Goal: Task Accomplishment & Management: Manage account settings

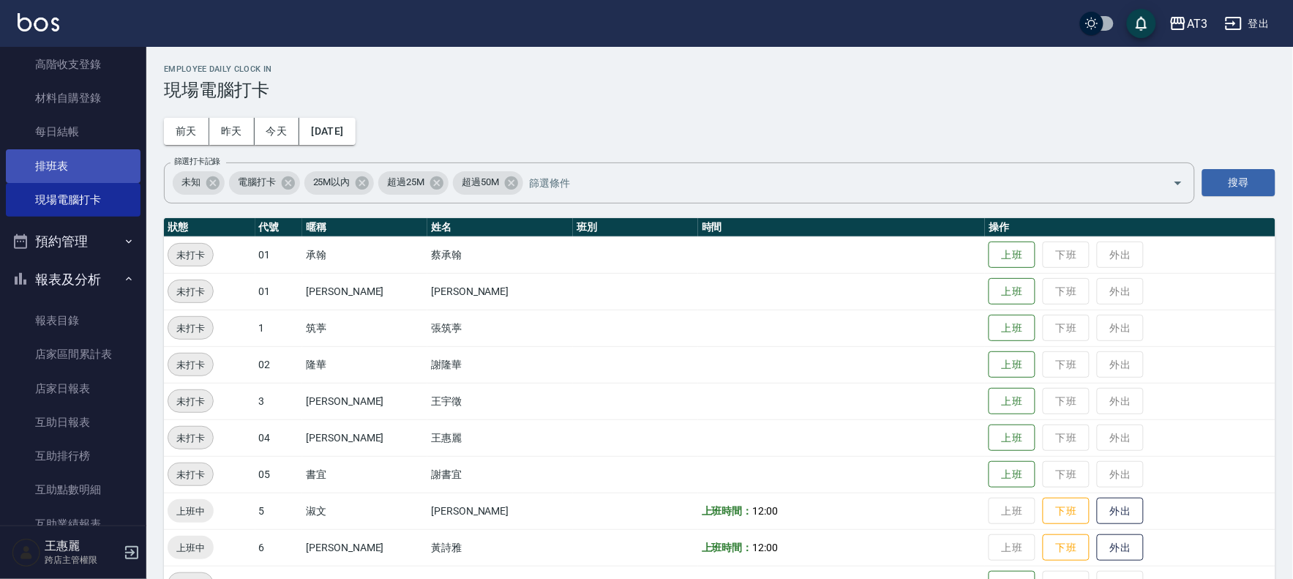
scroll to position [1, 0]
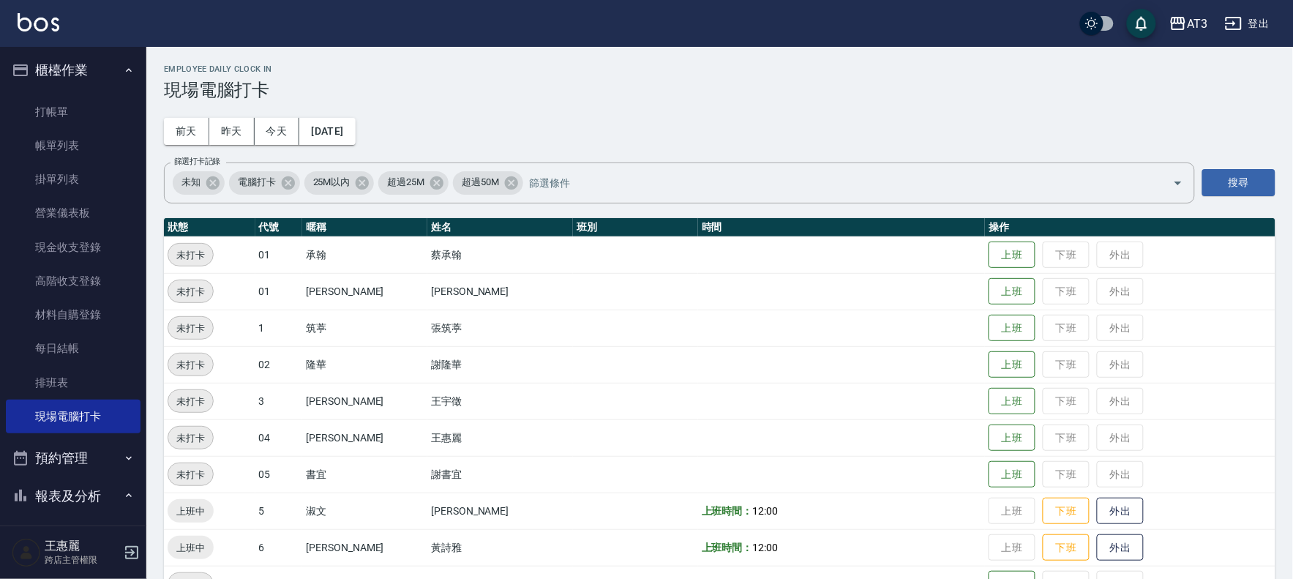
click at [123, 67] on icon "button" at bounding box center [129, 70] width 12 height 12
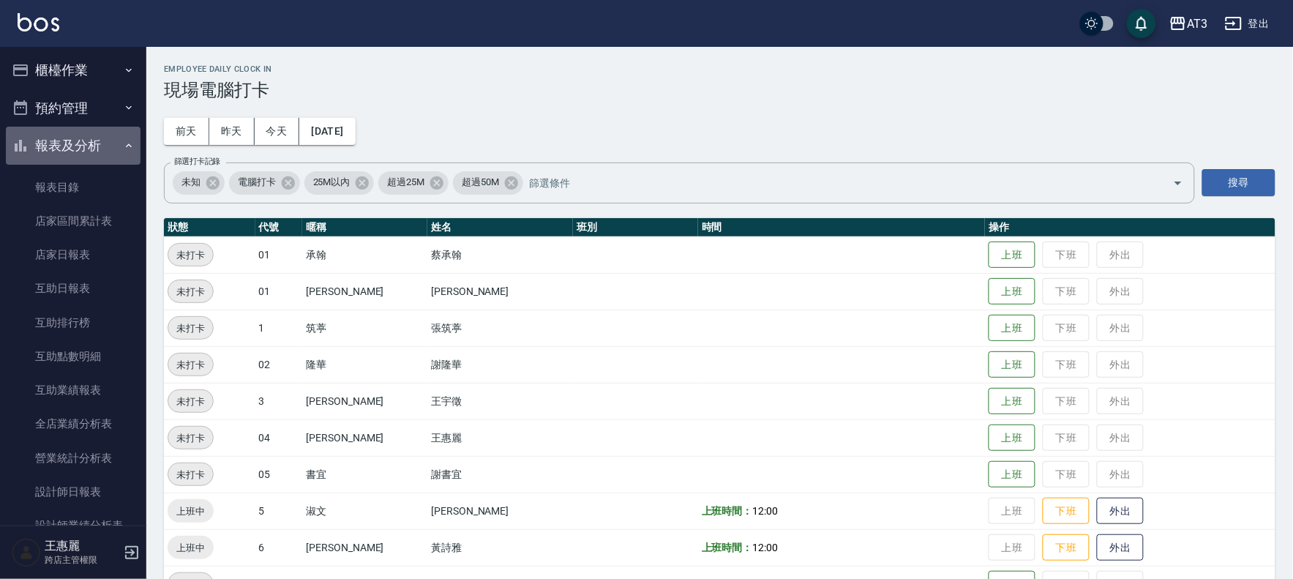
click at [123, 140] on icon "button" at bounding box center [129, 146] width 12 height 12
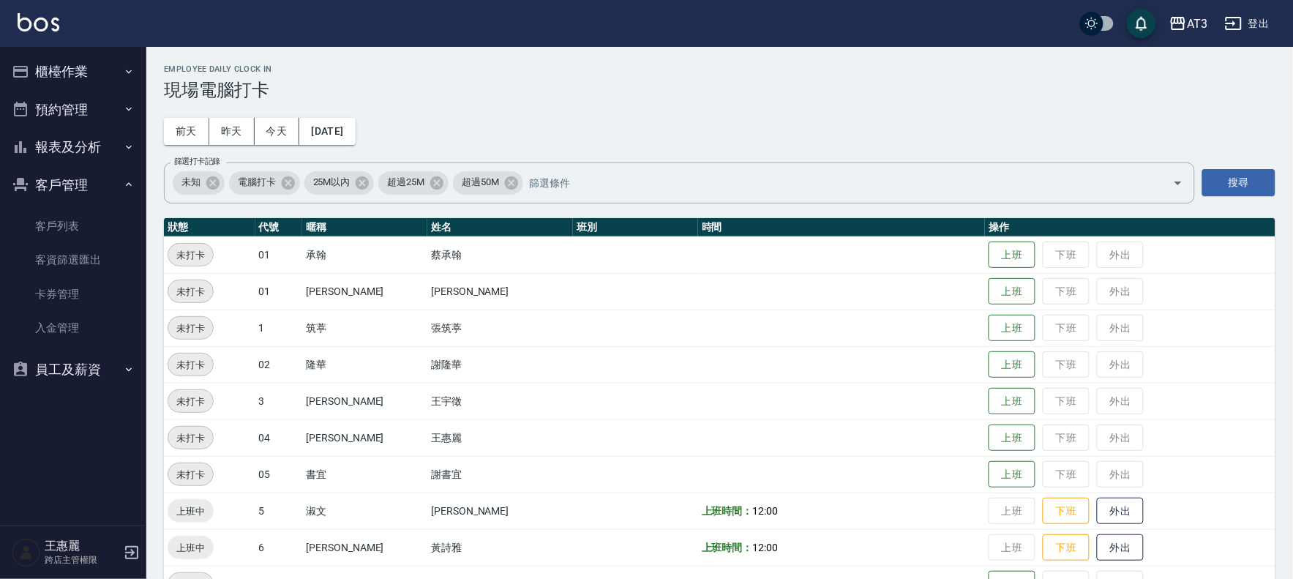
scroll to position [0, 0]
click at [64, 217] on link "客戶列表" at bounding box center [73, 226] width 135 height 34
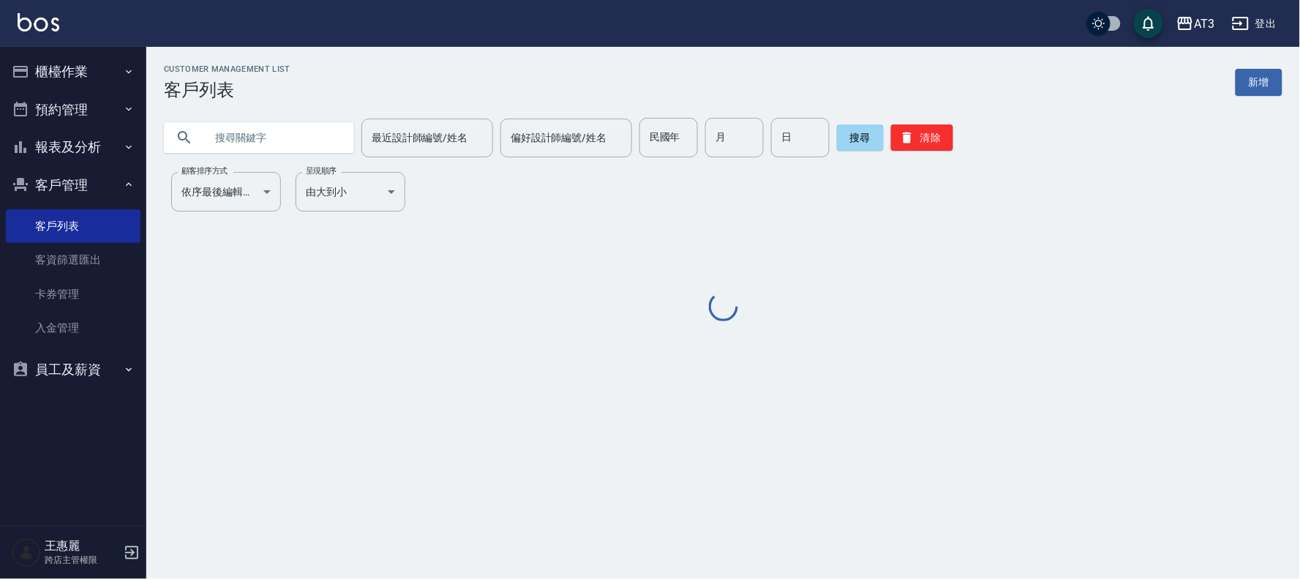
click at [279, 135] on input "text" at bounding box center [274, 138] width 138 height 40
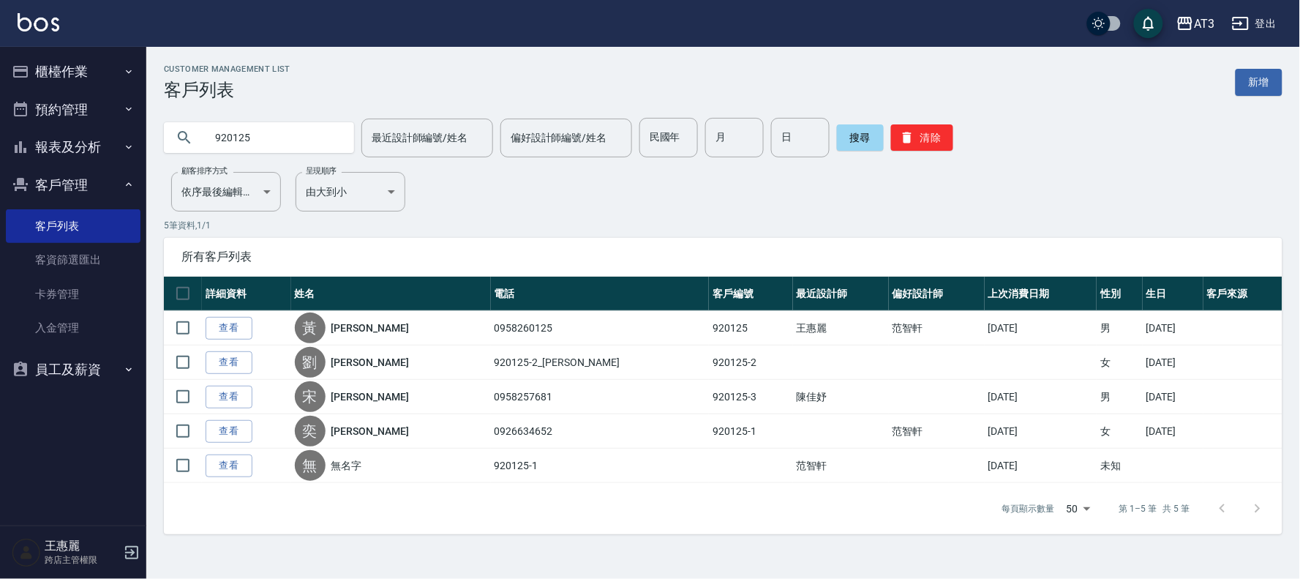
click at [268, 128] on input "920125" at bounding box center [274, 138] width 138 height 40
type input "095825768"
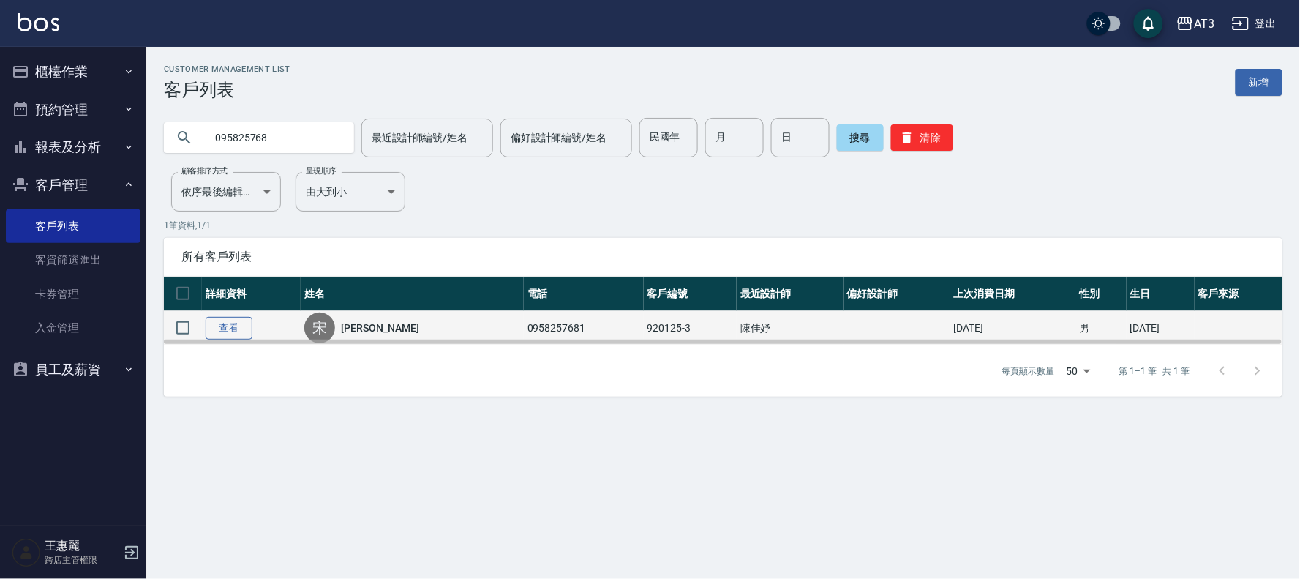
click at [228, 323] on link "查看" at bounding box center [229, 328] width 47 height 23
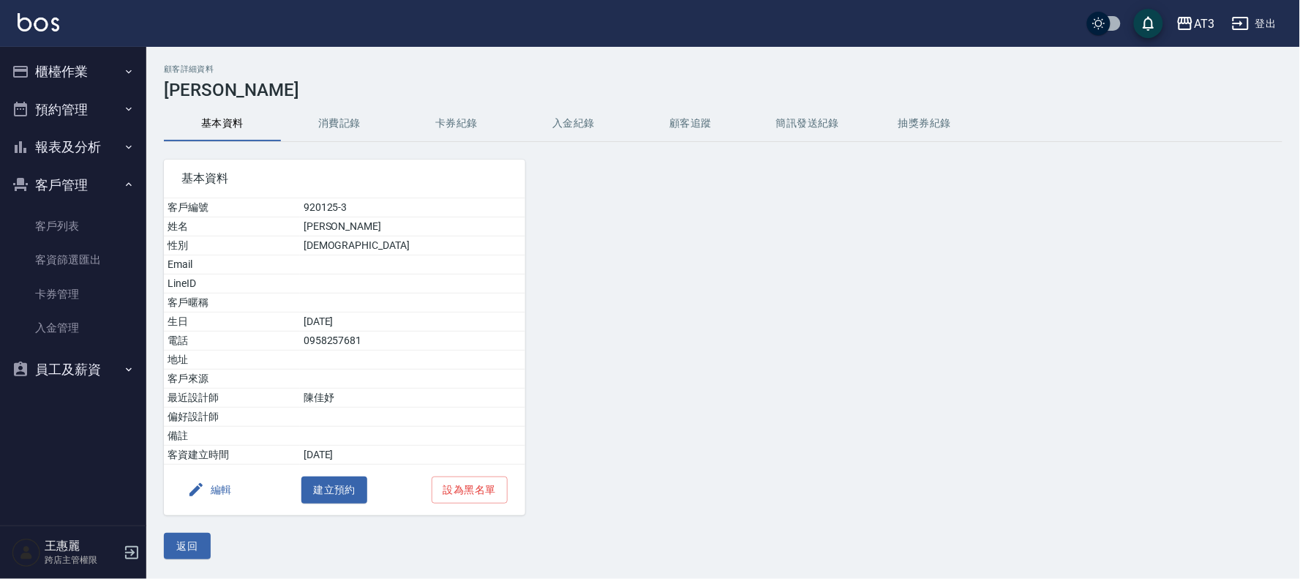
click at [223, 484] on button "編輯" at bounding box center [209, 489] width 56 height 27
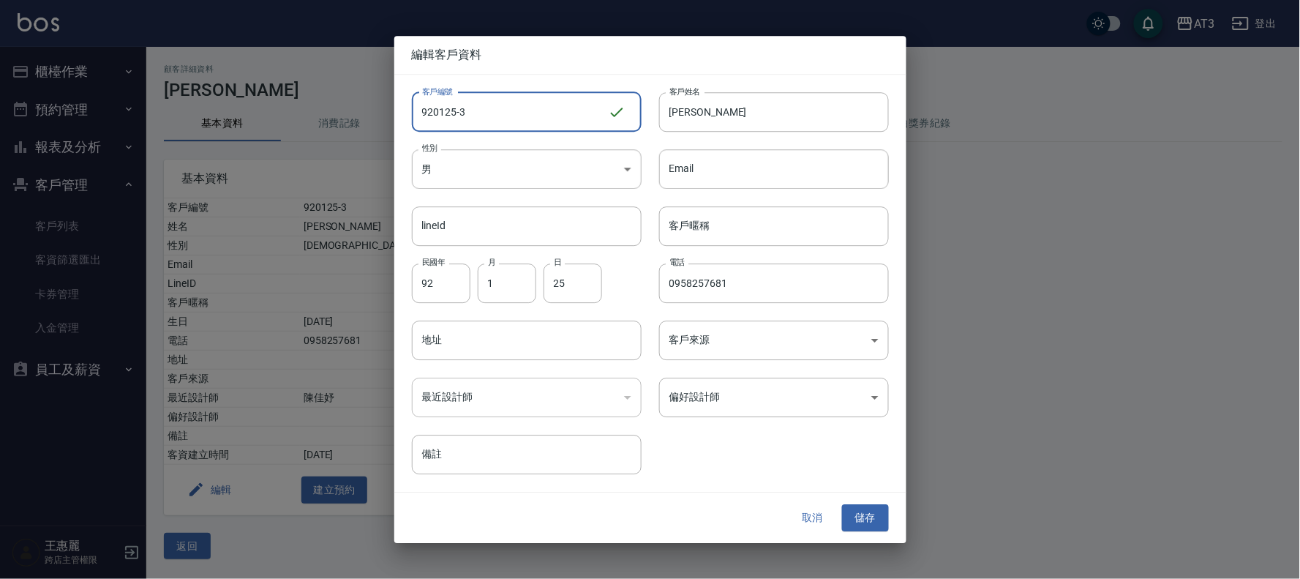
click at [506, 113] on input "920125-3" at bounding box center [510, 112] width 196 height 40
type input "[DATE]3a"
click at [869, 516] on button "儲存" at bounding box center [865, 518] width 47 height 27
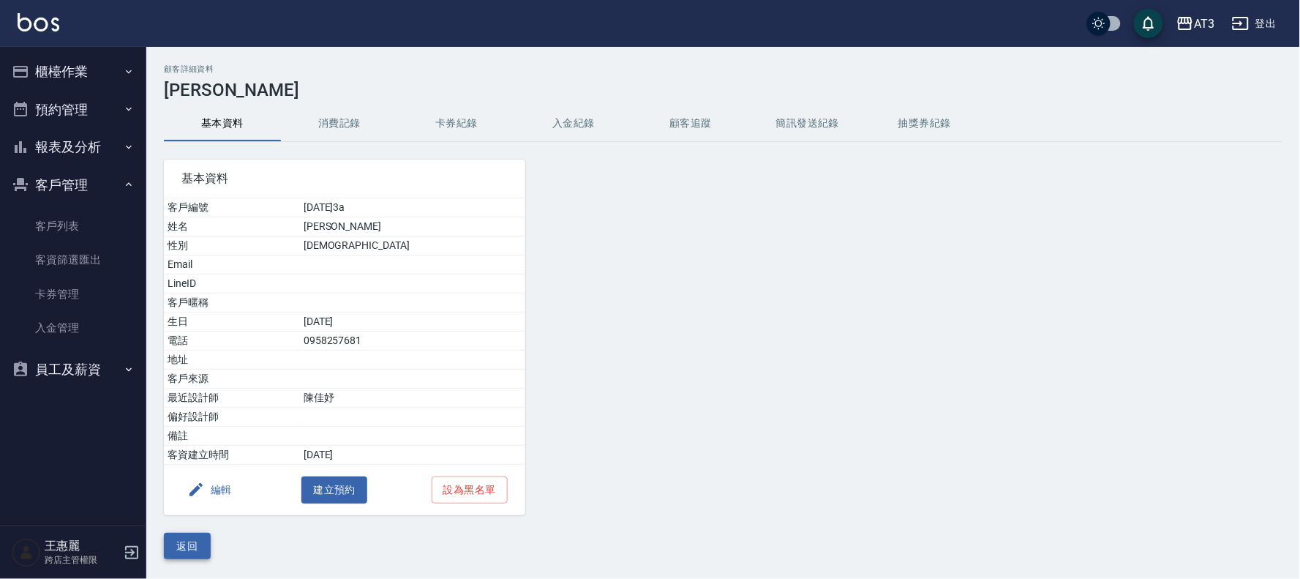
click at [192, 539] on button "返回" at bounding box center [187, 546] width 47 height 27
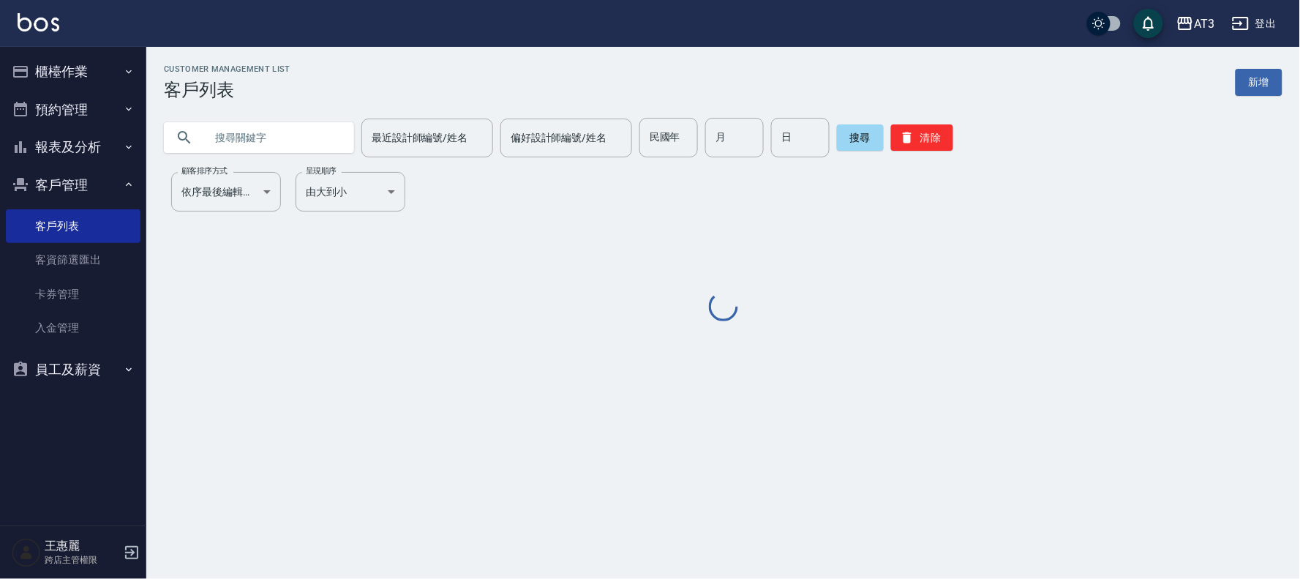
click at [279, 146] on input "text" at bounding box center [274, 138] width 138 height 40
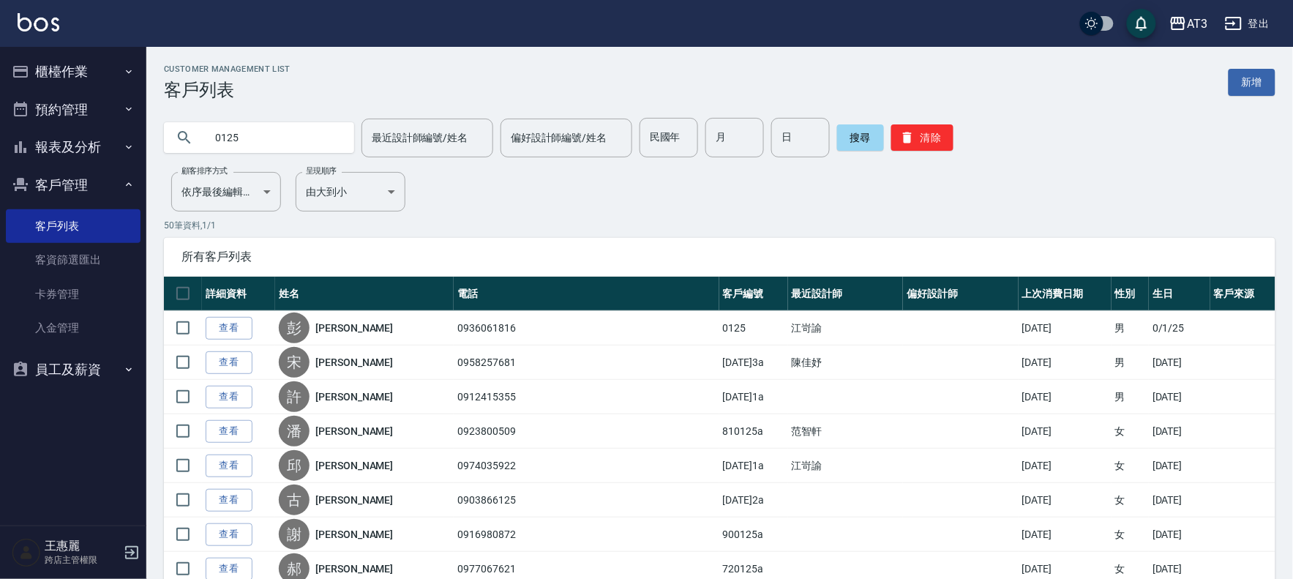
drag, startPoint x: 279, startPoint y: 144, endPoint x: 34, endPoint y: 134, distance: 245.3
type input "620125"
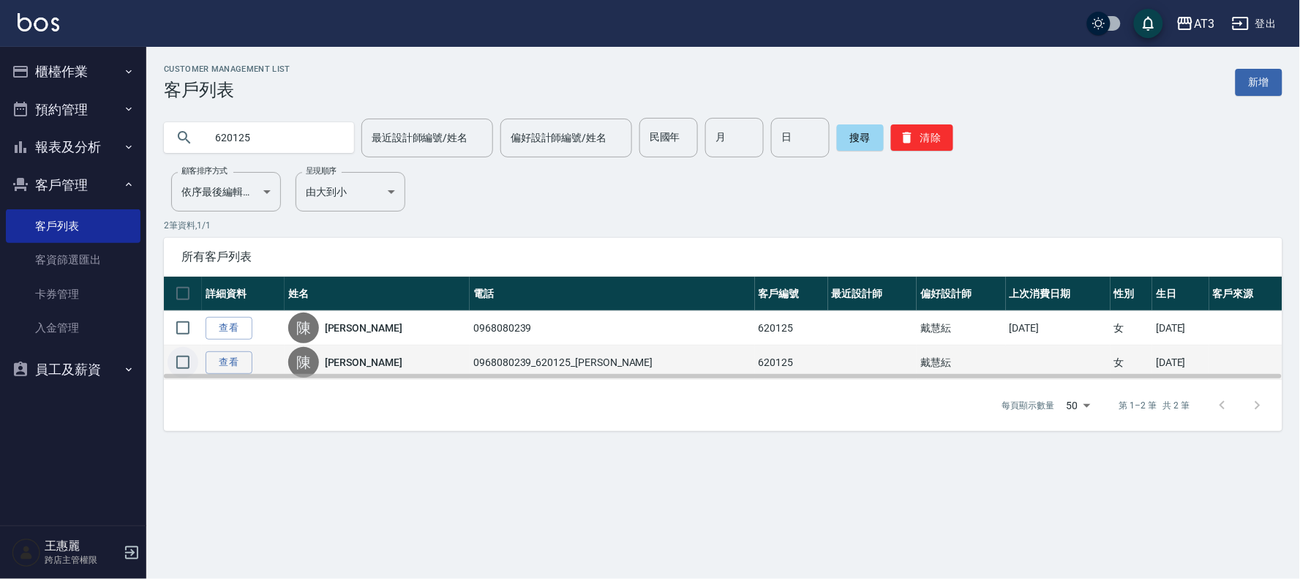
click at [178, 357] on input "checkbox" at bounding box center [183, 362] width 31 height 31
checkbox input "true"
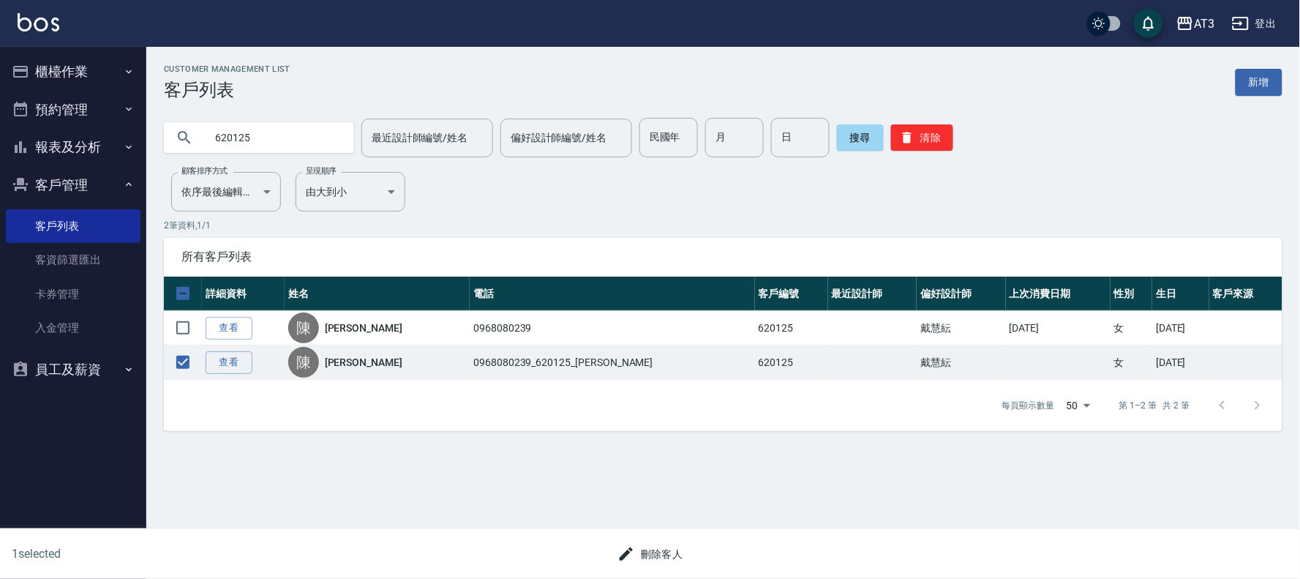
click at [672, 545] on button "刪除客人" at bounding box center [651, 554] width 78 height 27
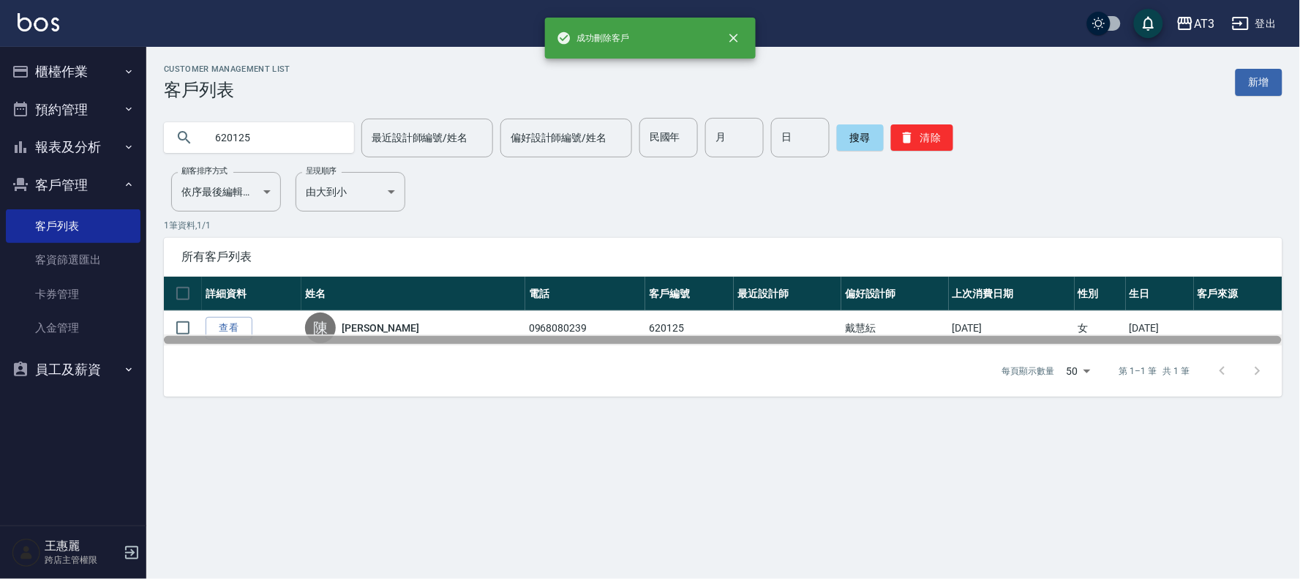
click at [230, 336] on div at bounding box center [723, 340] width 1118 height 8
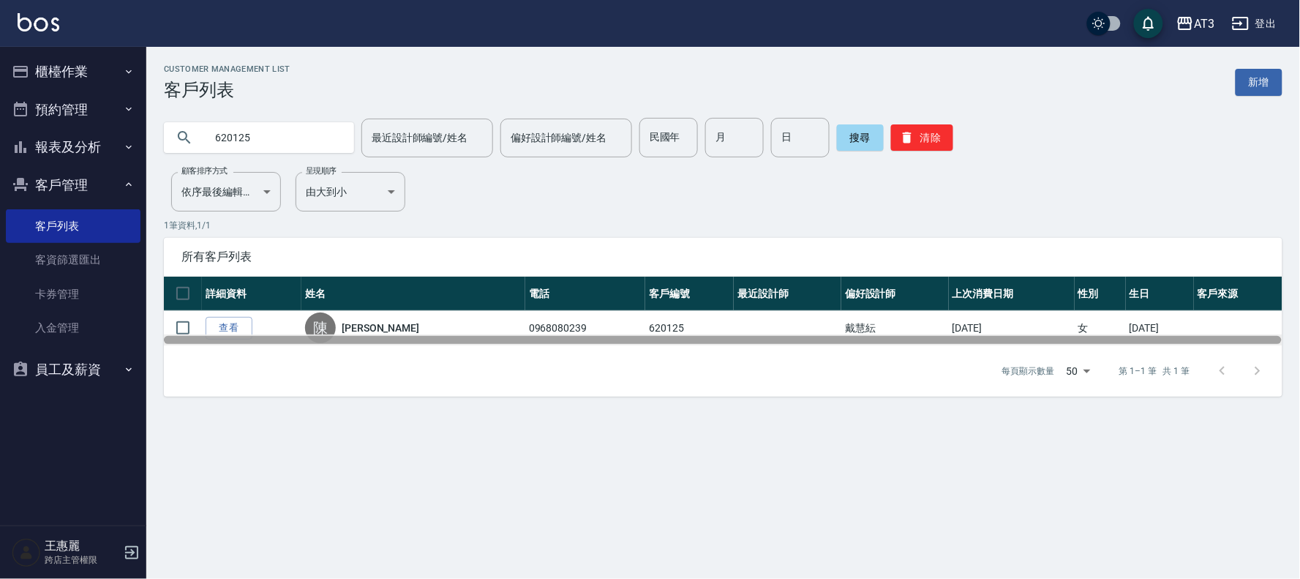
click at [230, 334] on div at bounding box center [723, 339] width 1119 height 11
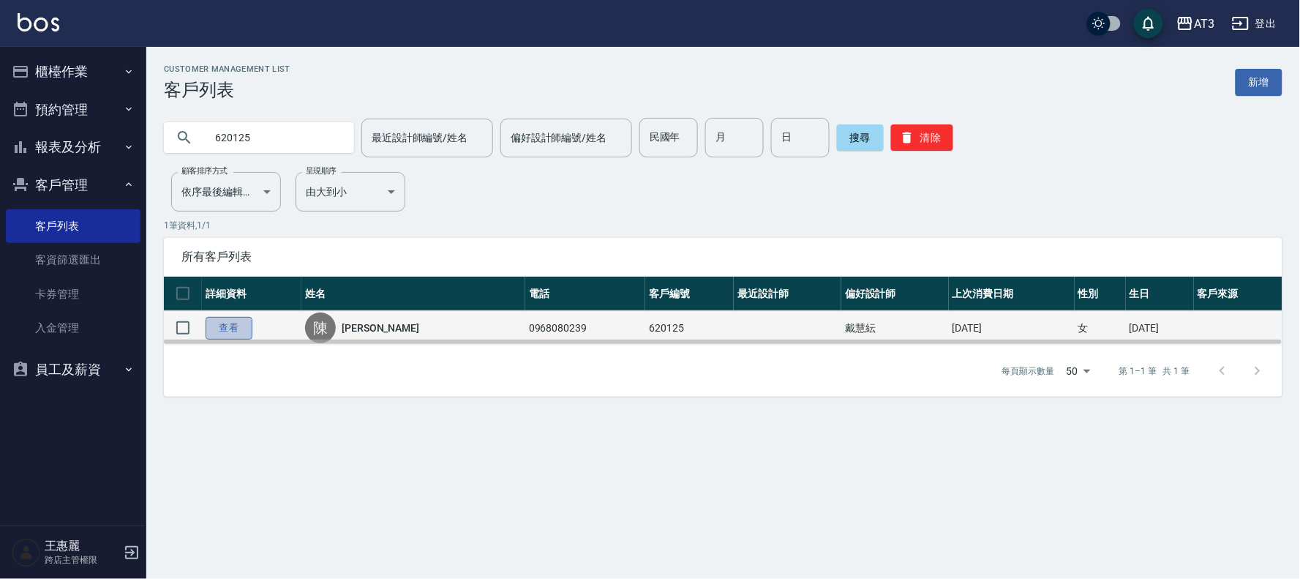
click at [227, 326] on link "查看" at bounding box center [229, 328] width 47 height 23
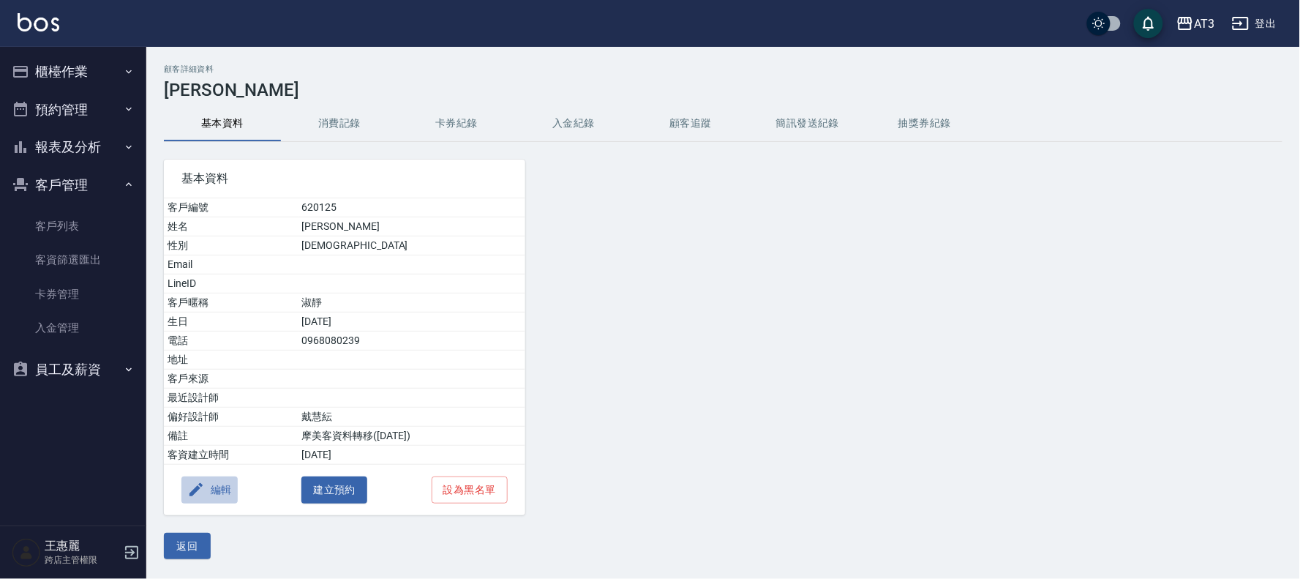
click at [222, 487] on button "編輯" at bounding box center [209, 489] width 56 height 27
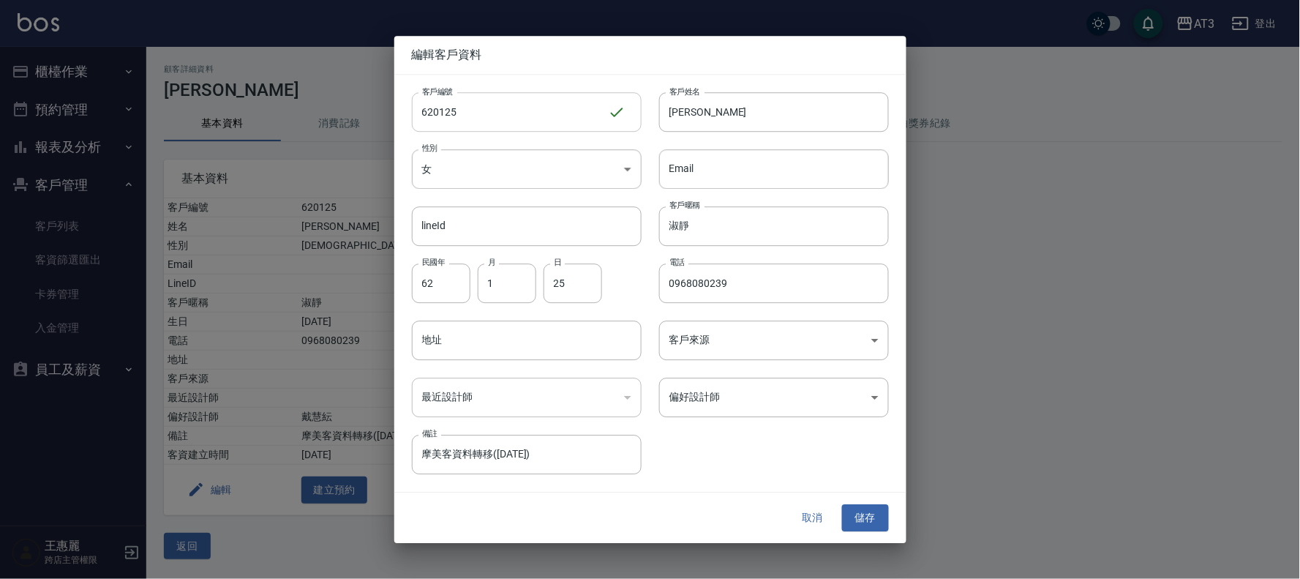
click at [421, 114] on input "620125" at bounding box center [510, 112] width 196 height 40
click at [529, 118] on input "620125" at bounding box center [510, 112] width 196 height 40
type input "620125a"
click at [875, 522] on button "儲存" at bounding box center [865, 518] width 47 height 27
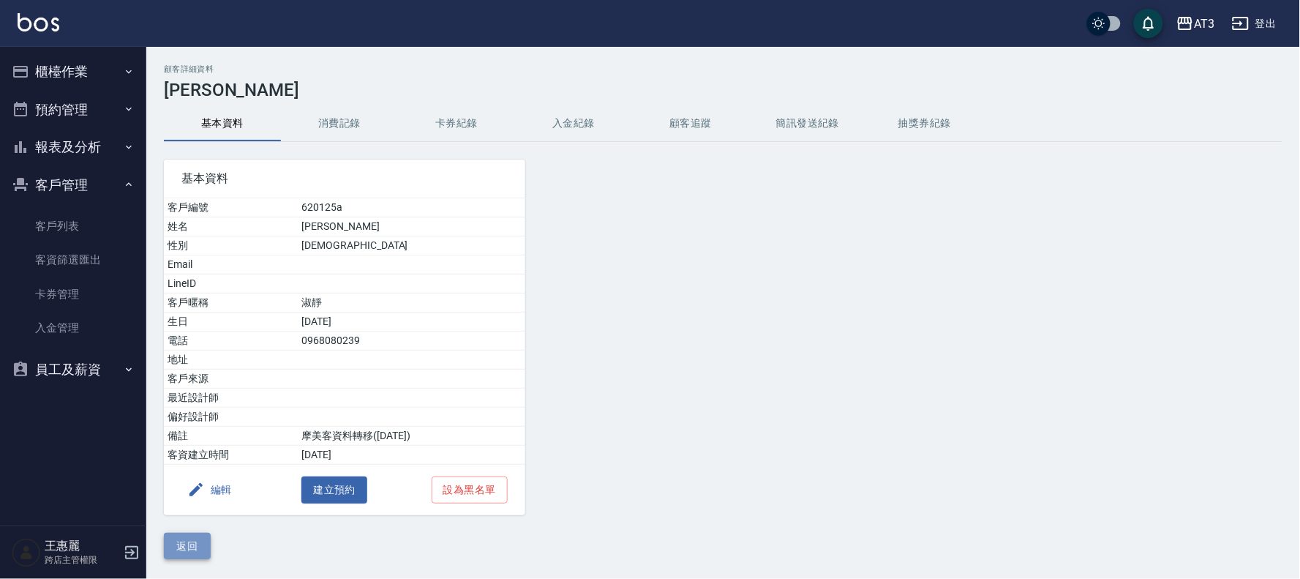
click at [194, 544] on button "返回" at bounding box center [187, 546] width 47 height 27
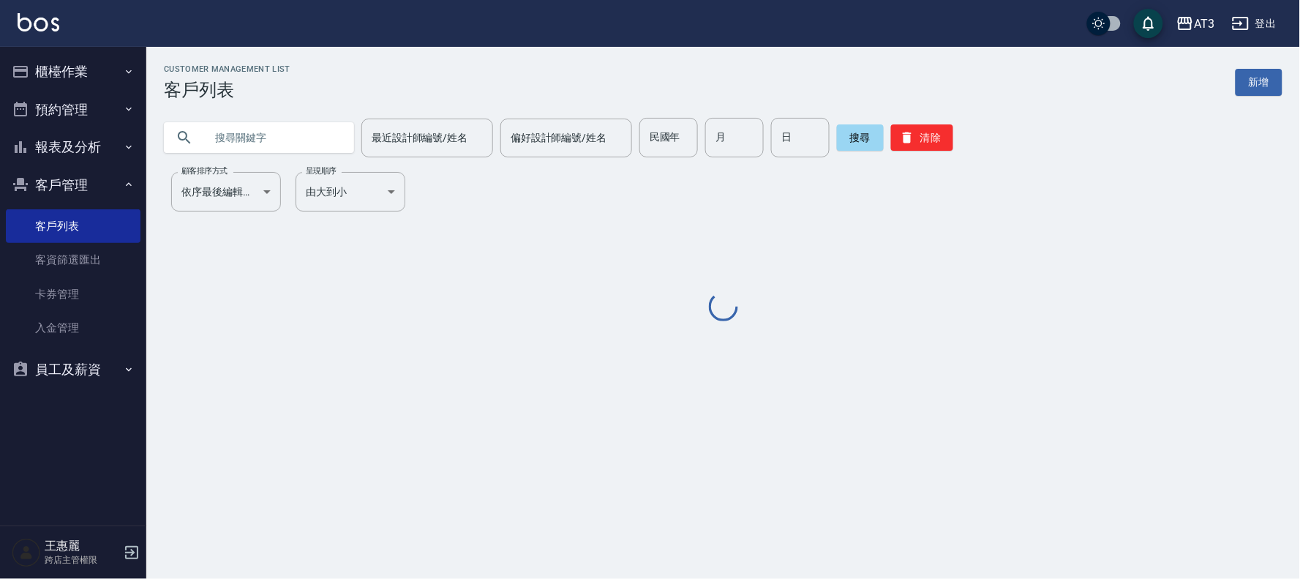
click at [264, 136] on input "text" at bounding box center [274, 138] width 138 height 40
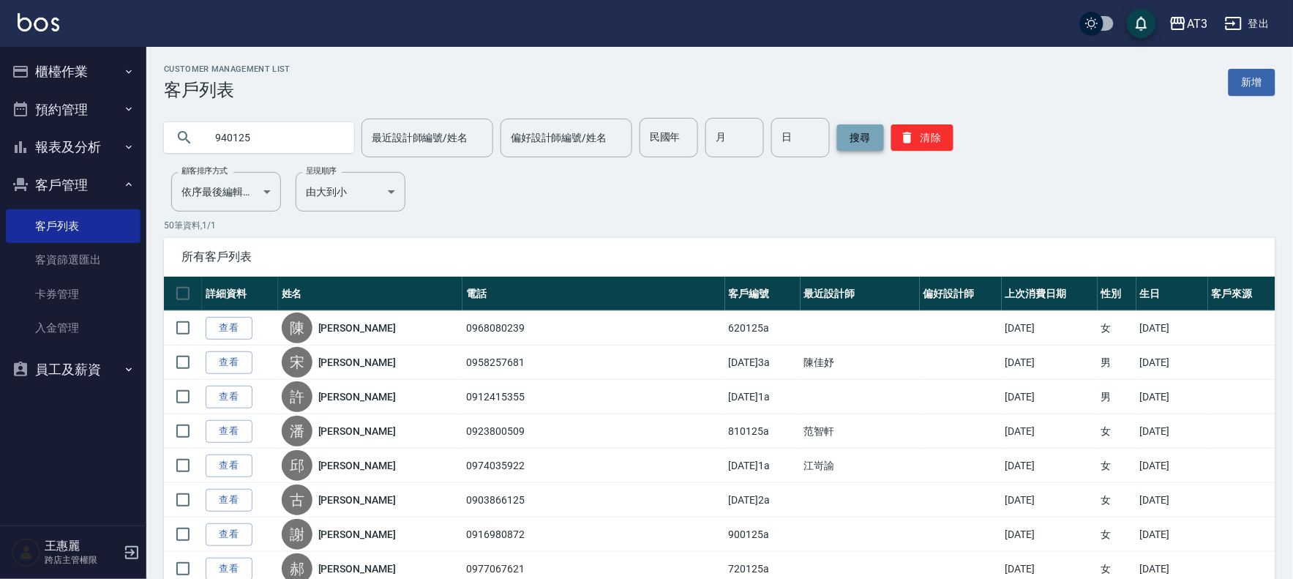
type input "940125"
click at [867, 139] on button "搜尋" at bounding box center [860, 137] width 47 height 26
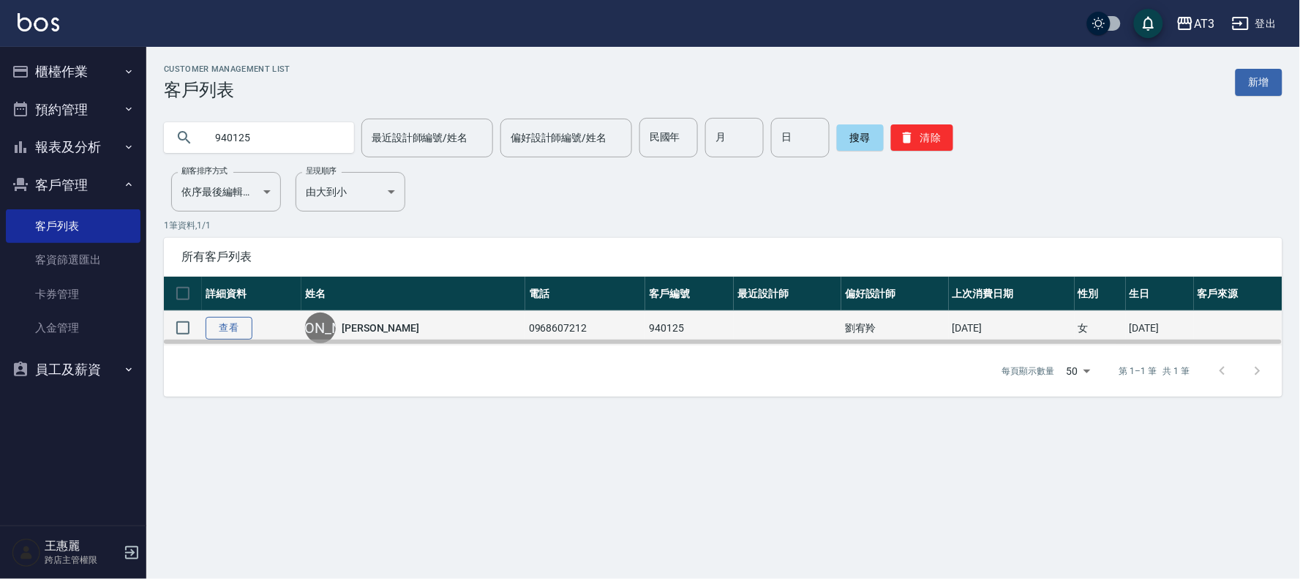
click at [233, 328] on link "查看" at bounding box center [229, 328] width 47 height 23
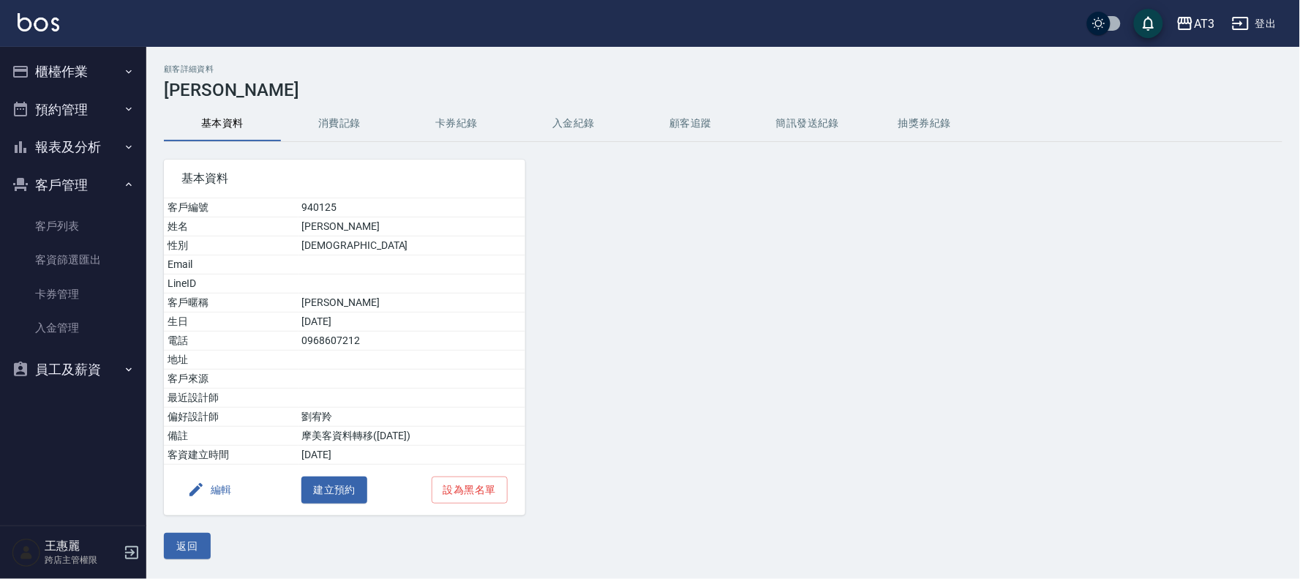
click at [220, 478] on button "編輯" at bounding box center [209, 489] width 56 height 27
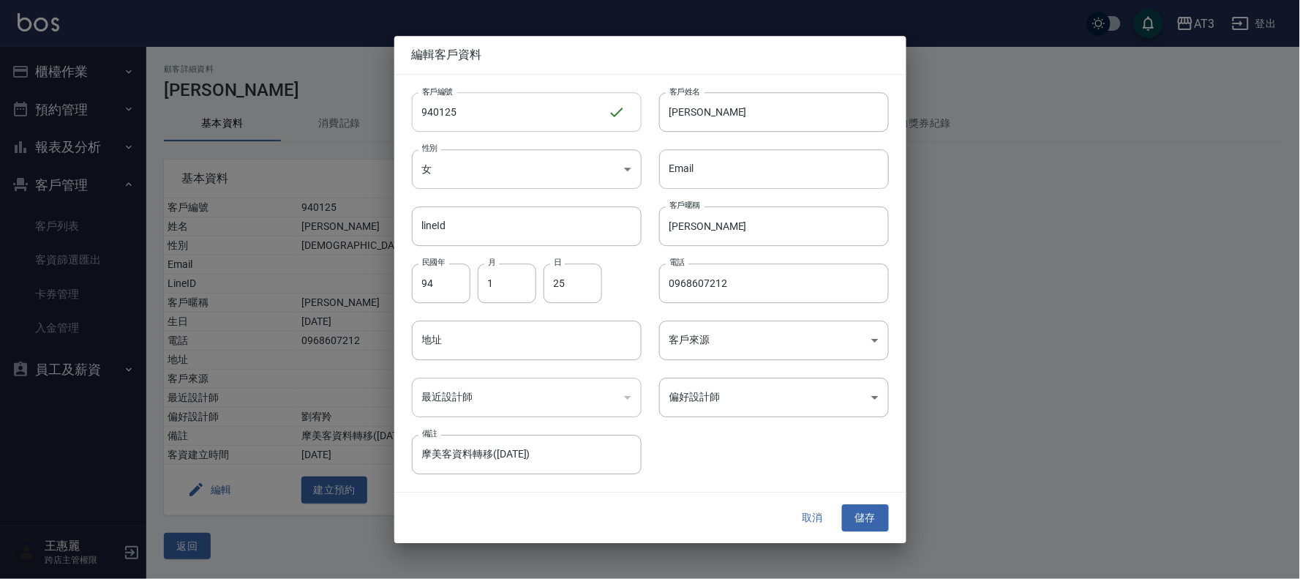
click at [479, 108] on input "940125" at bounding box center [510, 112] width 196 height 40
type input "940125a"
click at [876, 514] on button "儲存" at bounding box center [865, 518] width 47 height 27
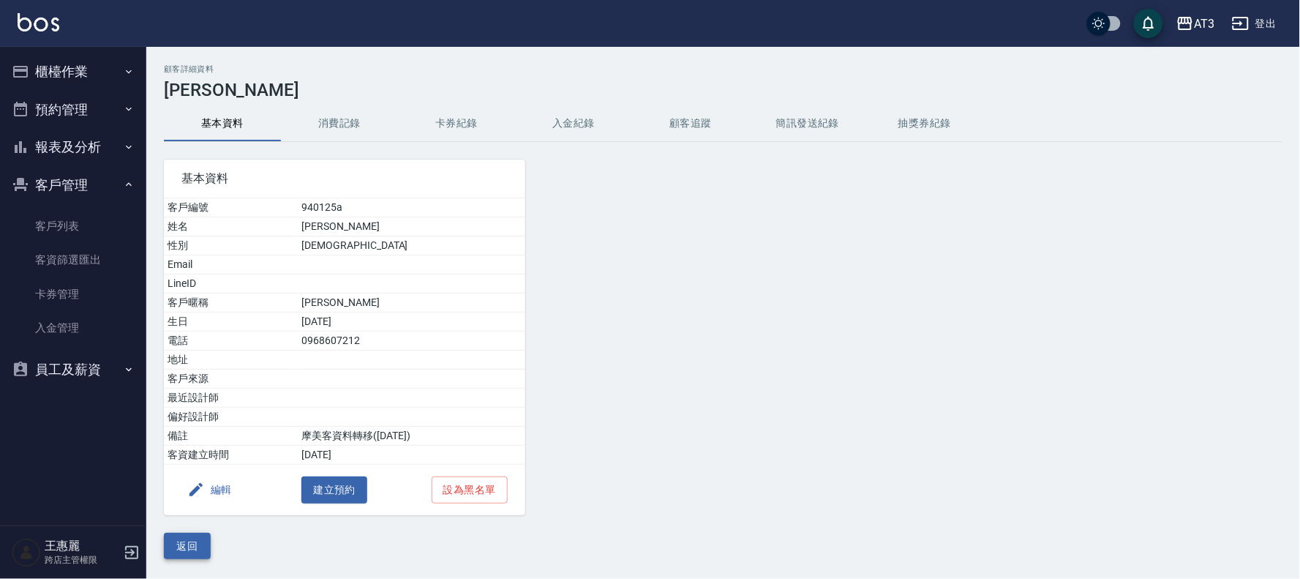
click at [184, 536] on button "返回" at bounding box center [187, 546] width 47 height 27
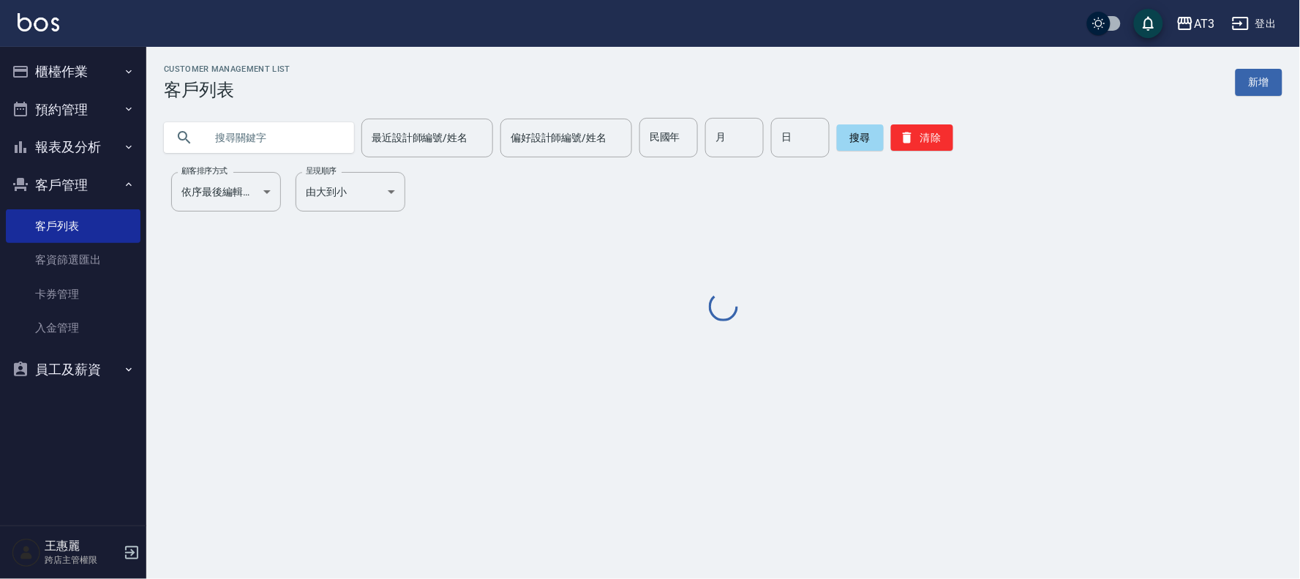
click at [271, 133] on input "text" at bounding box center [274, 138] width 138 height 40
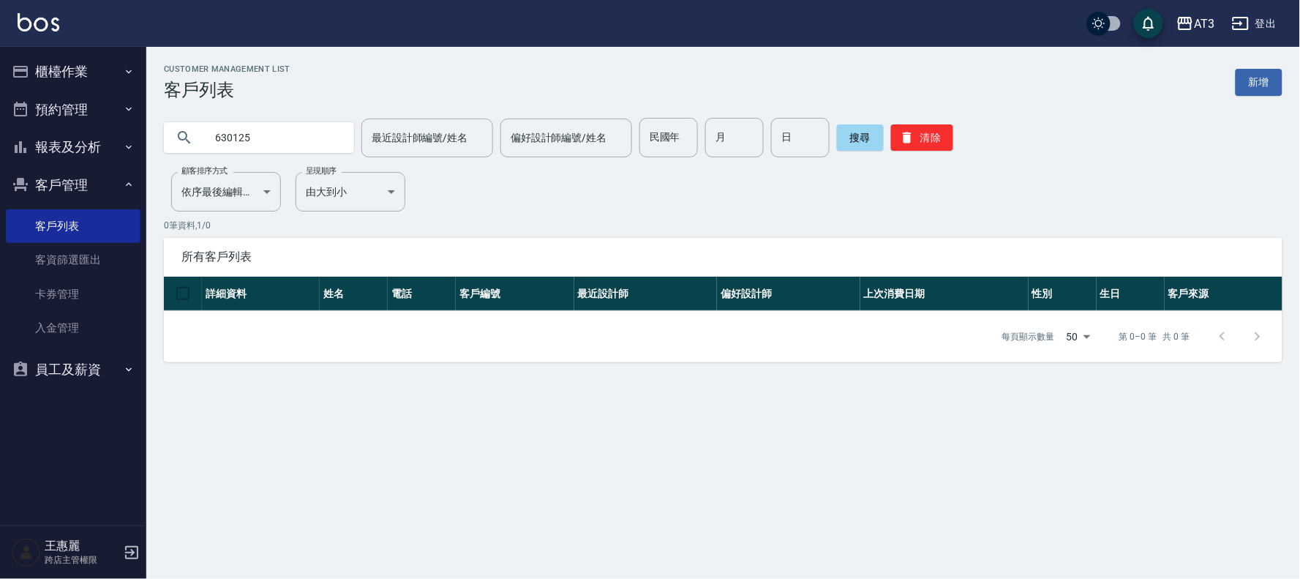
drag, startPoint x: 277, startPoint y: 135, endPoint x: 85, endPoint y: 123, distance: 192.0
click at [105, 124] on div "AT3 登出 櫃檯作業 打帳單 帳單列表 掛單列表 營業儀表板 現金收支登錄 高階收支登錄 材料自購登錄 每日結帳 排班表 現場電腦打卡 預約管理 預約管理 …" at bounding box center [650, 289] width 1300 height 579
type input "020125"
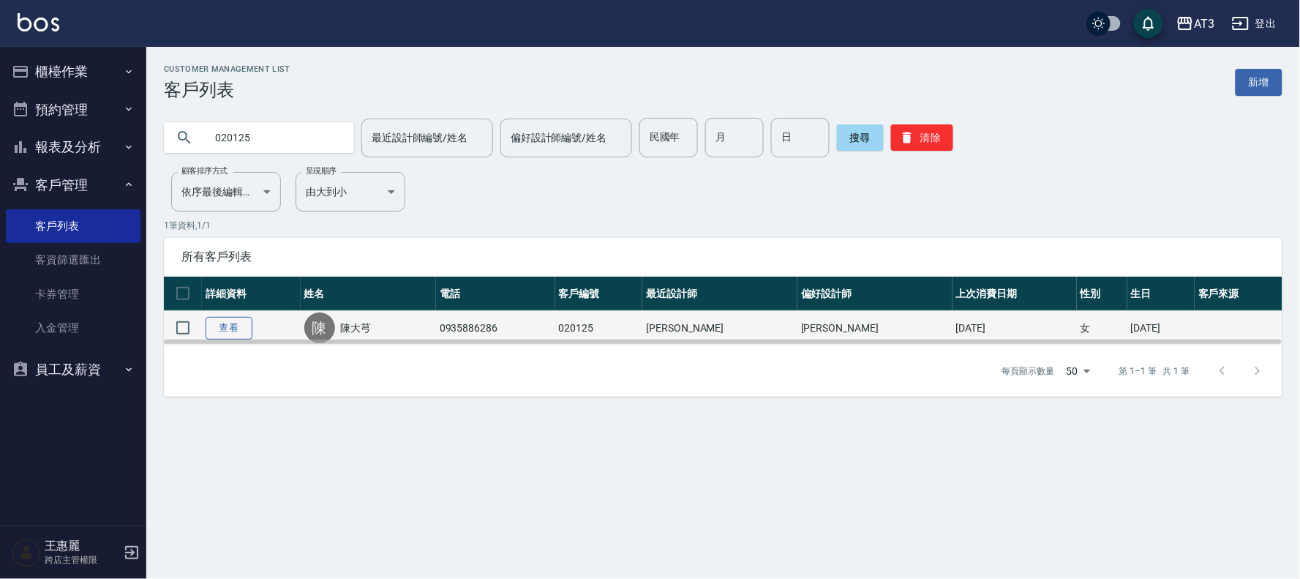
click at [217, 331] on link "查看" at bounding box center [229, 328] width 47 height 23
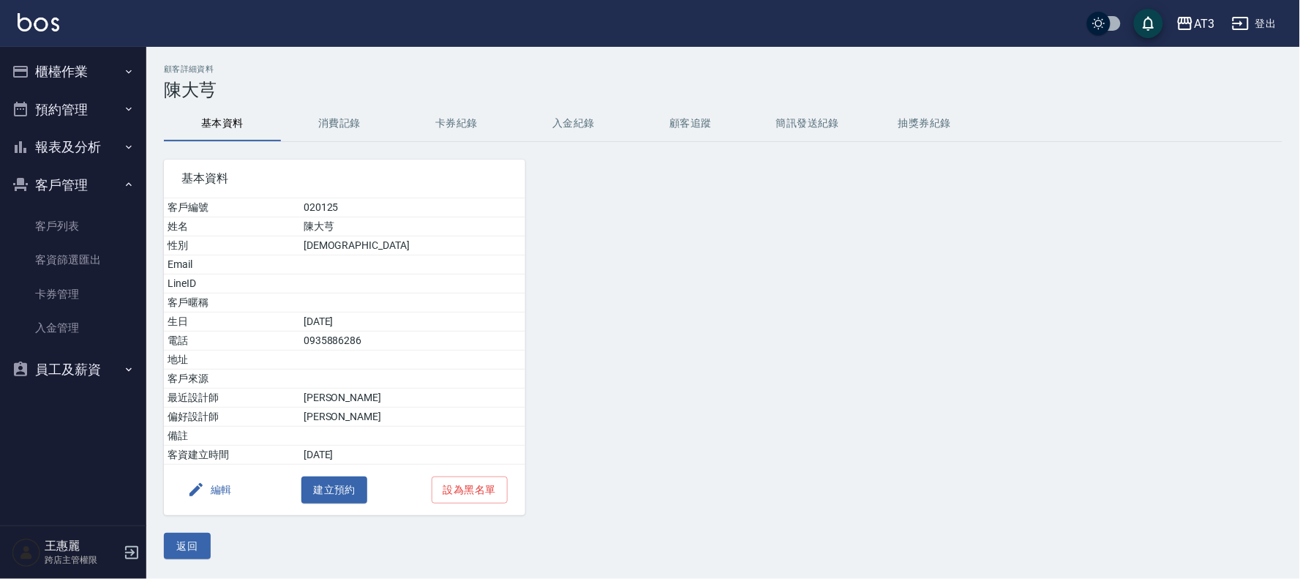
click at [223, 493] on button "編輯" at bounding box center [209, 489] width 56 height 27
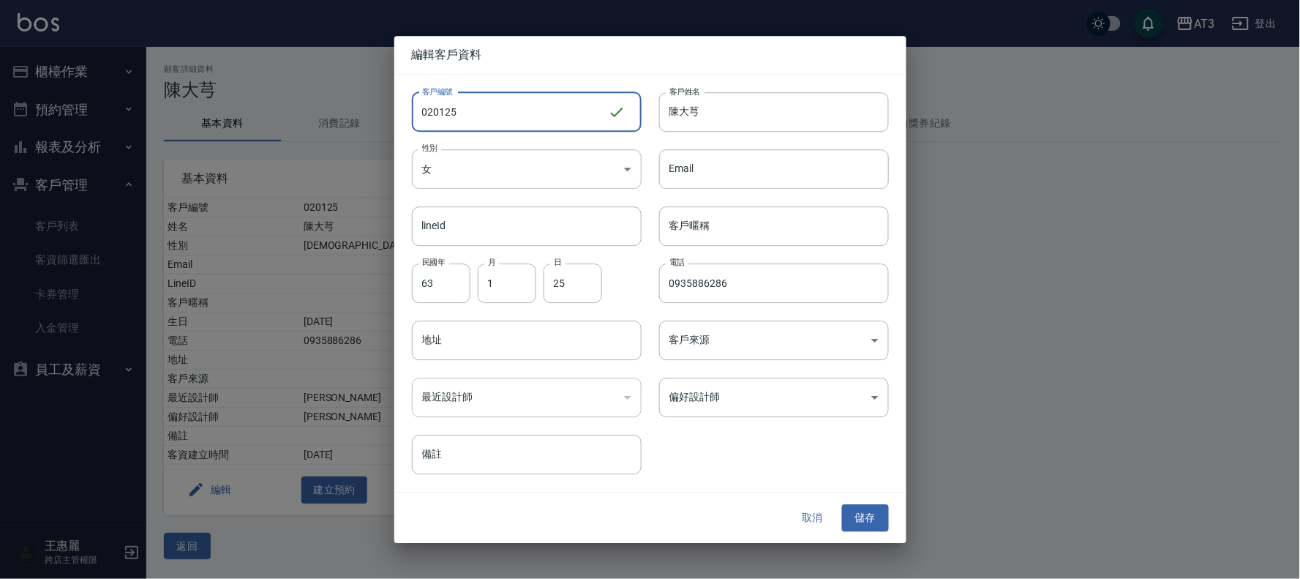
click at [473, 119] on input "020125" at bounding box center [510, 112] width 196 height 40
type input "020125a"
click at [874, 512] on button "儲存" at bounding box center [865, 518] width 47 height 27
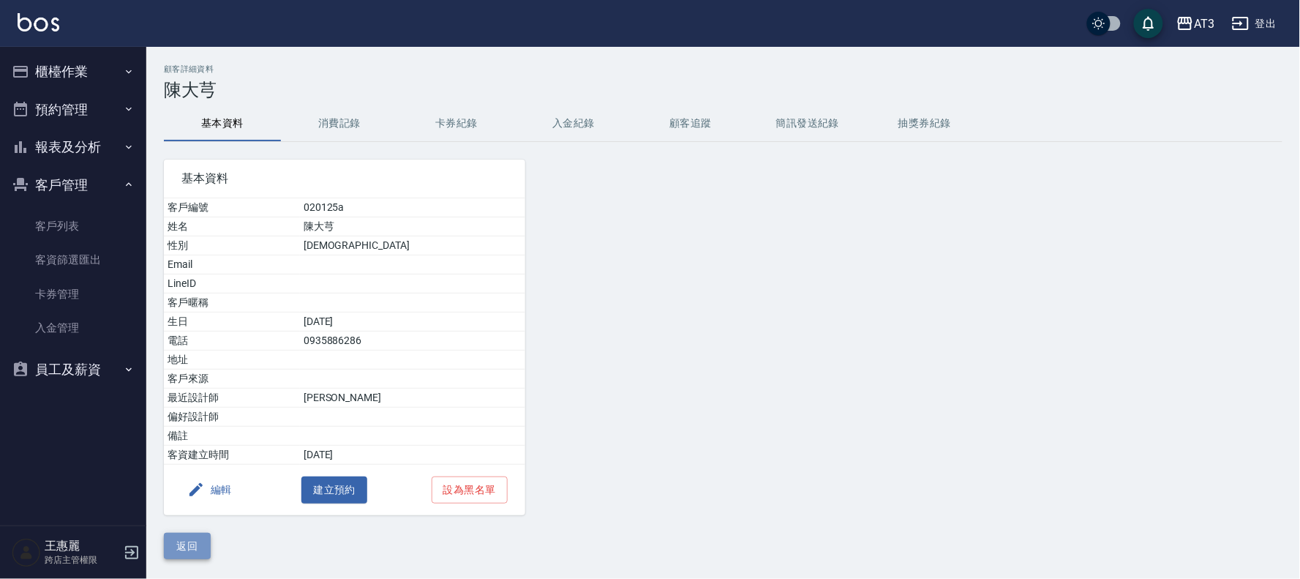
click at [191, 544] on button "返回" at bounding box center [187, 546] width 47 height 27
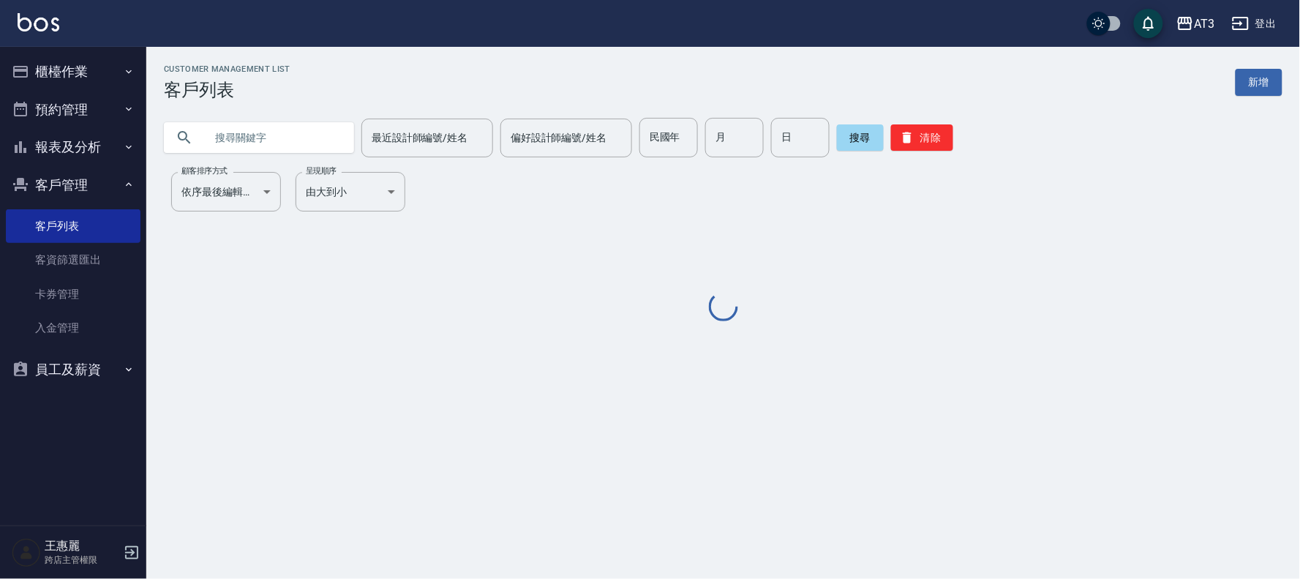
click at [293, 143] on input "text" at bounding box center [274, 138] width 138 height 40
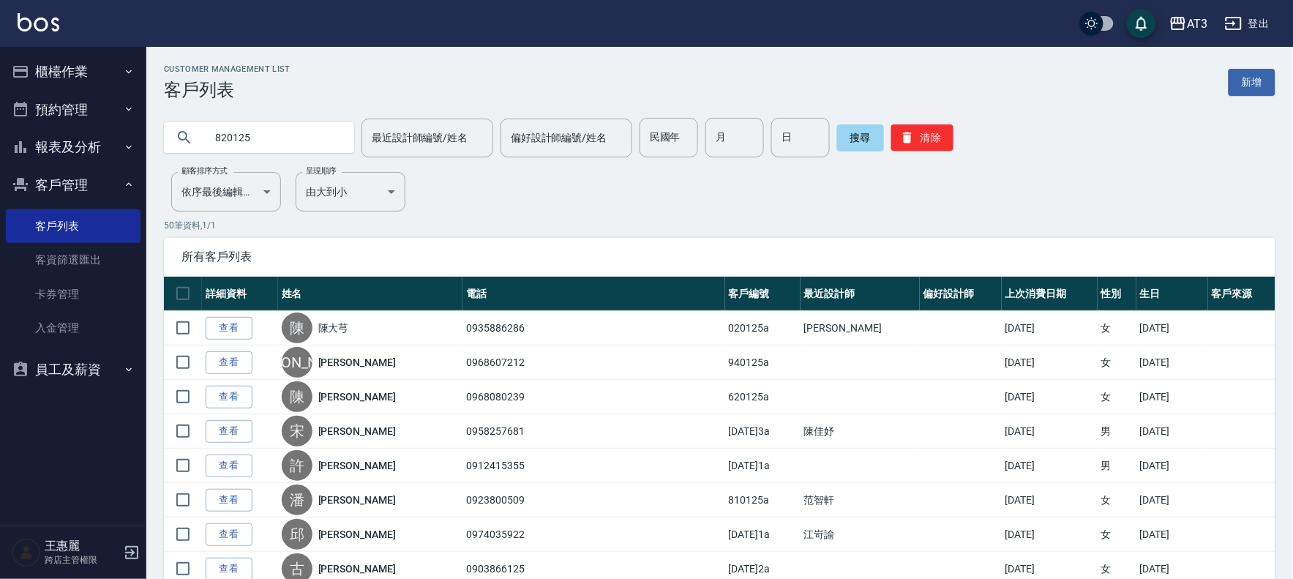
type input "820125"
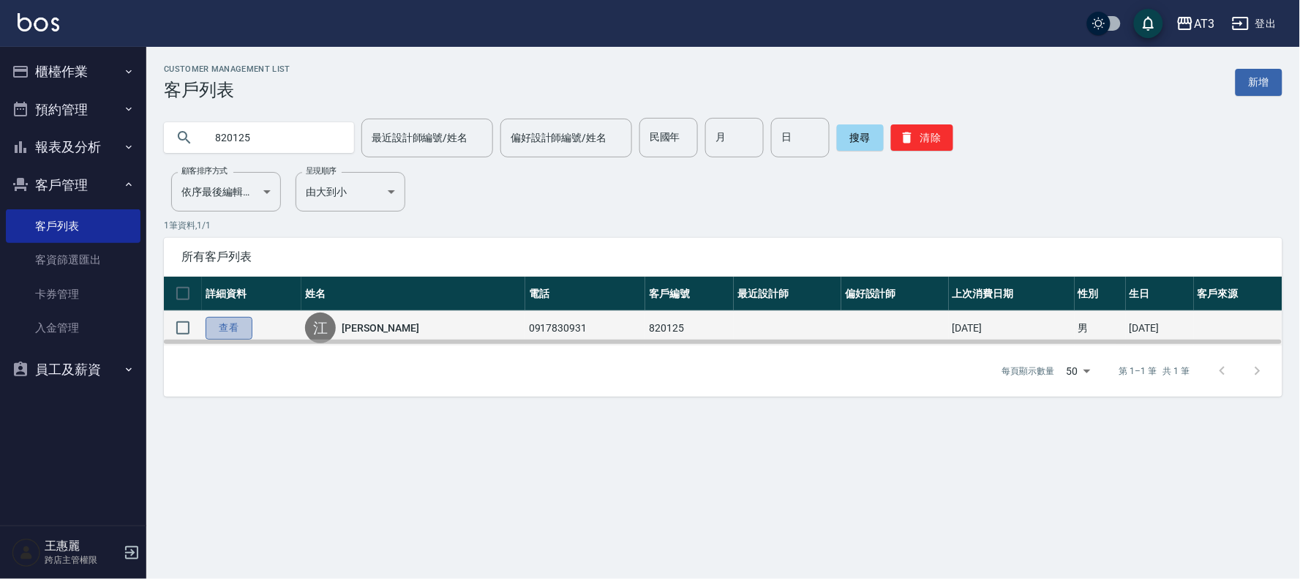
click at [228, 328] on link "查看" at bounding box center [229, 328] width 47 height 23
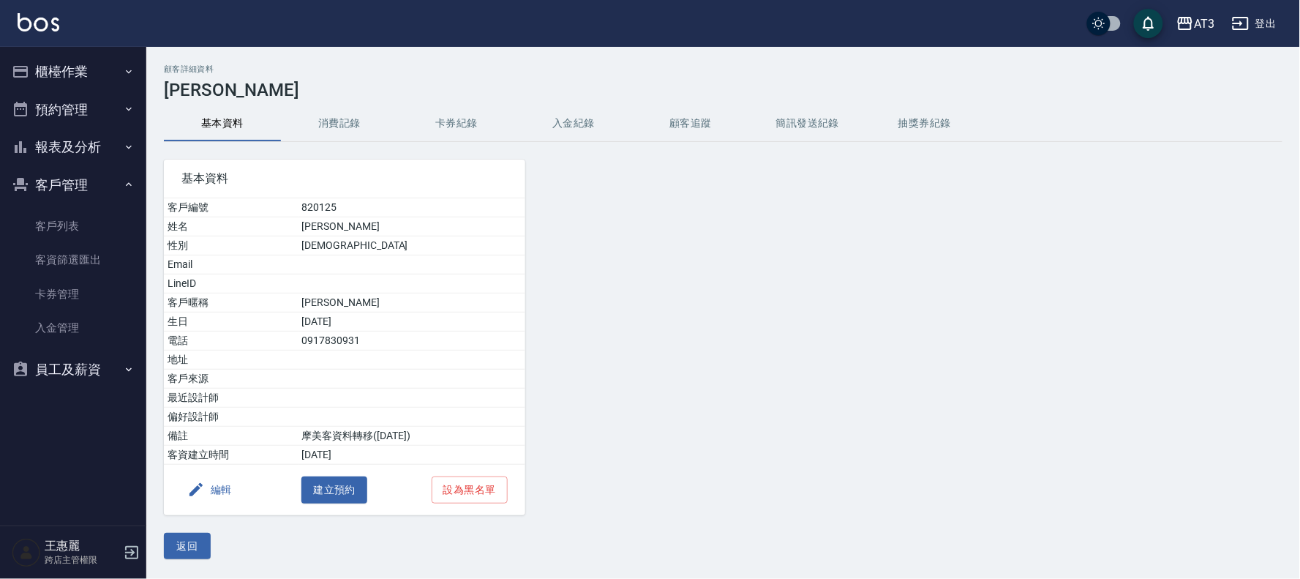
click at [217, 492] on button "編輯" at bounding box center [209, 489] width 56 height 27
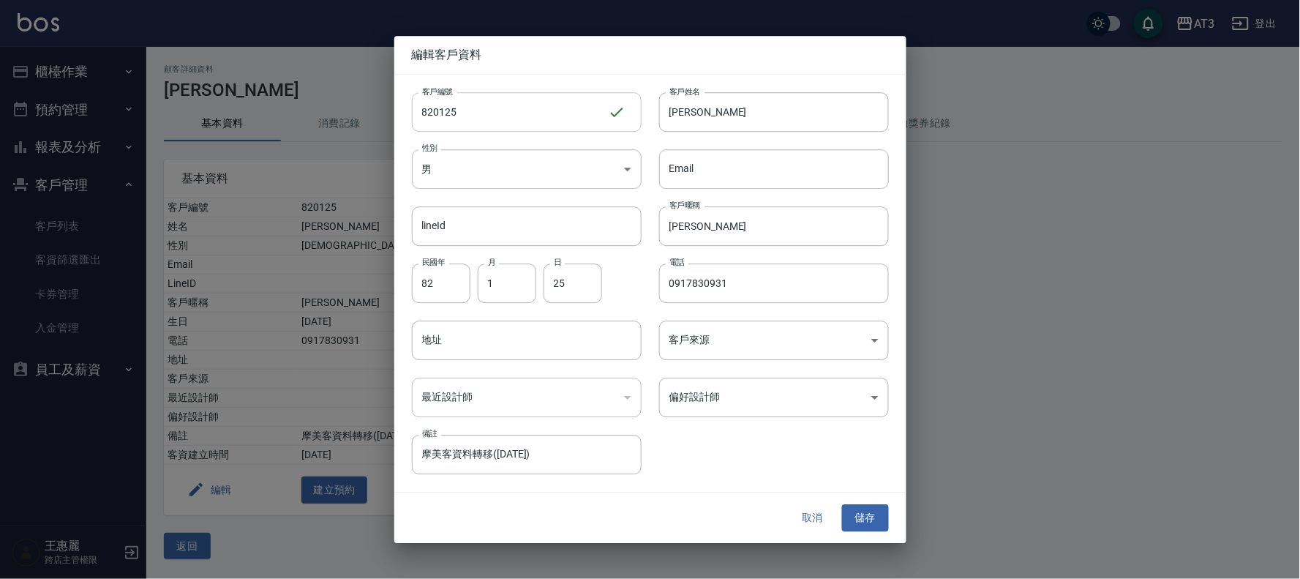
click at [481, 119] on input "820125" at bounding box center [510, 112] width 196 height 40
type input "820125a"
click at [865, 523] on button "儲存" at bounding box center [865, 518] width 47 height 27
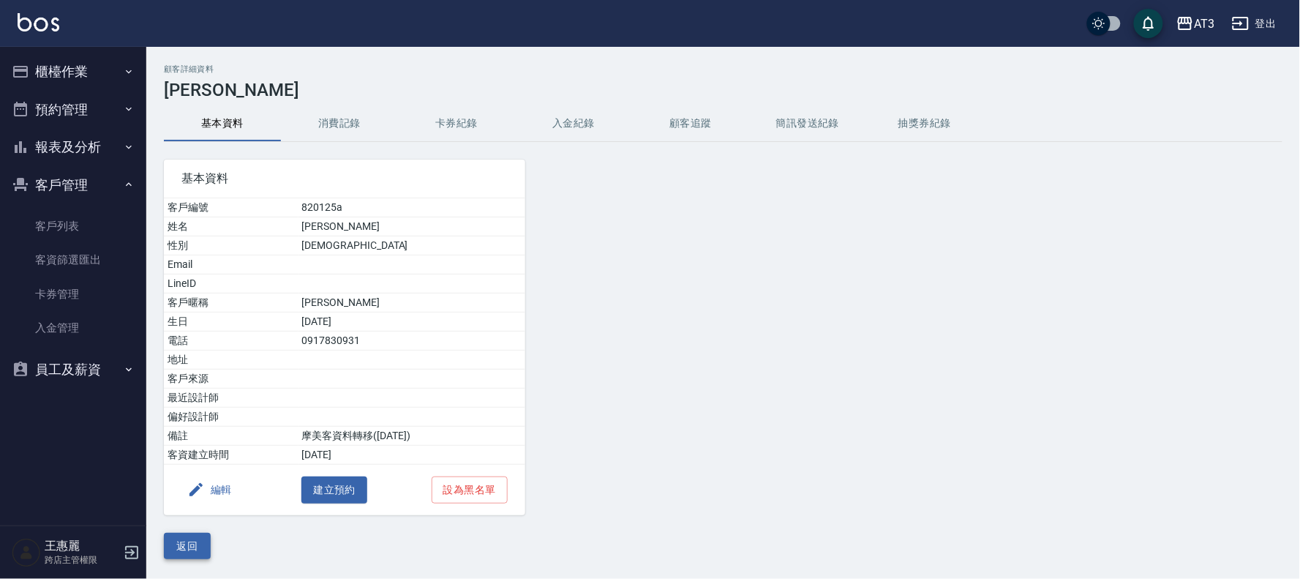
click at [187, 549] on button "返回" at bounding box center [187, 546] width 47 height 27
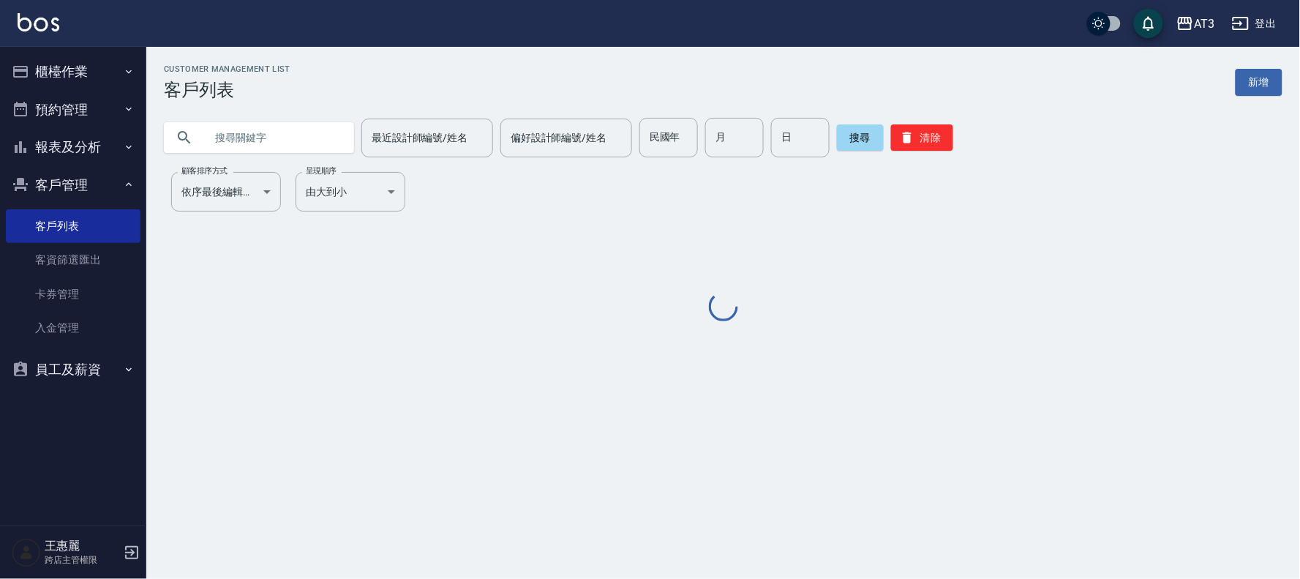
click at [229, 140] on input "text" at bounding box center [274, 138] width 138 height 40
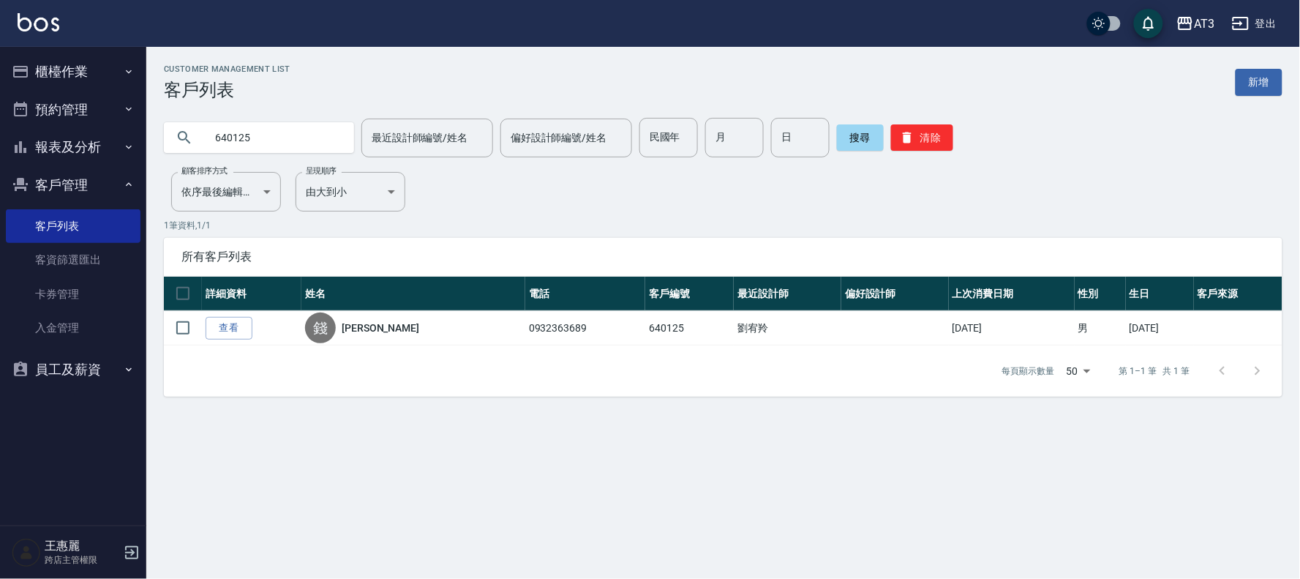
click at [312, 130] on input "640125" at bounding box center [274, 138] width 138 height 40
drag, startPoint x: 293, startPoint y: 136, endPoint x: 22, endPoint y: 113, distance: 271.6
click at [22, 113] on div "AT3 登出 櫃檯作業 打帳單 帳單列表 掛單列表 營業儀表板 現金收支登錄 高階收支登錄 材料自購登錄 每日結帳 排班表 現場電腦打卡 預約管理 預約管理 …" at bounding box center [650, 289] width 1300 height 579
type input "x"
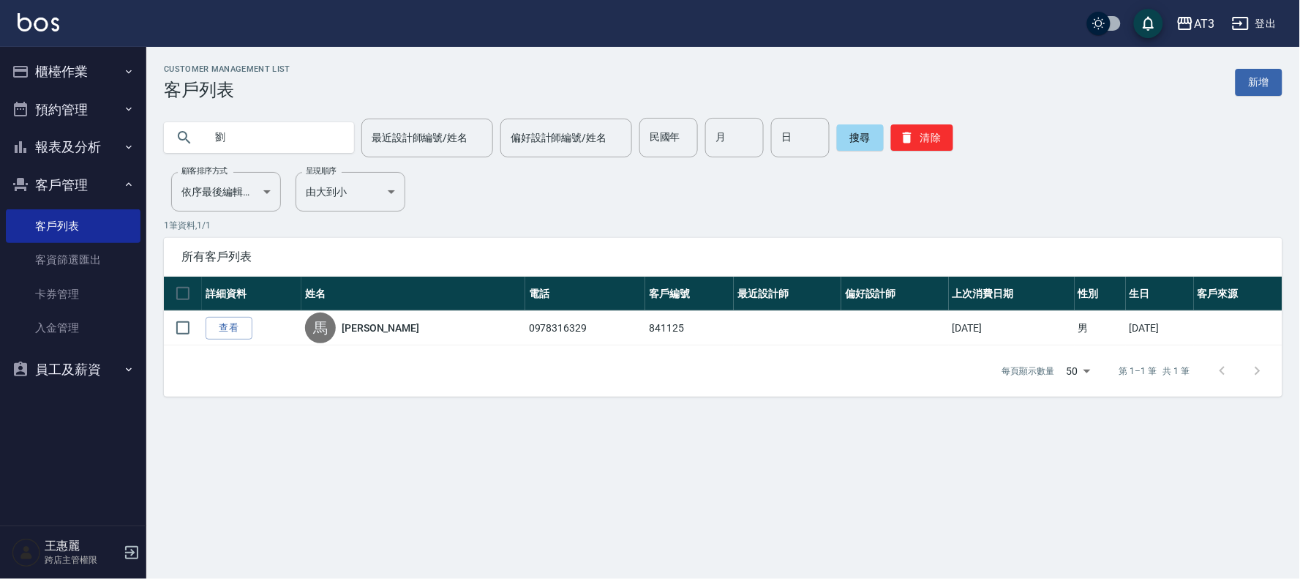
click at [258, 146] on input "劉" at bounding box center [274, 138] width 138 height 40
click at [259, 146] on input "劉" at bounding box center [274, 138] width 138 height 40
click at [260, 146] on input "劉" at bounding box center [274, 138] width 138 height 40
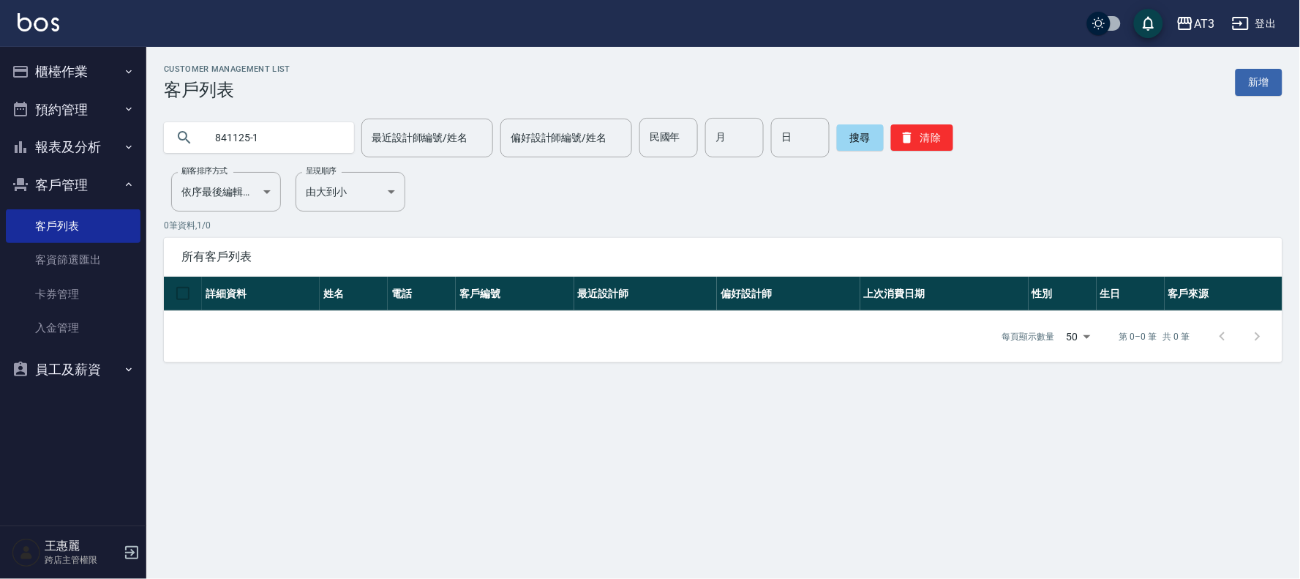
drag, startPoint x: 273, startPoint y: 139, endPoint x: 62, endPoint y: 113, distance: 212.2
click at [62, 113] on div "AT3 登出 櫃檯作業 打帳單 帳單列表 掛單列表 營業儀表板 現金收支登錄 高階收支登錄 材料自購登錄 每日結帳 排班表 現場電腦打卡 預約管理 預約管理 …" at bounding box center [650, 289] width 1300 height 579
type input "030125"
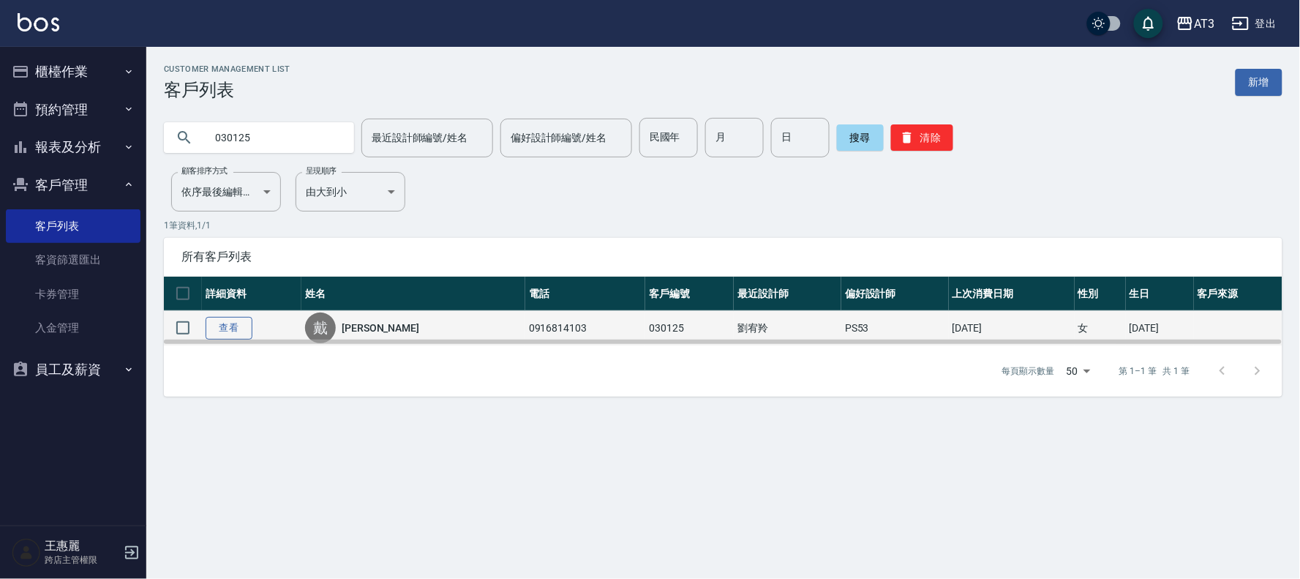
click at [230, 326] on link "查看" at bounding box center [229, 328] width 47 height 23
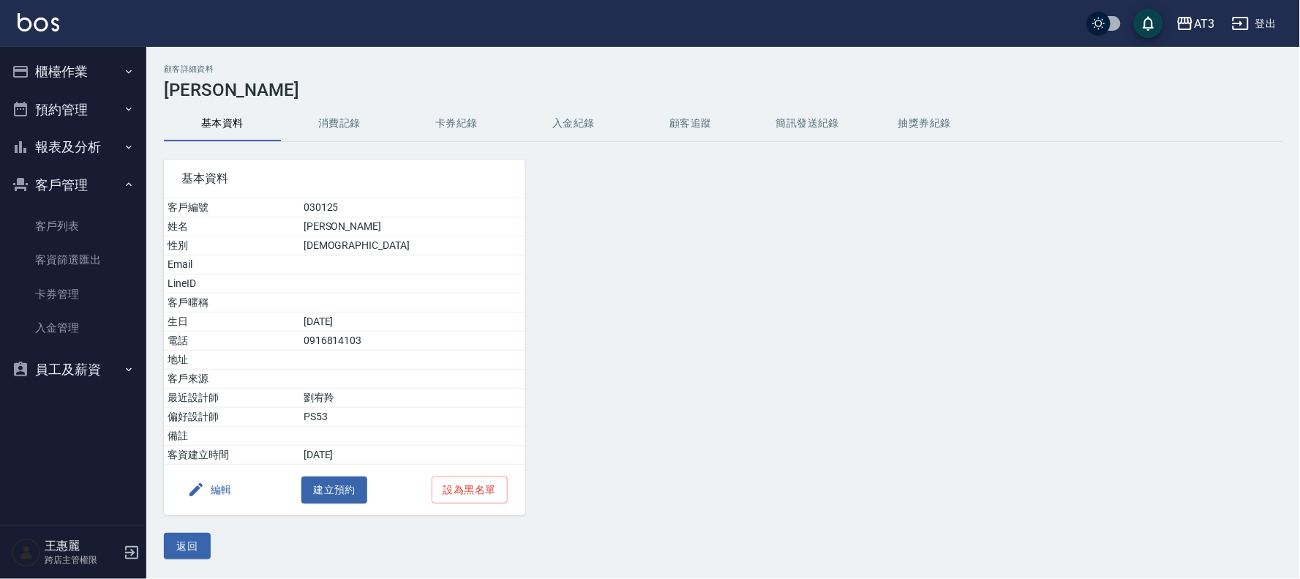
click at [215, 493] on button "編輯" at bounding box center [209, 489] width 56 height 27
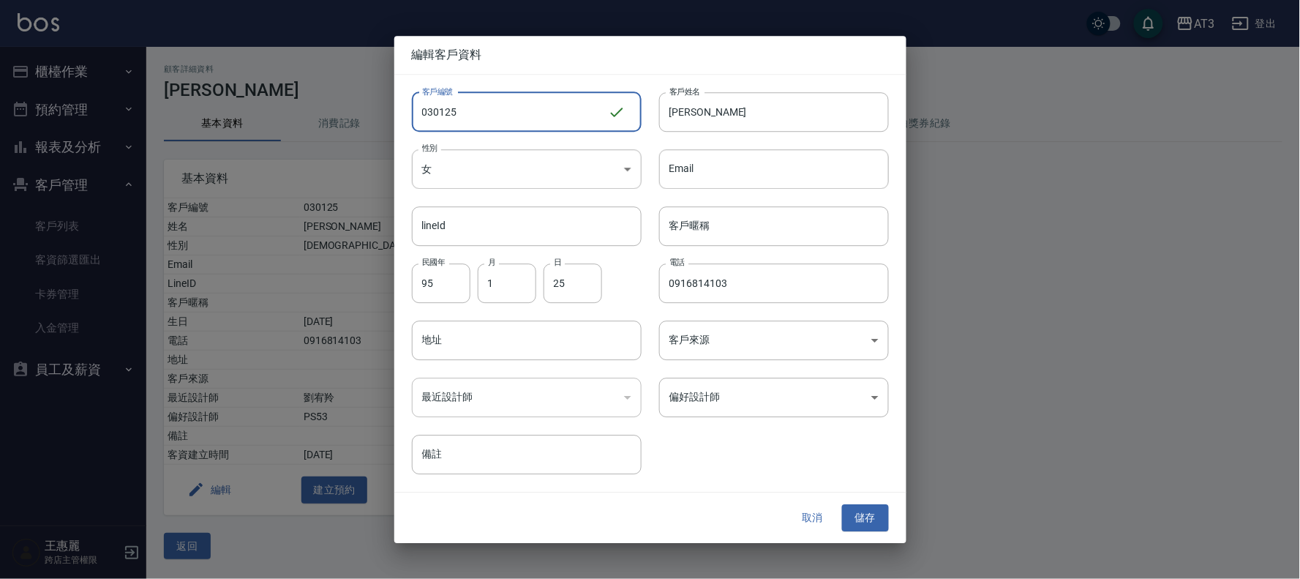
click at [495, 116] on input "030125" at bounding box center [510, 112] width 196 height 40
type input "030125a"
click at [863, 505] on button "儲存" at bounding box center [865, 518] width 47 height 27
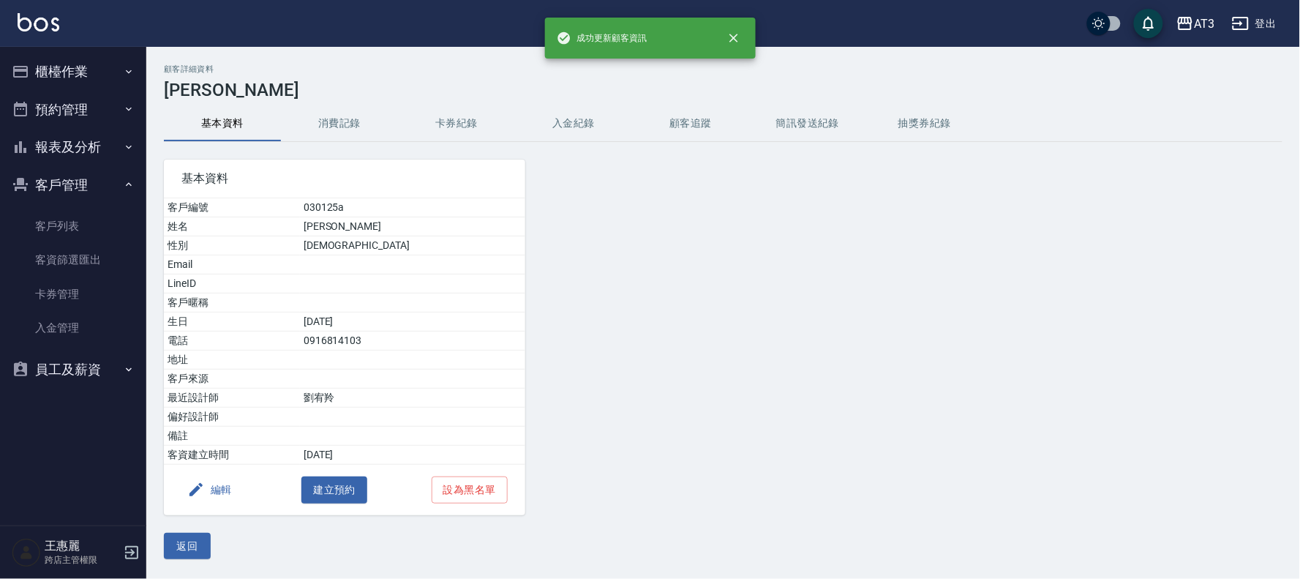
click at [192, 541] on button "返回" at bounding box center [187, 546] width 47 height 27
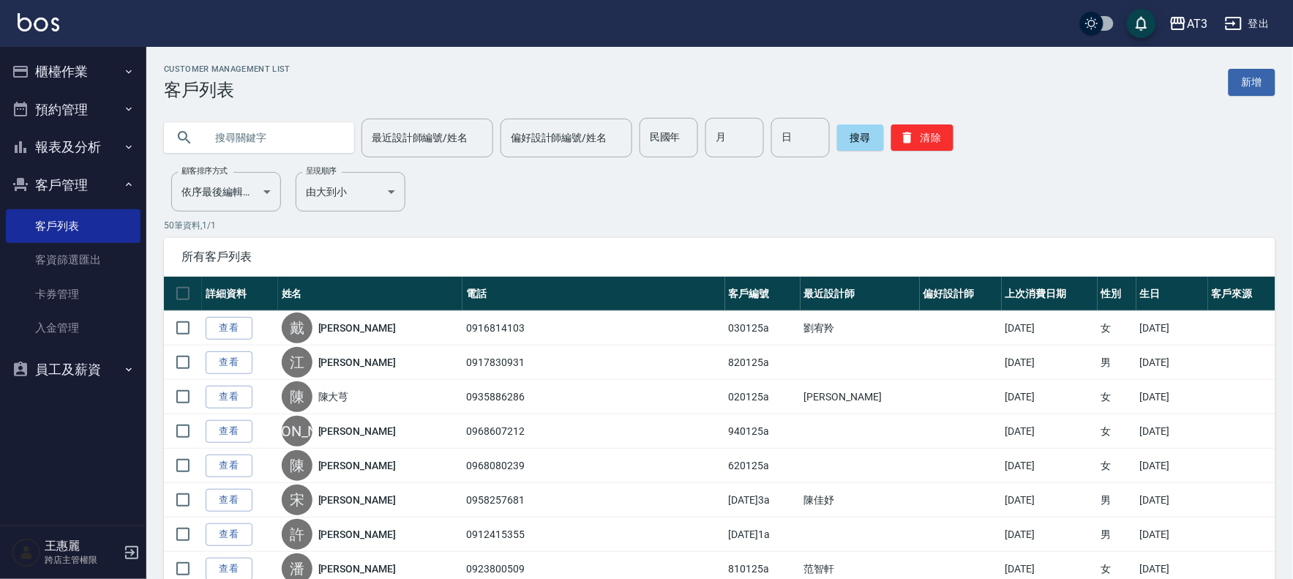
click at [231, 133] on input "text" at bounding box center [274, 138] width 138 height 40
type input "6"
type input "010125"
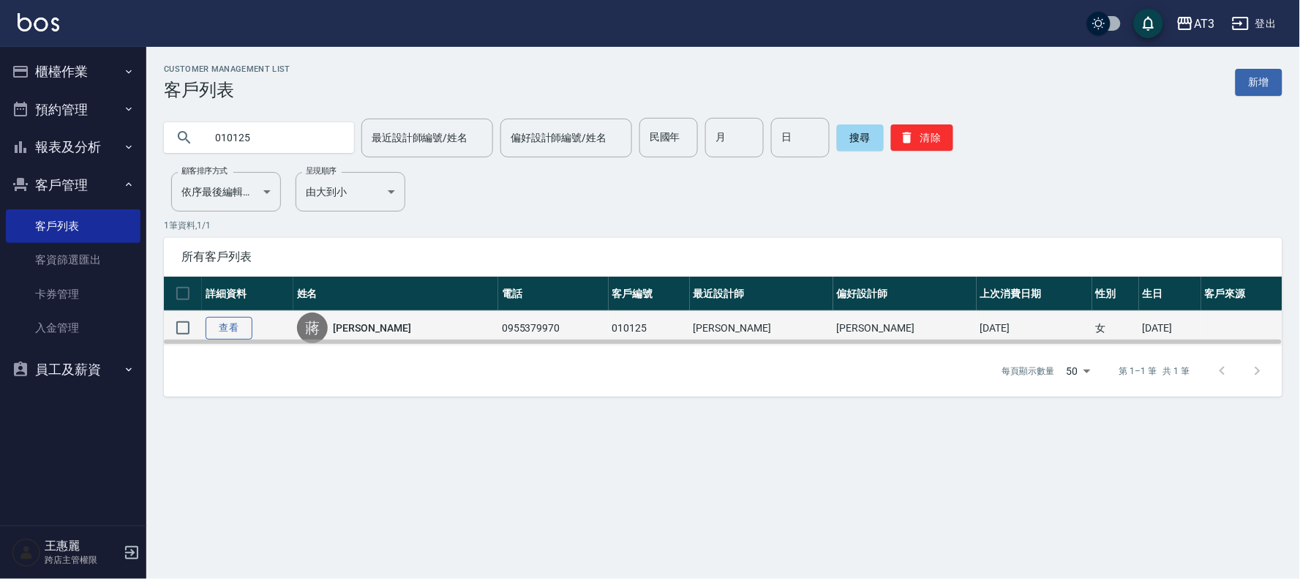
click at [220, 329] on link "查看" at bounding box center [229, 328] width 47 height 23
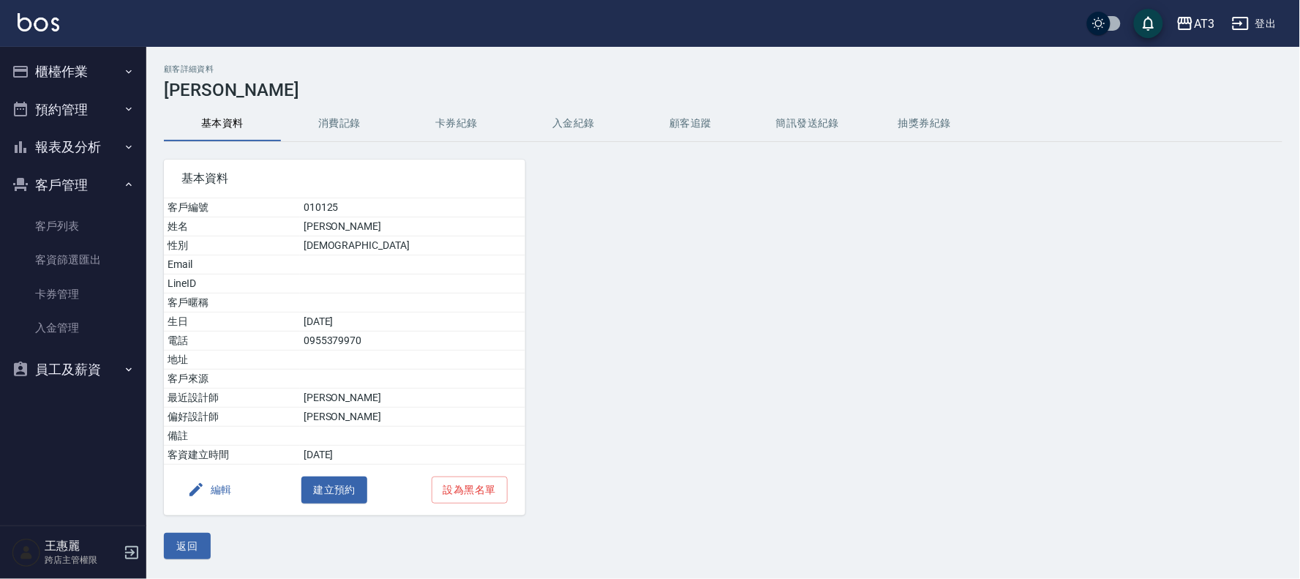
click at [200, 492] on icon "button" at bounding box center [196, 490] width 18 height 18
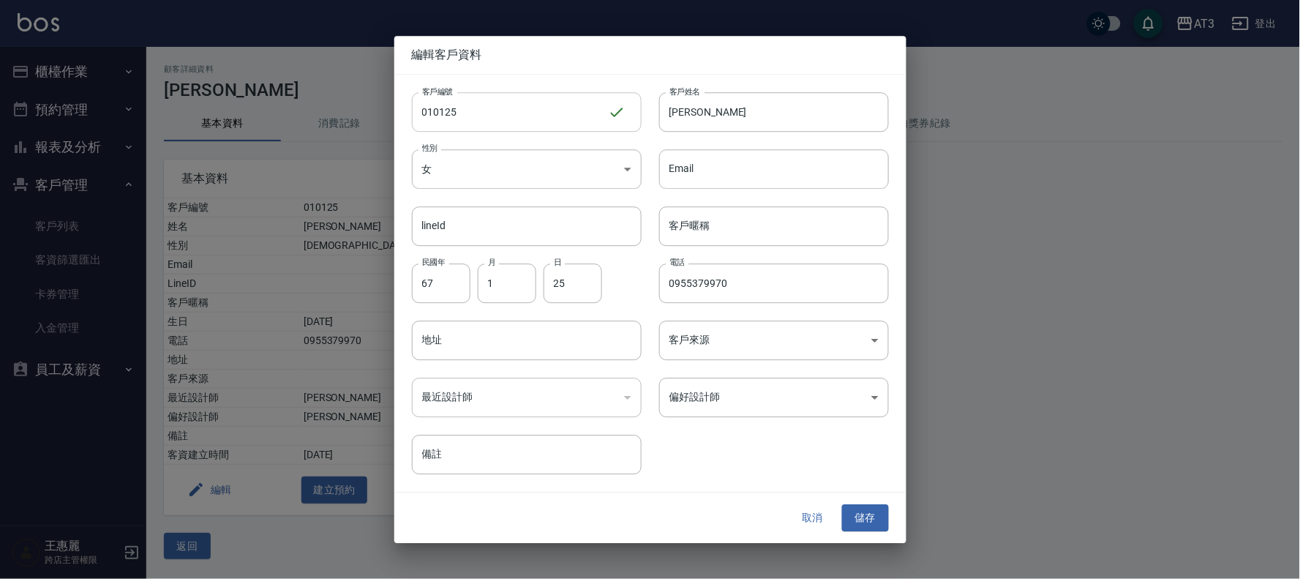
click at [483, 120] on input "010125" at bounding box center [510, 112] width 196 height 40
type input "010125a"
click at [865, 524] on button "儲存" at bounding box center [865, 518] width 47 height 27
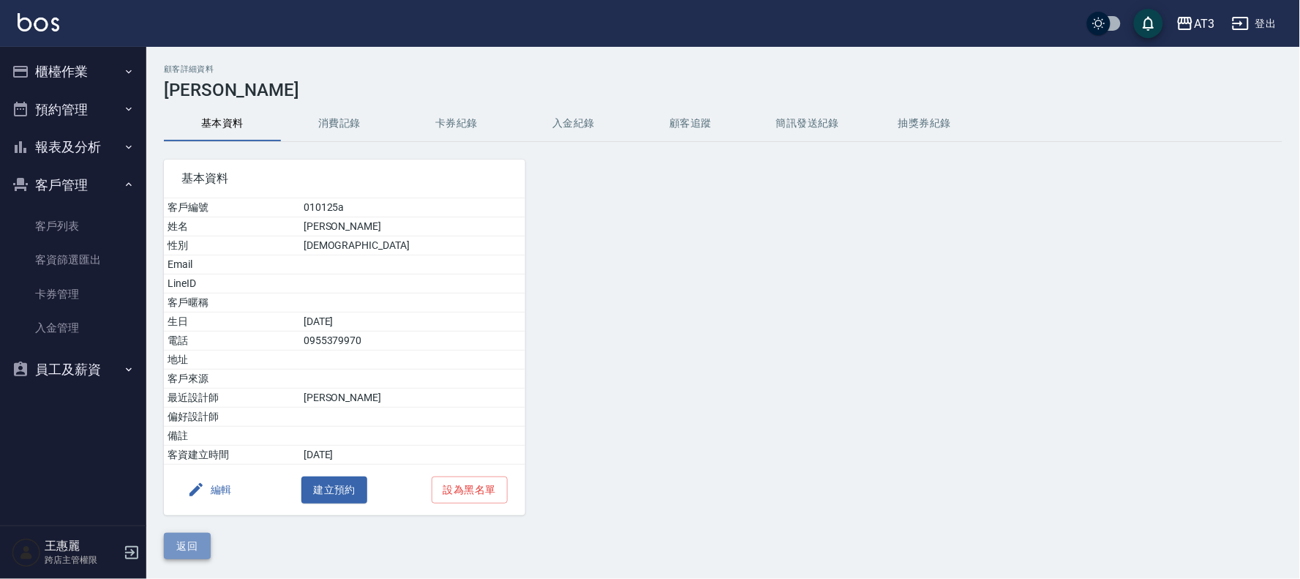
click at [177, 538] on button "返回" at bounding box center [187, 546] width 47 height 27
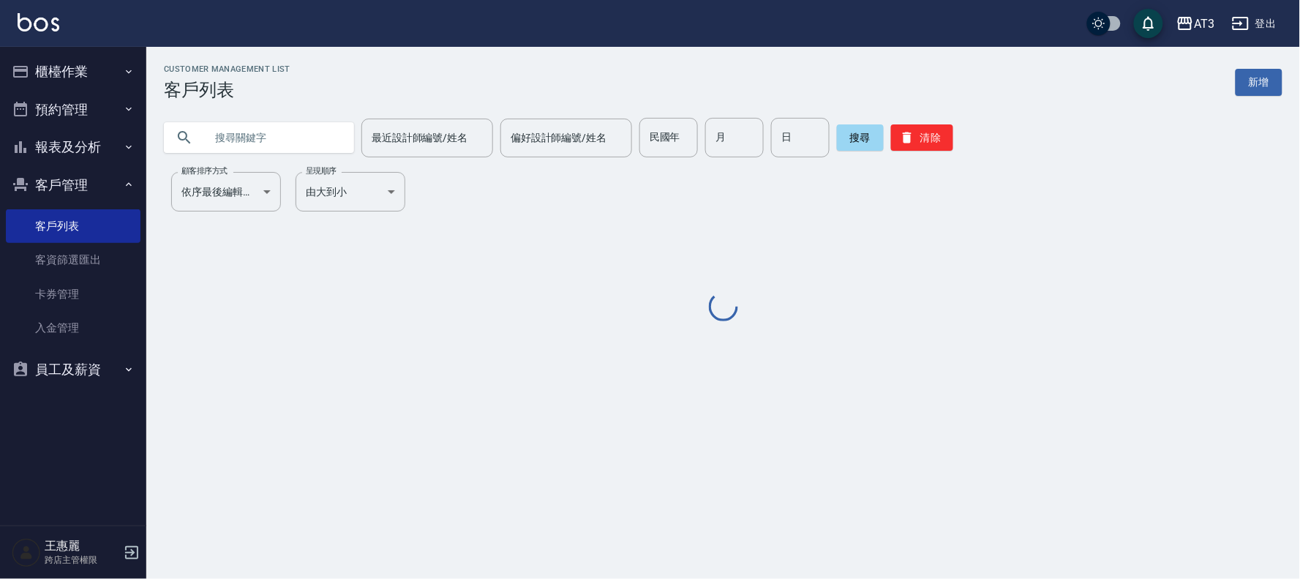
click at [301, 136] on input "text" at bounding box center [274, 138] width 138 height 40
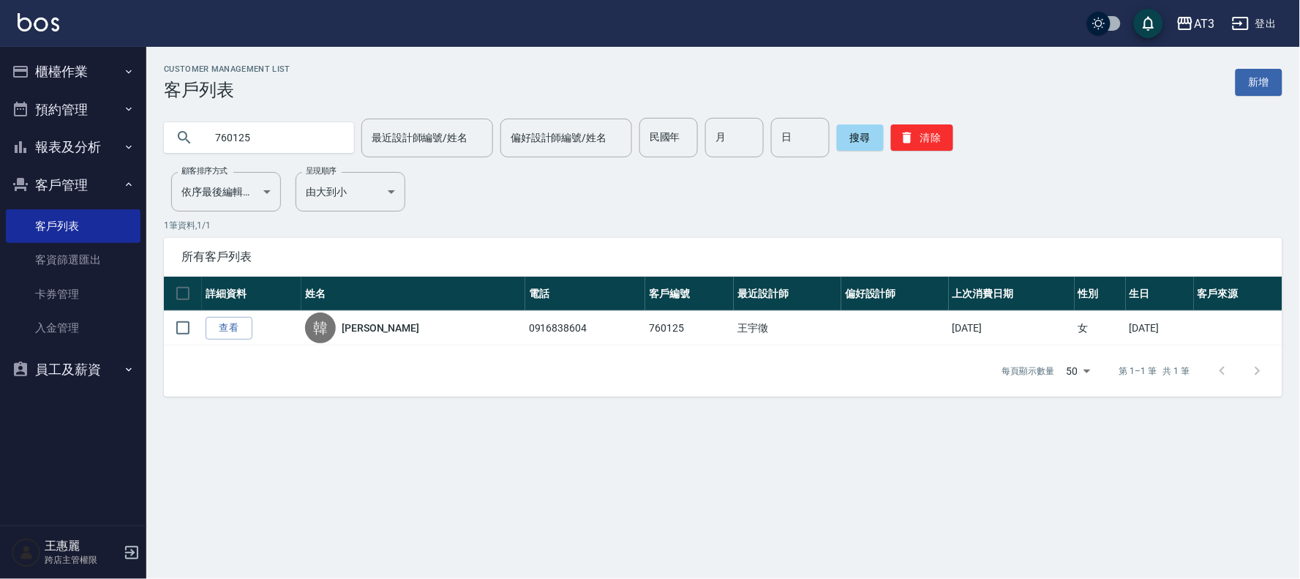
drag, startPoint x: 265, startPoint y: 140, endPoint x: 143, endPoint y: 132, distance: 122.5
click at [144, 132] on div "AT3 登出 櫃檯作業 打帳單 帳單列表 掛單列表 營業儀表板 現金收支登錄 高階收支登錄 材料自購登錄 每日結帳 排班表 現場電腦打卡 預約管理 預約管理 …" at bounding box center [650, 289] width 1300 height 579
type input "750125"
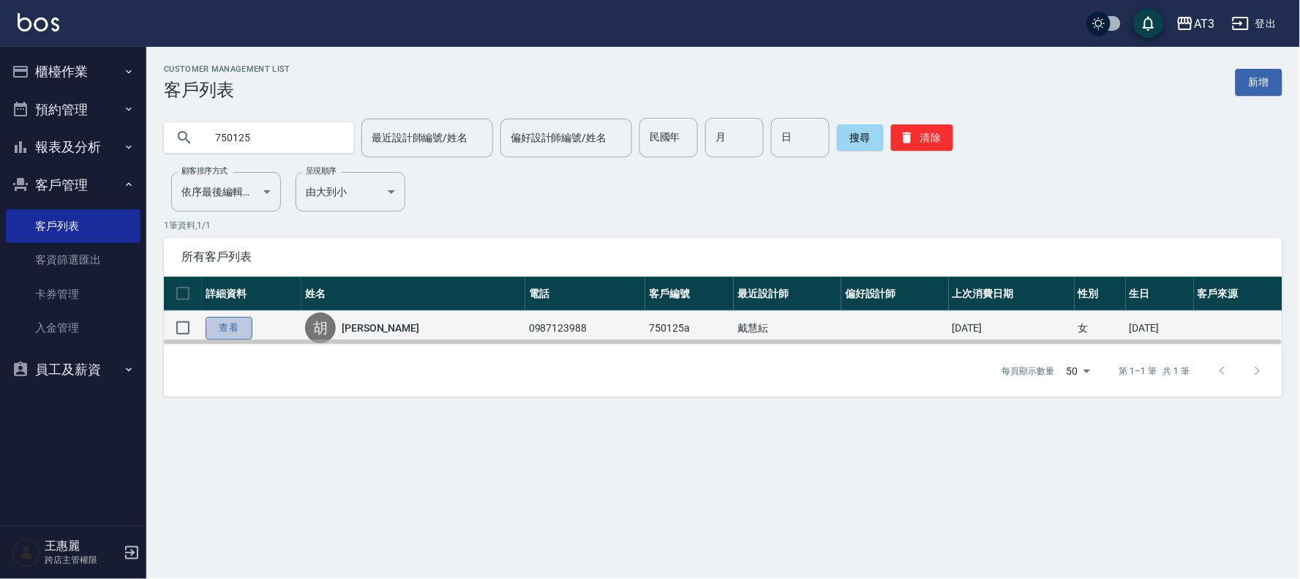
click at [231, 332] on link "查看" at bounding box center [229, 328] width 47 height 23
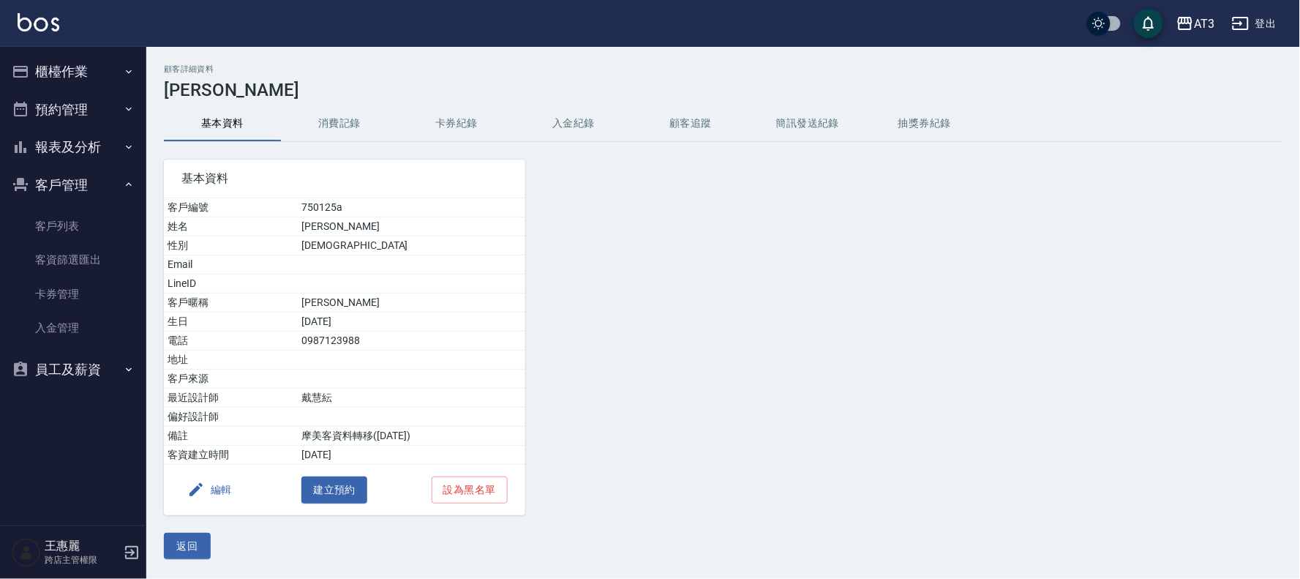
click at [222, 484] on button "編輯" at bounding box center [209, 489] width 56 height 27
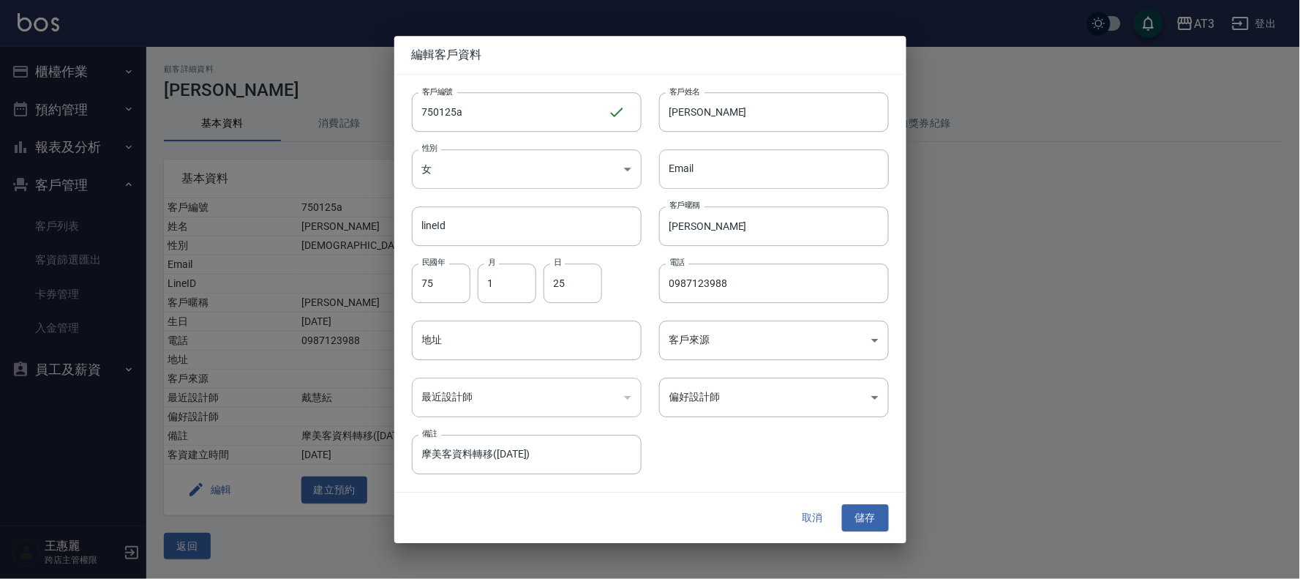
click at [816, 514] on button "取消" at bounding box center [812, 518] width 47 height 27
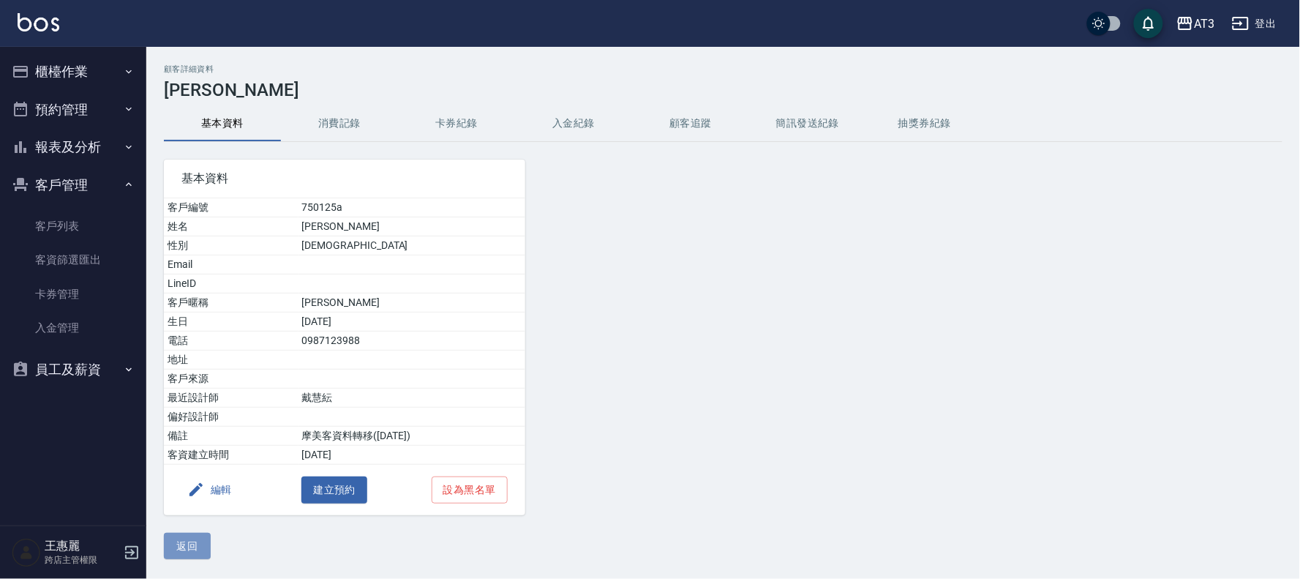
click at [189, 538] on button "返回" at bounding box center [187, 546] width 47 height 27
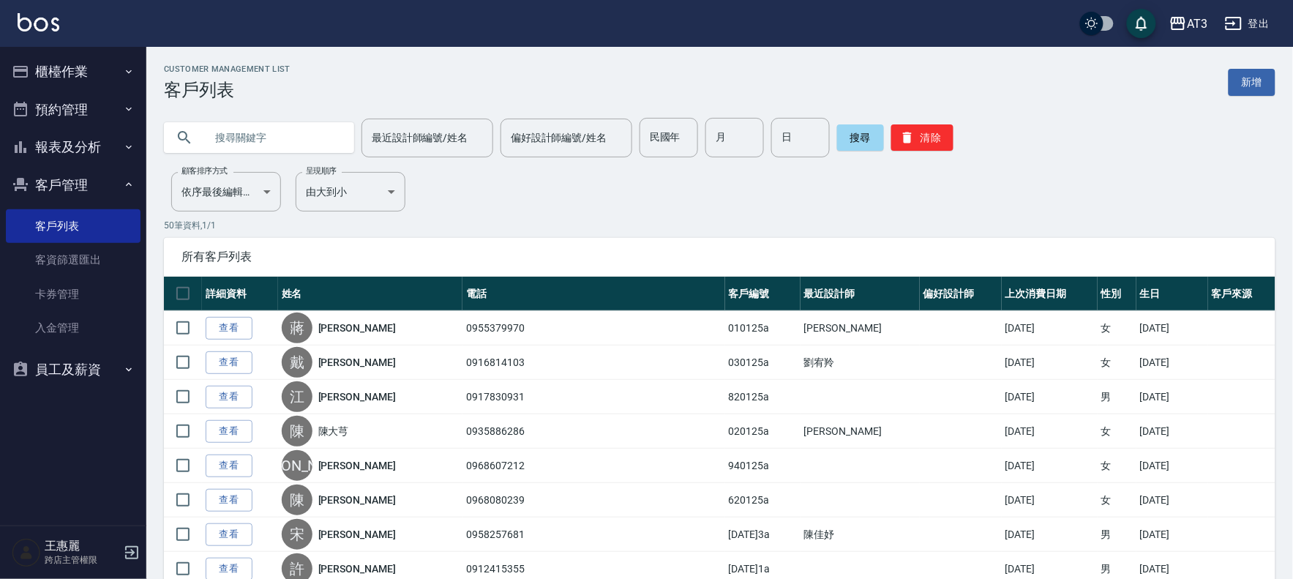
click at [290, 141] on input "text" at bounding box center [274, 138] width 138 height 40
type input "840125"
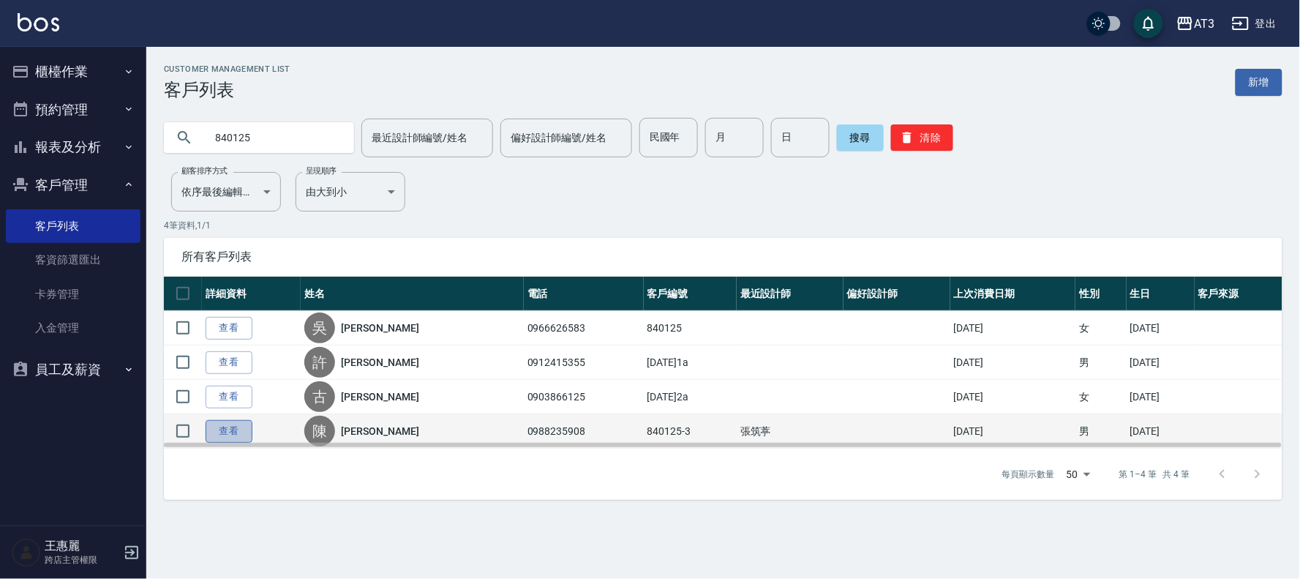
click at [217, 432] on link "查看" at bounding box center [229, 431] width 47 height 23
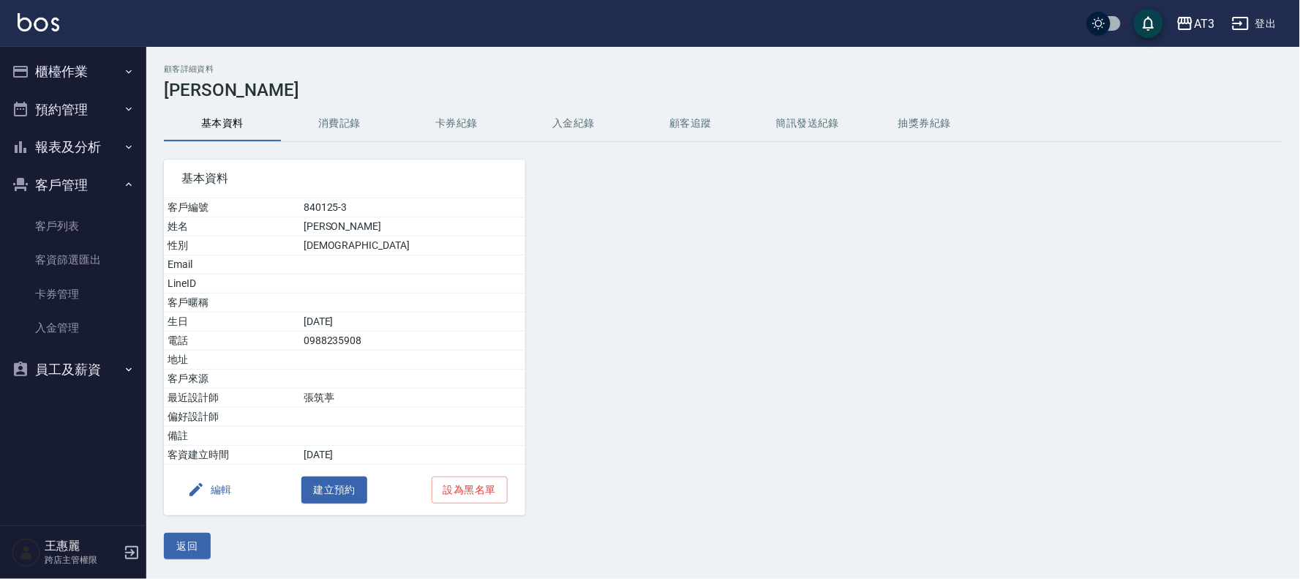
click at [228, 493] on button "編輯" at bounding box center [209, 489] width 56 height 27
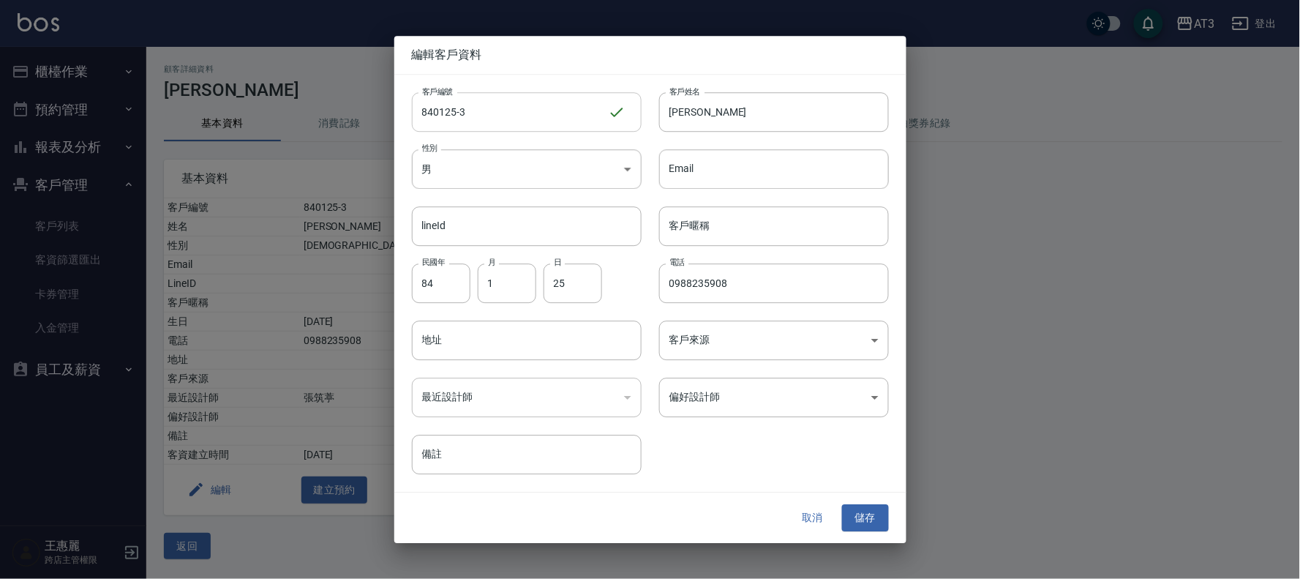
click at [492, 117] on input "840125-3" at bounding box center [510, 112] width 196 height 40
type input "[DATE]3a"
click at [860, 517] on button "儲存" at bounding box center [865, 518] width 47 height 27
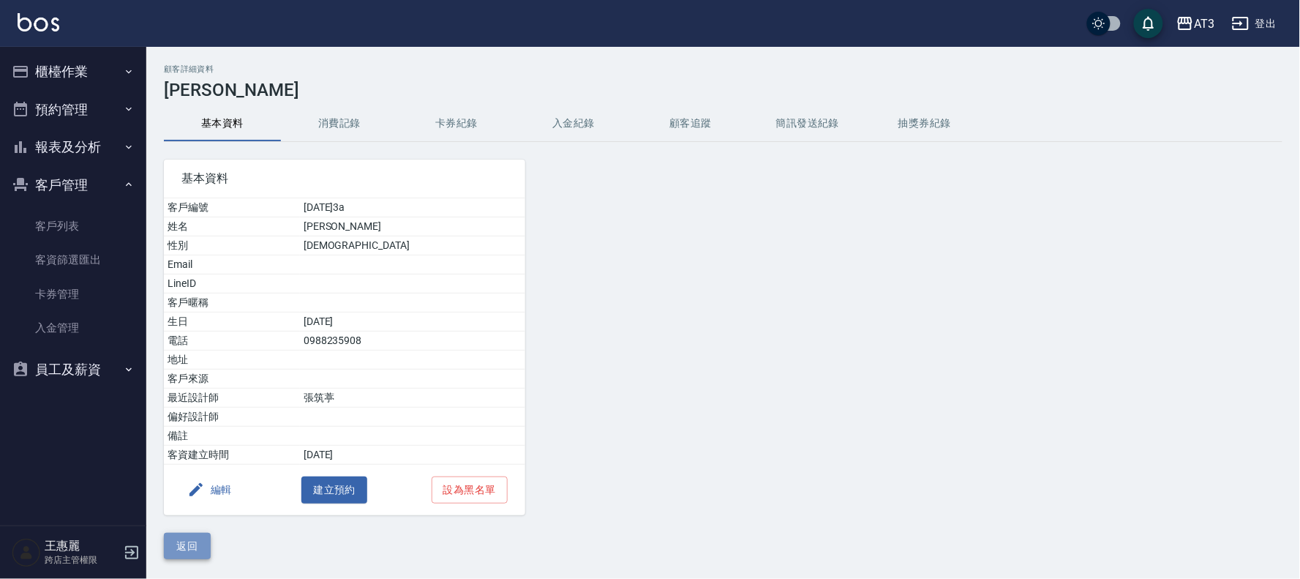
click at [174, 539] on button "返回" at bounding box center [187, 546] width 47 height 27
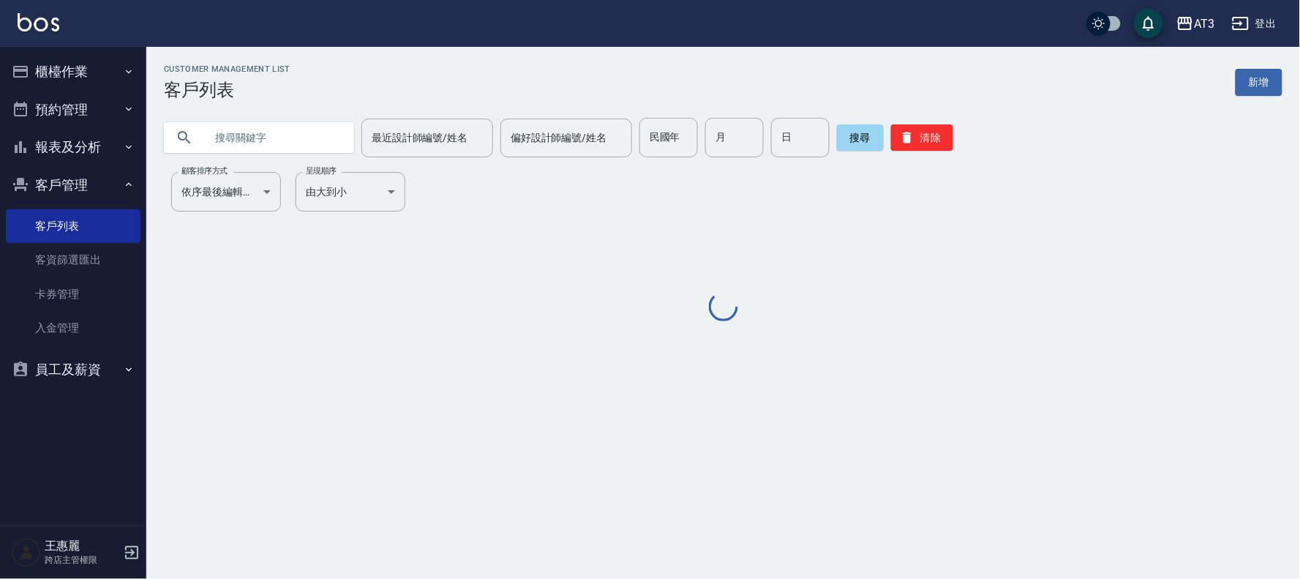
click at [275, 127] on input "text" at bounding box center [274, 138] width 138 height 40
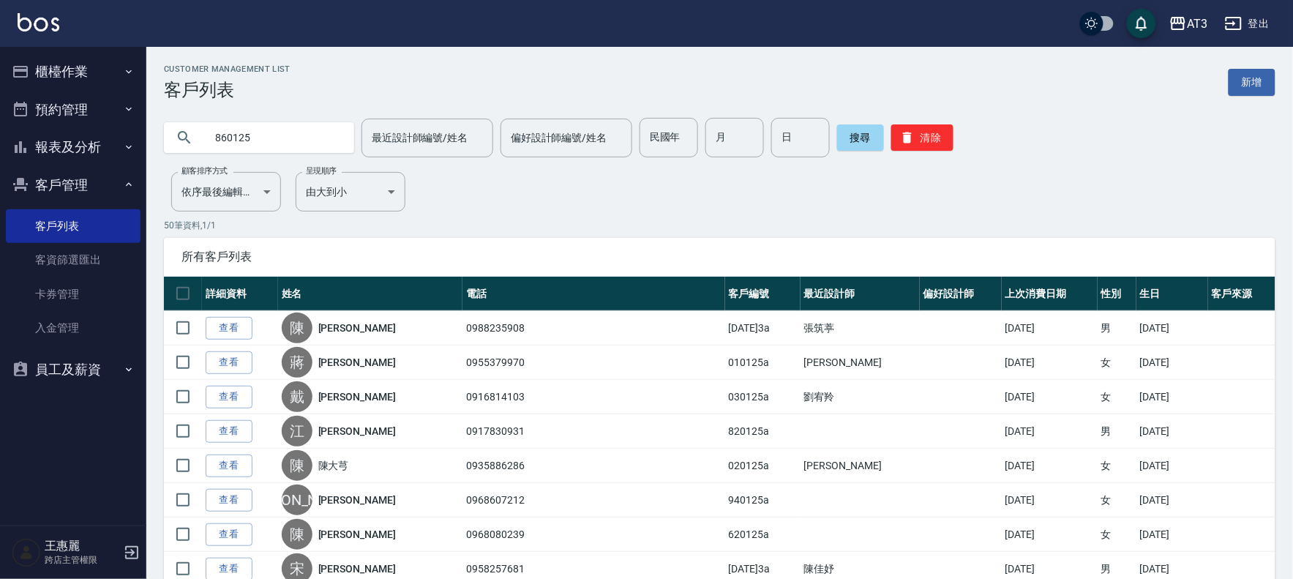
type input "860125"
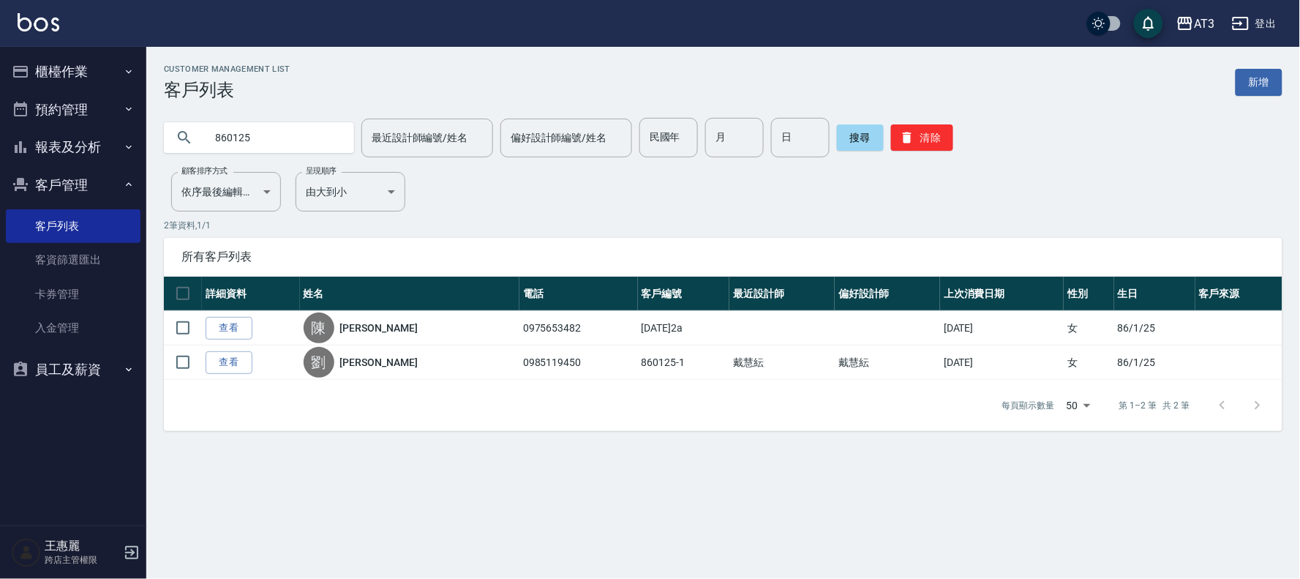
click at [224, 355] on link "查看" at bounding box center [229, 362] width 47 height 23
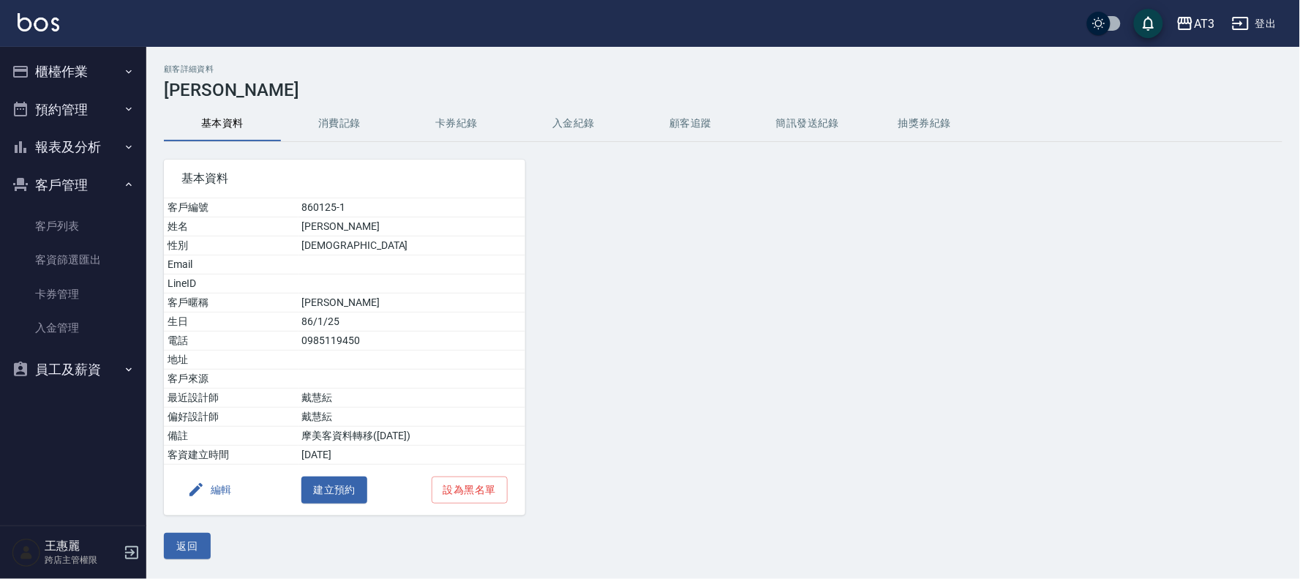
click at [210, 489] on button "編輯" at bounding box center [209, 489] width 56 height 27
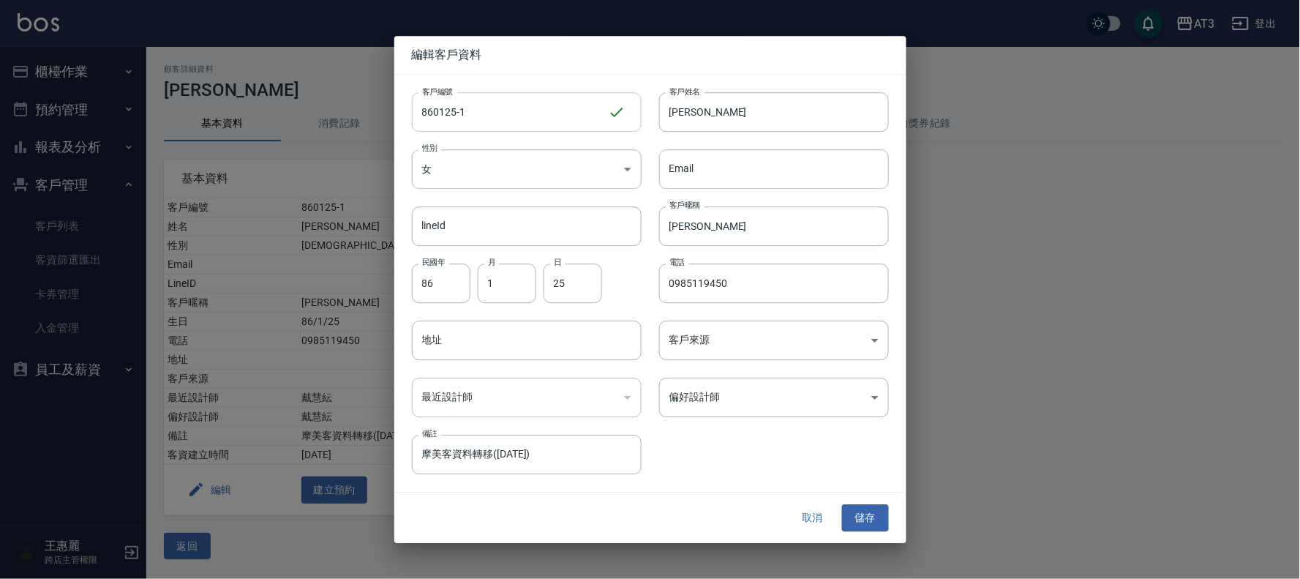
click at [506, 105] on input "860125-1" at bounding box center [510, 112] width 196 height 40
type input "[DATE]1a"
click at [874, 512] on button "儲存" at bounding box center [865, 518] width 47 height 27
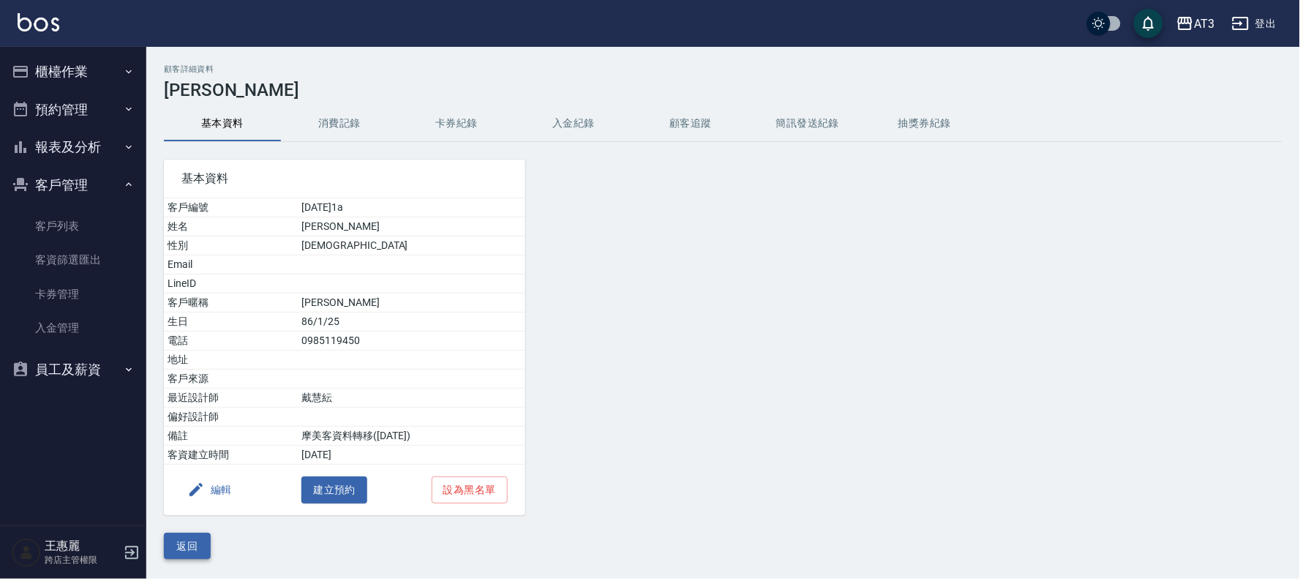
drag, startPoint x: 209, startPoint y: 556, endPoint x: 232, endPoint y: 414, distance: 143.8
click at [207, 556] on button "返回" at bounding box center [187, 546] width 47 height 27
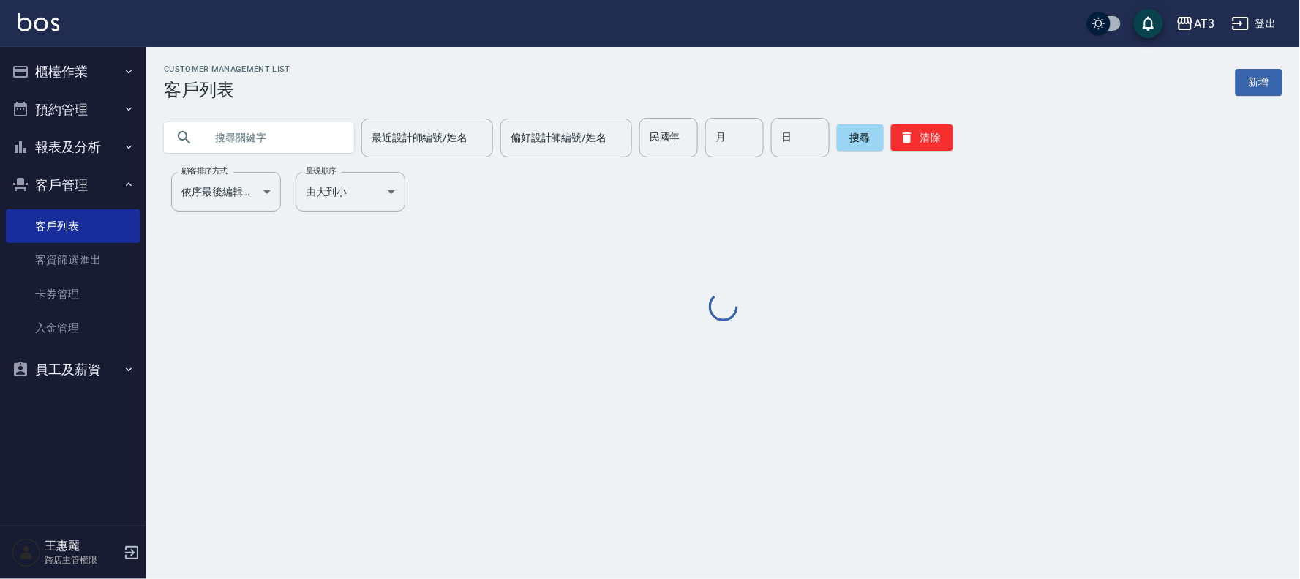
click at [303, 139] on input "text" at bounding box center [274, 138] width 138 height 40
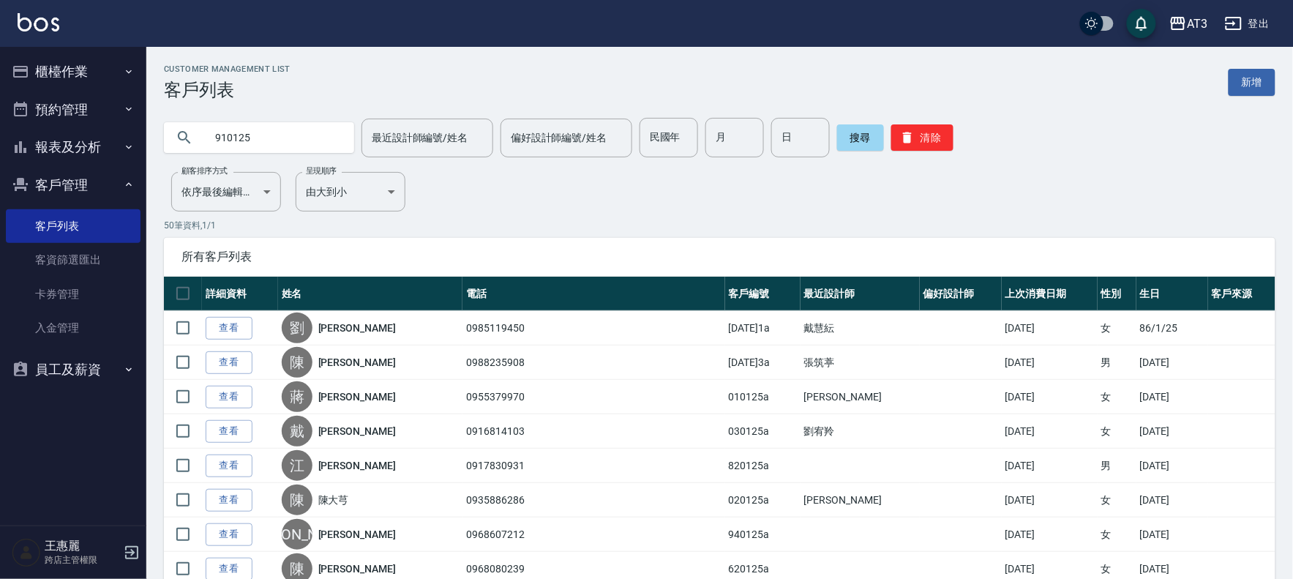
type input "910125"
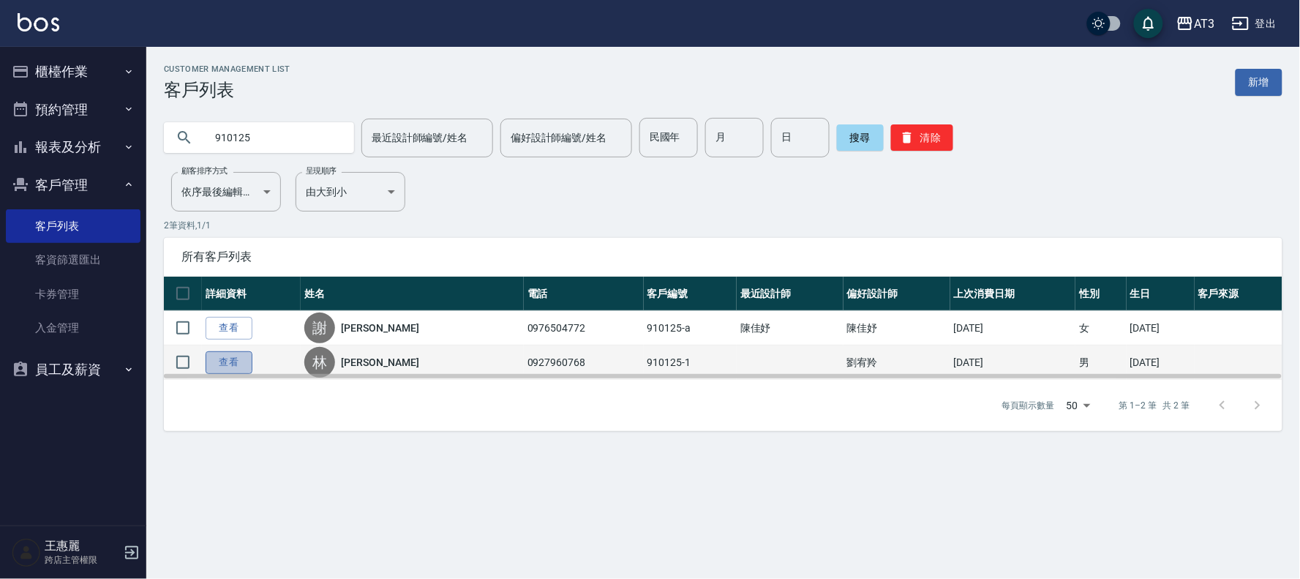
click at [236, 363] on link "查看" at bounding box center [229, 362] width 47 height 23
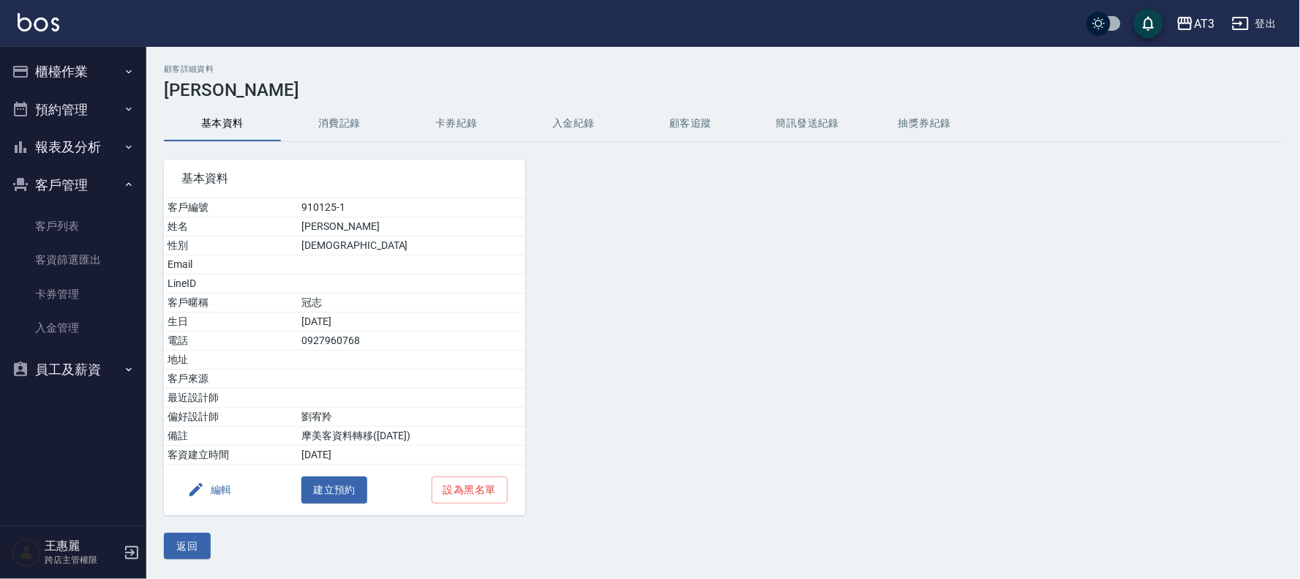
click at [225, 487] on button "編輯" at bounding box center [209, 489] width 56 height 27
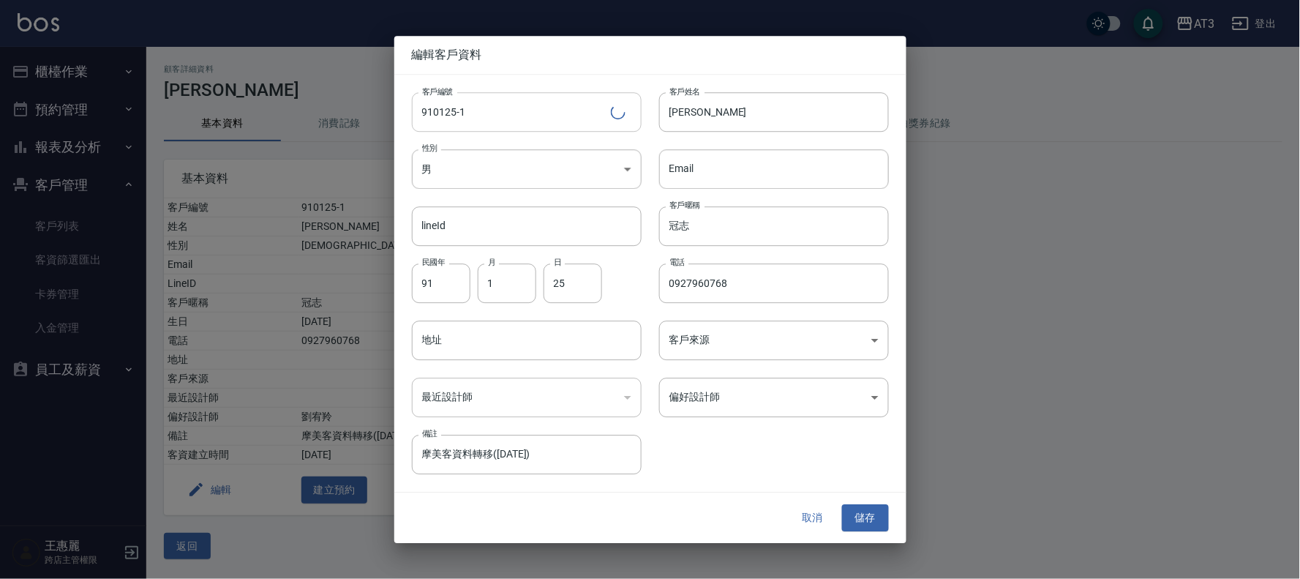
click at [495, 113] on input "910125-1" at bounding box center [511, 112] width 199 height 40
type input "[DATE]1a"
click at [873, 525] on button "儲存" at bounding box center [865, 518] width 47 height 27
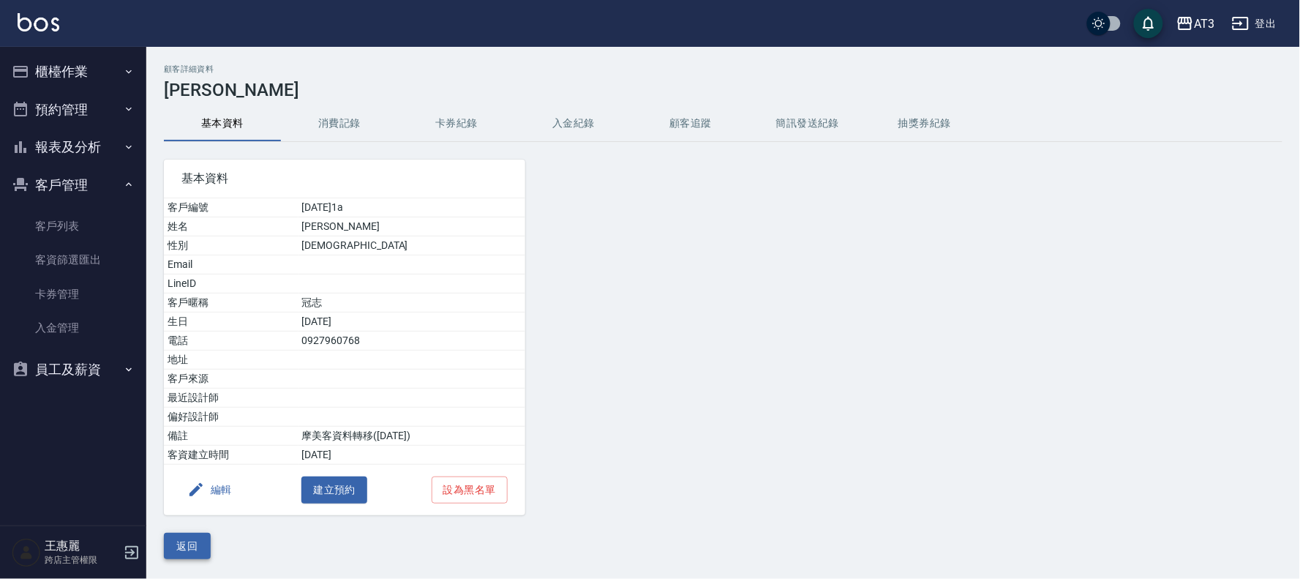
click at [181, 551] on button "返回" at bounding box center [187, 546] width 47 height 27
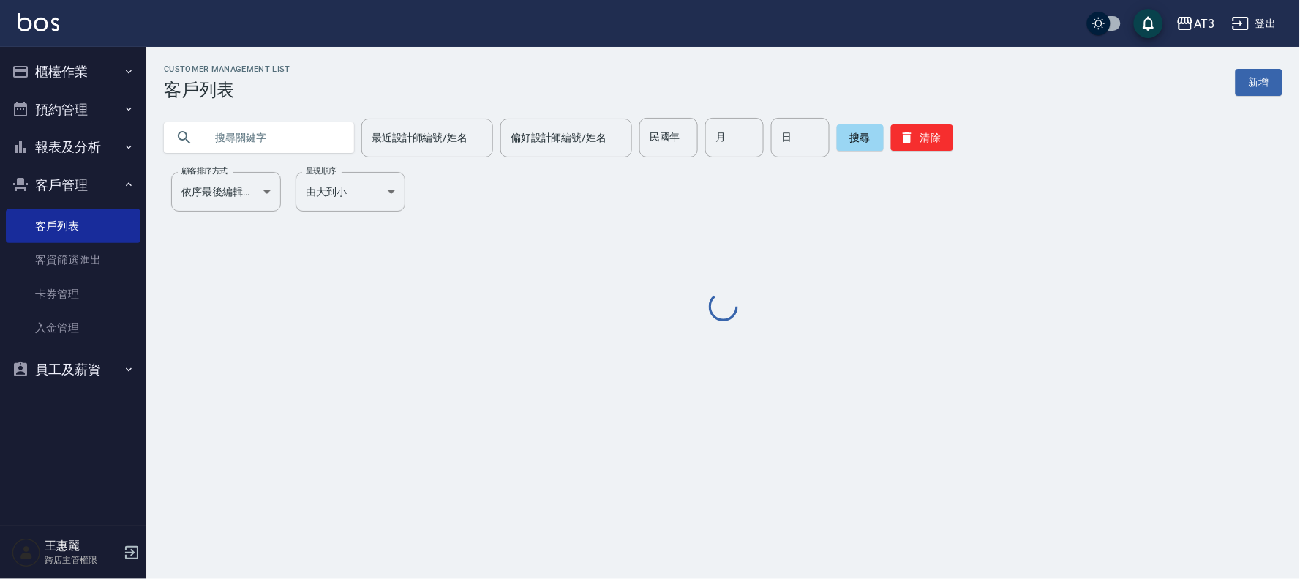
click at [269, 130] on input "text" at bounding box center [274, 138] width 138 height 40
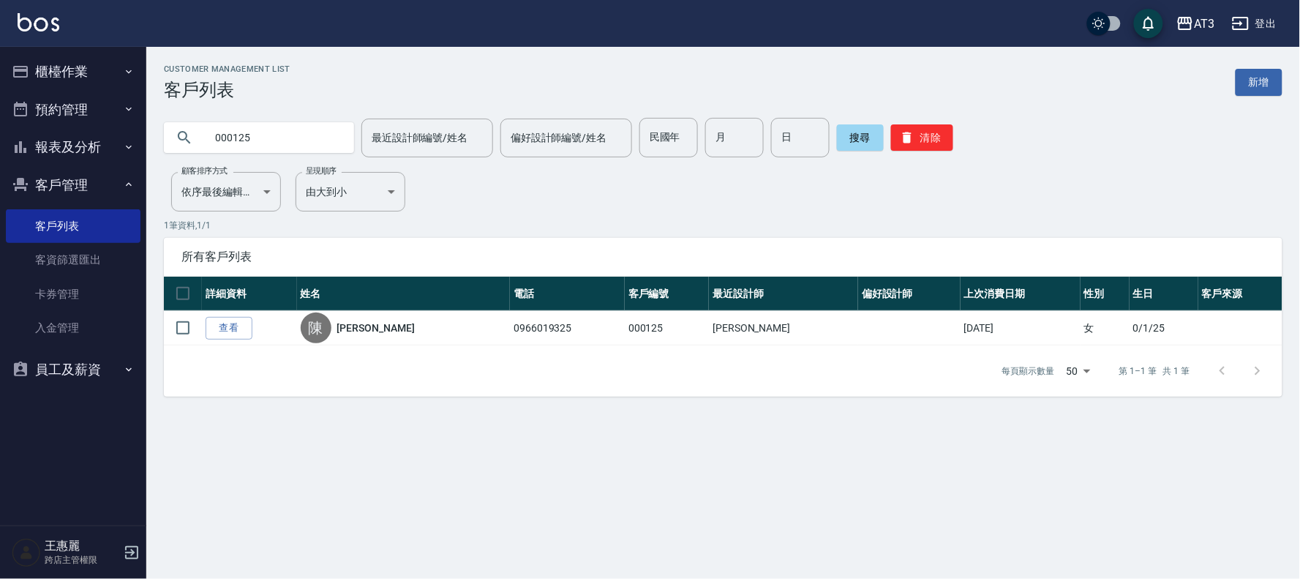
drag, startPoint x: 279, startPoint y: 136, endPoint x: 91, endPoint y: 127, distance: 187.5
click at [91, 127] on div "AT3 登出 櫃檯作業 打帳單 帳單列表 掛單列表 營業儀表板 現金收支登錄 高階收支登錄 材料自購登錄 每日結帳 排班表 現場電腦打卡 預約管理 預約管理 …" at bounding box center [650, 289] width 1300 height 579
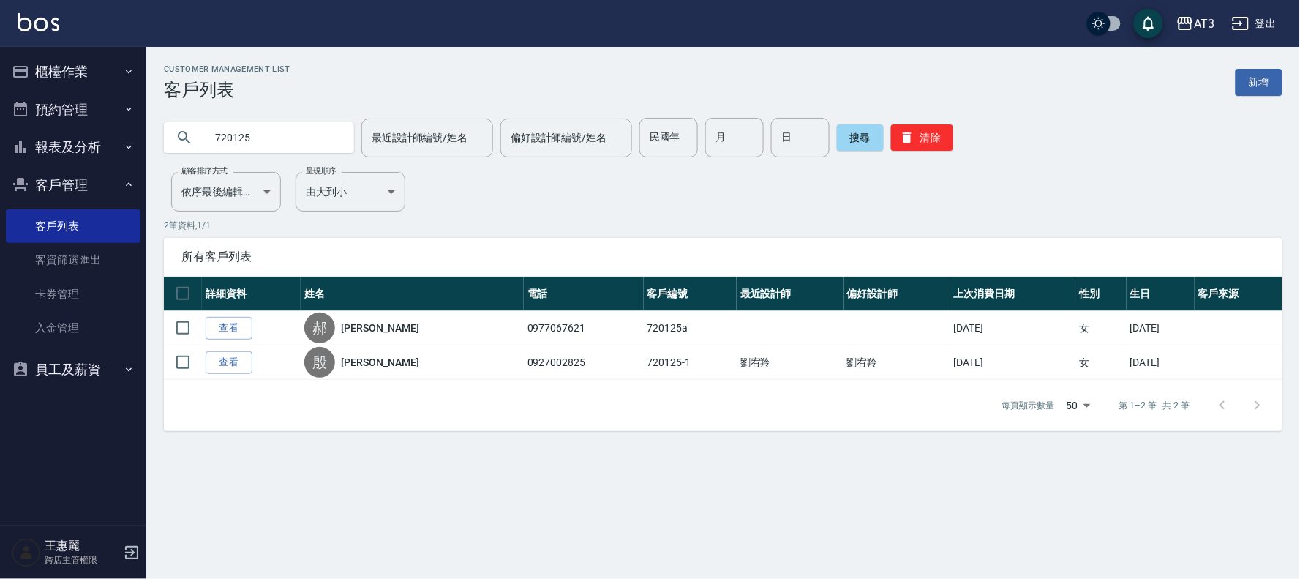
drag, startPoint x: 295, startPoint y: 141, endPoint x: 70, endPoint y: 113, distance: 226.3
click at [70, 113] on div "AT3 登出 櫃檯作業 打帳單 帳單列表 掛單列表 營業儀表板 現金收支登錄 高階收支登錄 材料自購登錄 每日結帳 排班表 現場電腦打卡 預約管理 預約管理 …" at bounding box center [650, 289] width 1300 height 579
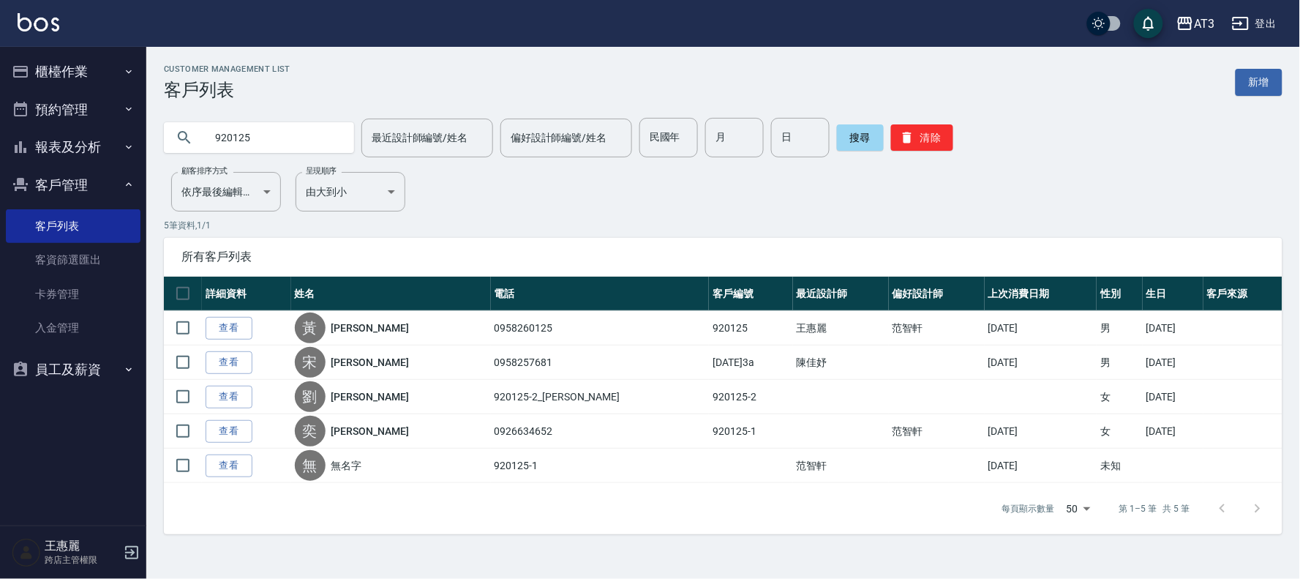
click at [293, 140] on input "920125" at bounding box center [274, 138] width 138 height 40
type input "920125-1"
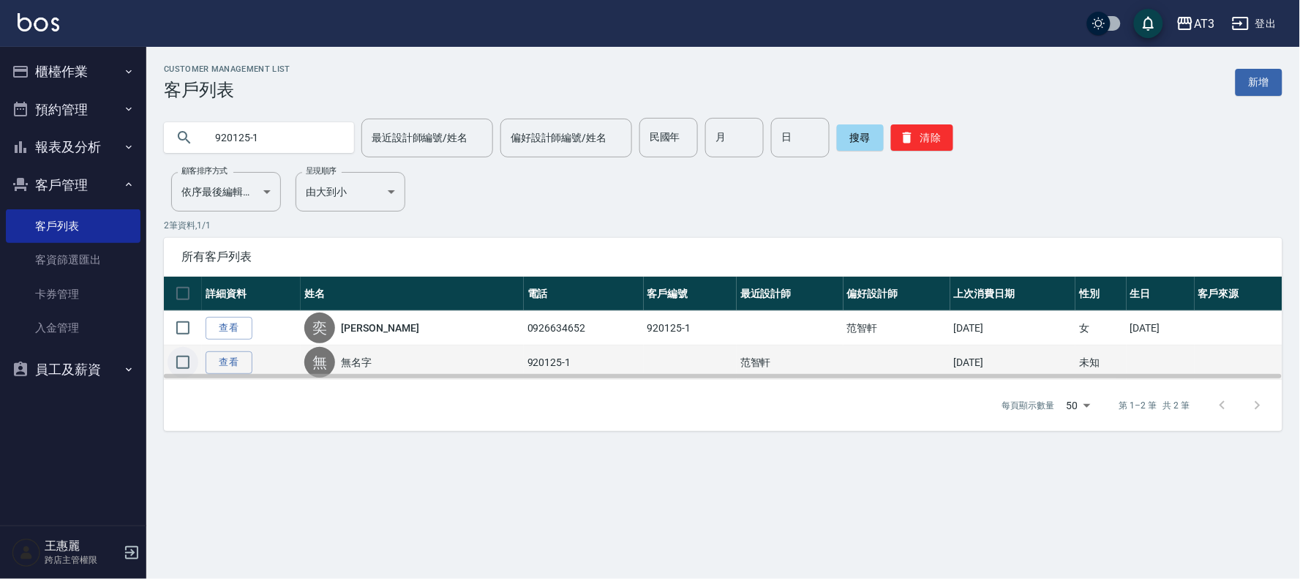
click at [180, 359] on input "checkbox" at bounding box center [183, 362] width 31 height 31
checkbox input "true"
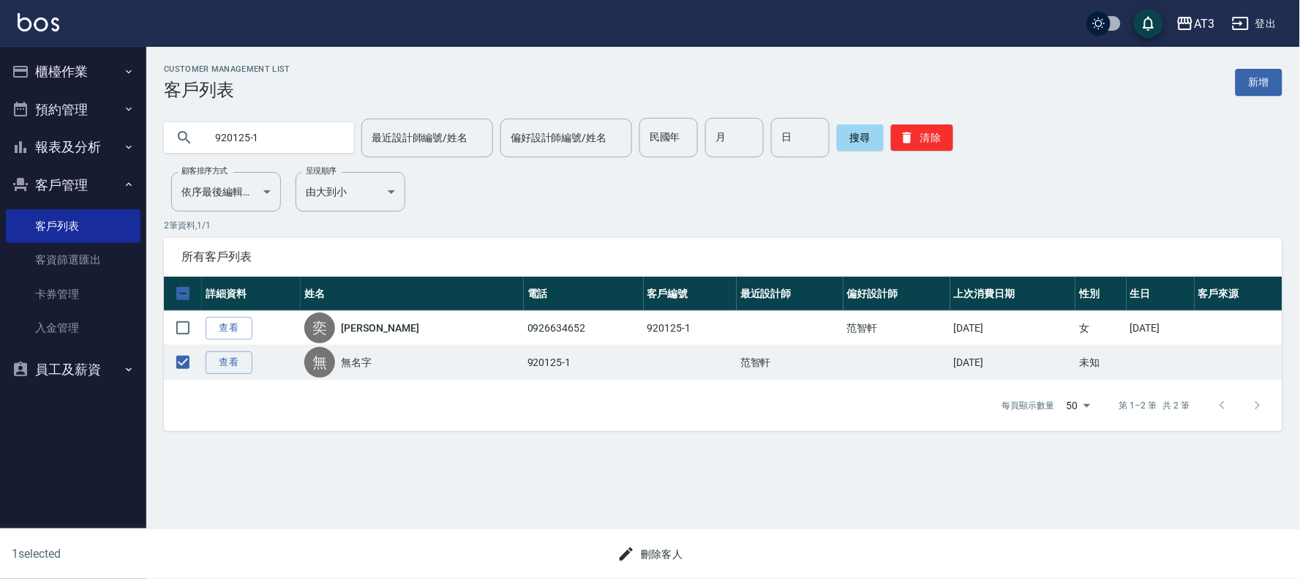
click at [649, 554] on button "刪除客人" at bounding box center [651, 554] width 78 height 27
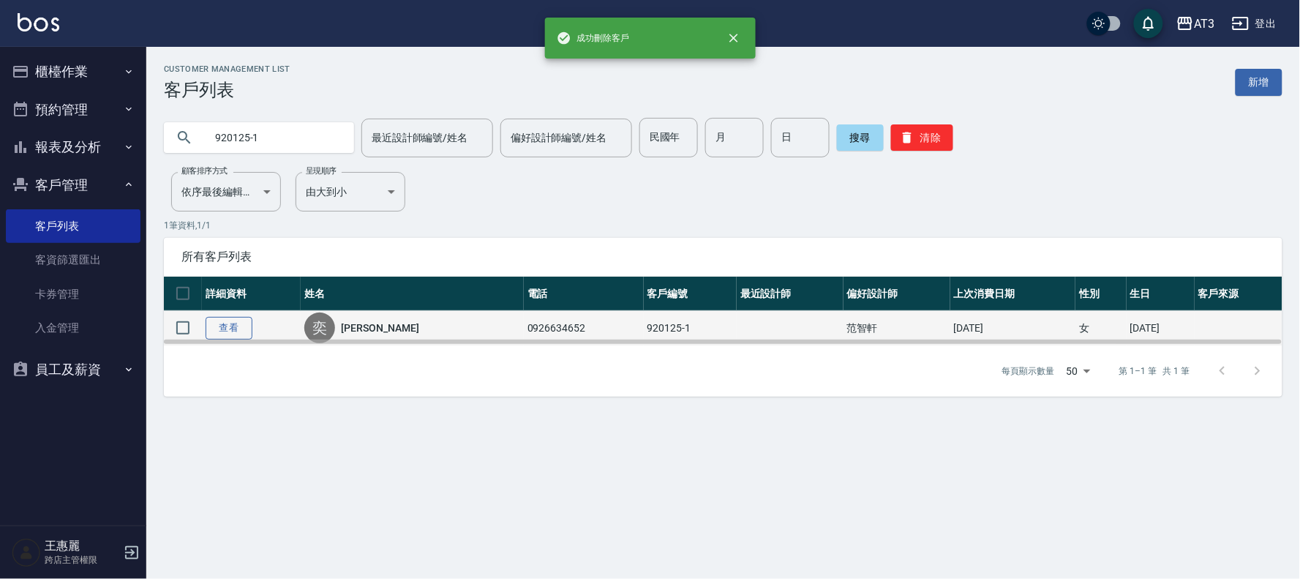
click at [239, 328] on link "查看" at bounding box center [229, 328] width 47 height 23
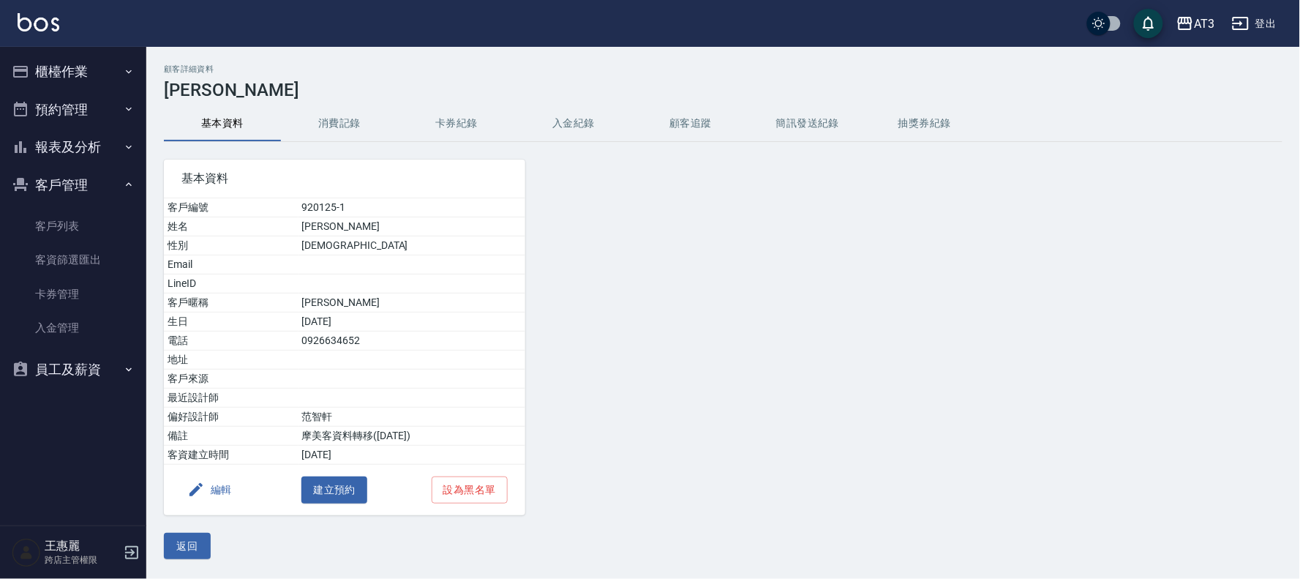
click at [212, 491] on button "編輯" at bounding box center [209, 489] width 56 height 27
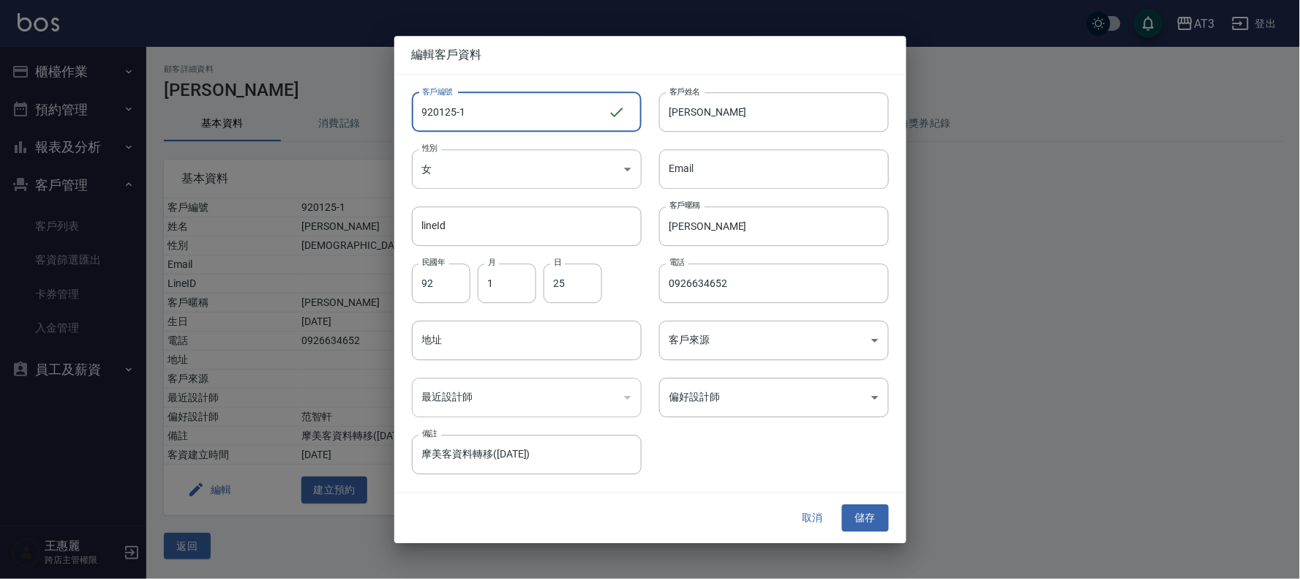
click at [497, 116] on input "920125-1" at bounding box center [510, 112] width 196 height 40
type input "[DATE]1a"
click at [670, 105] on input "[PERSON_NAME]" at bounding box center [774, 112] width 230 height 40
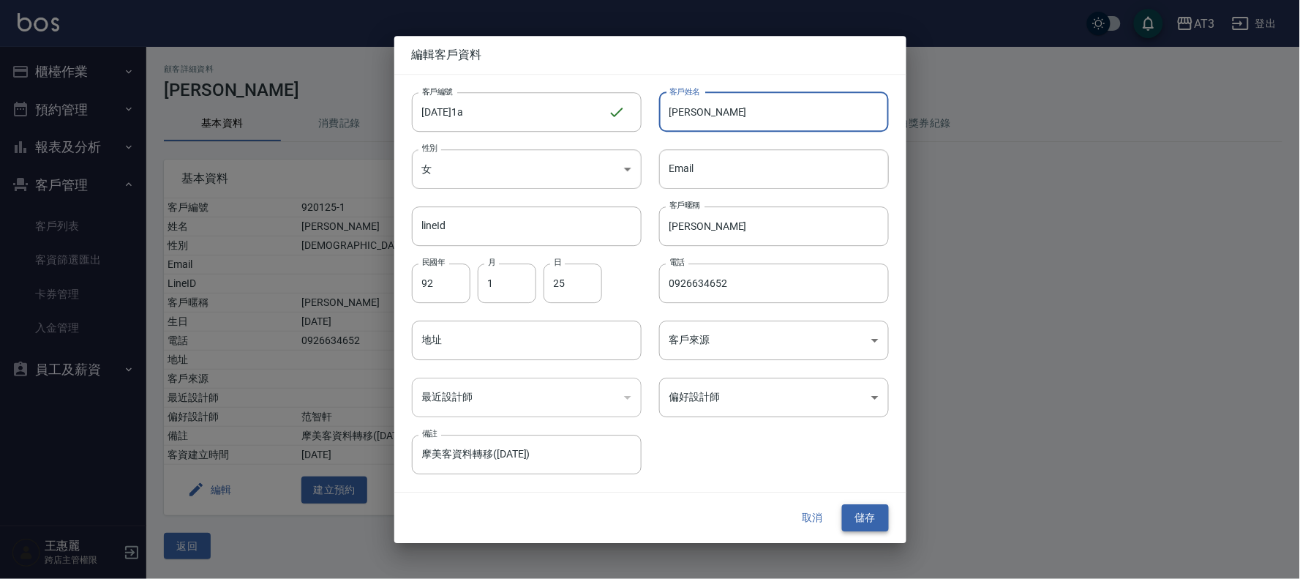
type input "[PERSON_NAME]"
click at [871, 513] on button "儲存" at bounding box center [865, 518] width 47 height 27
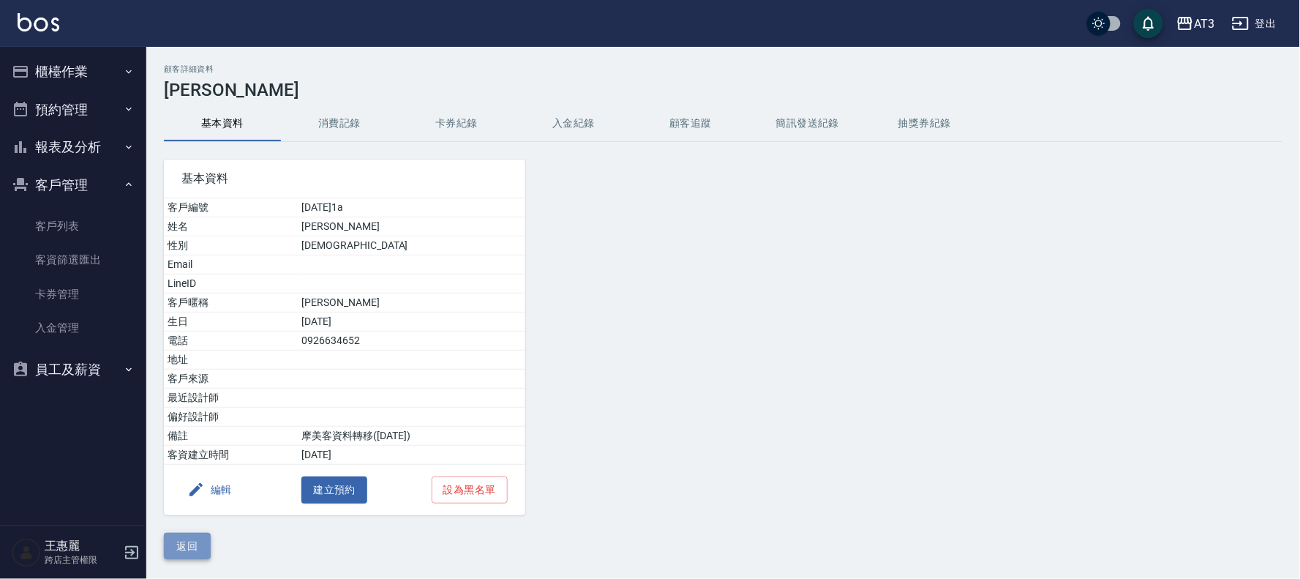
click at [196, 539] on button "返回" at bounding box center [187, 546] width 47 height 27
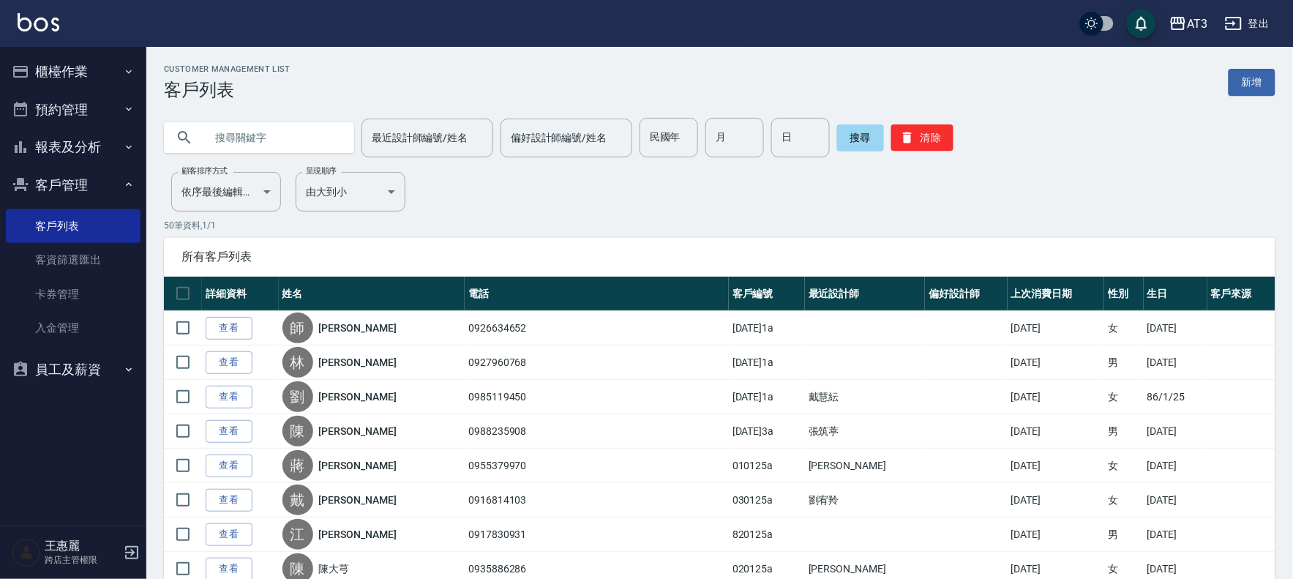
click at [342, 134] on input "text" at bounding box center [274, 138] width 138 height 40
type input "720125-1"
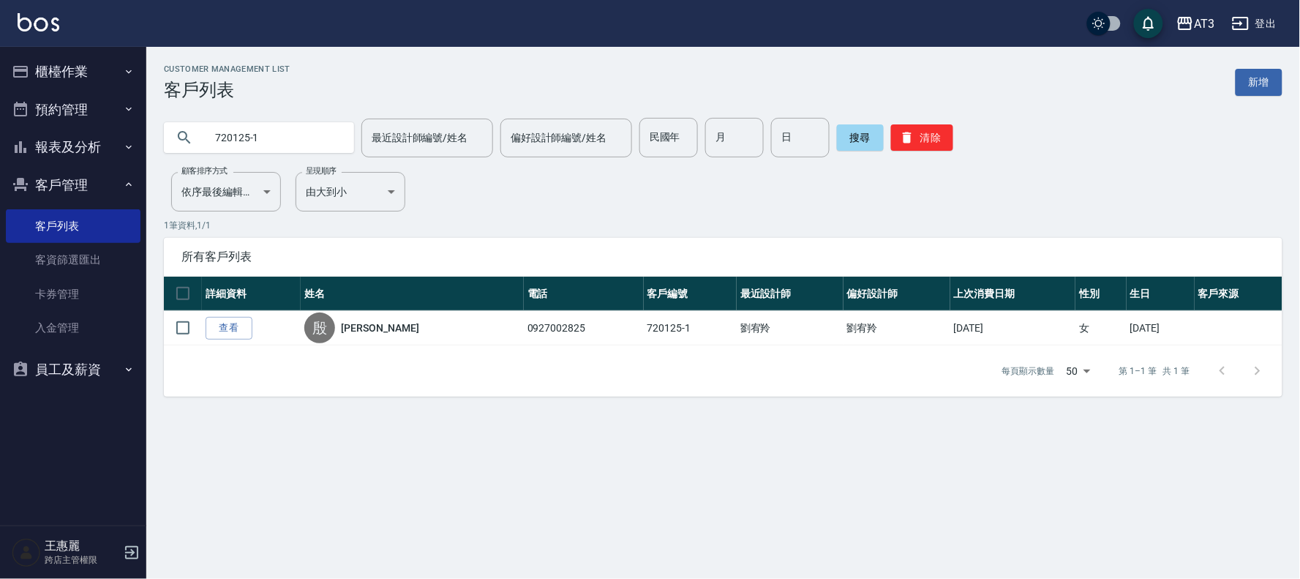
click at [213, 326] on link "查看" at bounding box center [229, 328] width 47 height 23
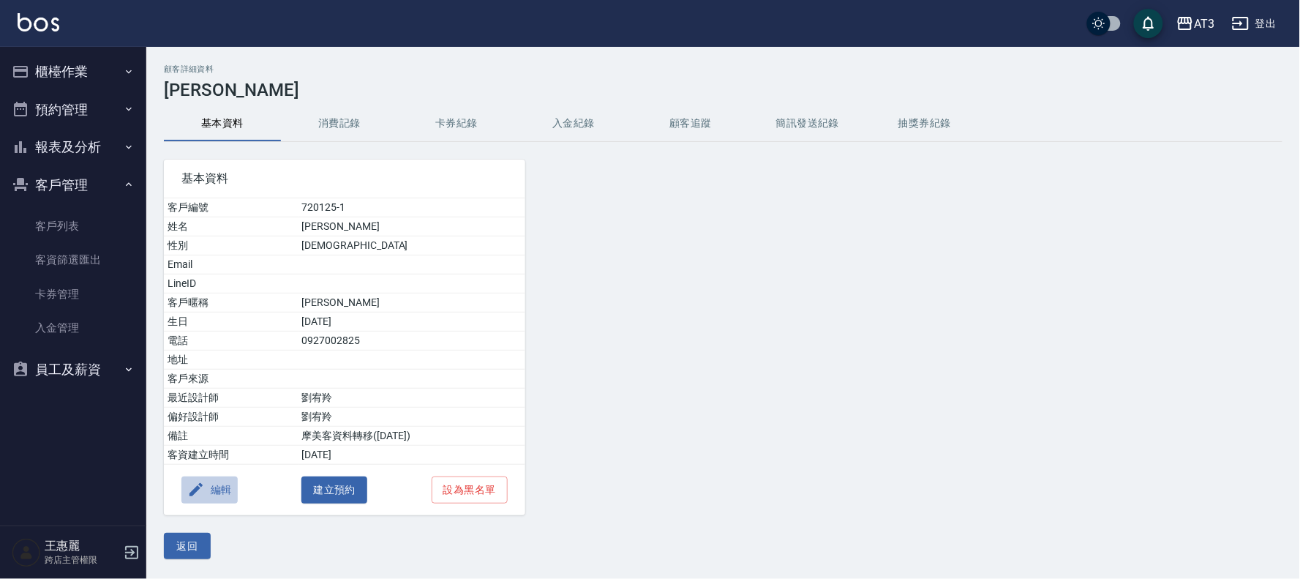
click at [210, 493] on button "編輯" at bounding box center [209, 489] width 56 height 27
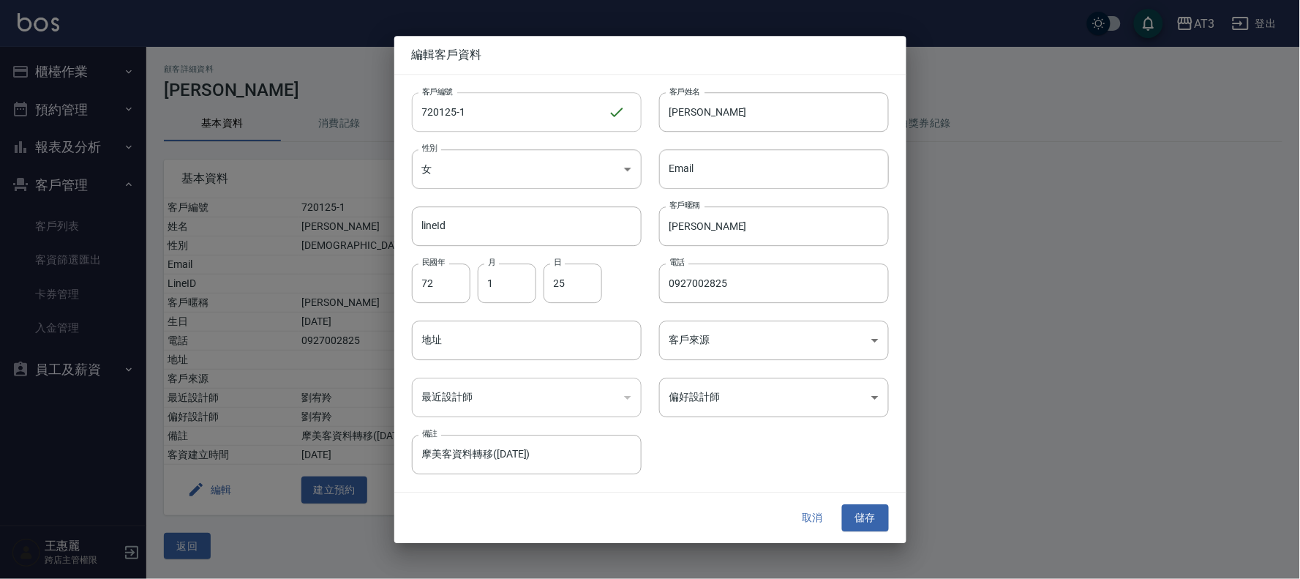
click at [500, 113] on input "720125-1" at bounding box center [510, 112] width 196 height 40
type input "[DATE]1a"
click at [867, 517] on button "儲存" at bounding box center [865, 518] width 47 height 27
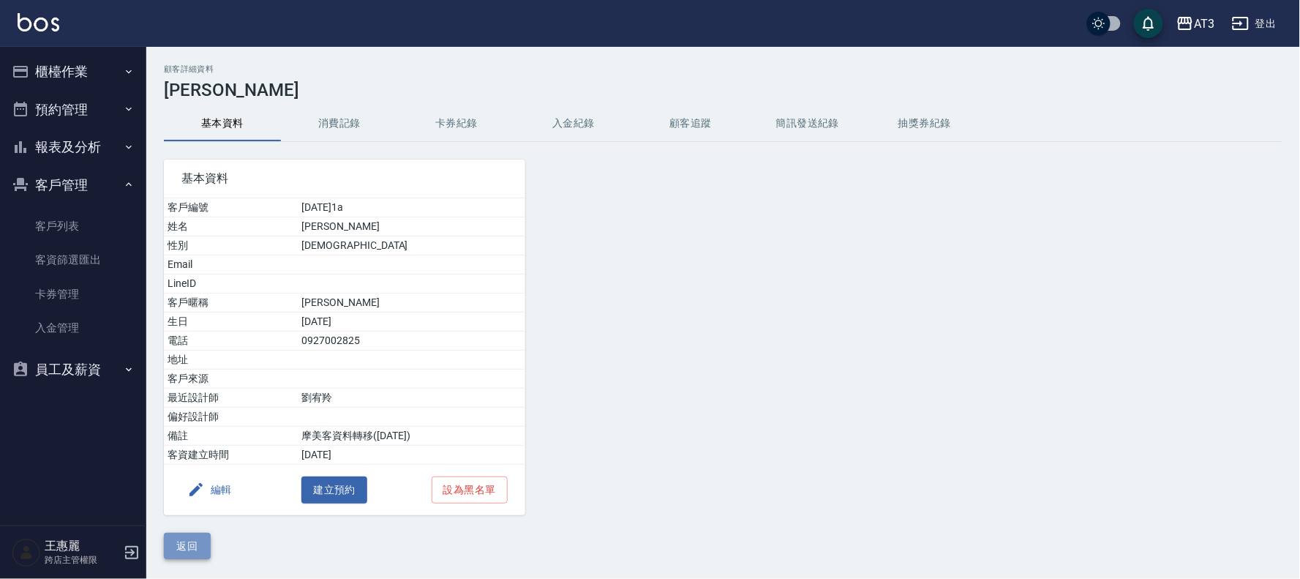
click at [187, 539] on button "返回" at bounding box center [187, 546] width 47 height 27
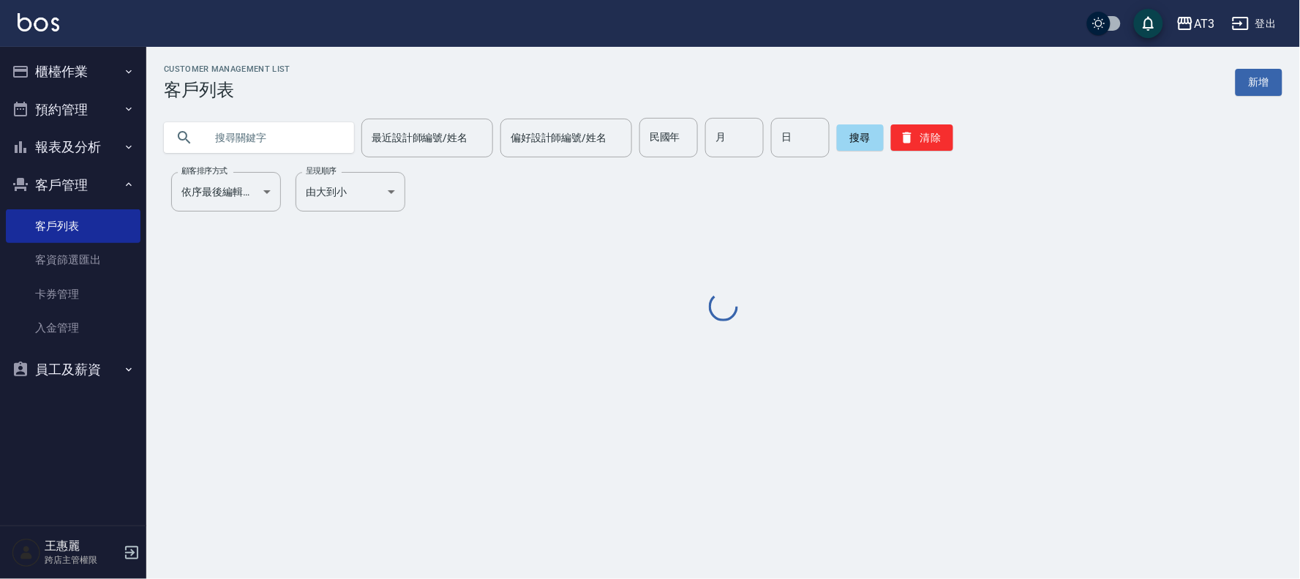
click at [282, 132] on input "text" at bounding box center [274, 138] width 138 height 40
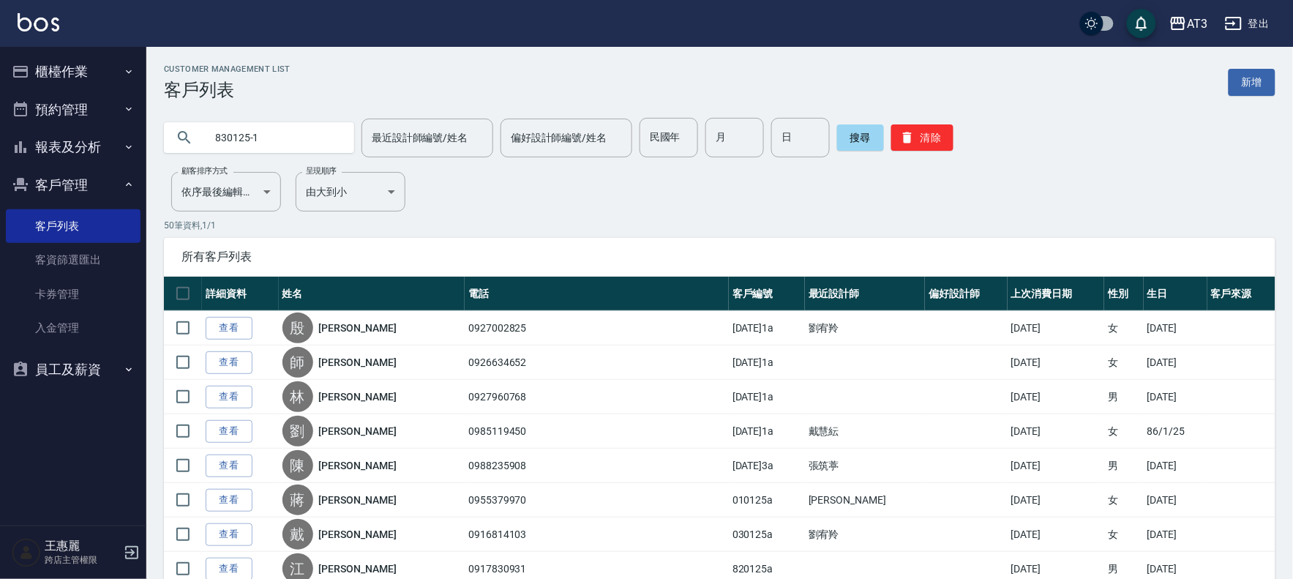
type input "830125-1"
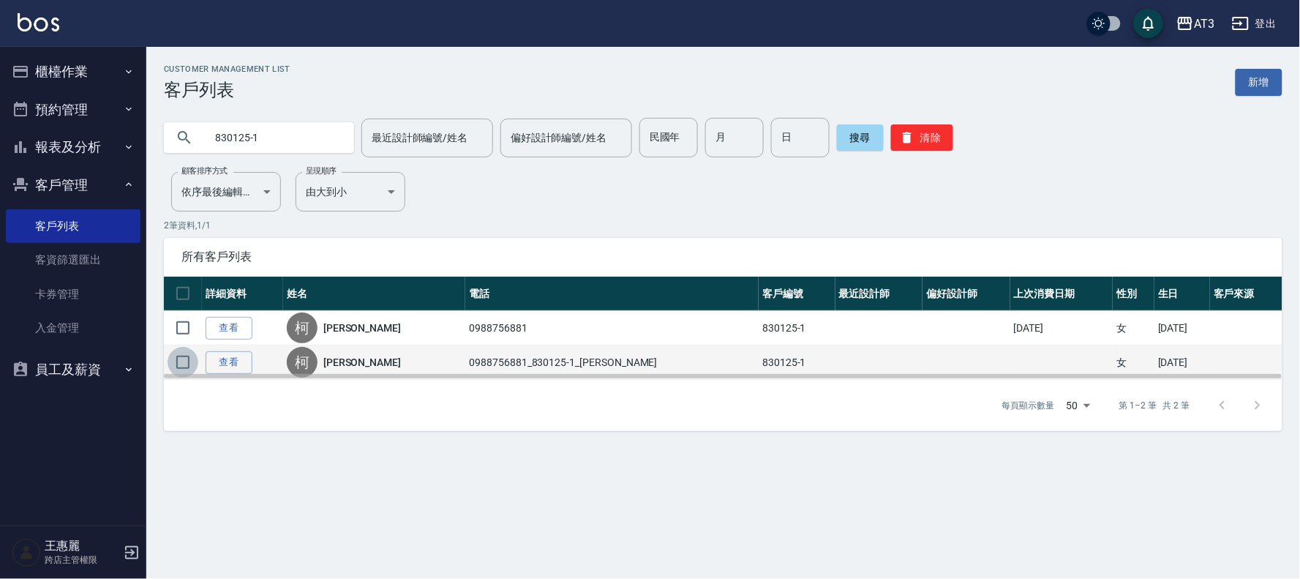
click at [181, 359] on input "checkbox" at bounding box center [183, 362] width 31 height 31
checkbox input "true"
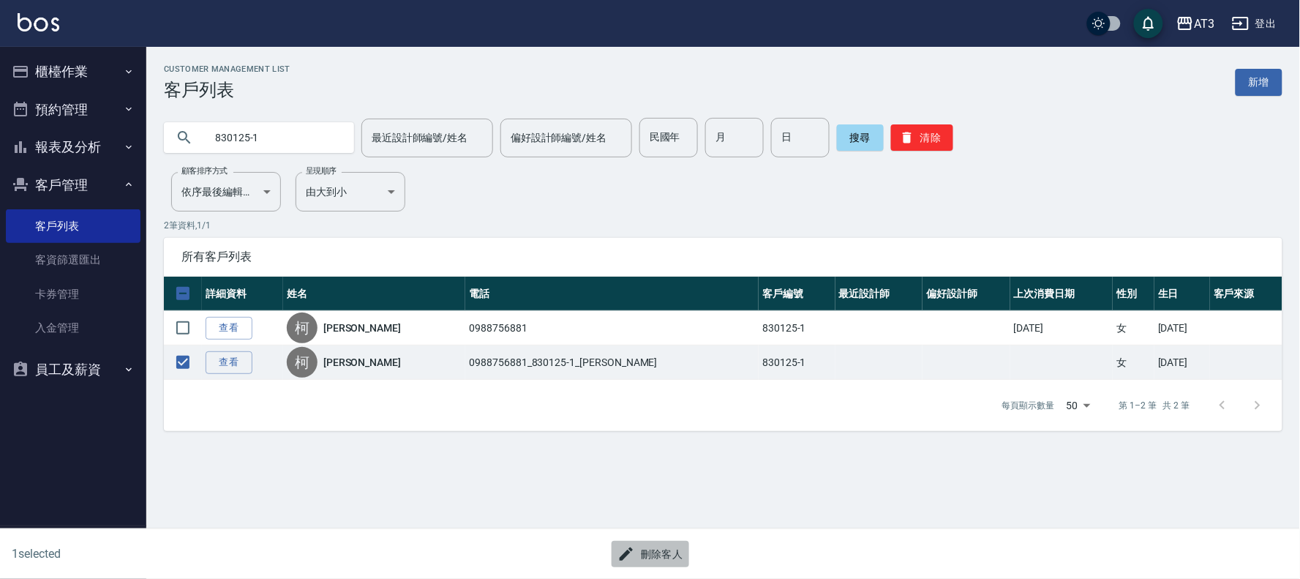
click at [655, 556] on button "刪除客人" at bounding box center [651, 554] width 78 height 27
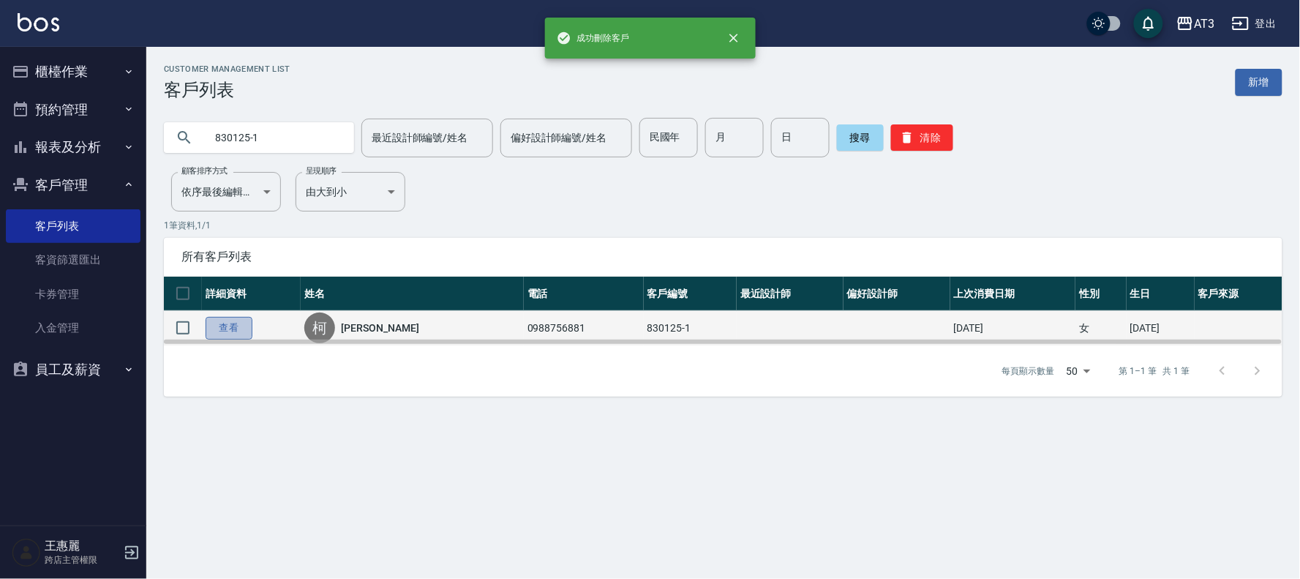
click at [234, 324] on link "查看" at bounding box center [229, 328] width 47 height 23
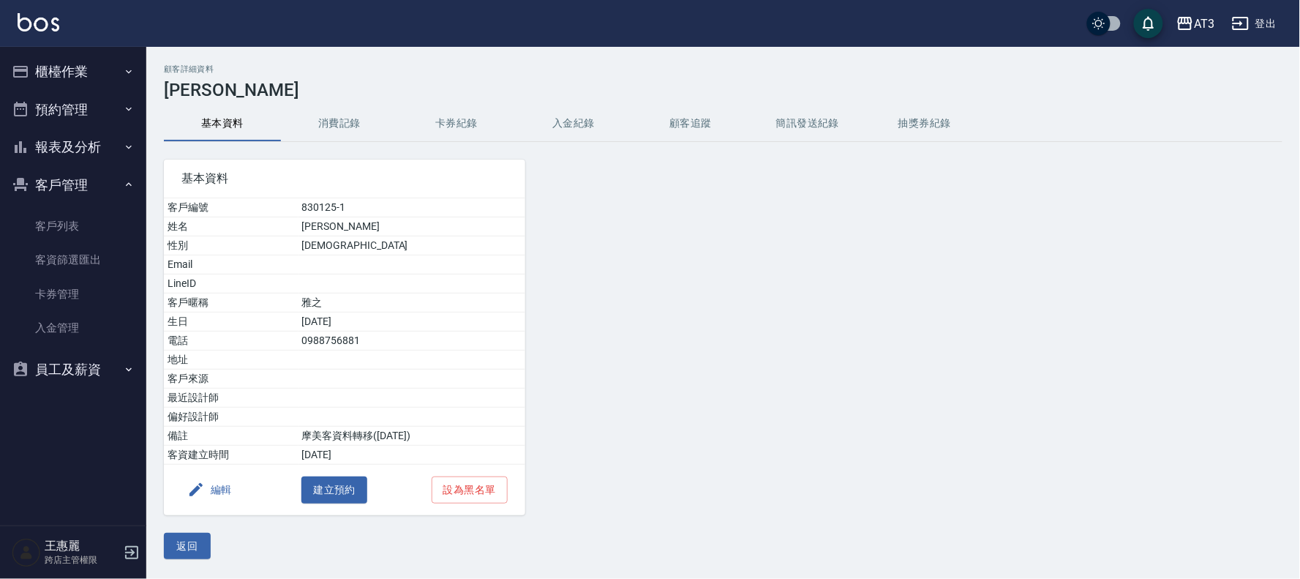
click at [202, 494] on icon "button" at bounding box center [196, 490] width 18 height 18
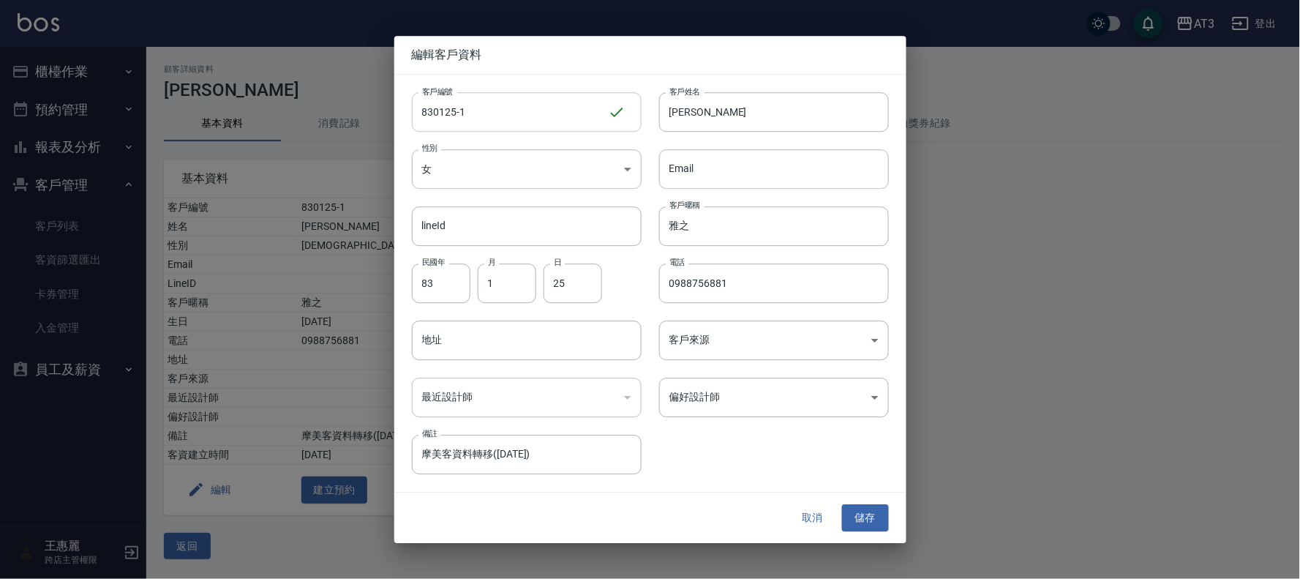
click at [479, 114] on input "830125-1" at bounding box center [510, 112] width 196 height 40
type input "[DATE]1a"
click at [863, 516] on button "儲存" at bounding box center [865, 518] width 47 height 27
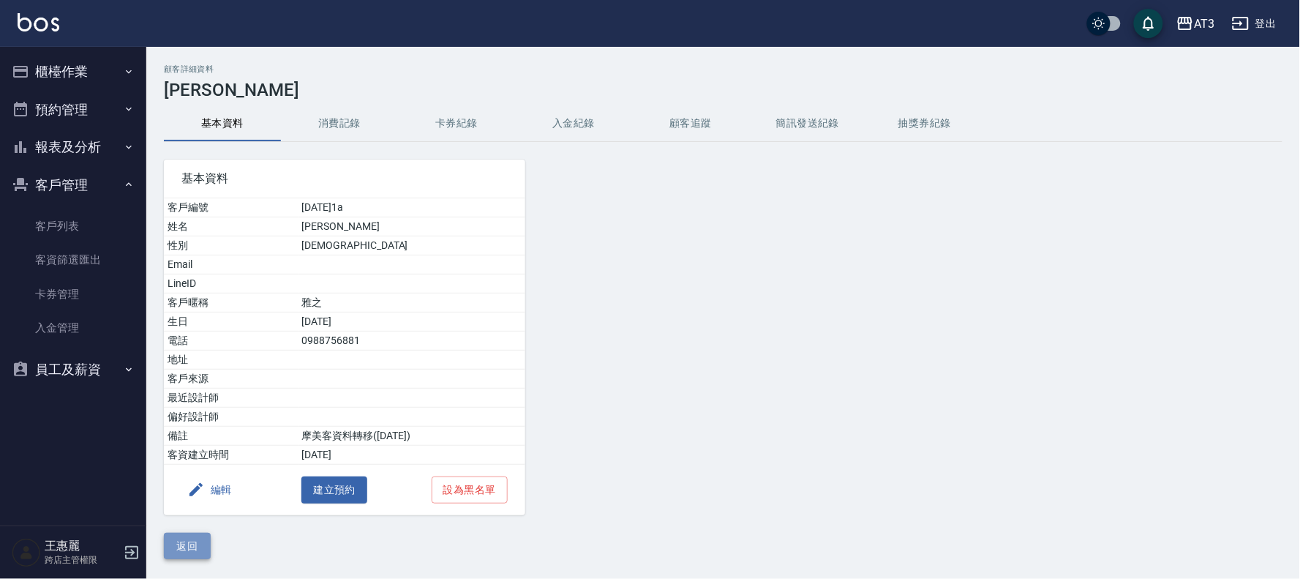
click at [183, 546] on button "返回" at bounding box center [187, 546] width 47 height 27
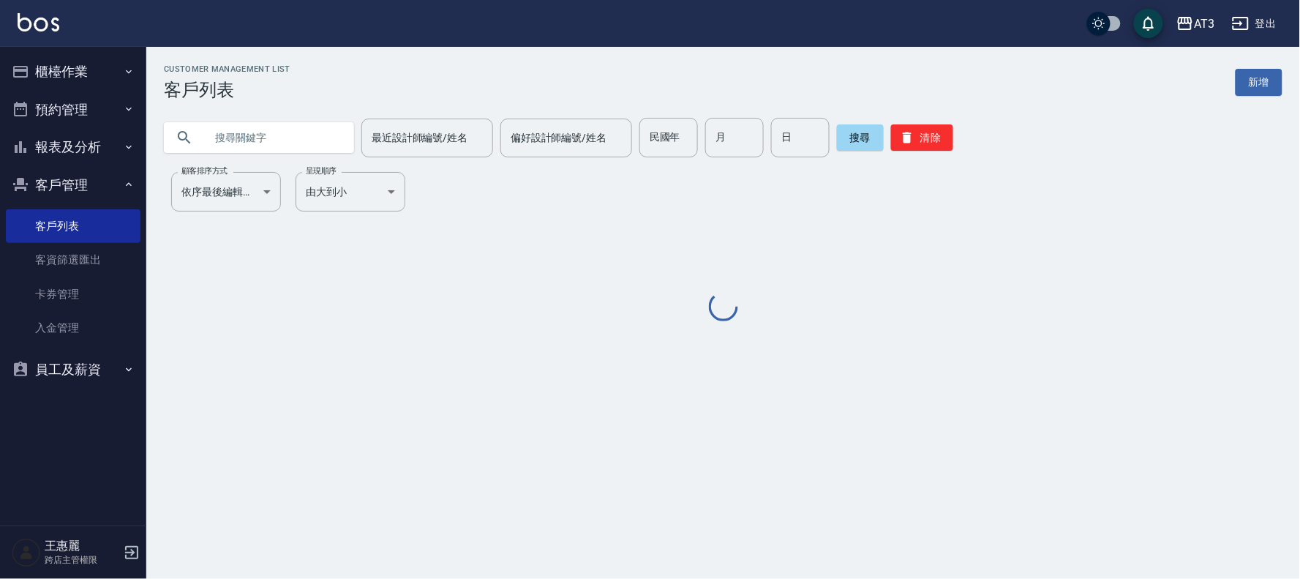
click at [290, 134] on input "text" at bounding box center [274, 138] width 138 height 40
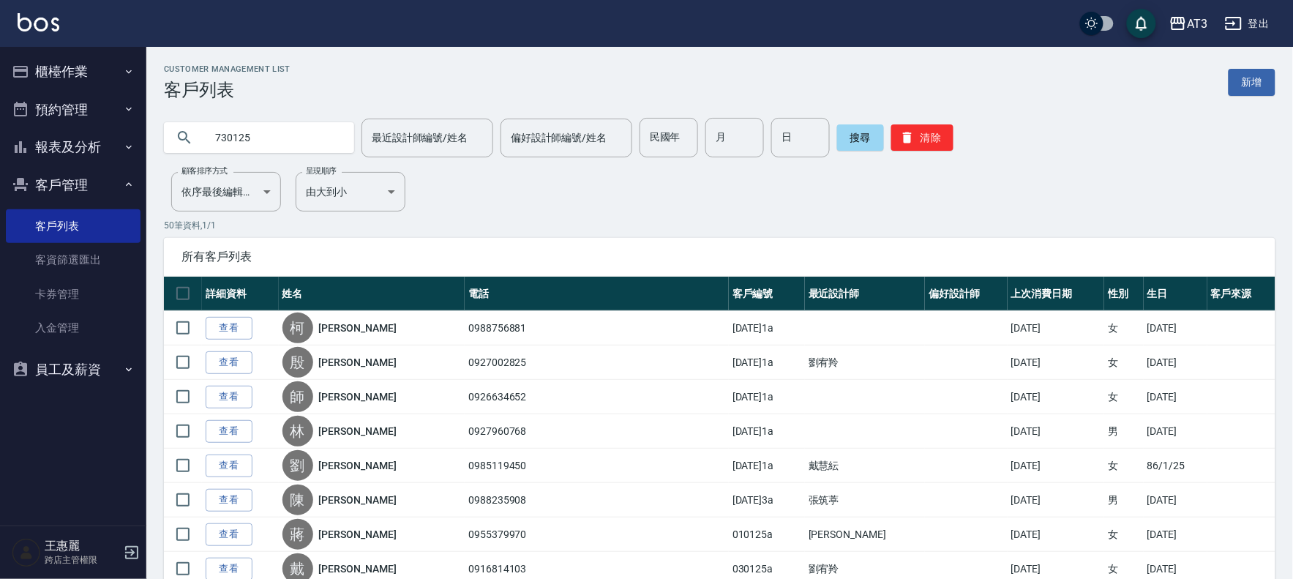
type input "730125"
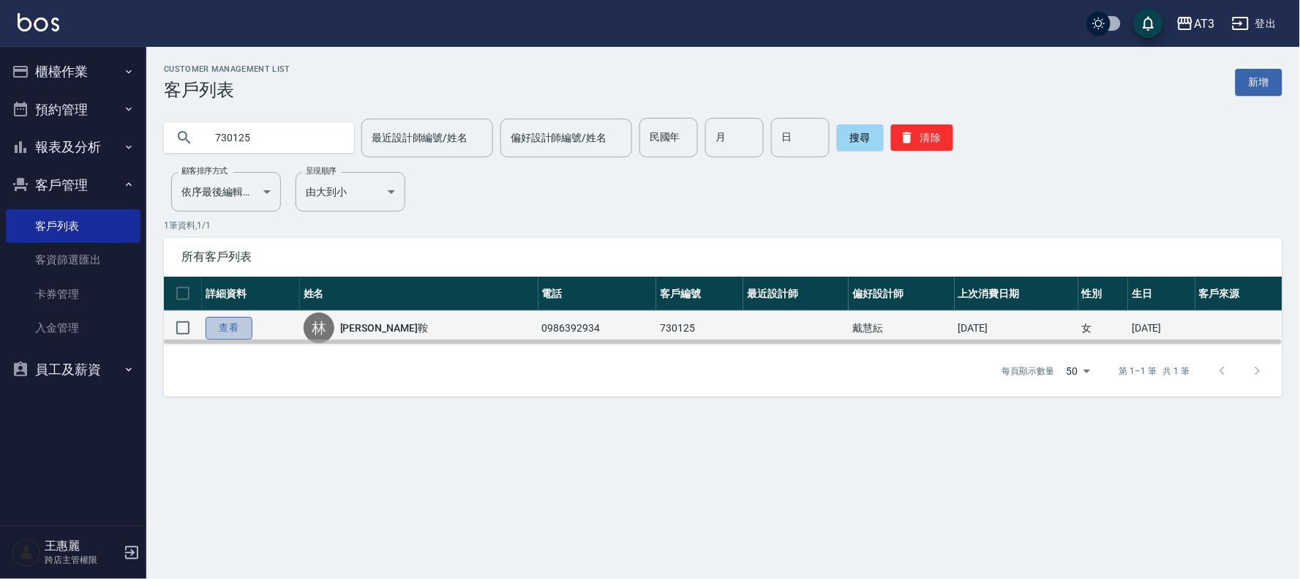
click at [225, 332] on link "查看" at bounding box center [229, 328] width 47 height 23
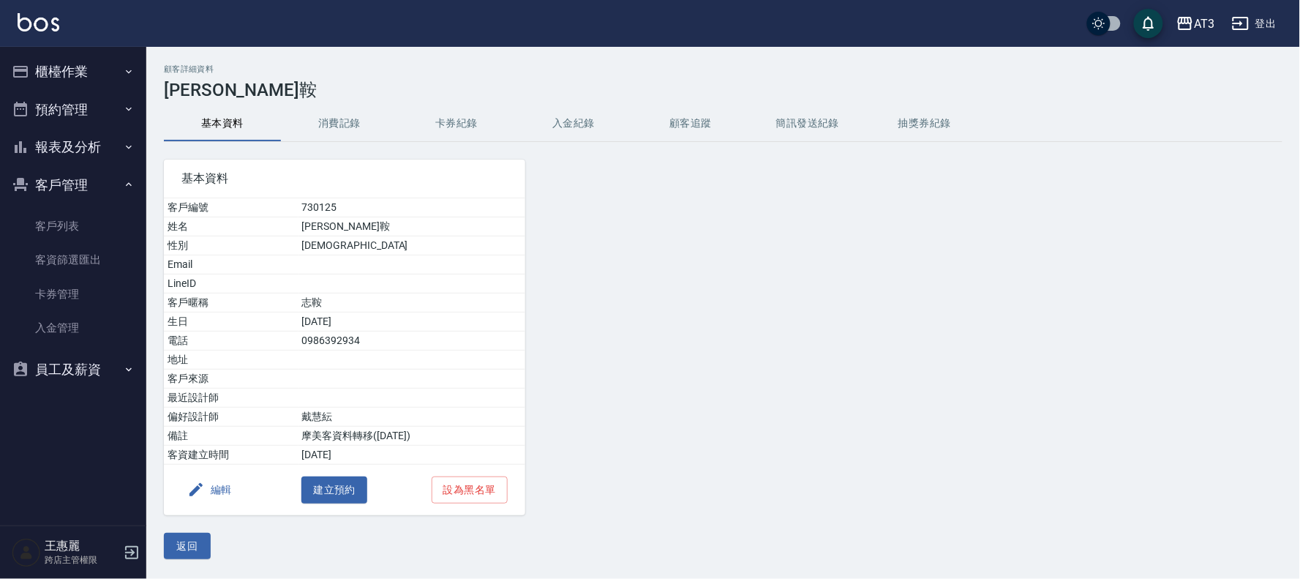
click at [219, 488] on button "編輯" at bounding box center [209, 489] width 56 height 27
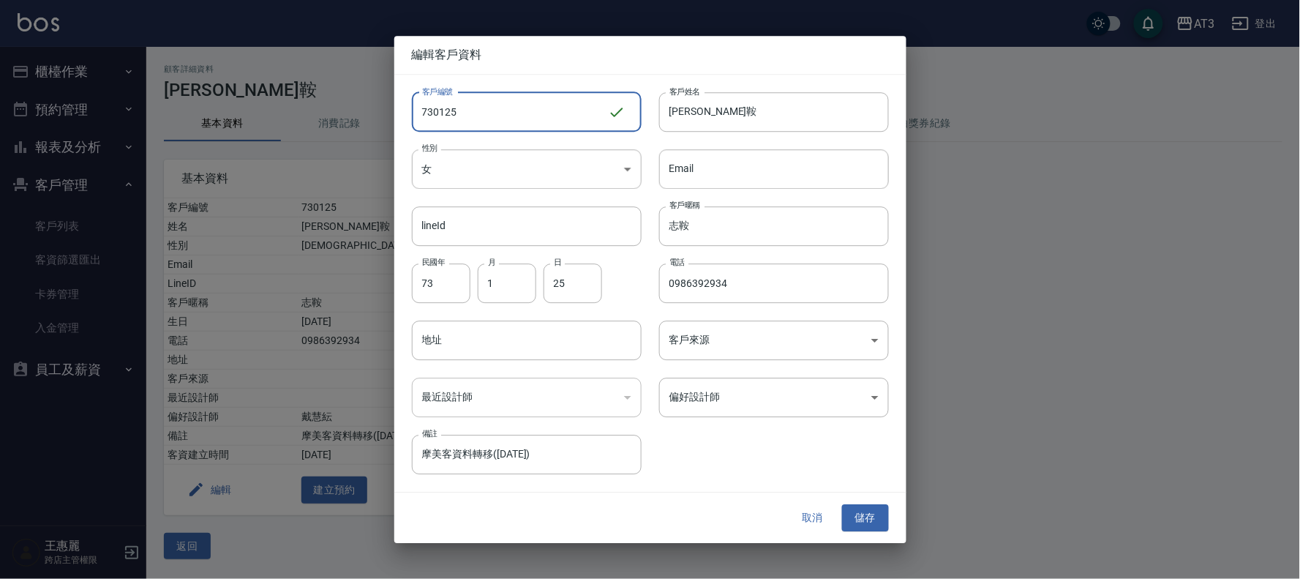
click at [547, 118] on input "730125" at bounding box center [510, 112] width 196 height 40
type input "730125a"
click at [868, 517] on button "儲存" at bounding box center [865, 518] width 47 height 27
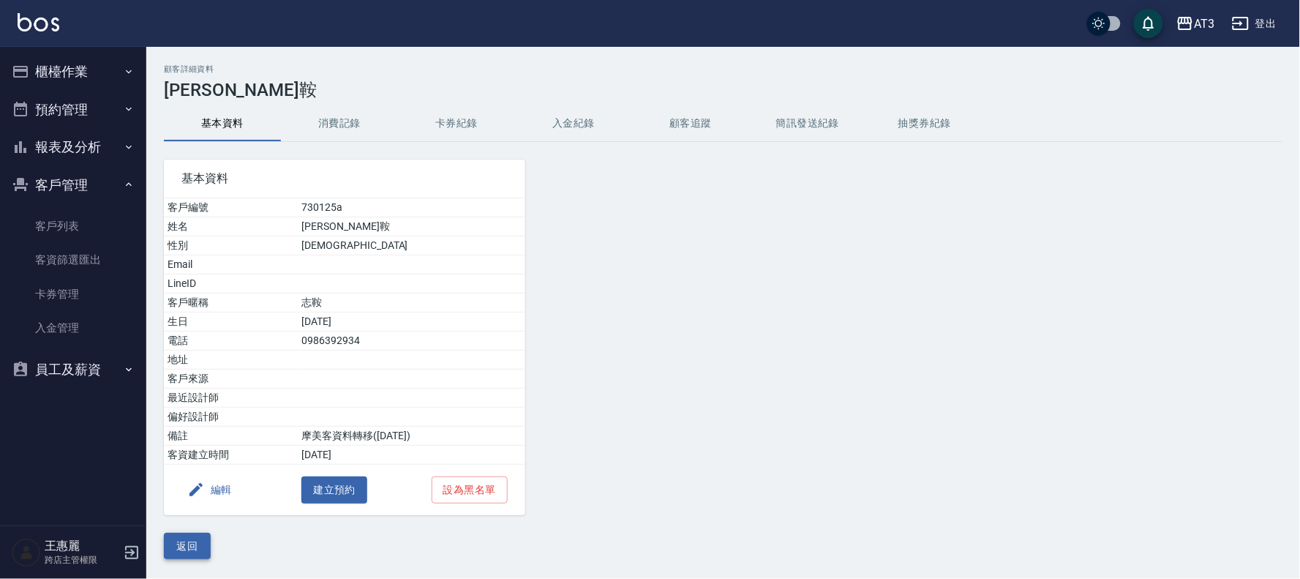
click at [187, 544] on button "返回" at bounding box center [187, 546] width 47 height 27
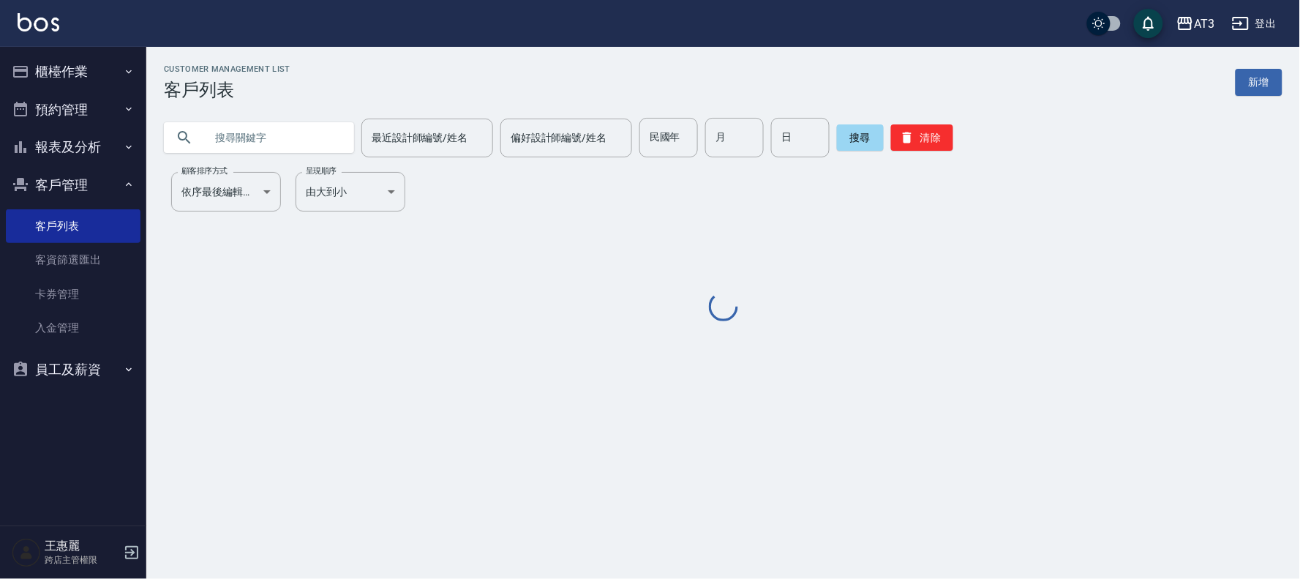
click at [284, 147] on input "text" at bounding box center [274, 138] width 138 height 40
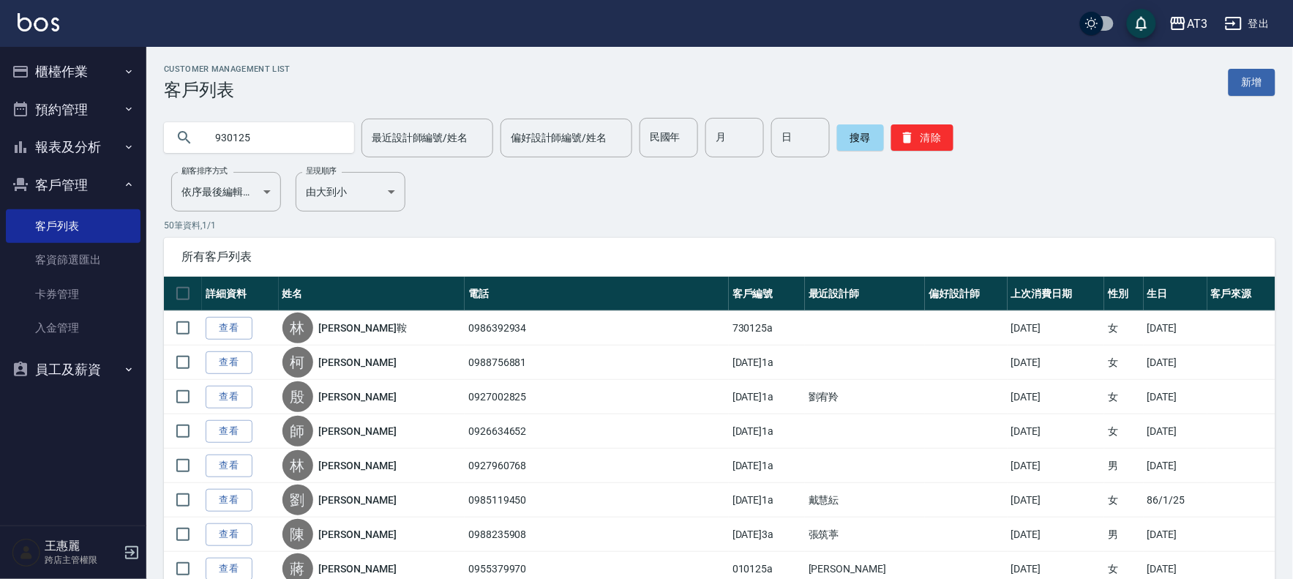
type input "930125"
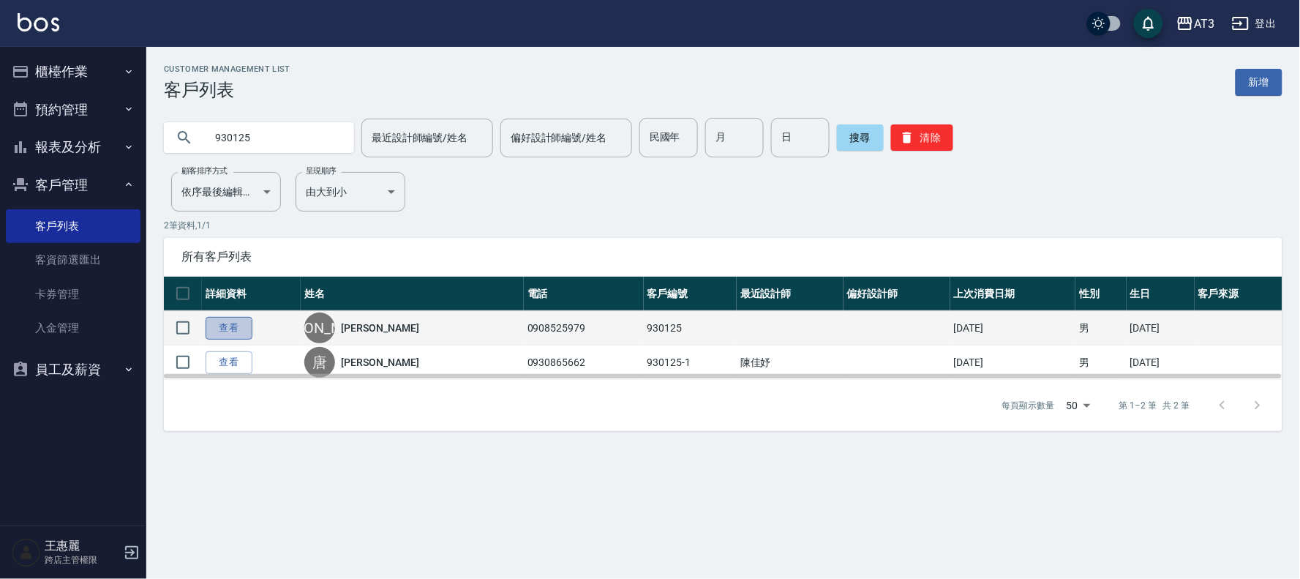
click at [239, 323] on link "查看" at bounding box center [229, 328] width 47 height 23
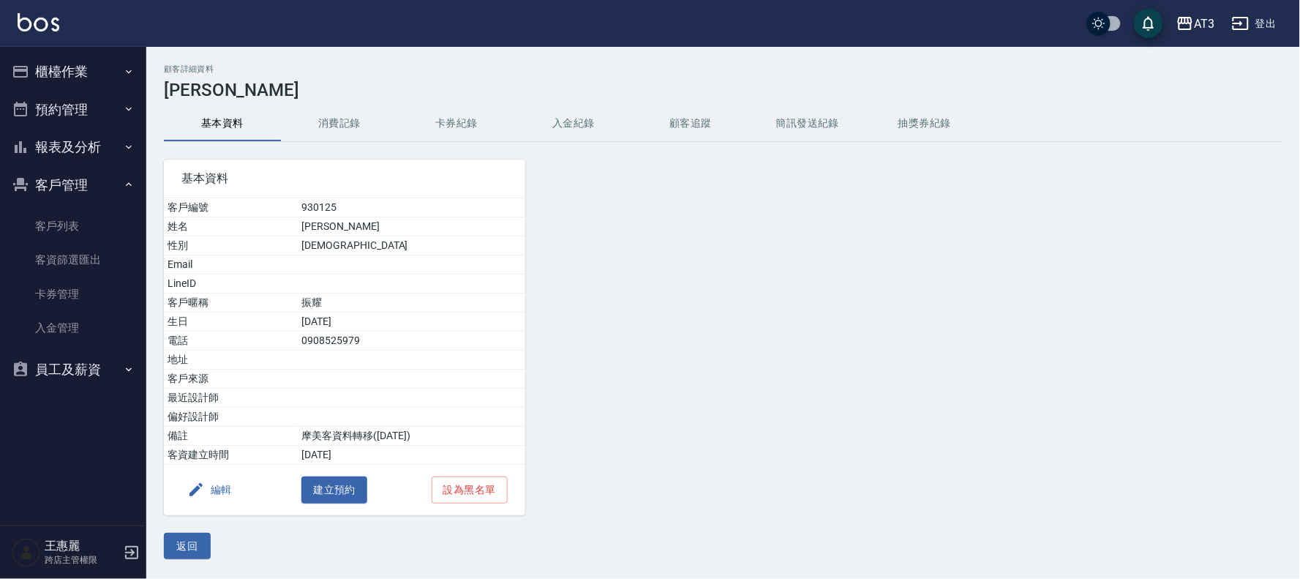
click at [211, 484] on button "編輯" at bounding box center [209, 489] width 56 height 27
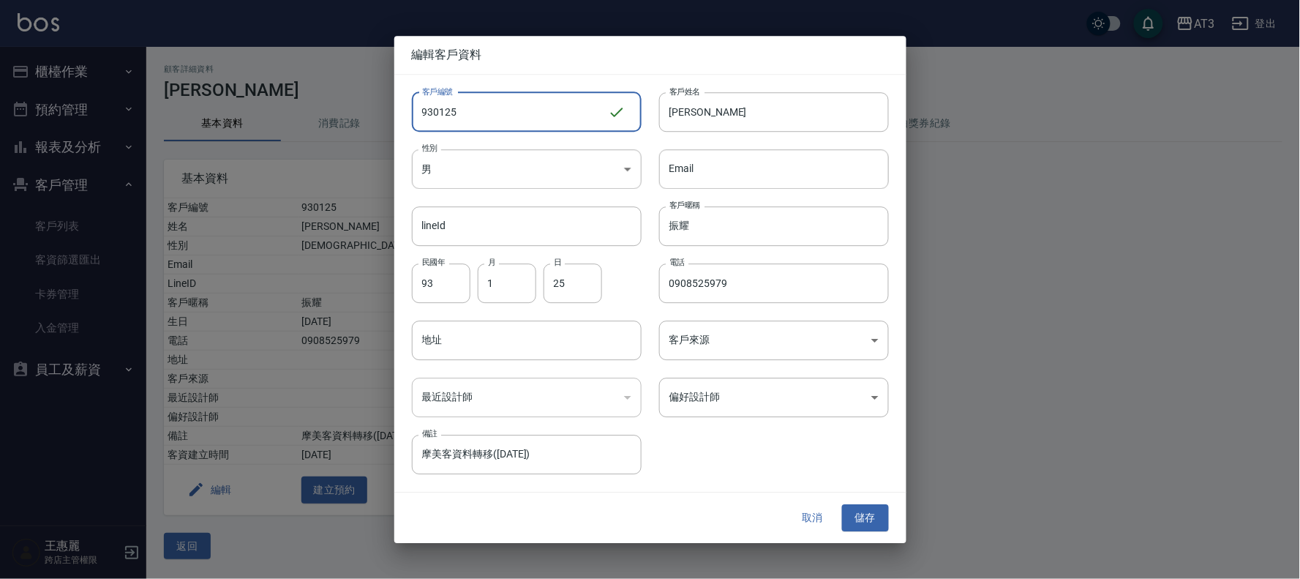
click at [477, 115] on input "930125" at bounding box center [510, 112] width 196 height 40
type input "930125a"
click at [883, 521] on button "儲存" at bounding box center [865, 518] width 47 height 27
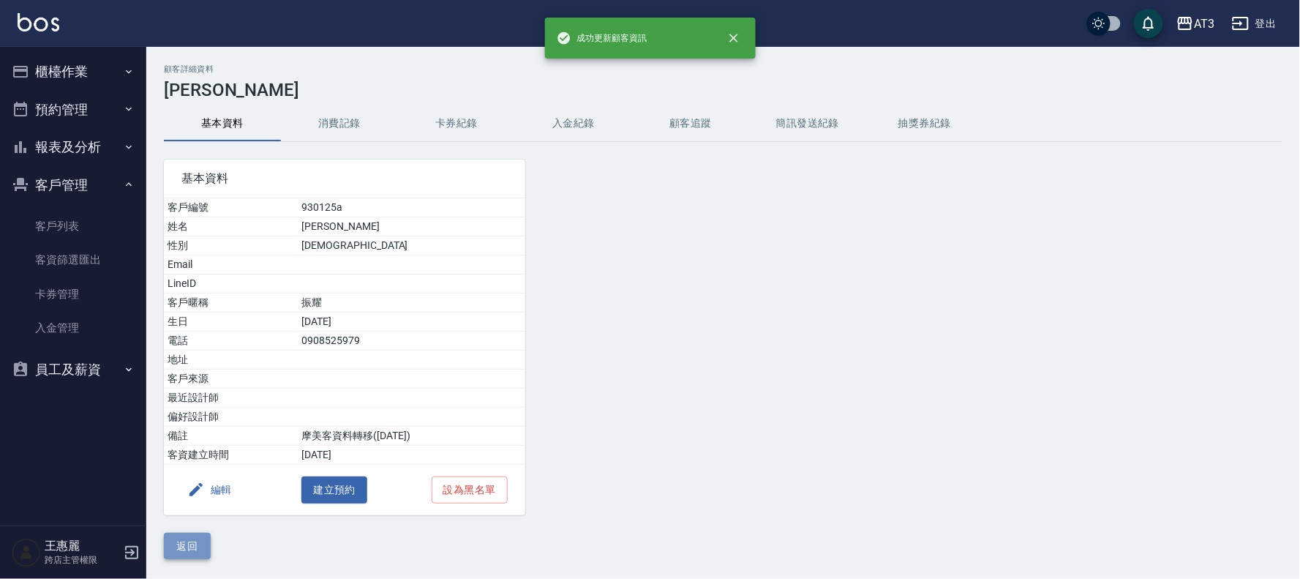
click at [198, 536] on button "返回" at bounding box center [187, 546] width 47 height 27
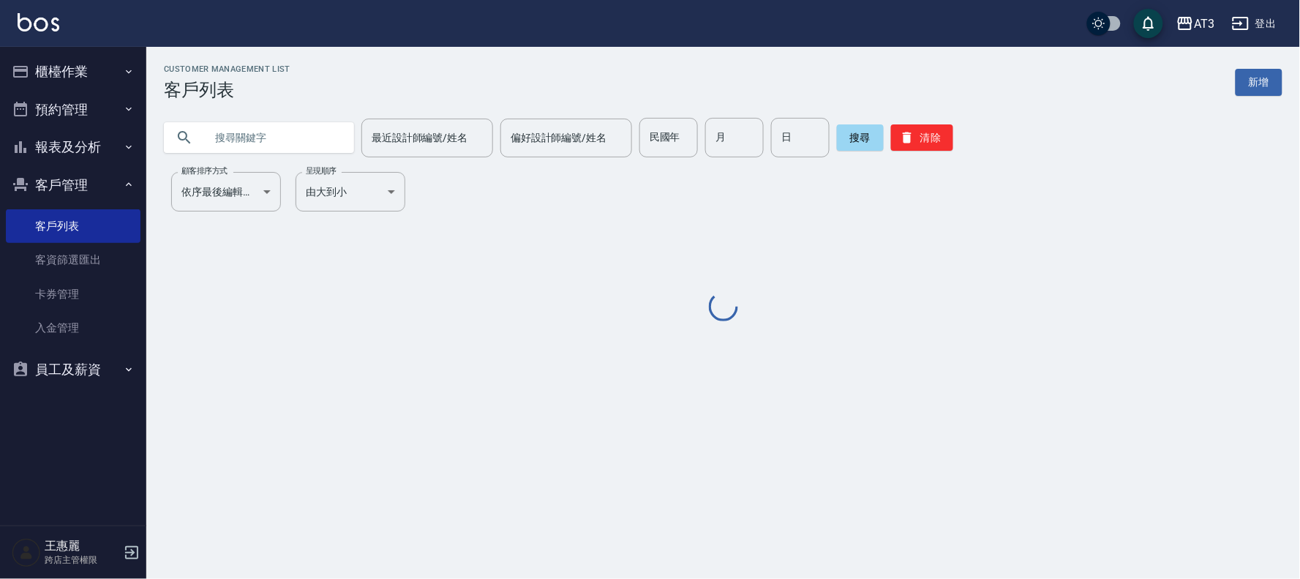
click at [285, 136] on input "text" at bounding box center [274, 138] width 138 height 40
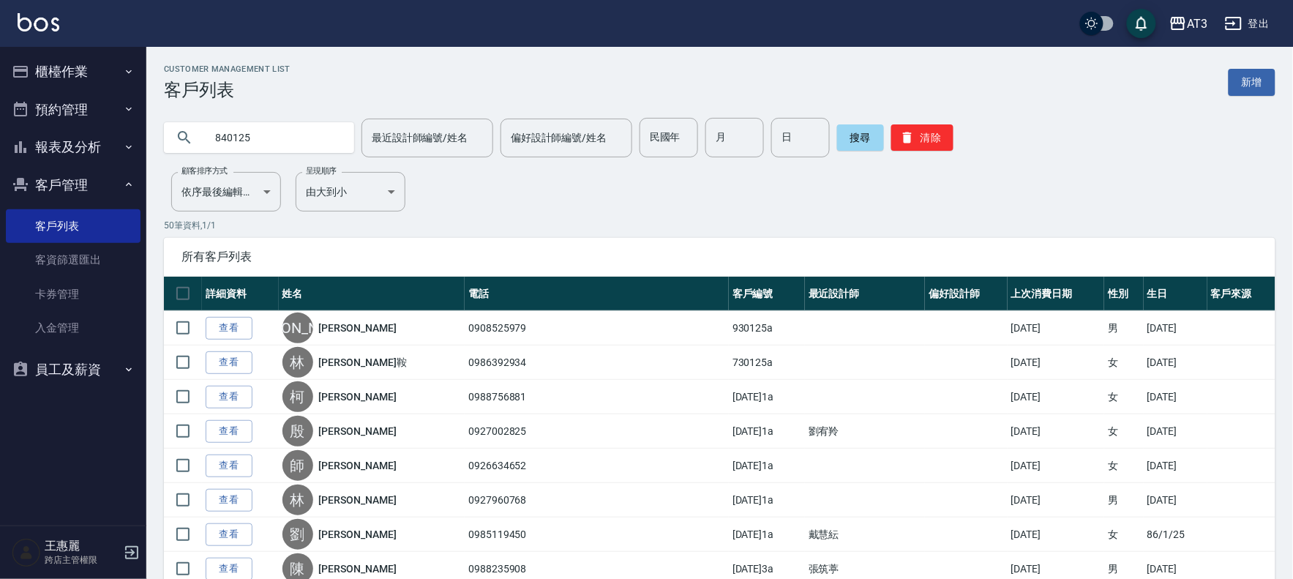
type input "840125"
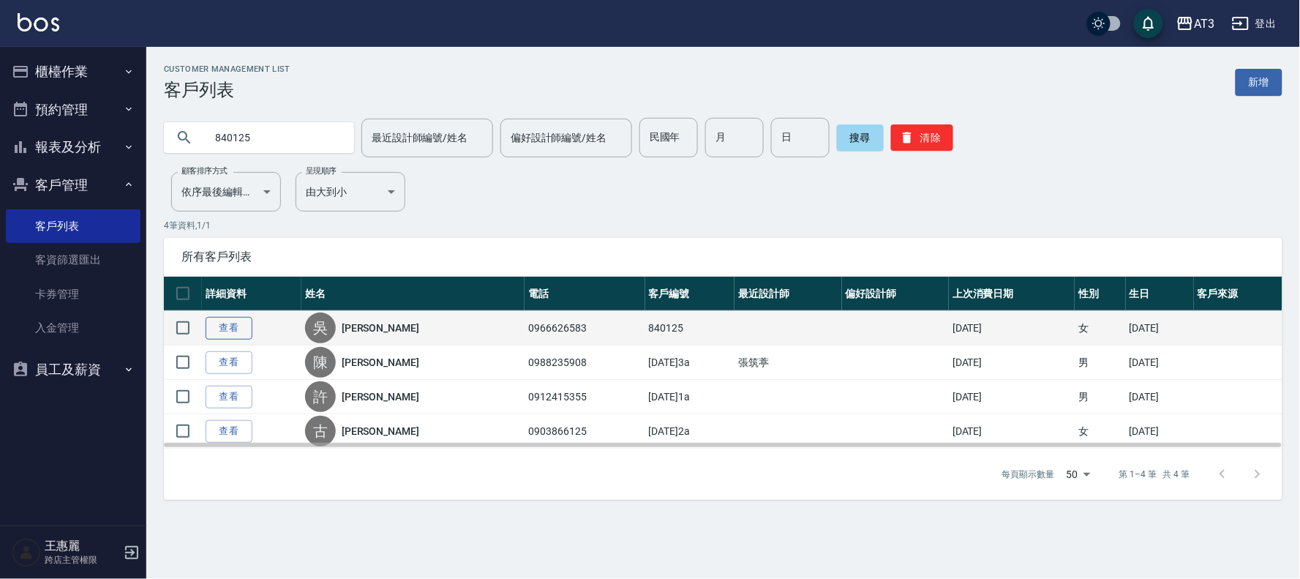
click at [230, 325] on link "查看" at bounding box center [229, 328] width 47 height 23
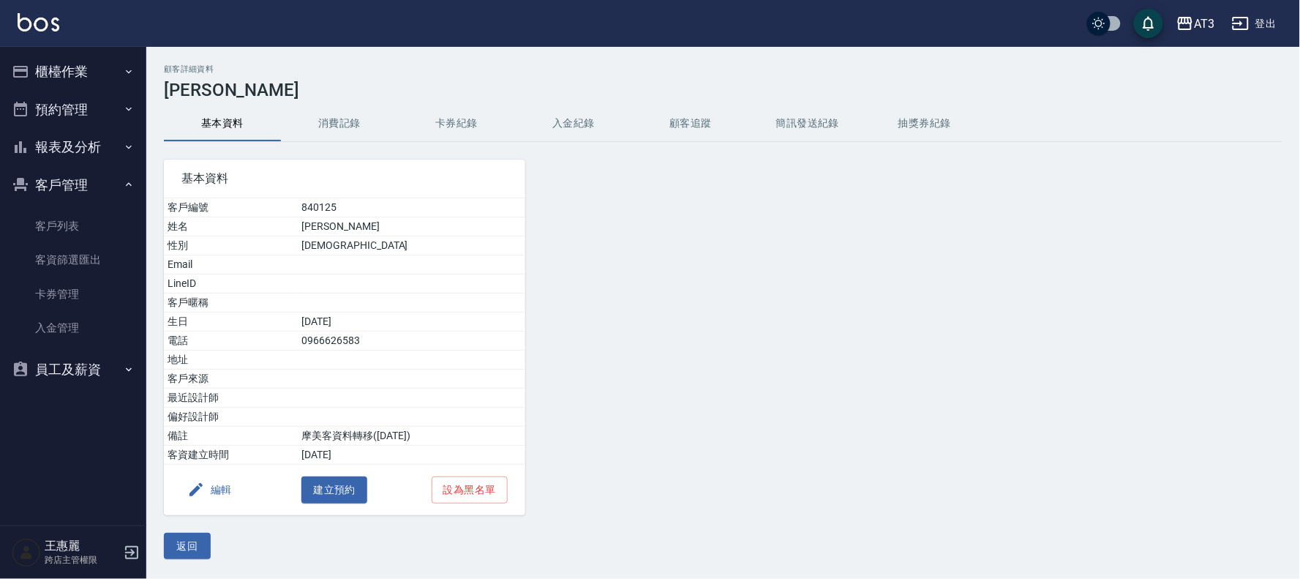
click at [224, 498] on button "編輯" at bounding box center [209, 489] width 56 height 27
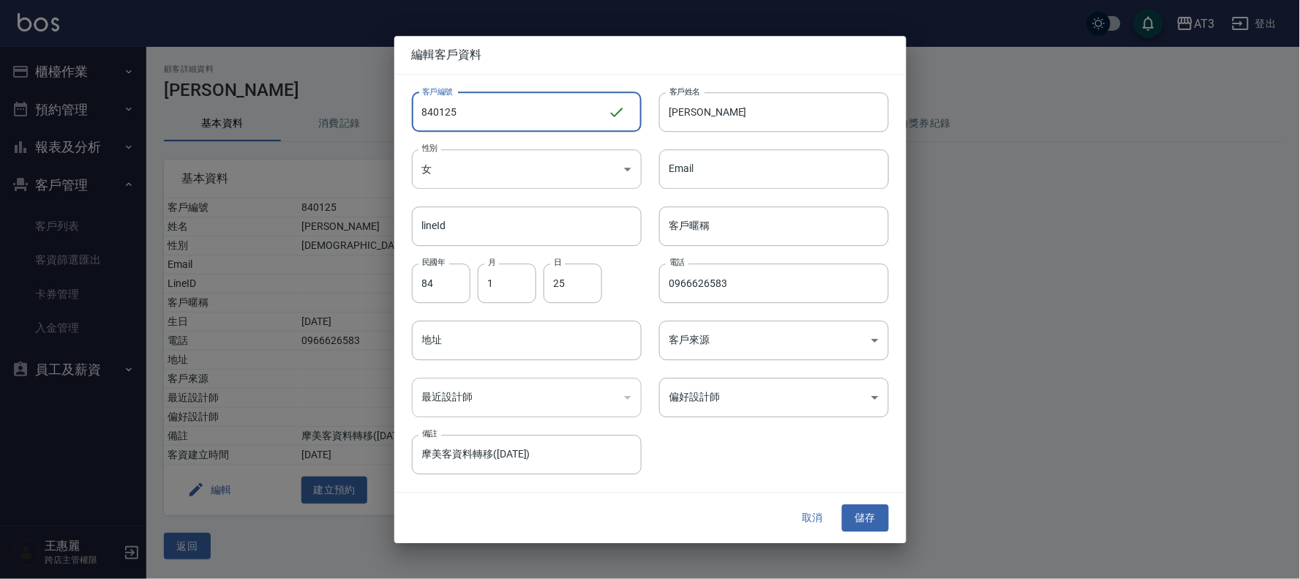
click at [493, 119] on input "840125" at bounding box center [510, 112] width 196 height 40
type input "840125a"
click at [865, 518] on button "儲存" at bounding box center [865, 518] width 47 height 27
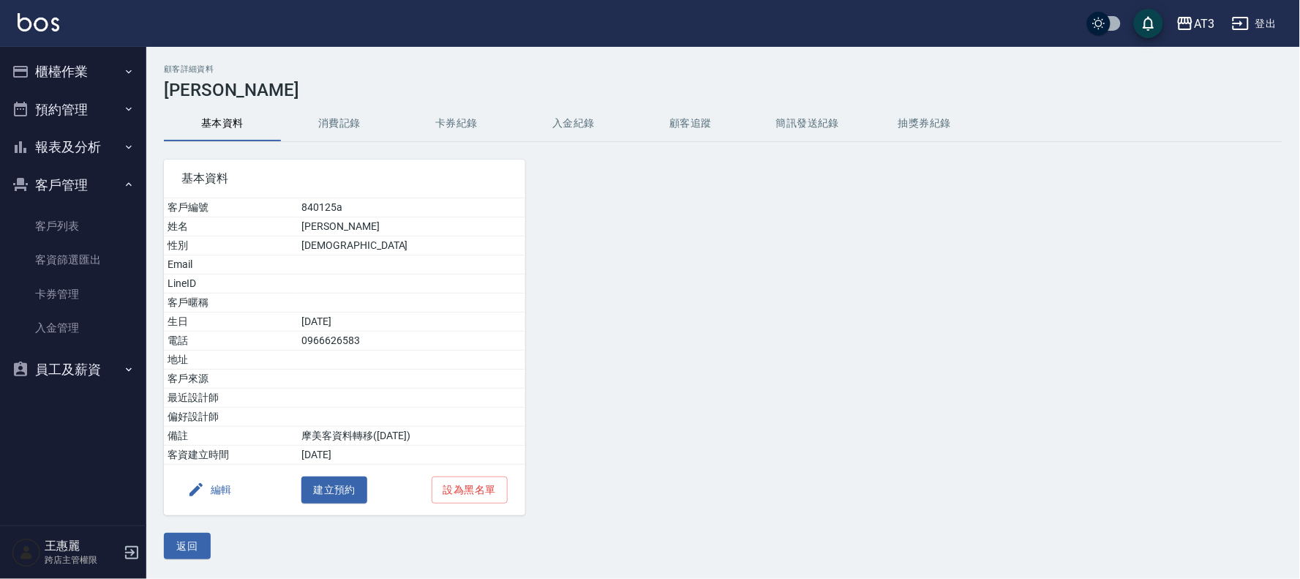
click at [190, 546] on button "返回" at bounding box center [187, 546] width 47 height 27
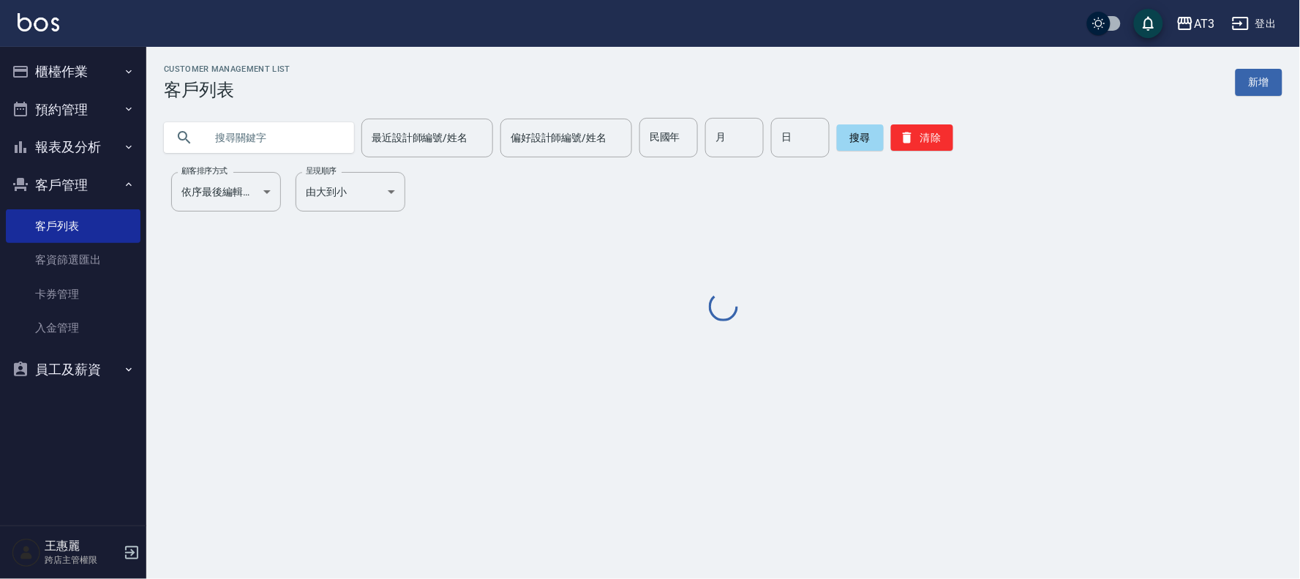
click at [323, 135] on input "text" at bounding box center [274, 138] width 138 height 40
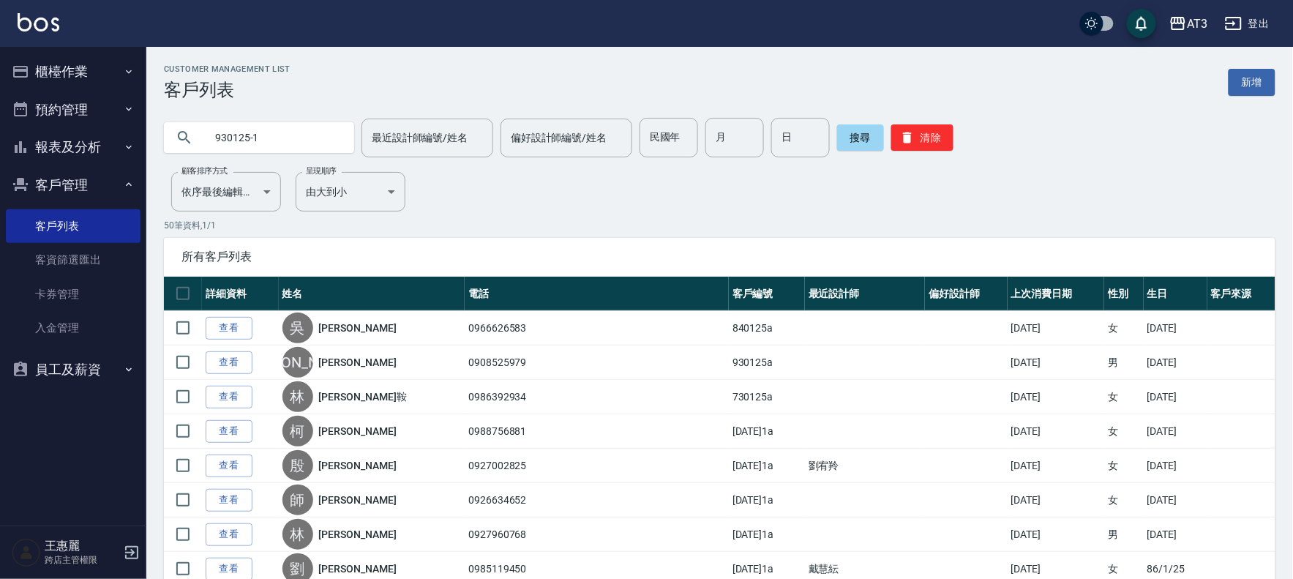
type input "930125-1"
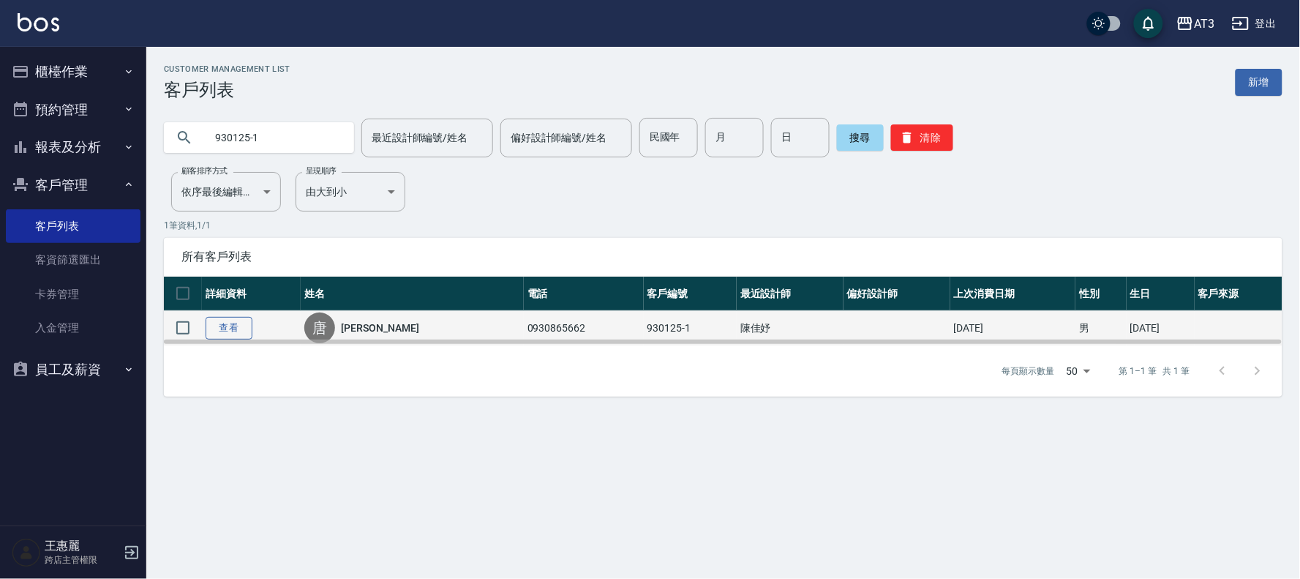
click at [231, 331] on link "查看" at bounding box center [229, 328] width 47 height 23
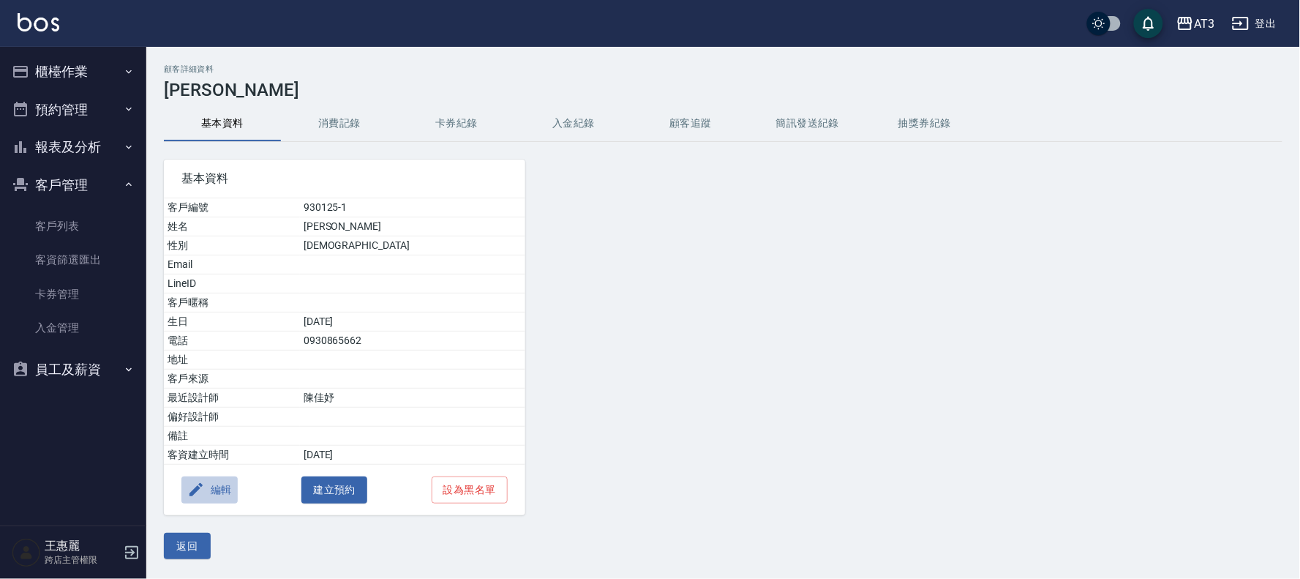
click at [201, 490] on icon "button" at bounding box center [196, 490] width 18 height 18
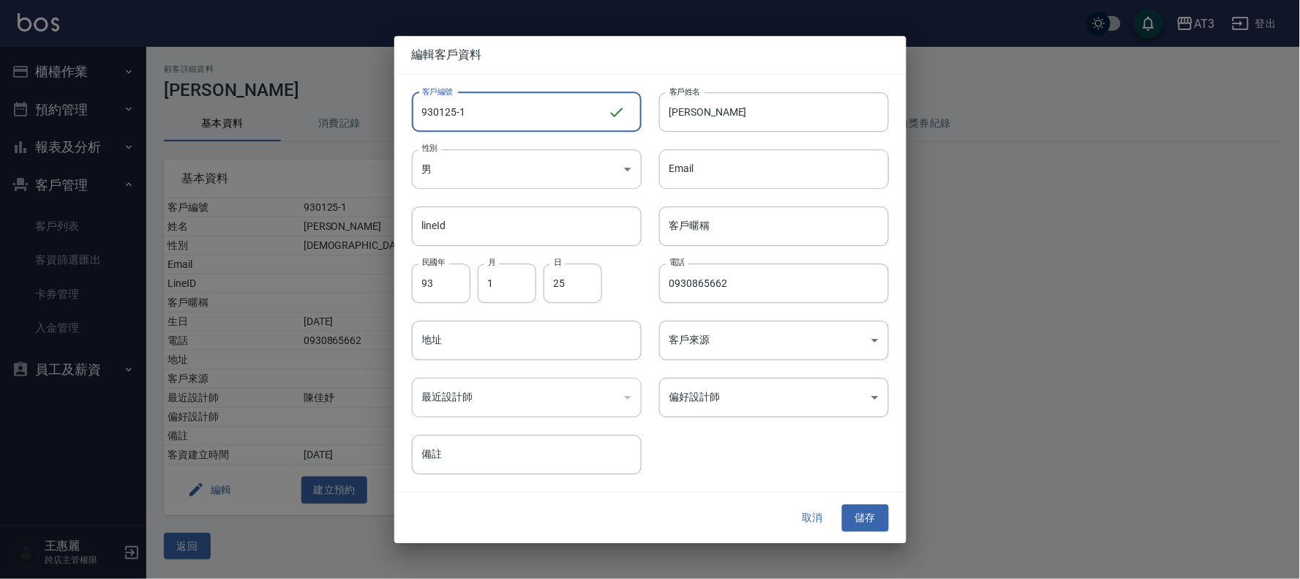
click at [495, 105] on input "930125-1" at bounding box center [510, 112] width 196 height 40
type input "[DATE]1a"
click at [874, 516] on button "儲存" at bounding box center [865, 518] width 47 height 27
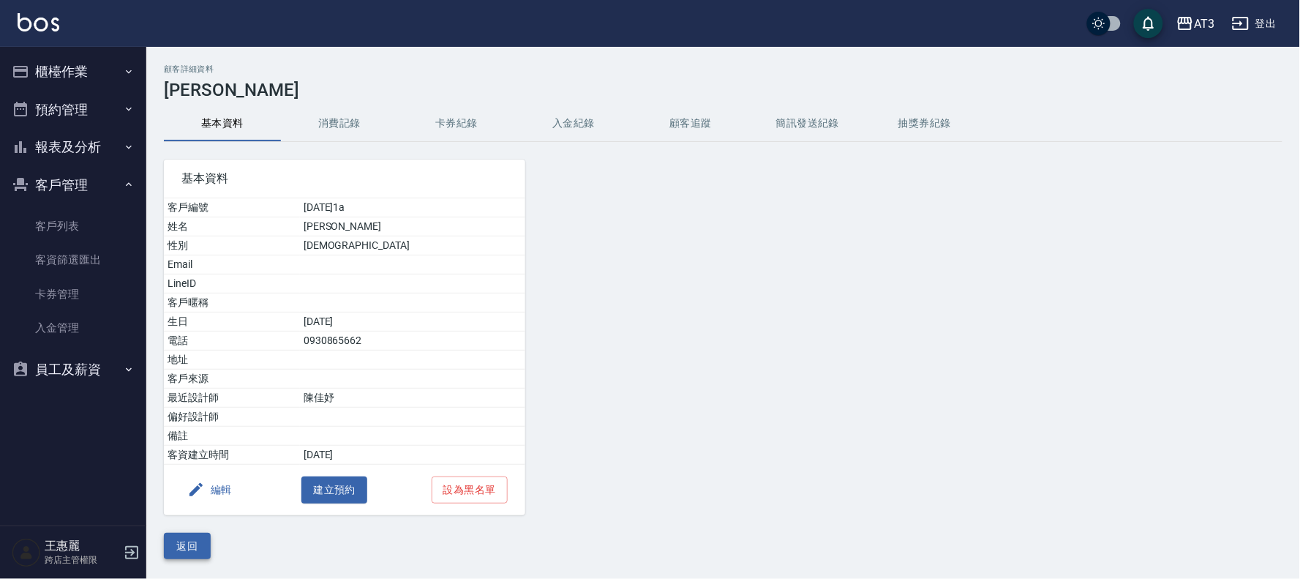
click at [200, 546] on button "返回" at bounding box center [187, 546] width 47 height 27
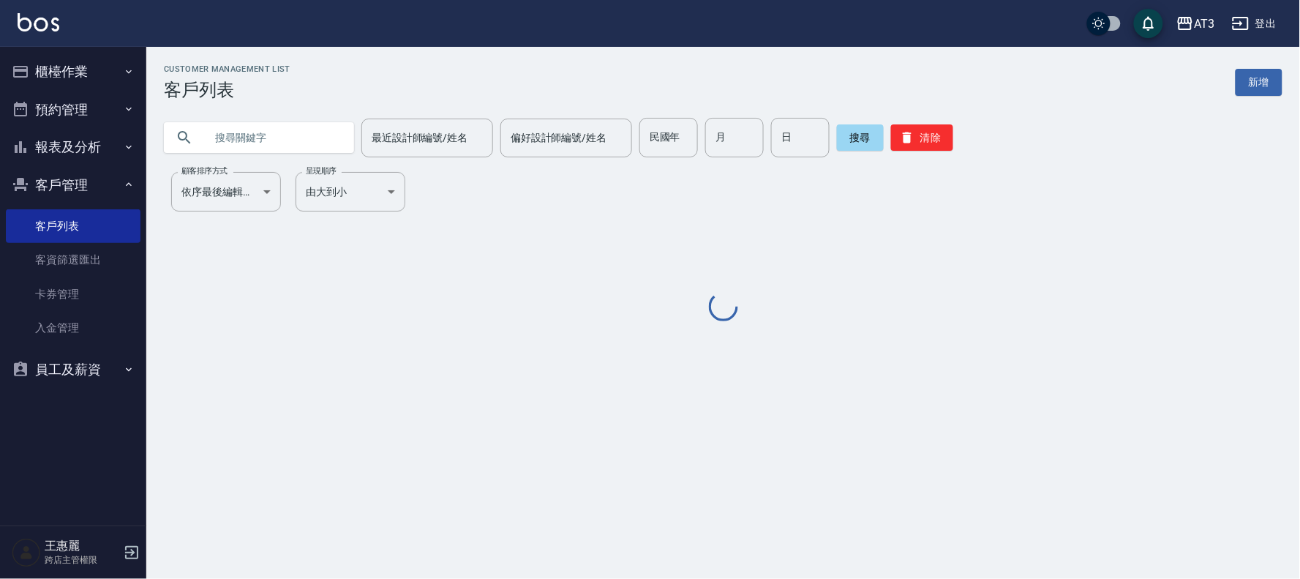
click at [320, 149] on input "text" at bounding box center [274, 138] width 138 height 40
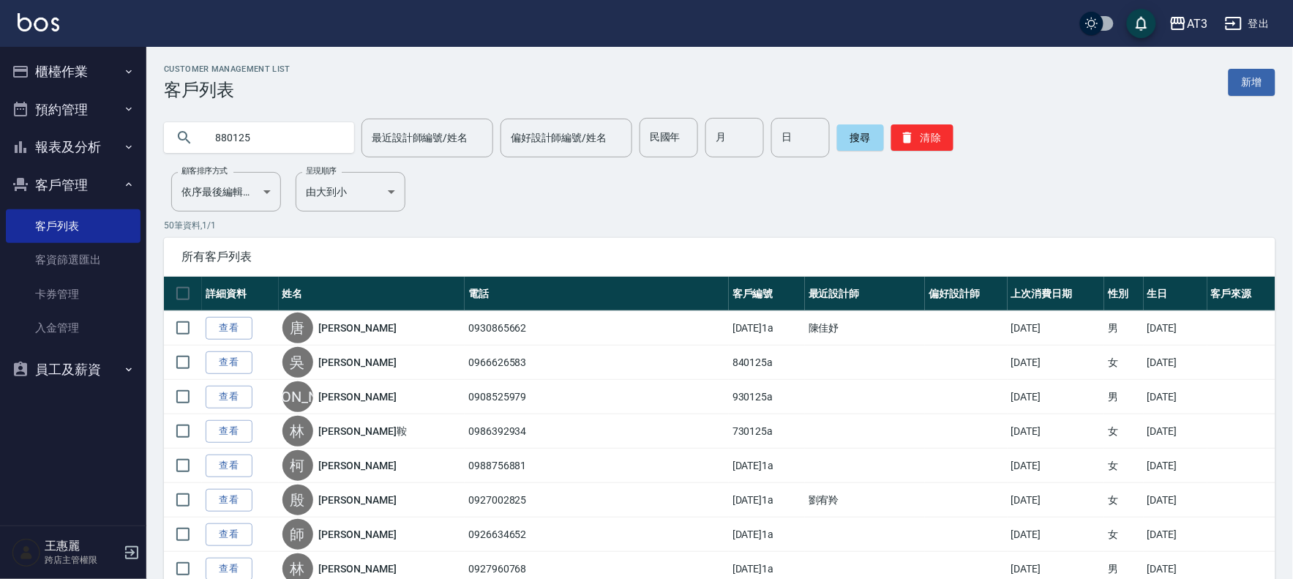
type input "880125"
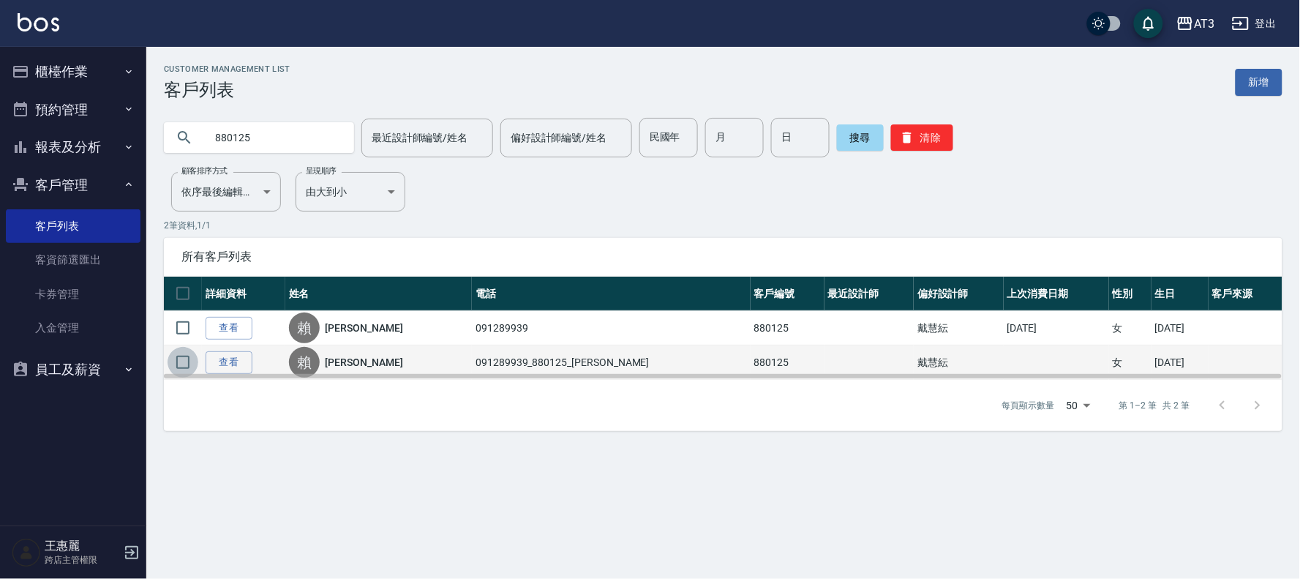
click at [186, 357] on input "checkbox" at bounding box center [183, 362] width 31 height 31
checkbox input "true"
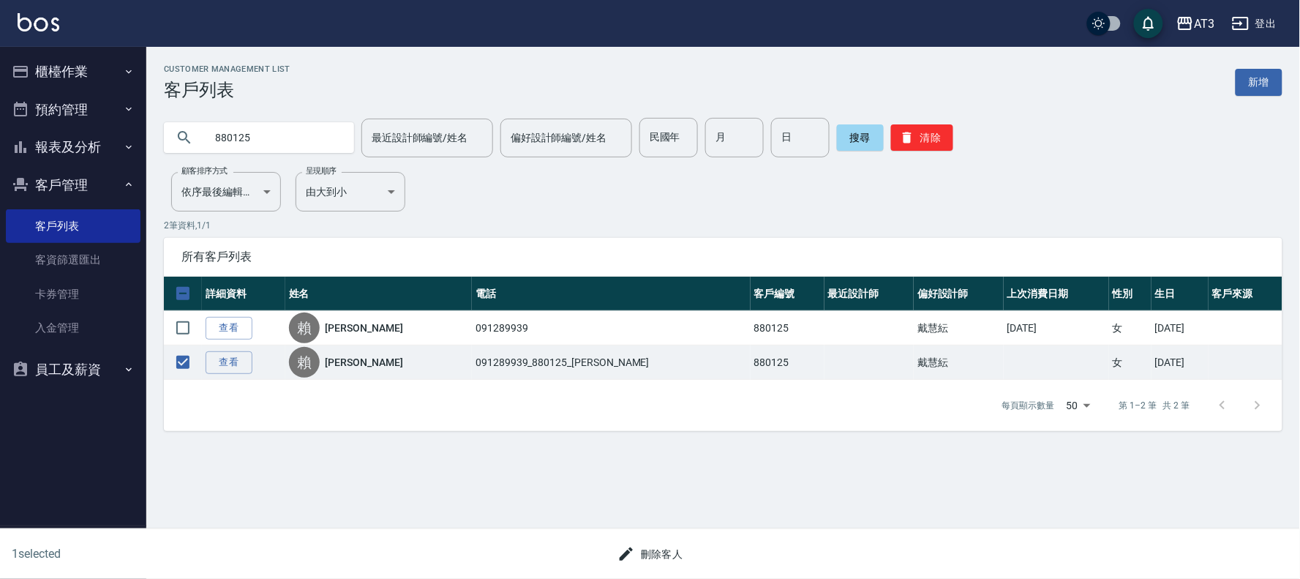
click at [656, 549] on button "刪除客人" at bounding box center [651, 554] width 78 height 27
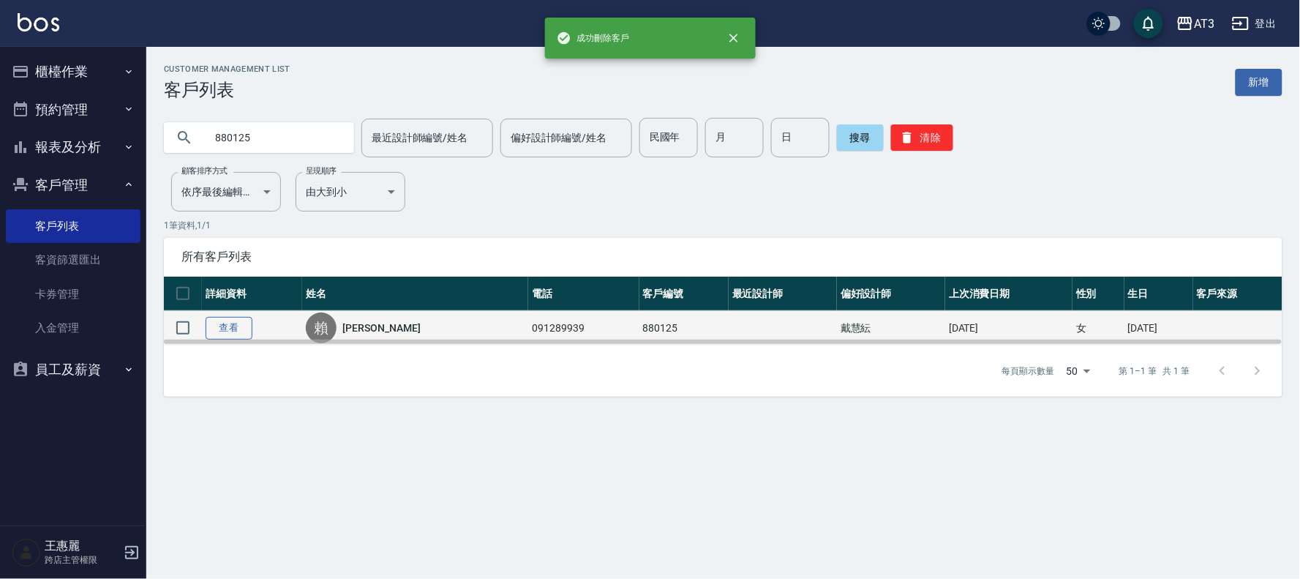
click at [225, 329] on link "查看" at bounding box center [229, 328] width 47 height 23
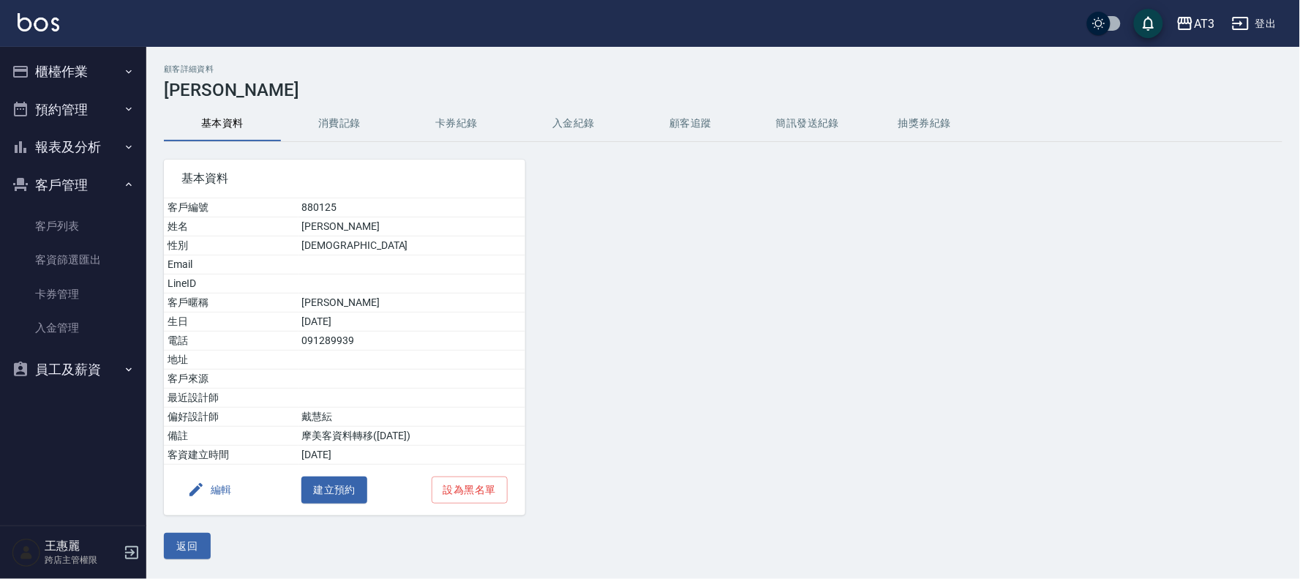
click at [217, 495] on button "編輯" at bounding box center [209, 489] width 56 height 27
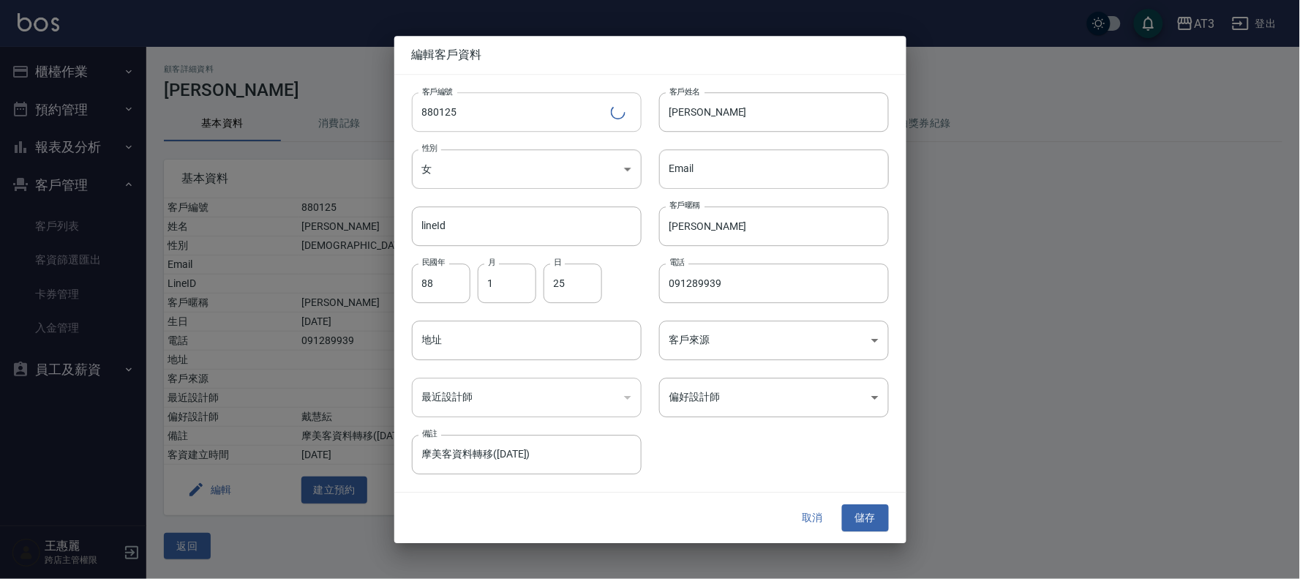
click at [508, 120] on input "880125" at bounding box center [511, 112] width 199 height 40
type input "880125a"
click at [867, 520] on button "儲存" at bounding box center [865, 518] width 47 height 27
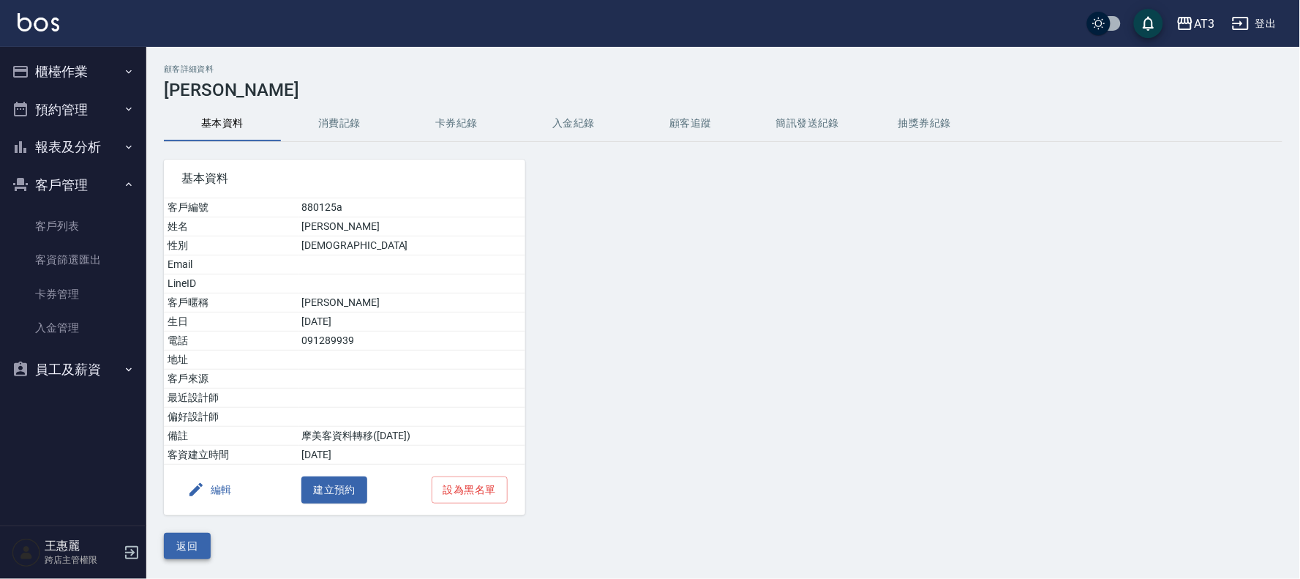
click at [187, 549] on button "返回" at bounding box center [187, 546] width 47 height 27
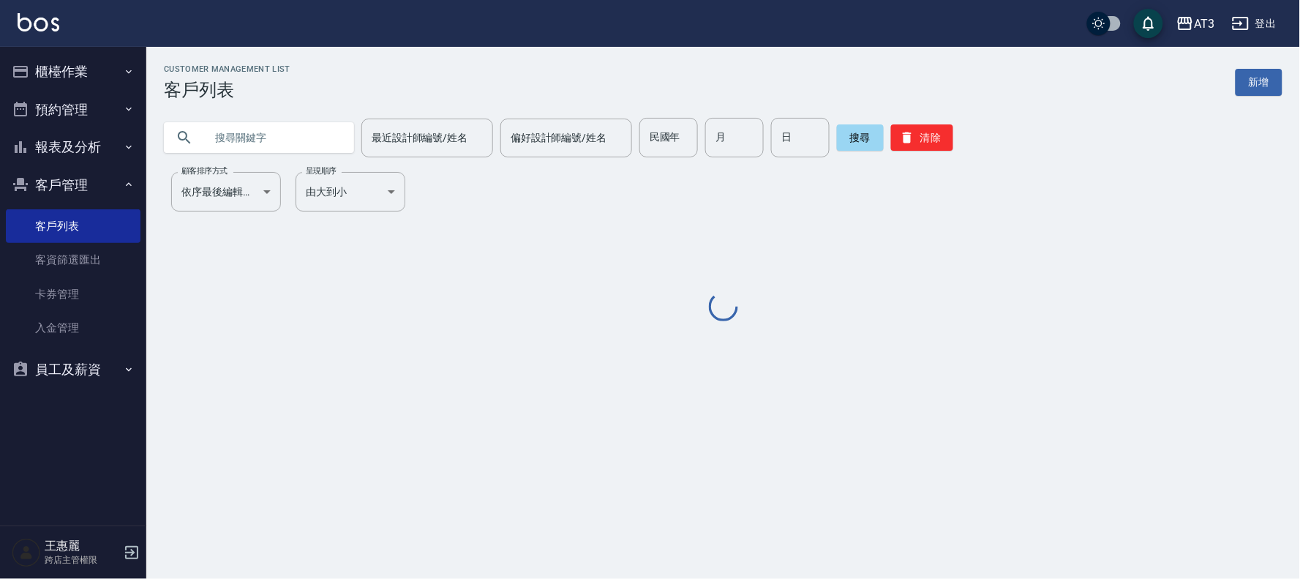
click at [274, 147] on input "text" at bounding box center [274, 138] width 138 height 40
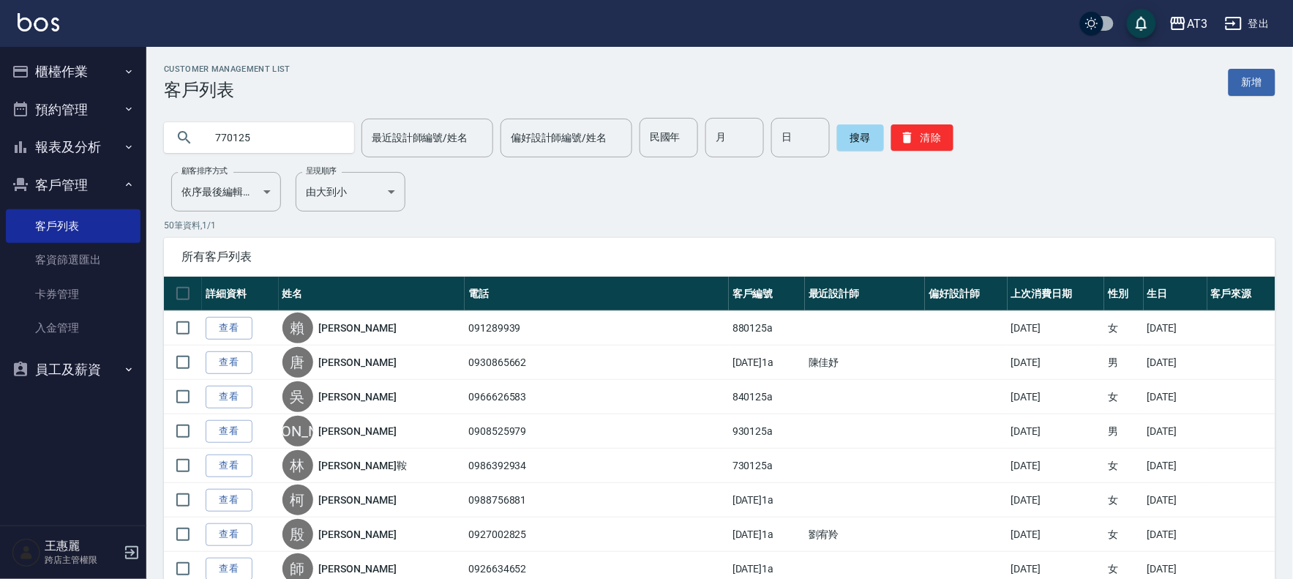
type input "770125"
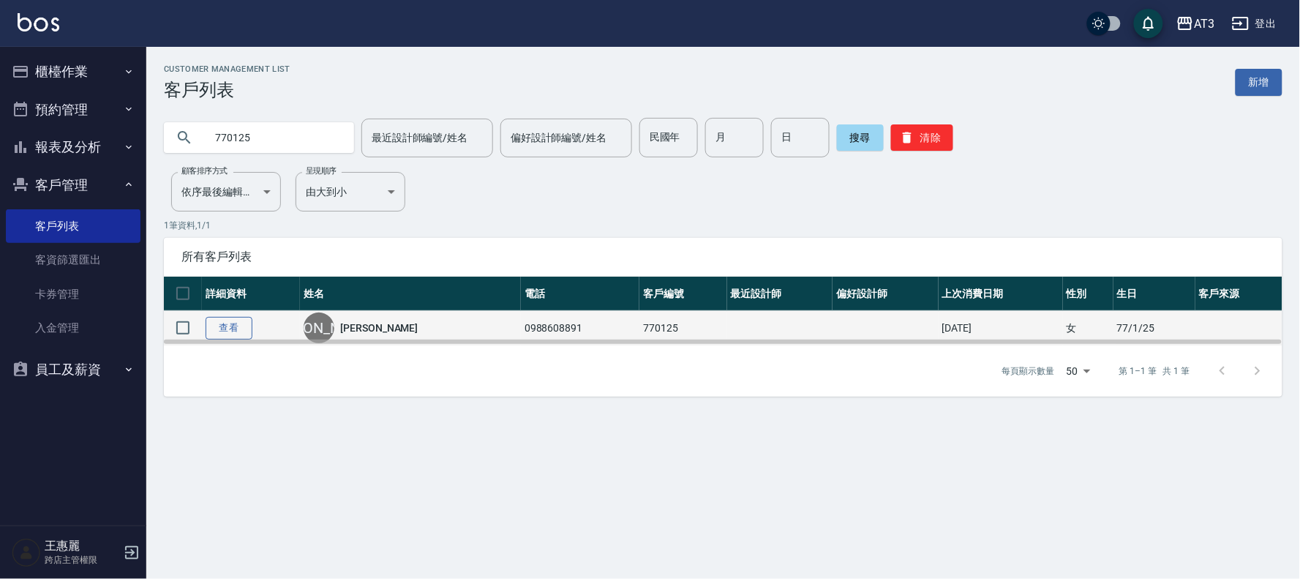
click at [227, 329] on link "查看" at bounding box center [229, 328] width 47 height 23
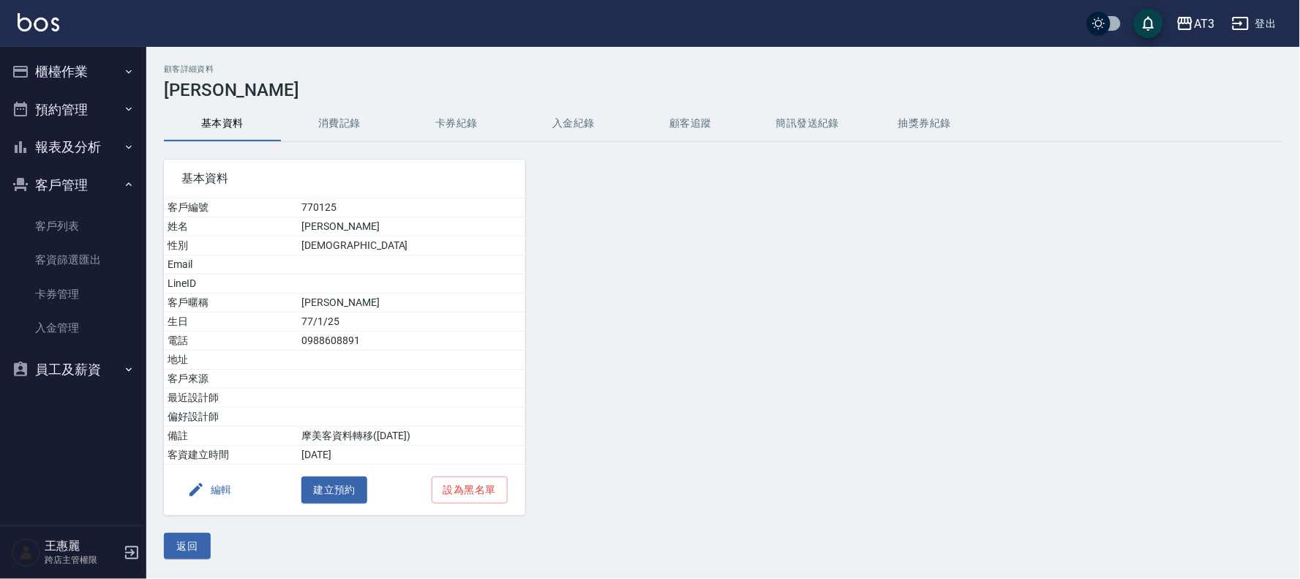
drag, startPoint x: 239, startPoint y: 492, endPoint x: 223, endPoint y: 473, distance: 25.5
click at [237, 491] on div "編輯 建立預約 設為黑名單" at bounding box center [344, 490] width 361 height 50
click at [209, 492] on button "編輯" at bounding box center [209, 489] width 56 height 27
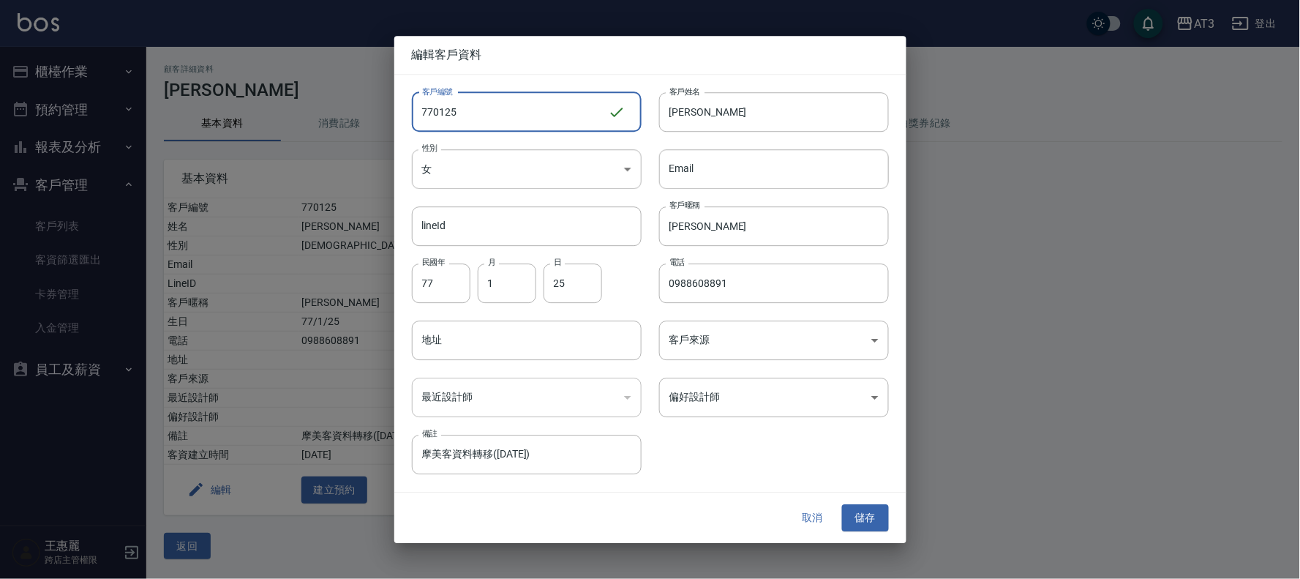
click at [478, 113] on input "770125" at bounding box center [510, 112] width 196 height 40
type input "770125a"
click at [857, 522] on button "儲存" at bounding box center [865, 518] width 47 height 27
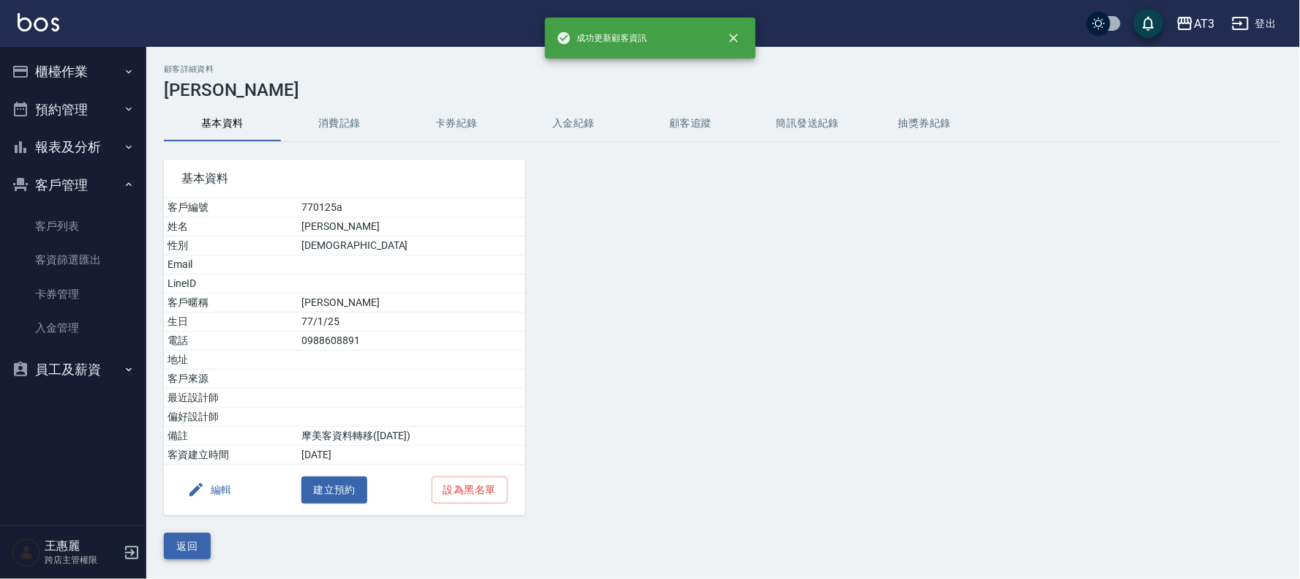
click at [191, 552] on button "返回" at bounding box center [187, 546] width 47 height 27
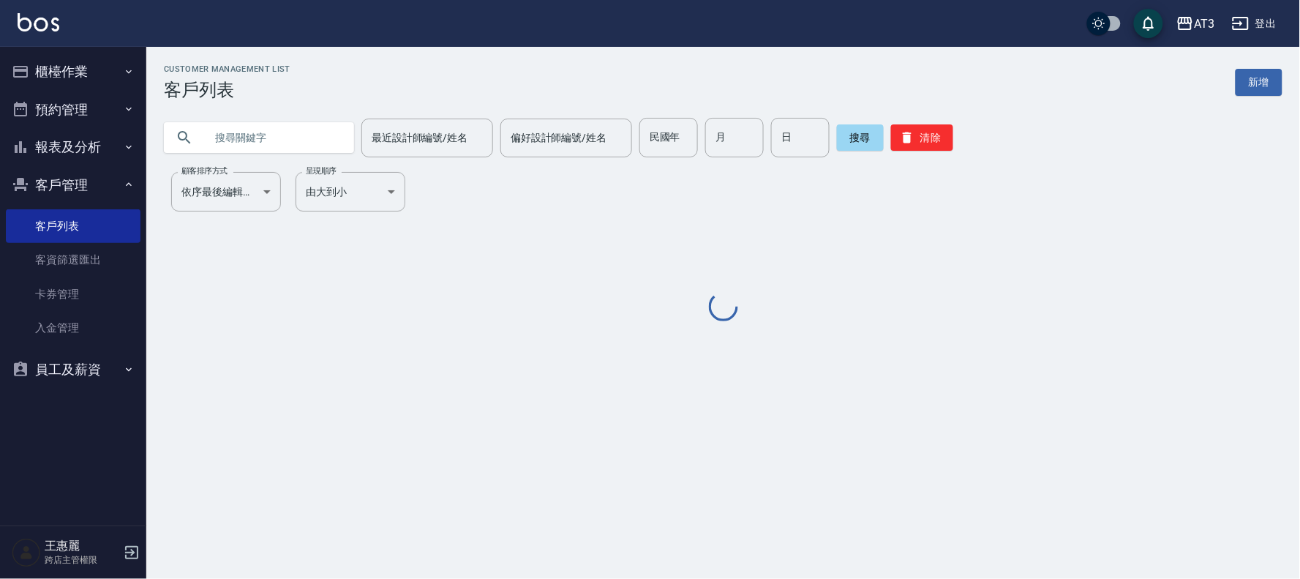
click at [271, 142] on input "text" at bounding box center [274, 138] width 138 height 40
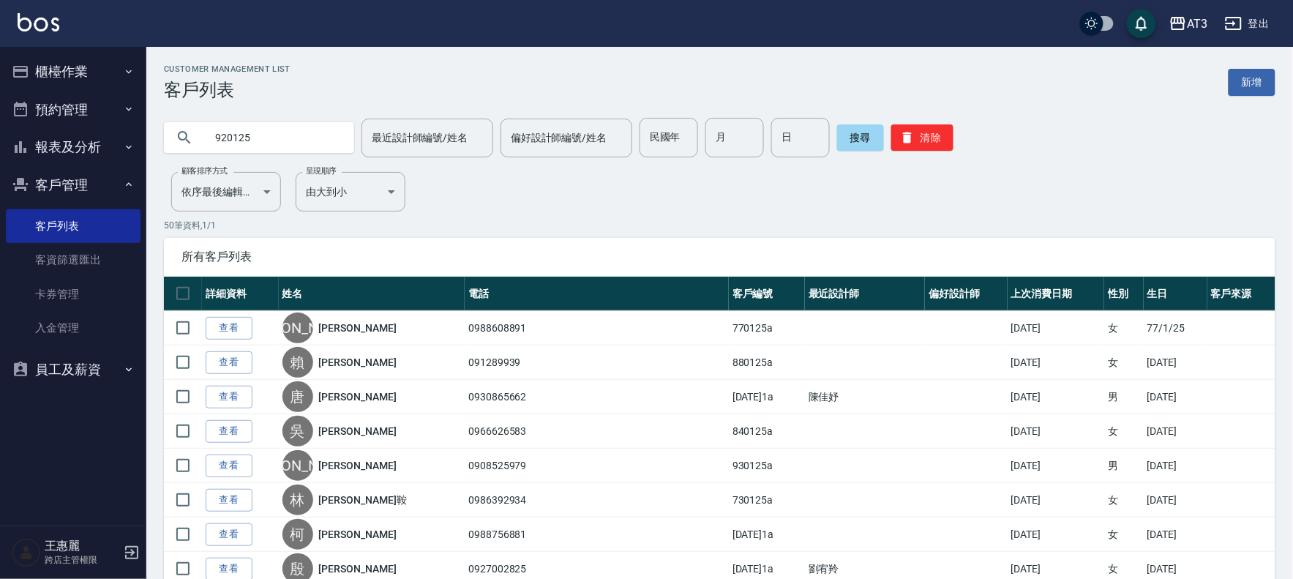
type input "920125"
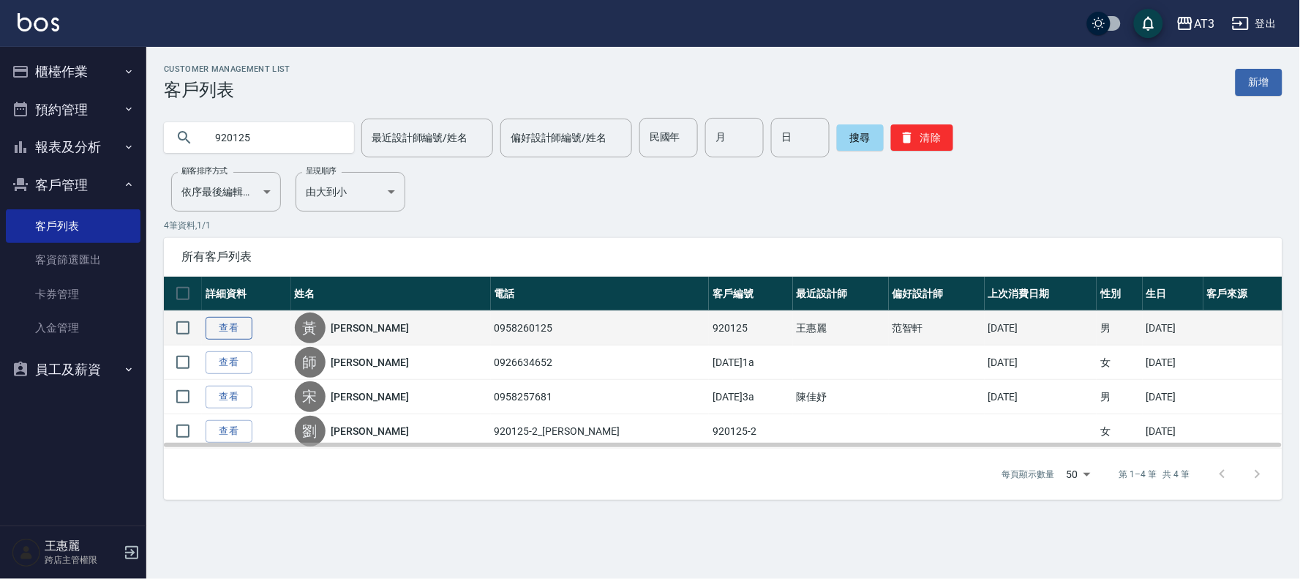
click at [231, 327] on link "查看" at bounding box center [229, 328] width 47 height 23
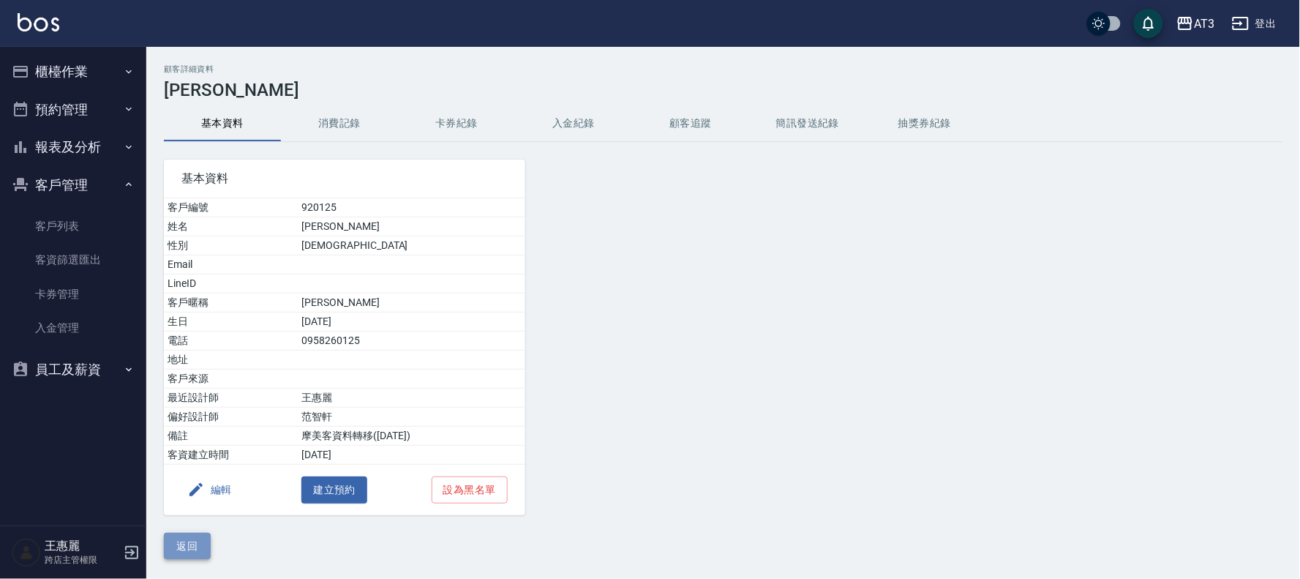
click at [198, 543] on button "返回" at bounding box center [187, 546] width 47 height 27
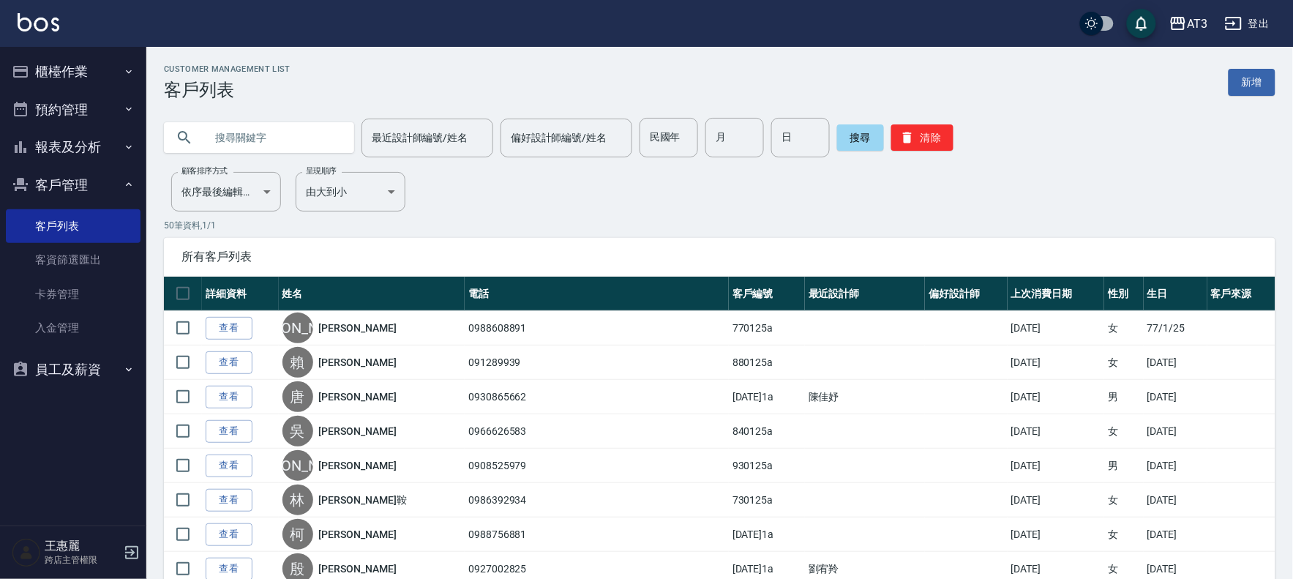
click at [269, 126] on input "text" at bounding box center [274, 138] width 138 height 40
type input "710125"
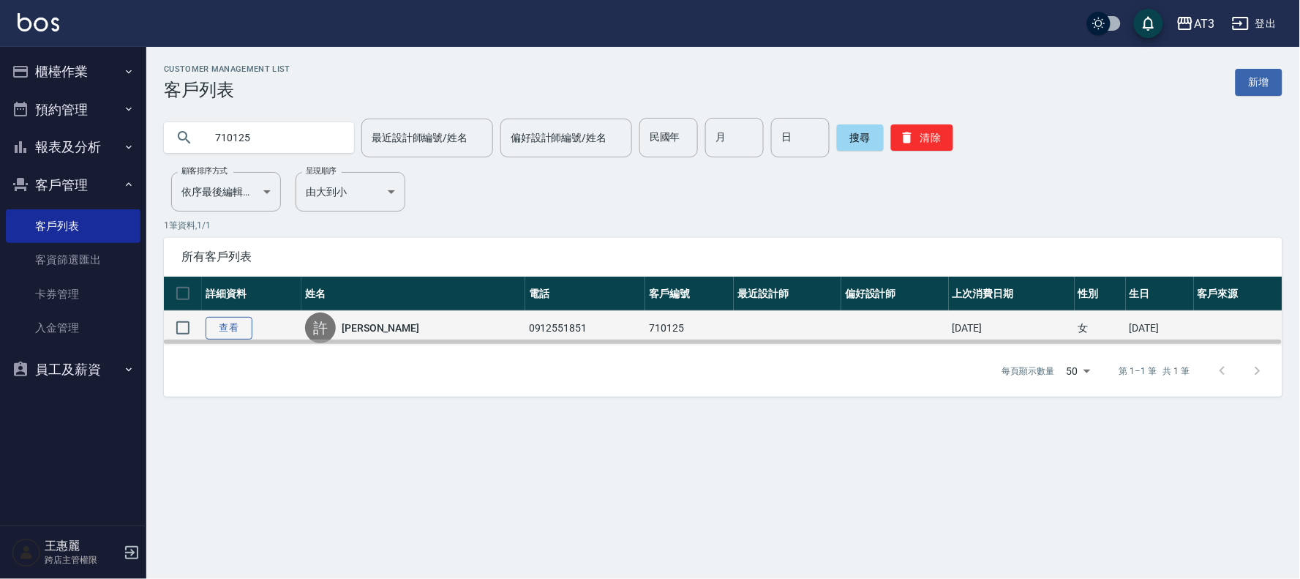
click at [222, 333] on link "查看" at bounding box center [229, 328] width 47 height 23
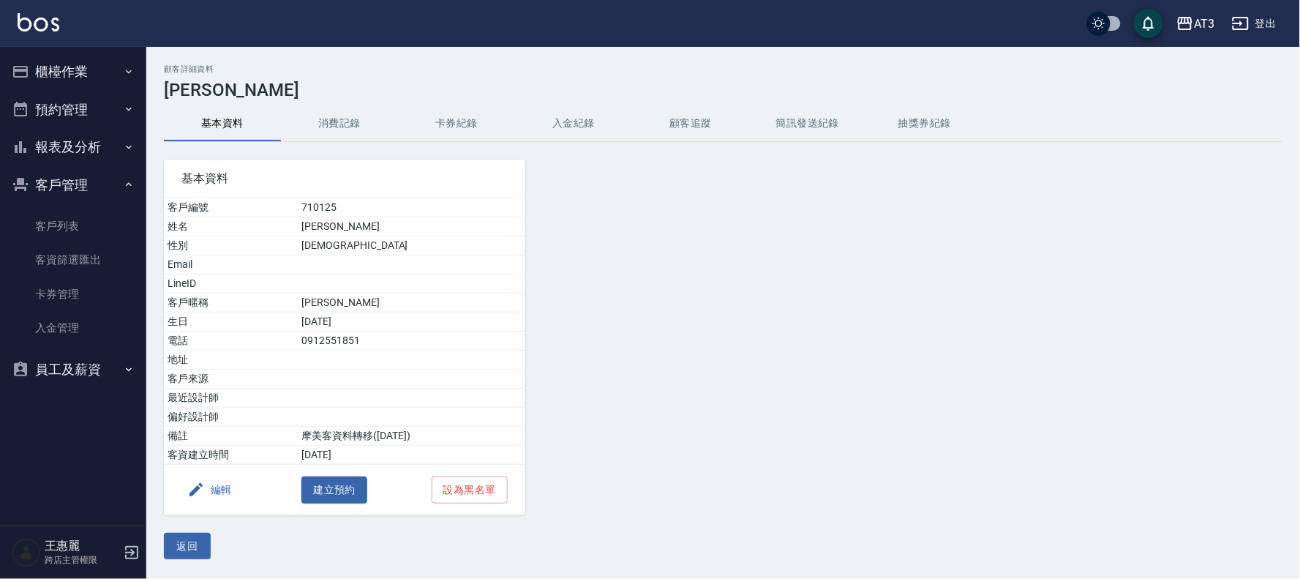
click at [228, 488] on button "編輯" at bounding box center [209, 489] width 56 height 27
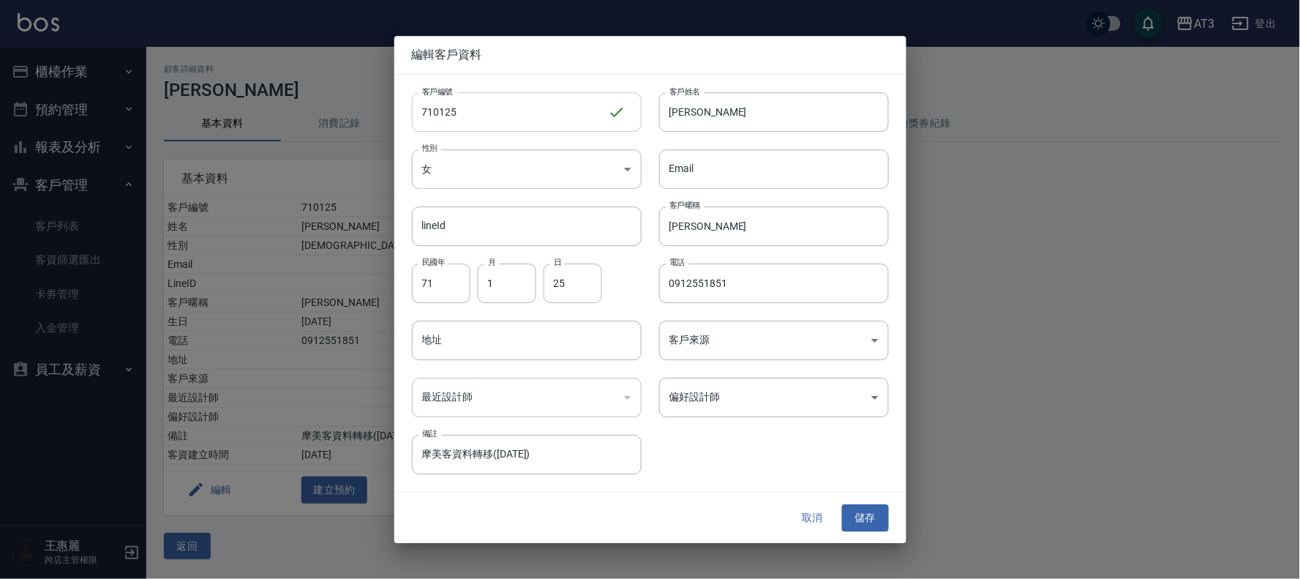
click at [576, 119] on input "710125" at bounding box center [510, 112] width 196 height 40
type input "710125a"
click at [869, 520] on button "儲存" at bounding box center [865, 518] width 47 height 27
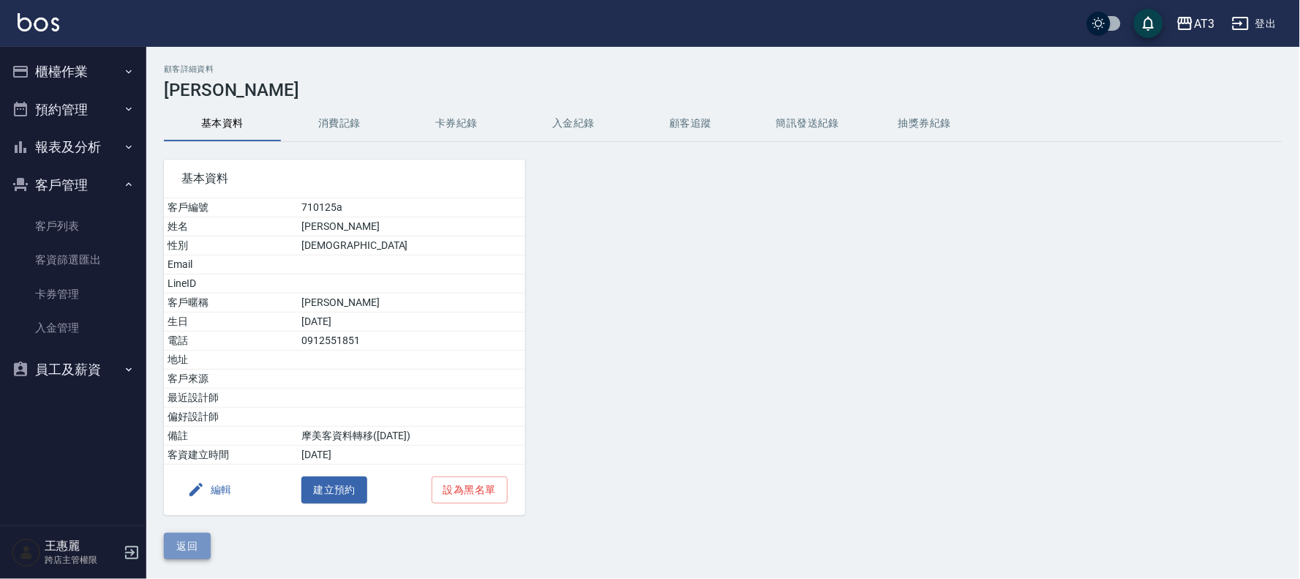
click at [178, 558] on button "返回" at bounding box center [187, 546] width 47 height 27
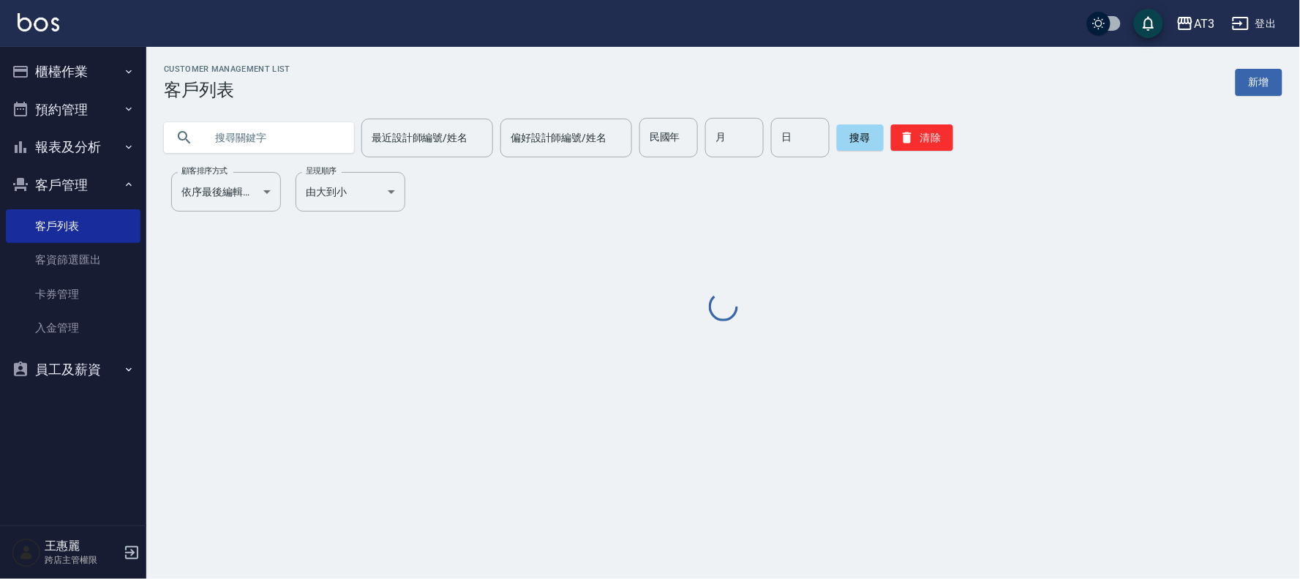
click at [228, 149] on input "text" at bounding box center [274, 138] width 138 height 40
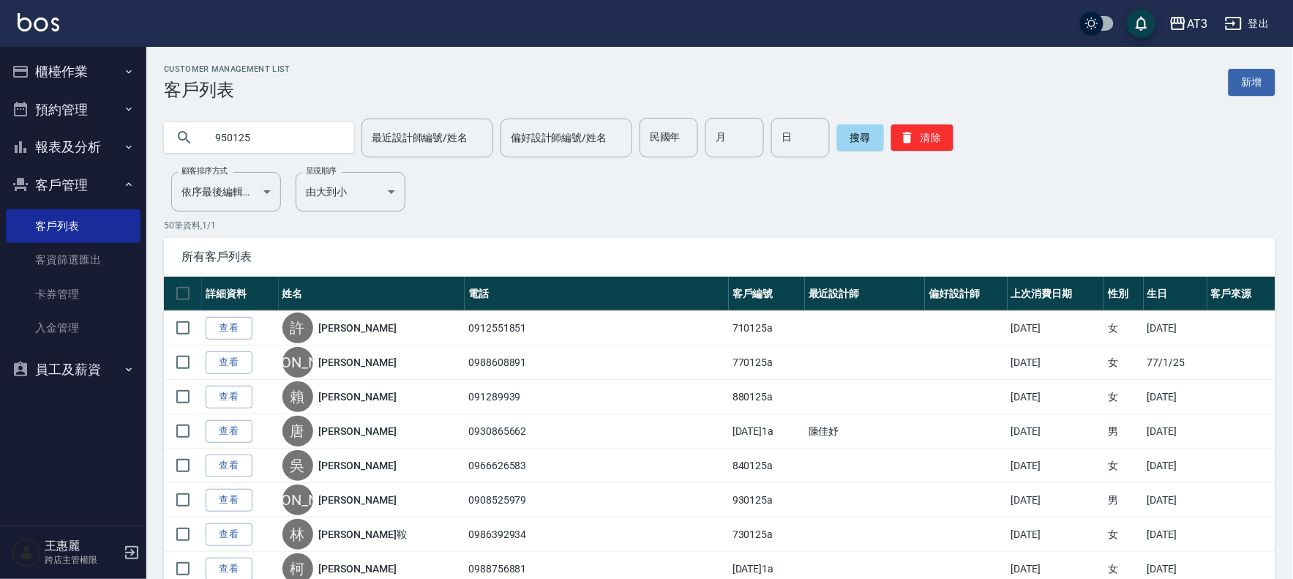
type input "950125"
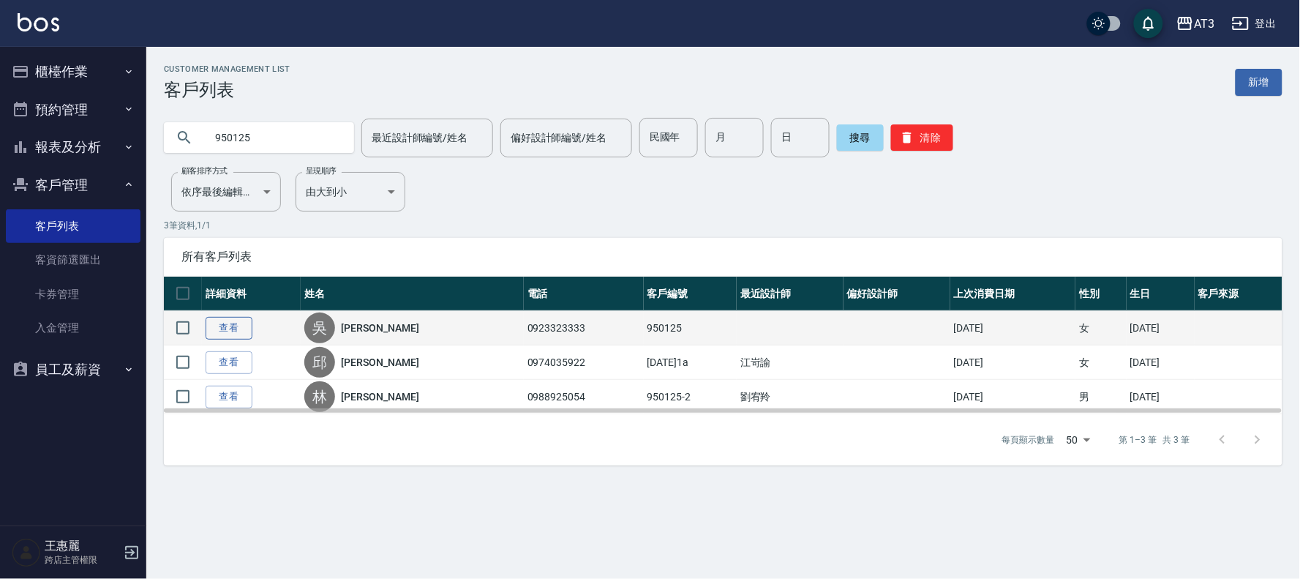
click at [223, 334] on link "查看" at bounding box center [229, 328] width 47 height 23
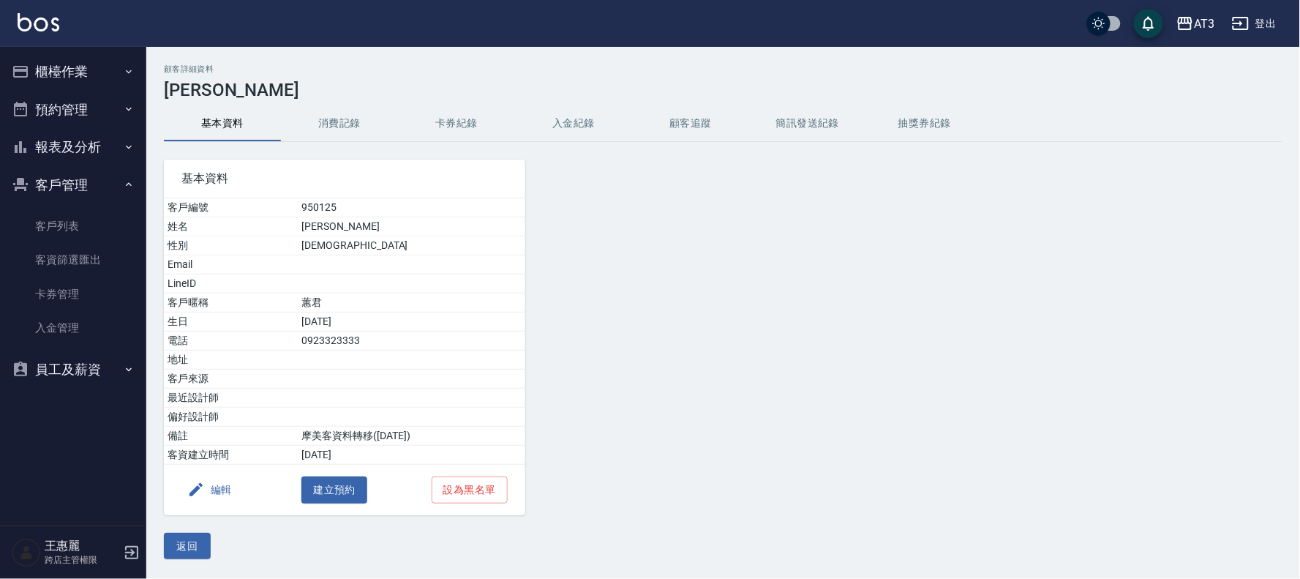
click at [228, 491] on button "編輯" at bounding box center [209, 489] width 56 height 27
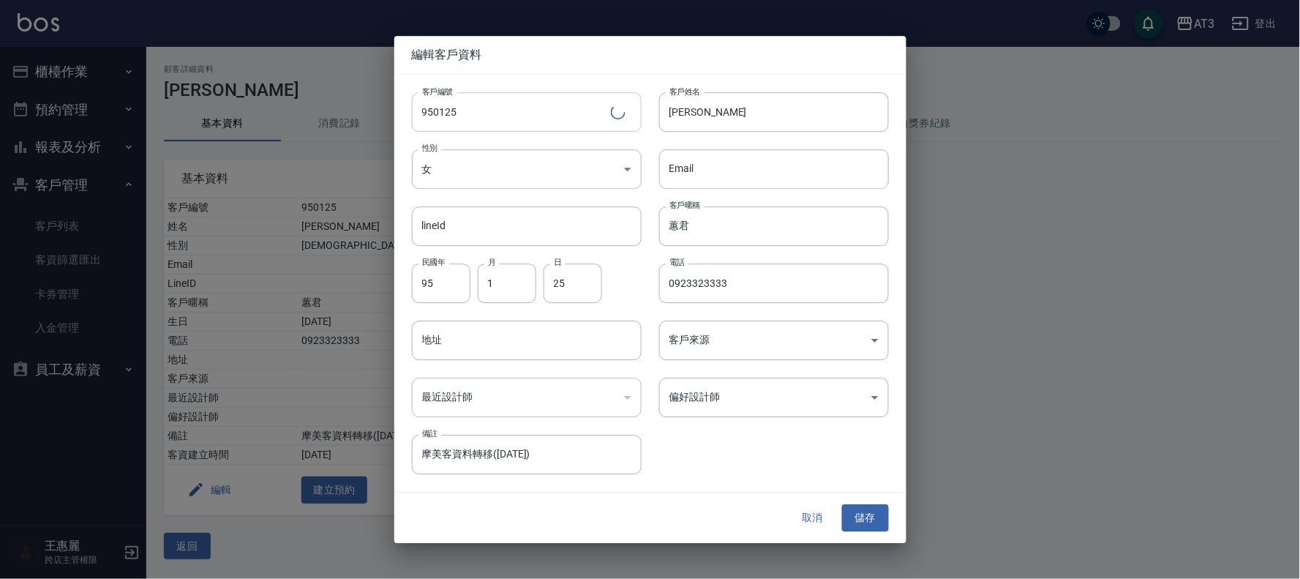
click at [477, 110] on input "950125" at bounding box center [511, 112] width 199 height 40
type input "950125a"
click at [867, 521] on button "儲存" at bounding box center [865, 518] width 47 height 27
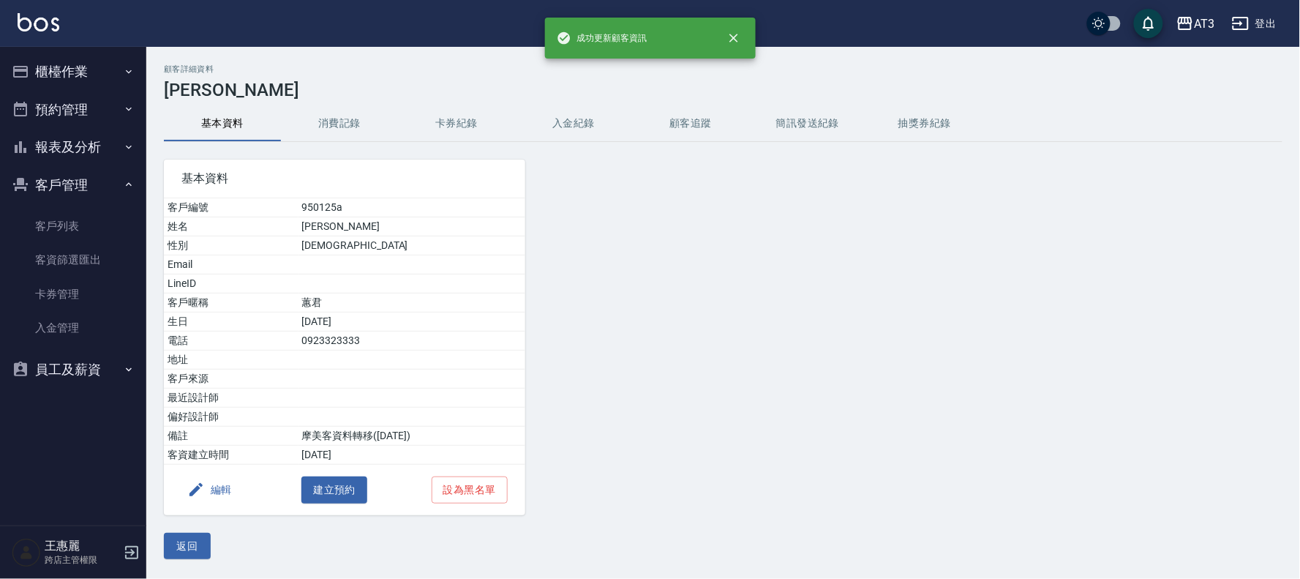
drag, startPoint x: 176, startPoint y: 546, endPoint x: 180, endPoint y: 450, distance: 96.6
click at [177, 546] on button "返回" at bounding box center [187, 546] width 47 height 27
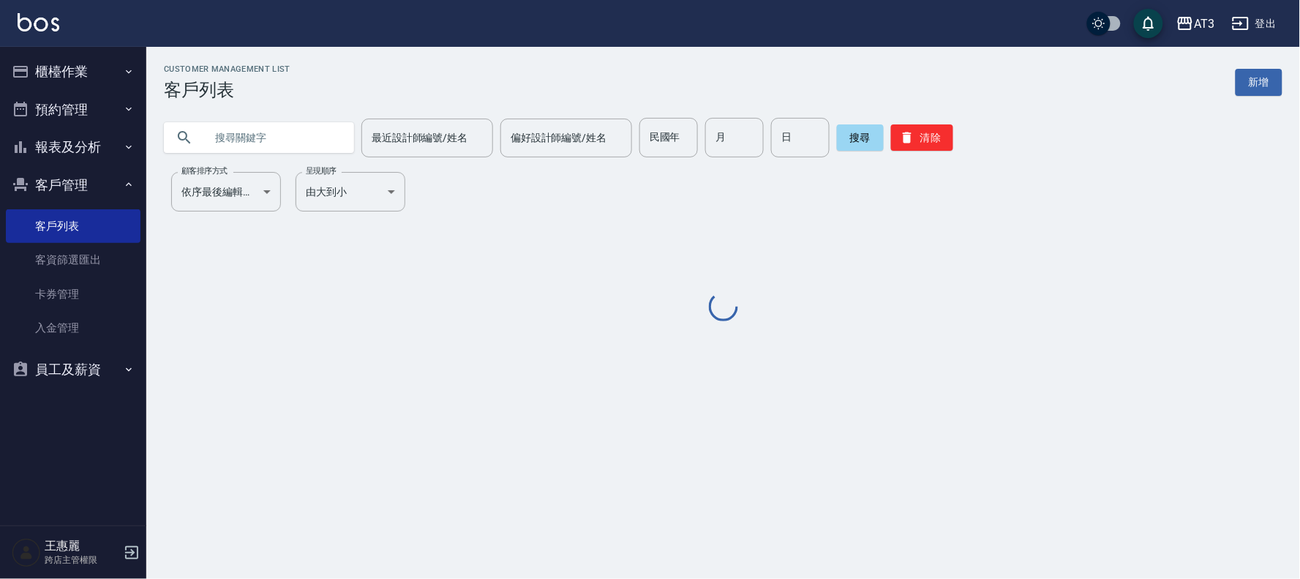
click at [245, 142] on input "text" at bounding box center [274, 138] width 138 height 40
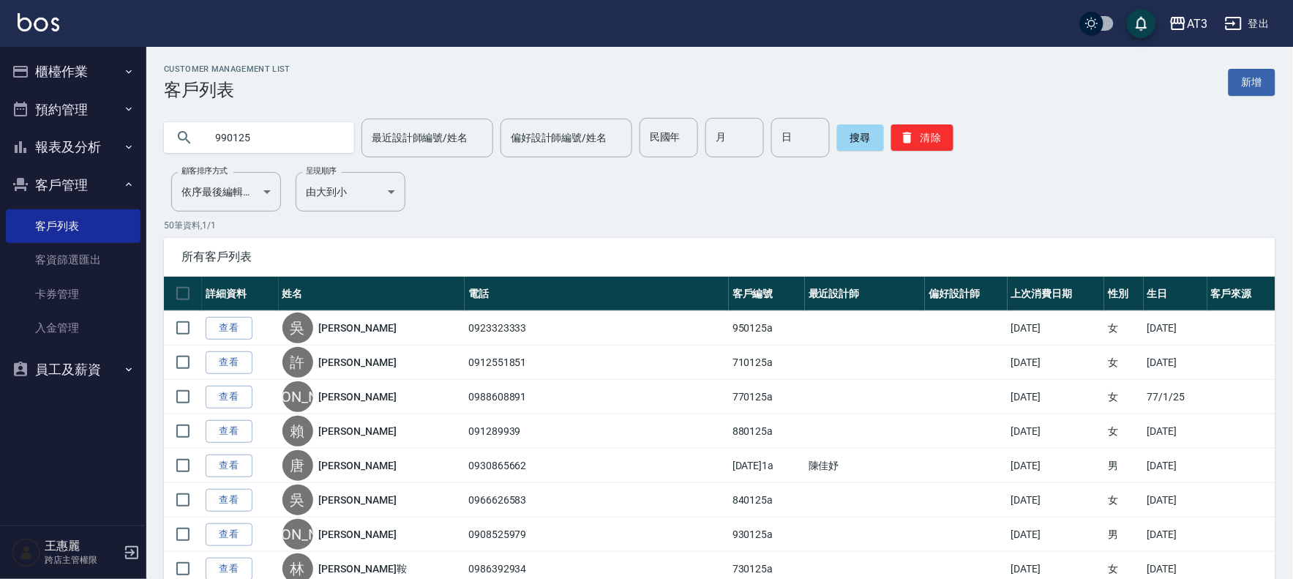
type input "990125"
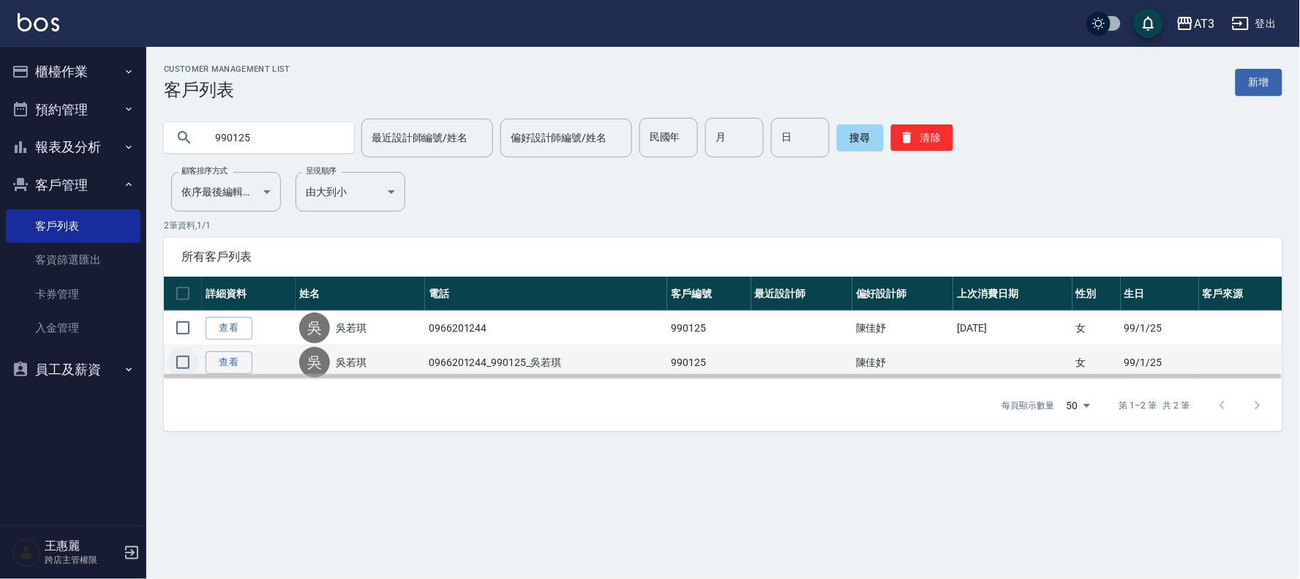
click at [178, 359] on input "checkbox" at bounding box center [183, 362] width 31 height 31
checkbox input "true"
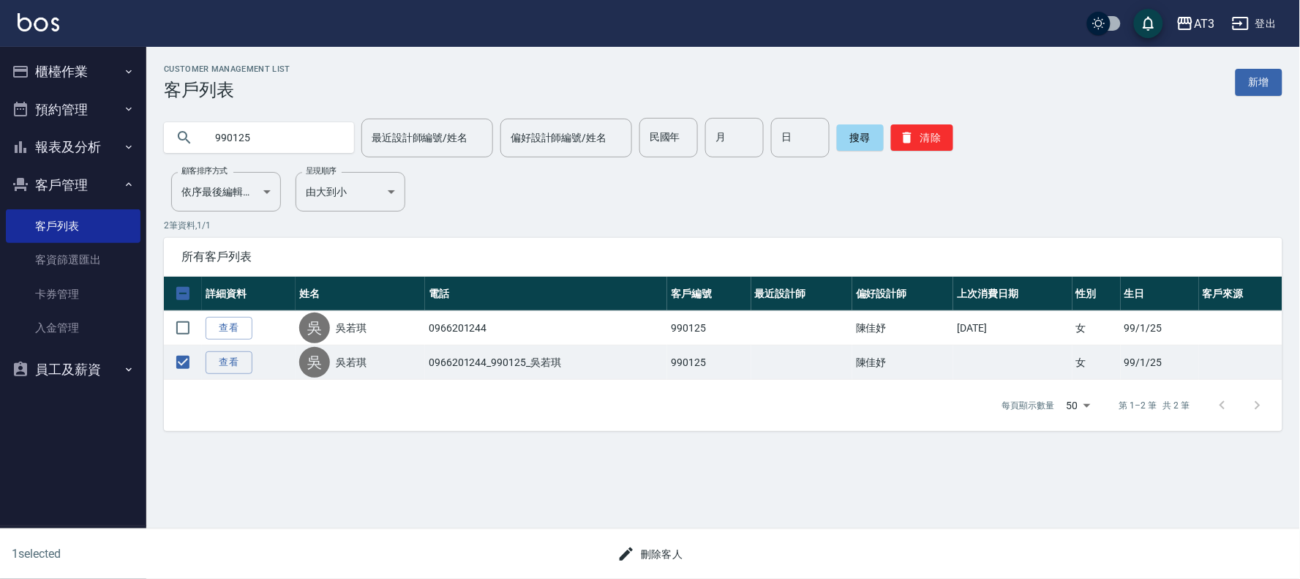
click at [660, 556] on button "刪除客人" at bounding box center [651, 554] width 78 height 27
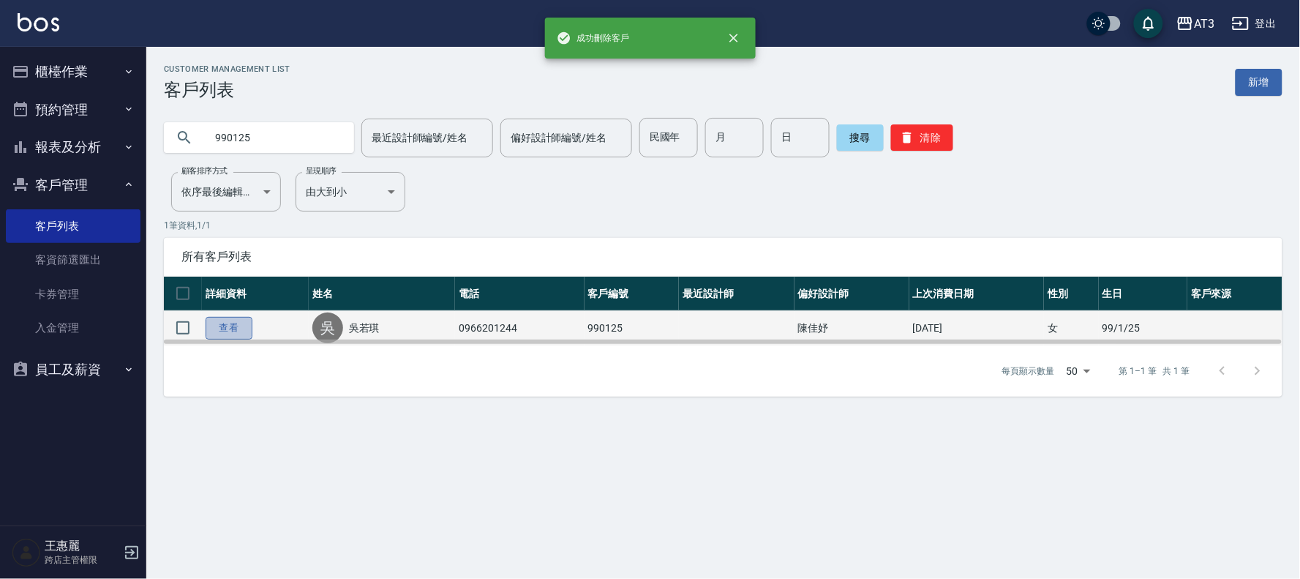
click at [238, 326] on link "查看" at bounding box center [229, 328] width 47 height 23
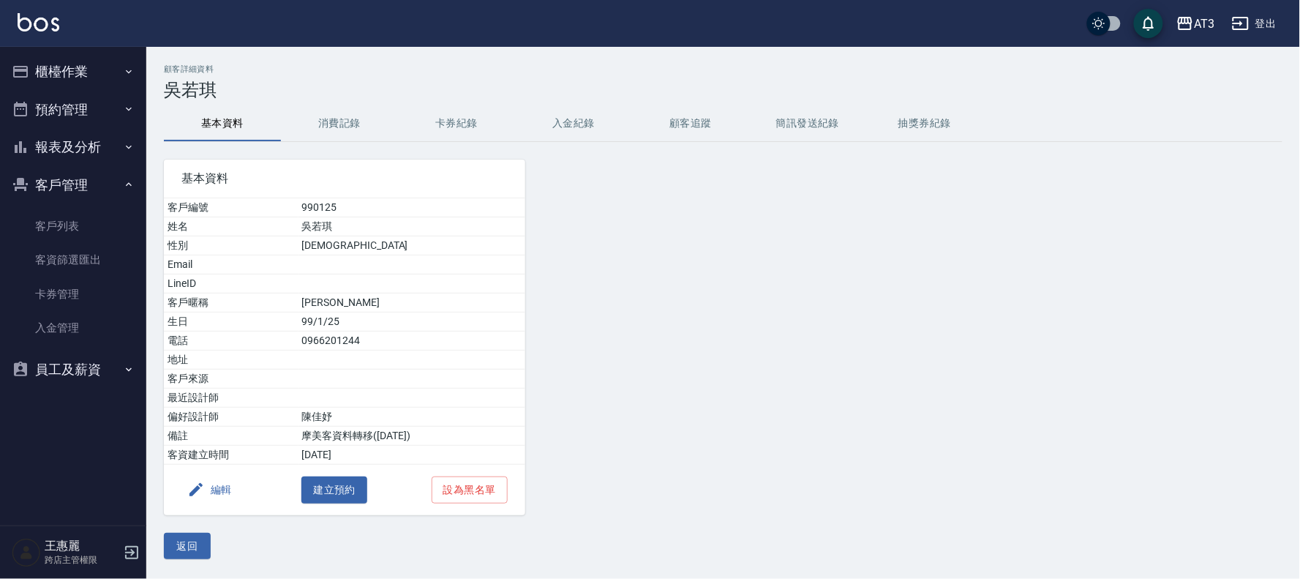
click at [222, 494] on button "編輯" at bounding box center [209, 489] width 56 height 27
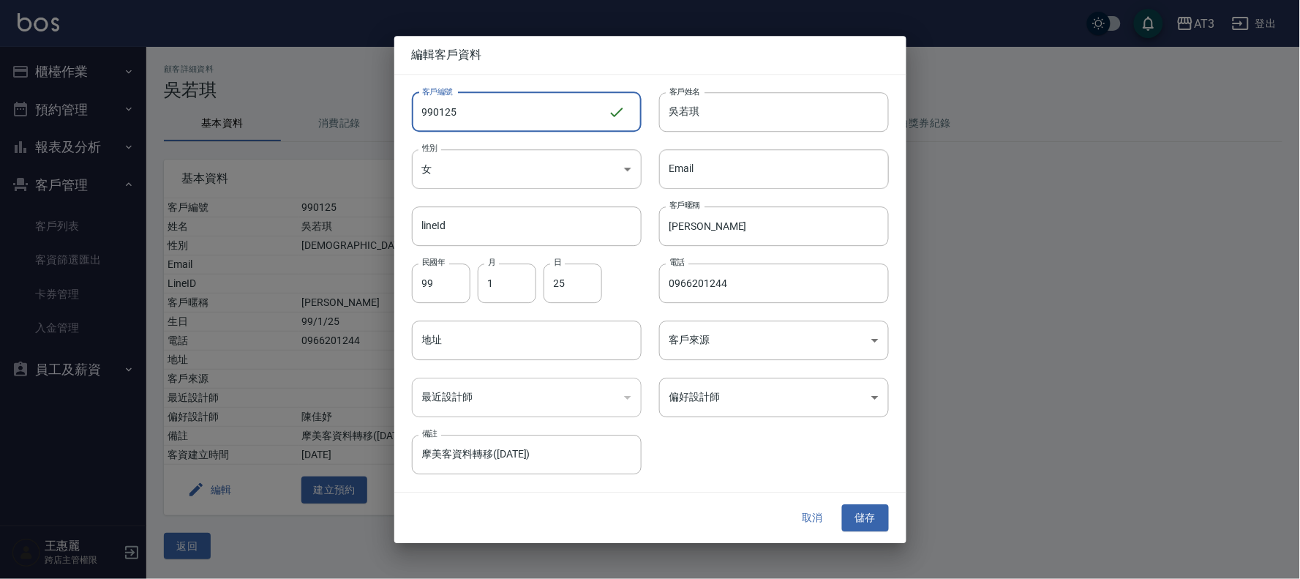
click at [503, 113] on input "990125" at bounding box center [510, 112] width 196 height 40
type input "990125a"
click at [868, 518] on button "儲存" at bounding box center [865, 518] width 47 height 27
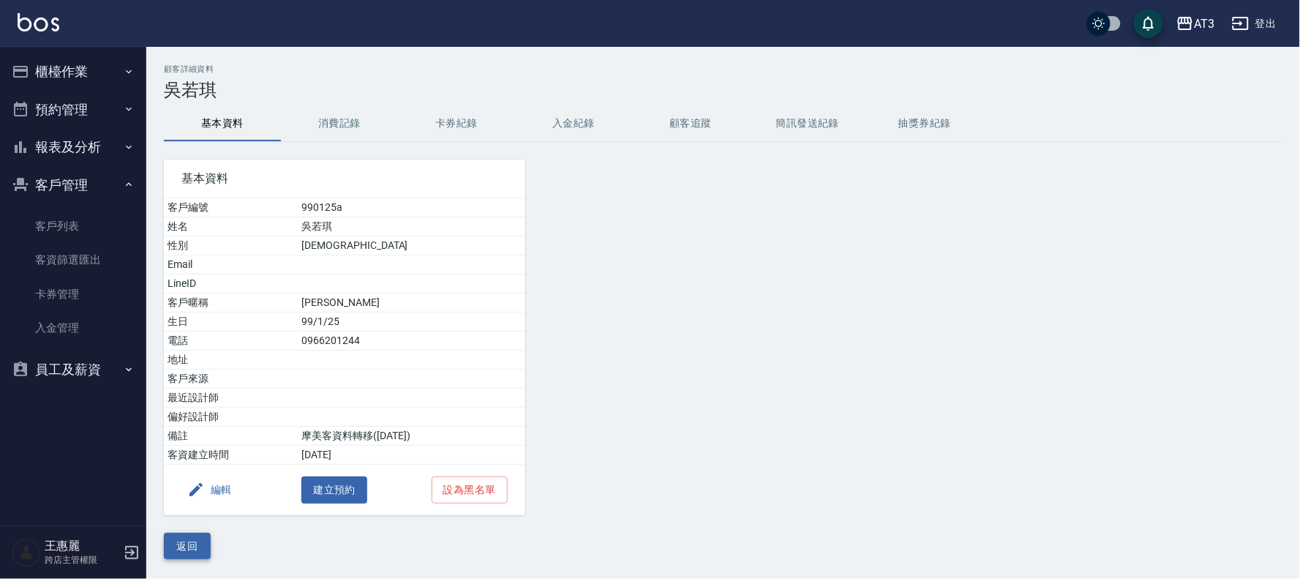
click at [181, 546] on button "返回" at bounding box center [187, 546] width 47 height 27
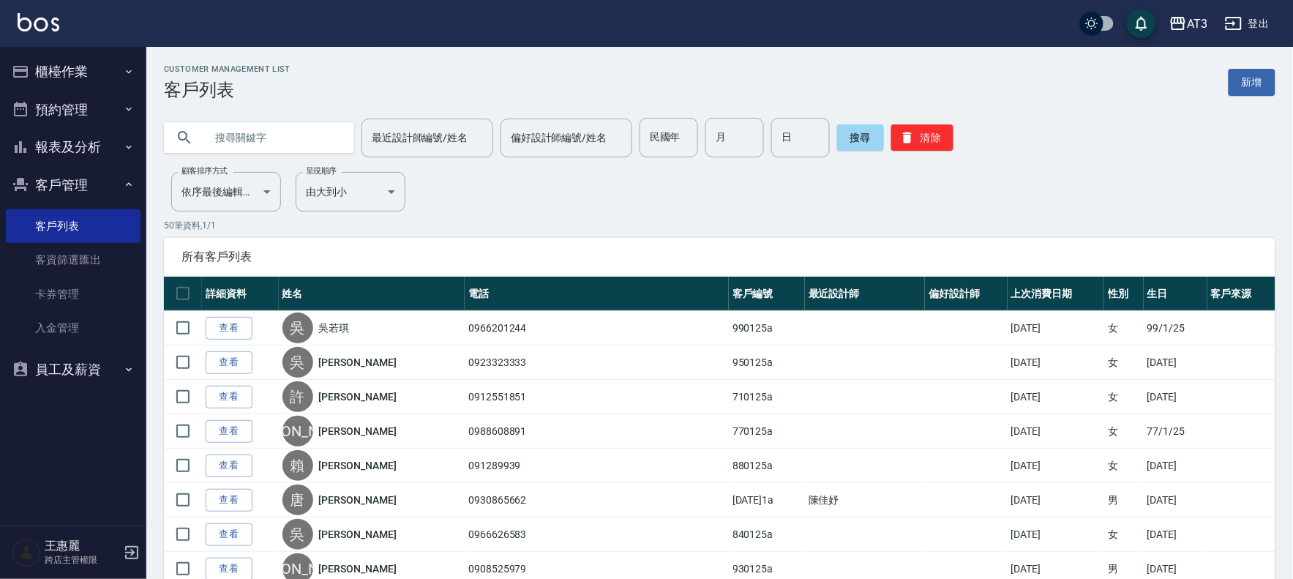
click at [275, 135] on input "text" at bounding box center [274, 138] width 138 height 40
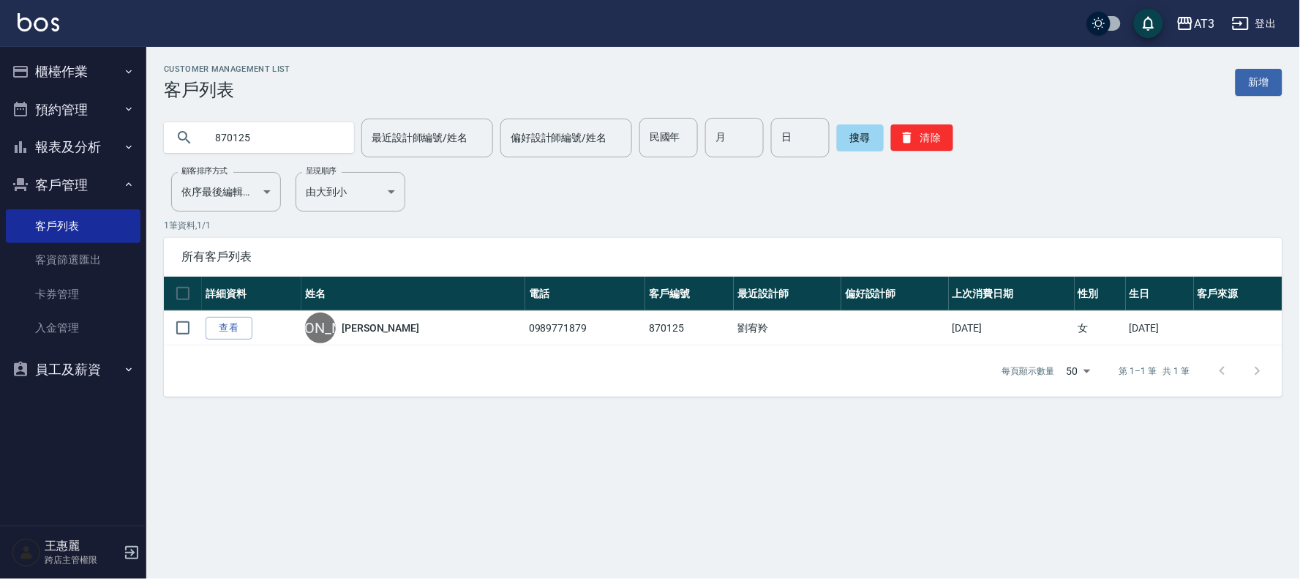
drag, startPoint x: 267, startPoint y: 134, endPoint x: 86, endPoint y: 140, distance: 181.6
click at [86, 140] on div "AT3 登出 櫃檯作業 打帳單 帳單列表 掛單列表 營業儀表板 現金收支登錄 高階收支登錄 材料自購登錄 每日結帳 排班表 現場電腦打卡 預約管理 預約管理 …" at bounding box center [650, 289] width 1300 height 579
drag, startPoint x: 290, startPoint y: 145, endPoint x: 0, endPoint y: 144, distance: 289.7
click at [0, 144] on div "AT3 登出 櫃檯作業 打帳單 帳單列表 掛單列表 營業儀表板 現金收支登錄 高階收支登錄 材料自購登錄 每日結帳 排班表 現場電腦打卡 預約管理 預約管理 …" at bounding box center [650, 289] width 1300 height 579
type input "690125"
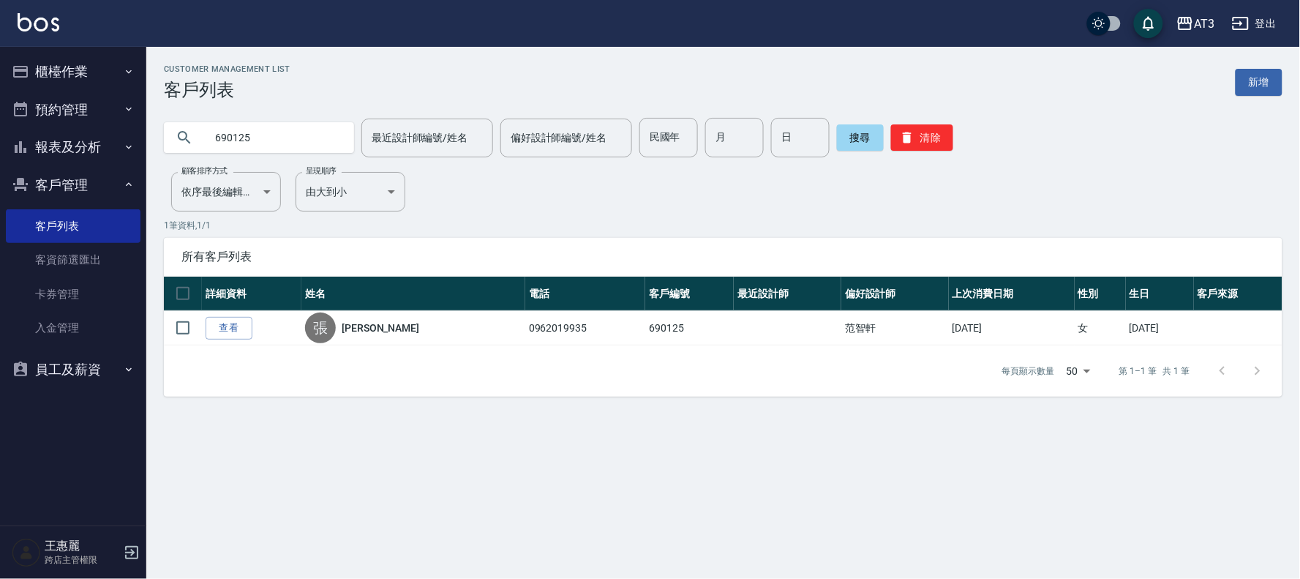
click at [220, 327] on link "查看" at bounding box center [229, 328] width 47 height 23
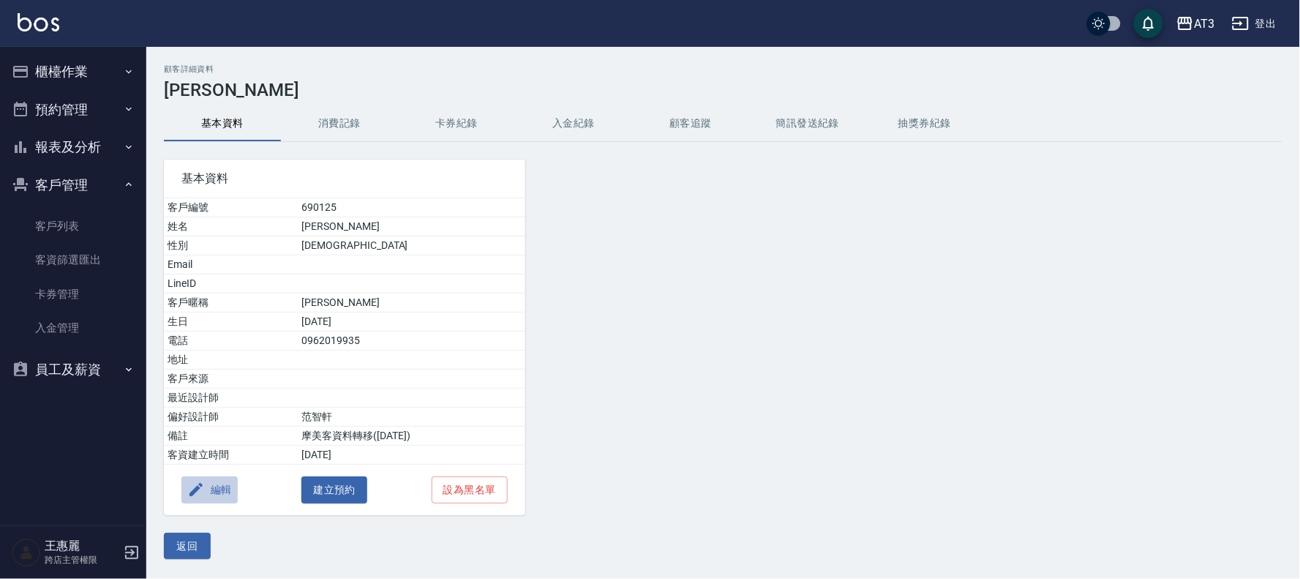
click at [206, 485] on button "編輯" at bounding box center [209, 489] width 56 height 27
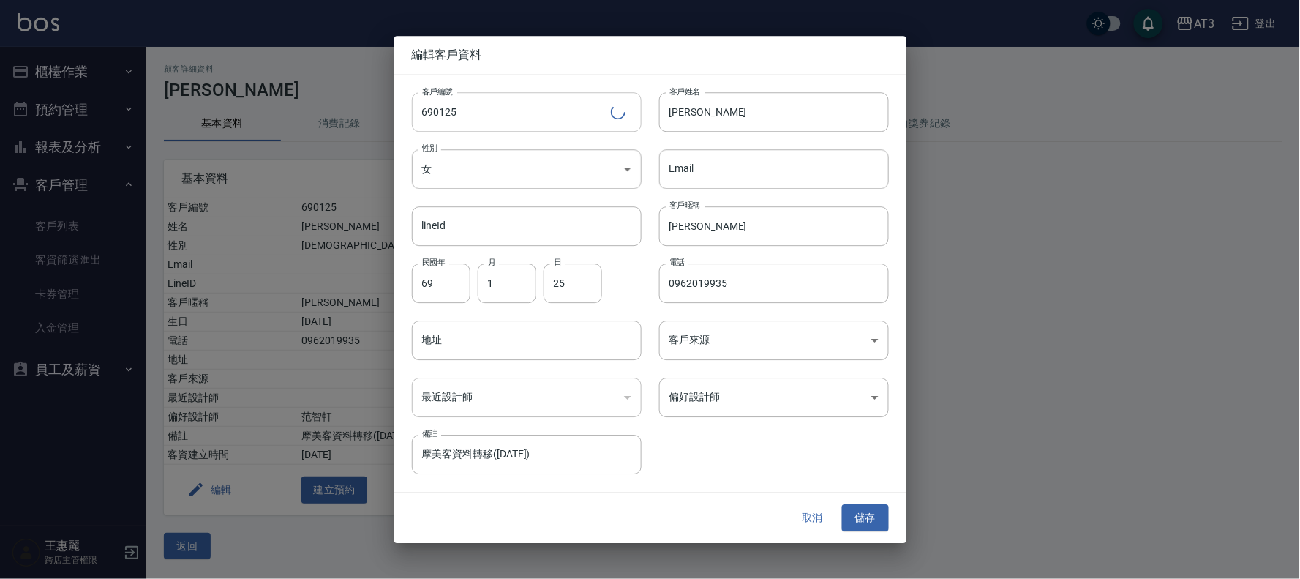
click at [520, 98] on input "690125" at bounding box center [511, 112] width 199 height 40
type input "690125a"
click at [880, 514] on button "儲存" at bounding box center [865, 518] width 47 height 27
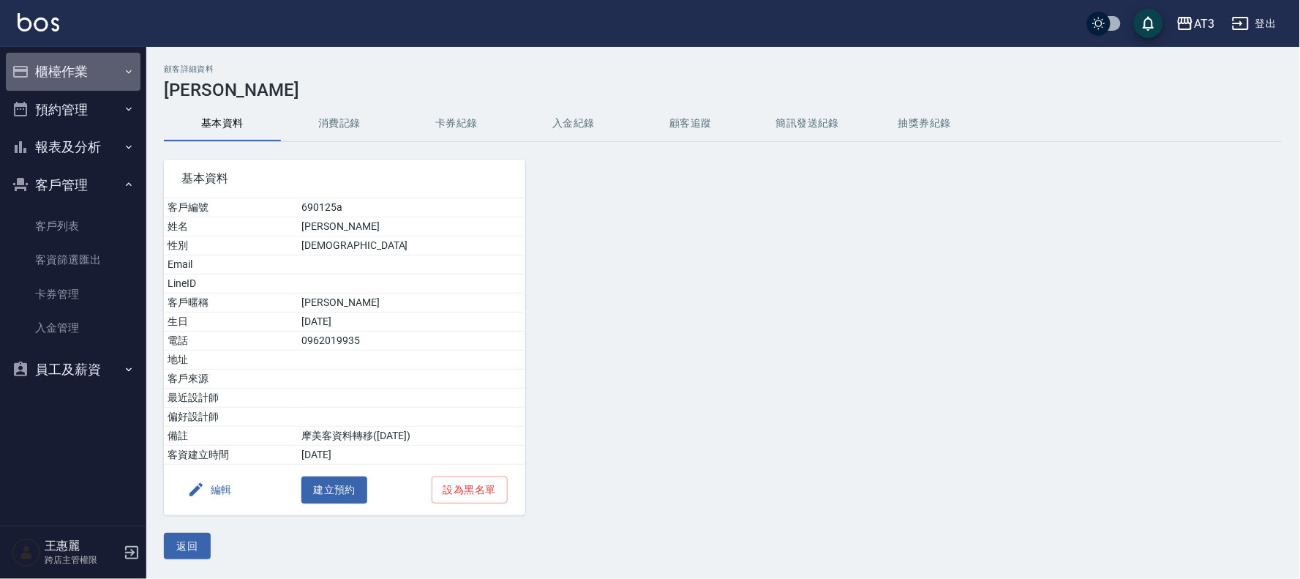
drag, startPoint x: 113, startPoint y: 64, endPoint x: 129, endPoint y: 107, distance: 45.4
click at [112, 64] on button "櫃檯作業" at bounding box center [73, 72] width 135 height 38
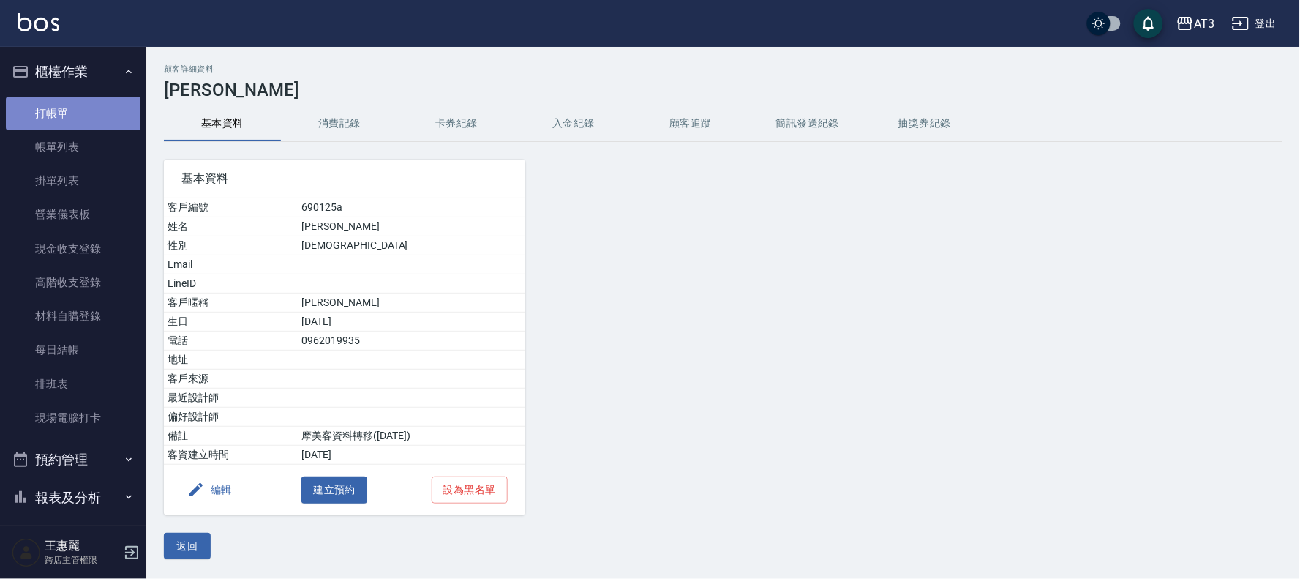
click at [74, 105] on link "打帳單" at bounding box center [73, 114] width 135 height 34
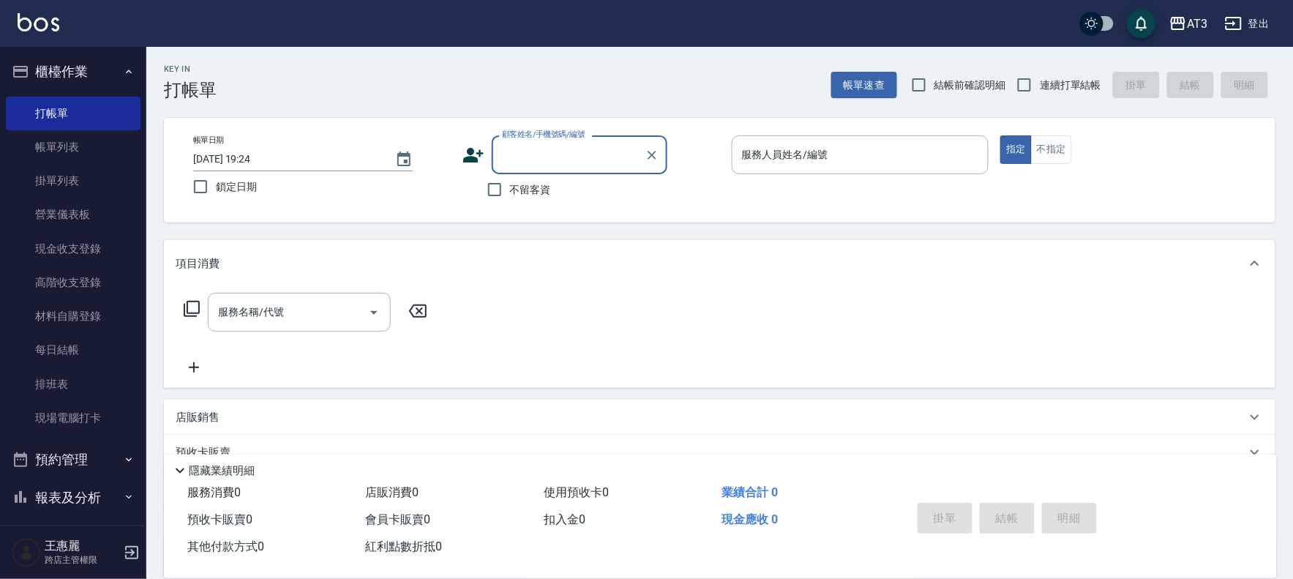
click at [522, 152] on input "顧客姓名/手機號碼/編號" at bounding box center [568, 155] width 140 height 26
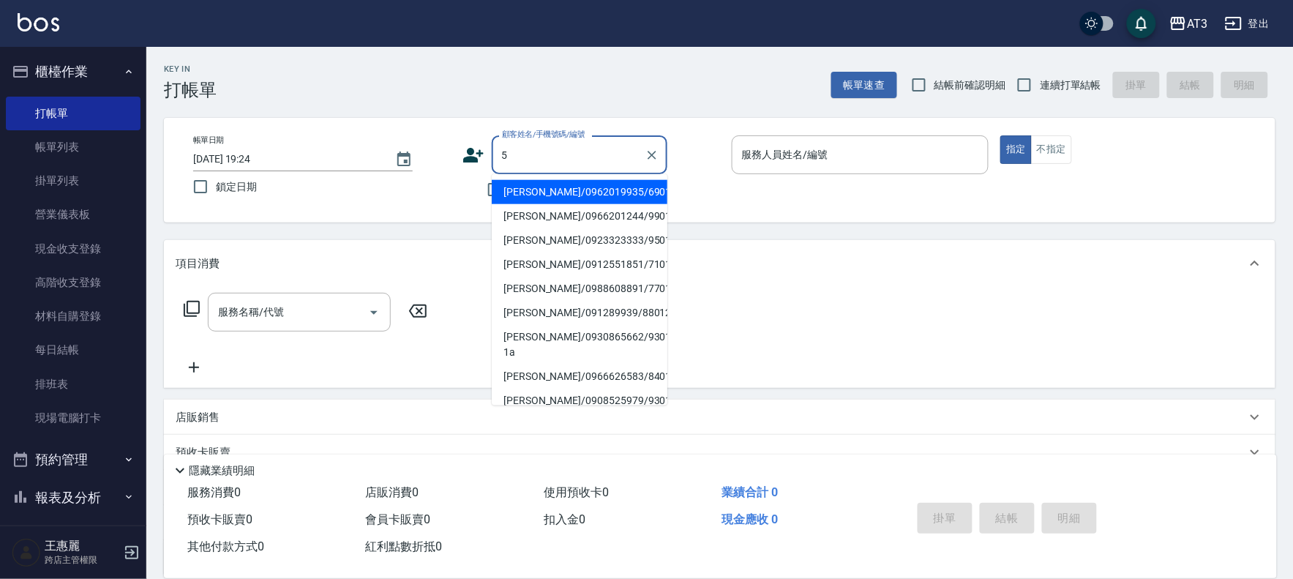
type input "5"
type input "[PERSON_NAME]/0962019935/690125a"
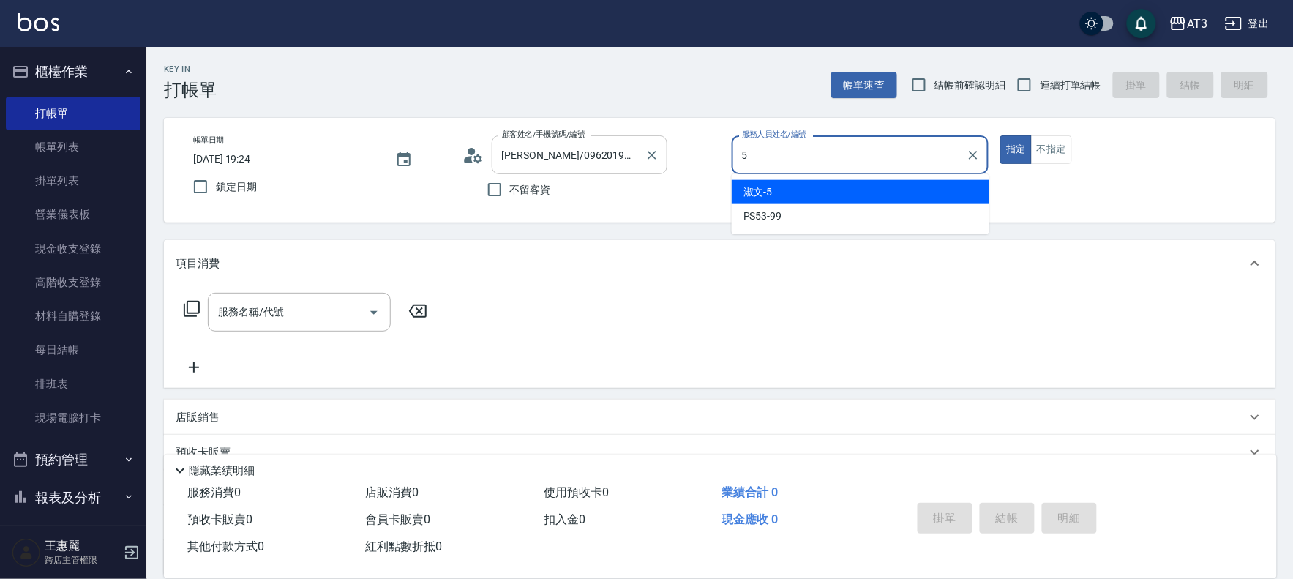
type input "淑文-5"
type button "true"
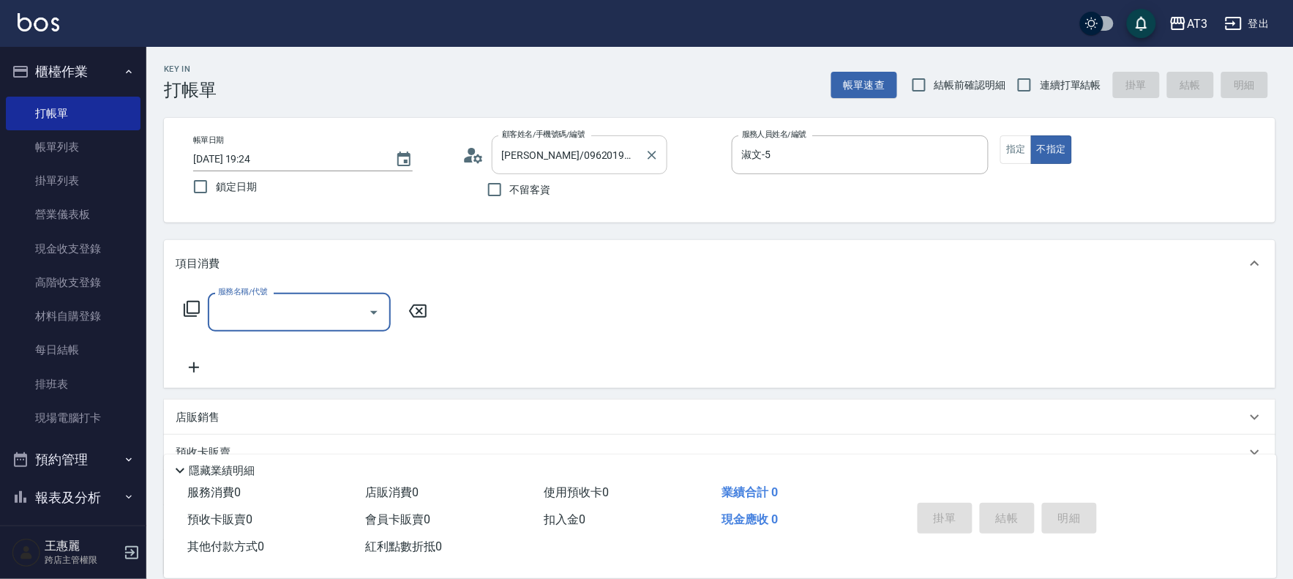
type input "5/0902352118/5"
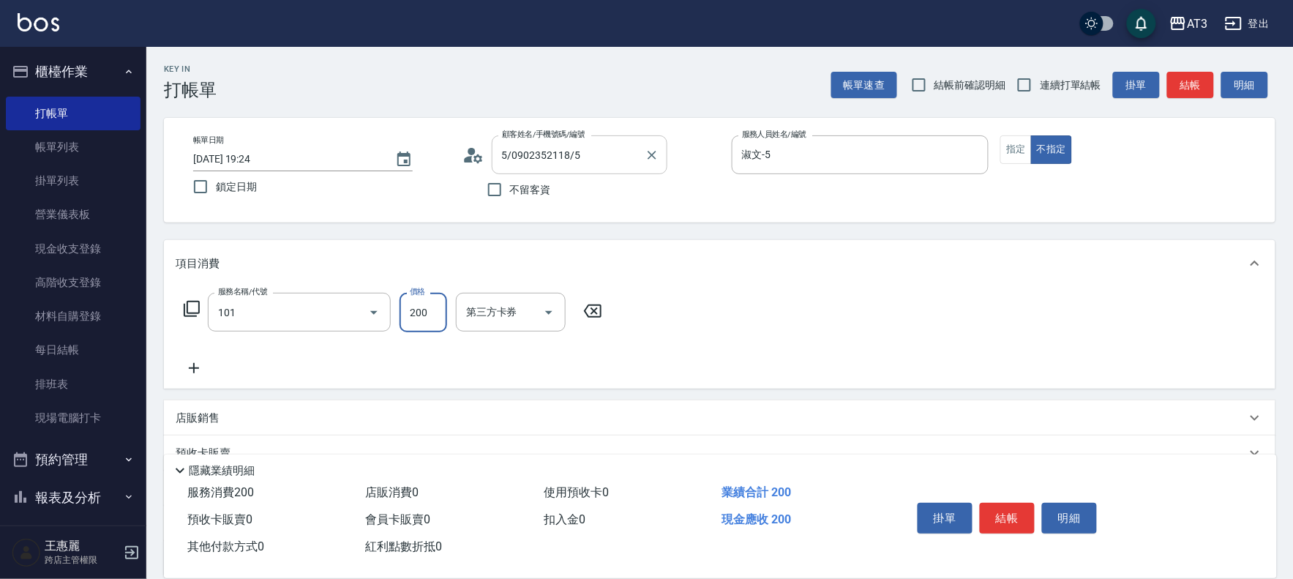
type input "洗髮(101)"
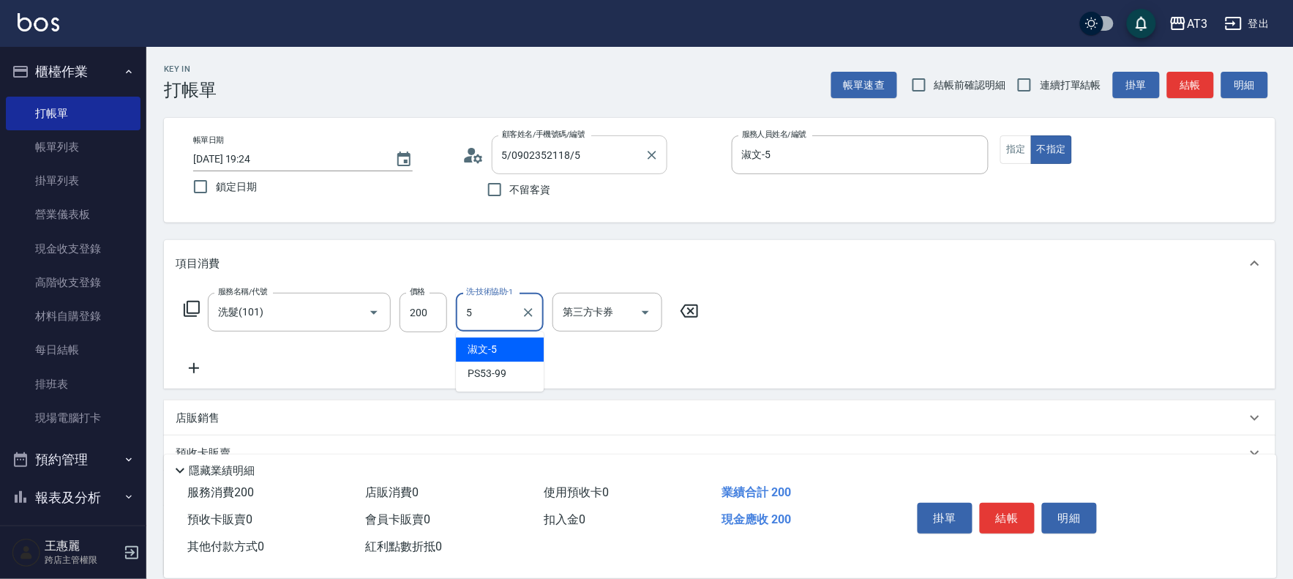
type input "淑文-5"
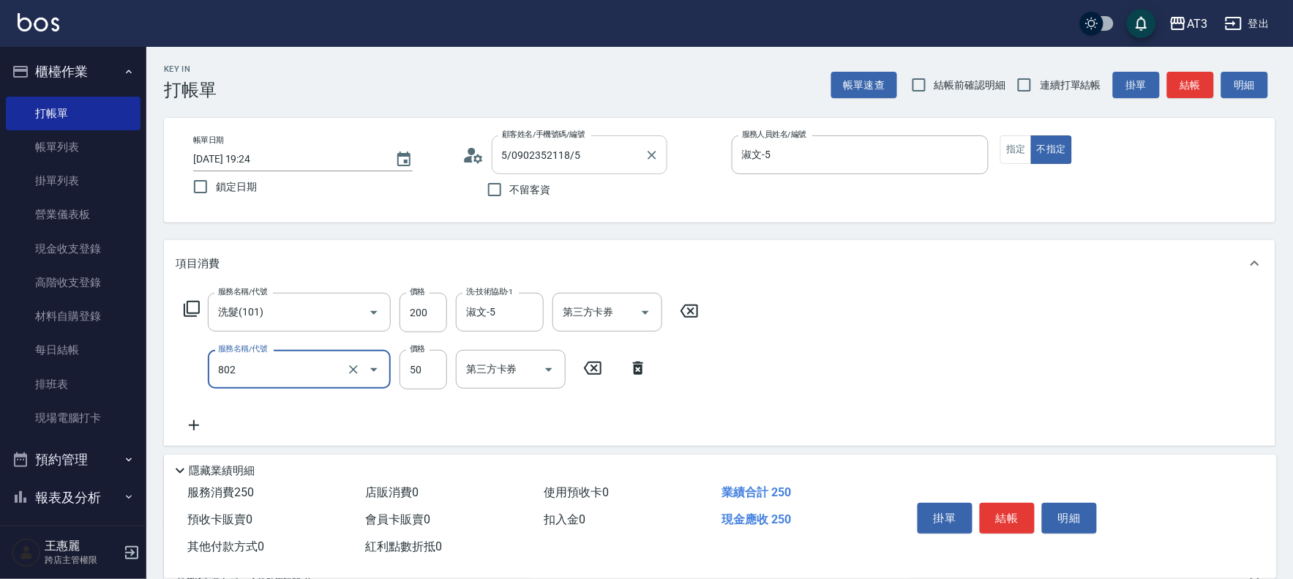
type input "潤絲/加精油(802)"
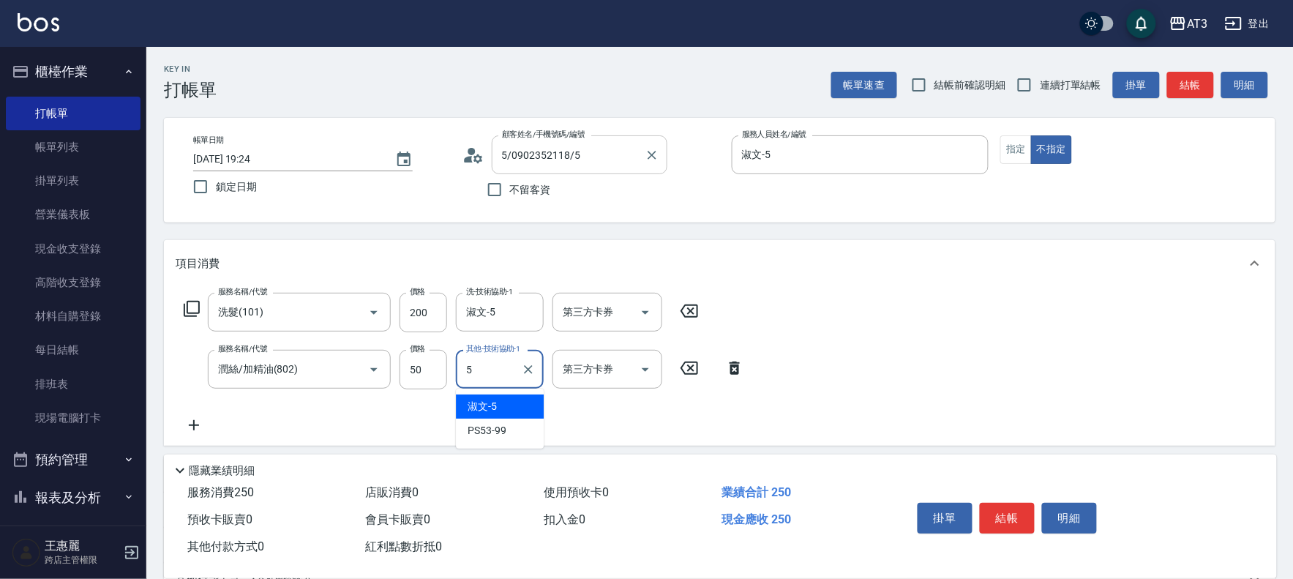
type input "淑文-5"
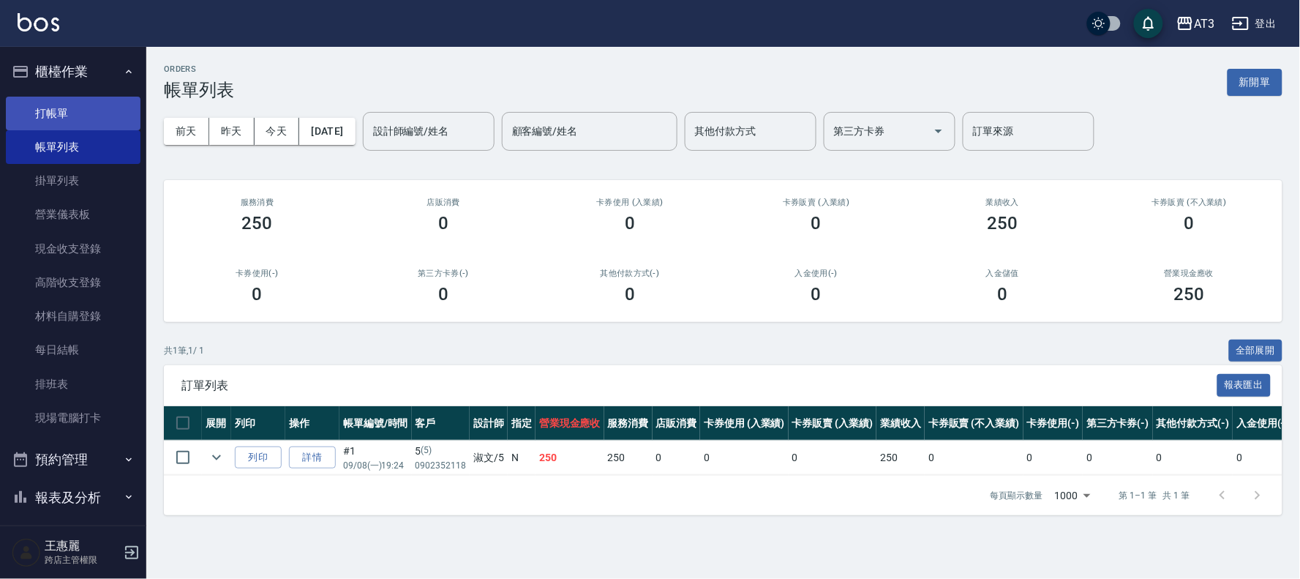
click at [92, 102] on link "打帳單" at bounding box center [73, 114] width 135 height 34
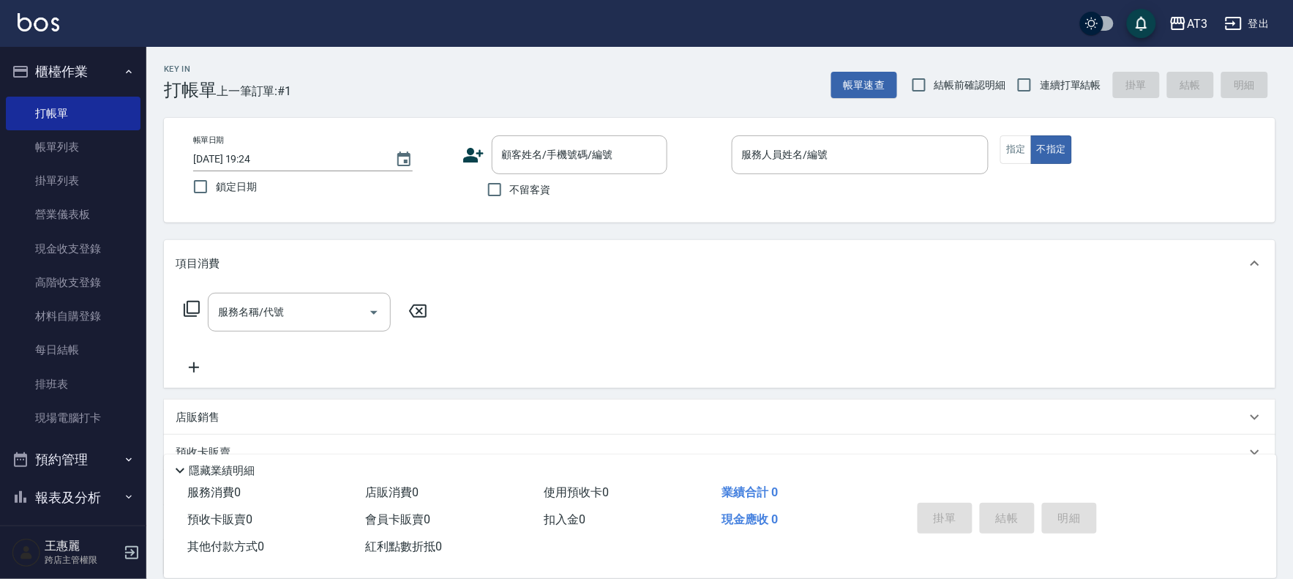
click at [472, 154] on icon at bounding box center [473, 155] width 22 height 22
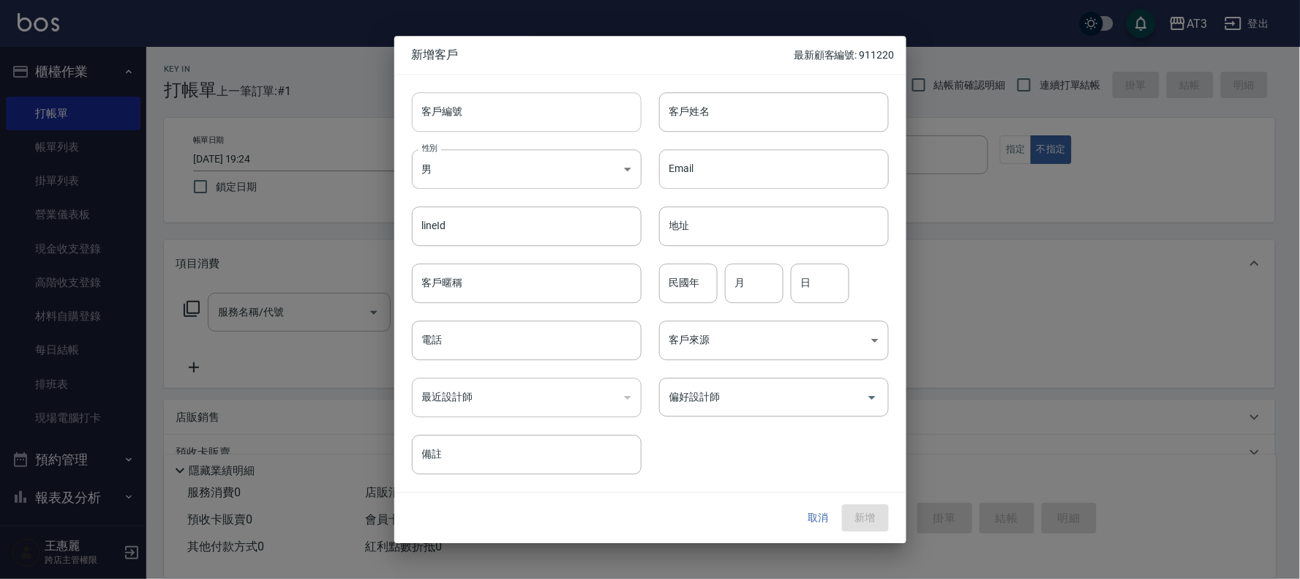
click at [486, 123] on input "客戶編號" at bounding box center [527, 112] width 230 height 40
type input "820103-1"
type input "[PERSON_NAME]"
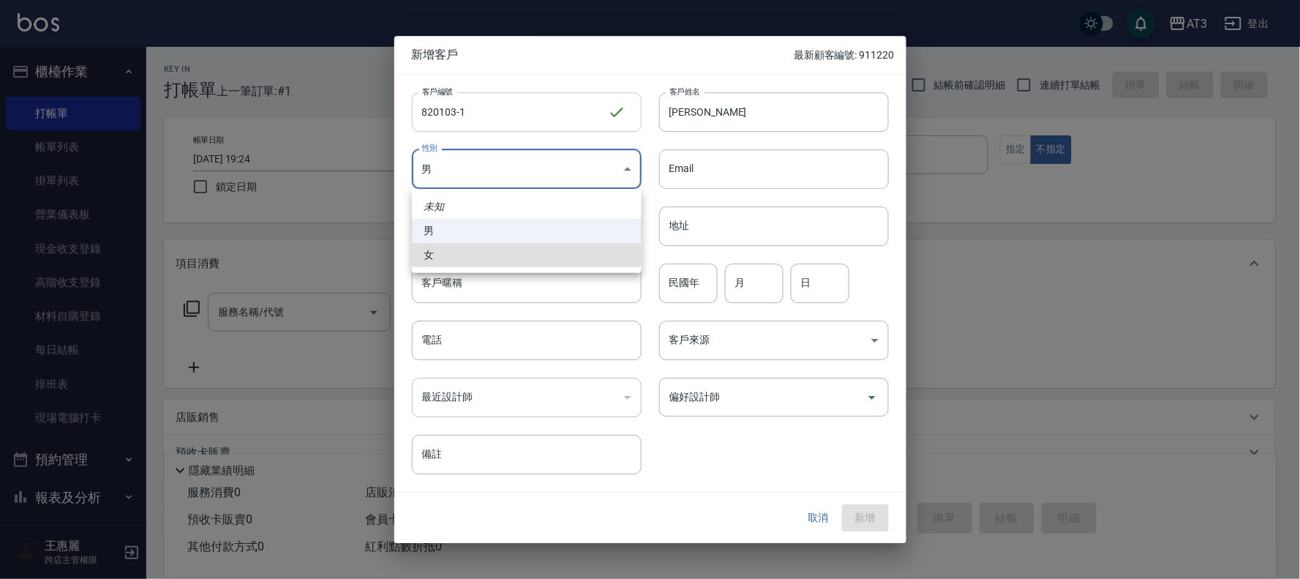
type input "[DEMOGRAPHIC_DATA]"
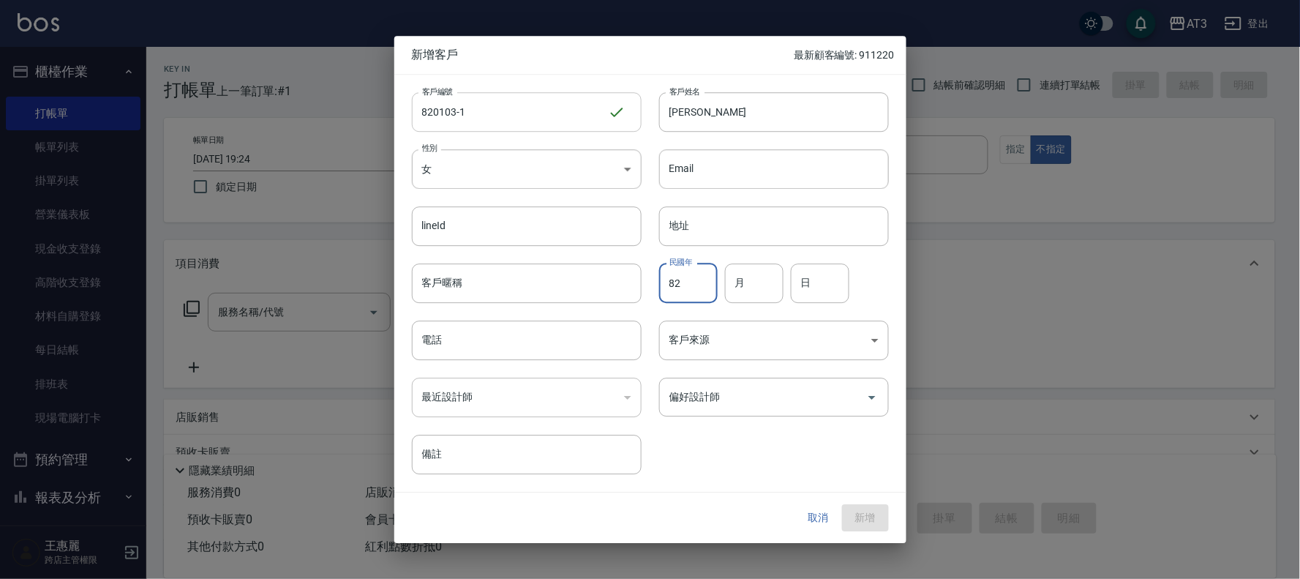
type input "82"
type input "01"
type input "03"
click at [454, 169] on body "AT3 登出 櫃檯作業 打帳單 帳單列表 掛單列表 營業儀表板 現金收支登錄 高階收支登錄 材料自購登錄 每日結帳 排班表 現場電腦打卡 預約管理 預約管理 …" at bounding box center [650, 357] width 1300 height 714
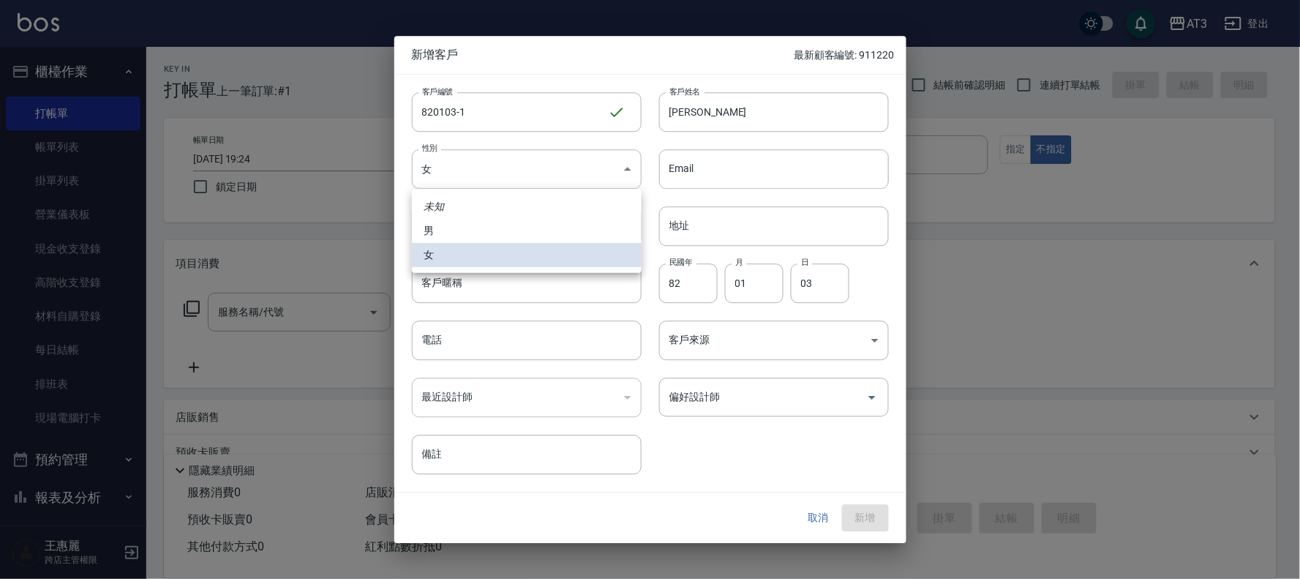
click at [457, 232] on li "男" at bounding box center [527, 231] width 230 height 24
type input "[DEMOGRAPHIC_DATA]"
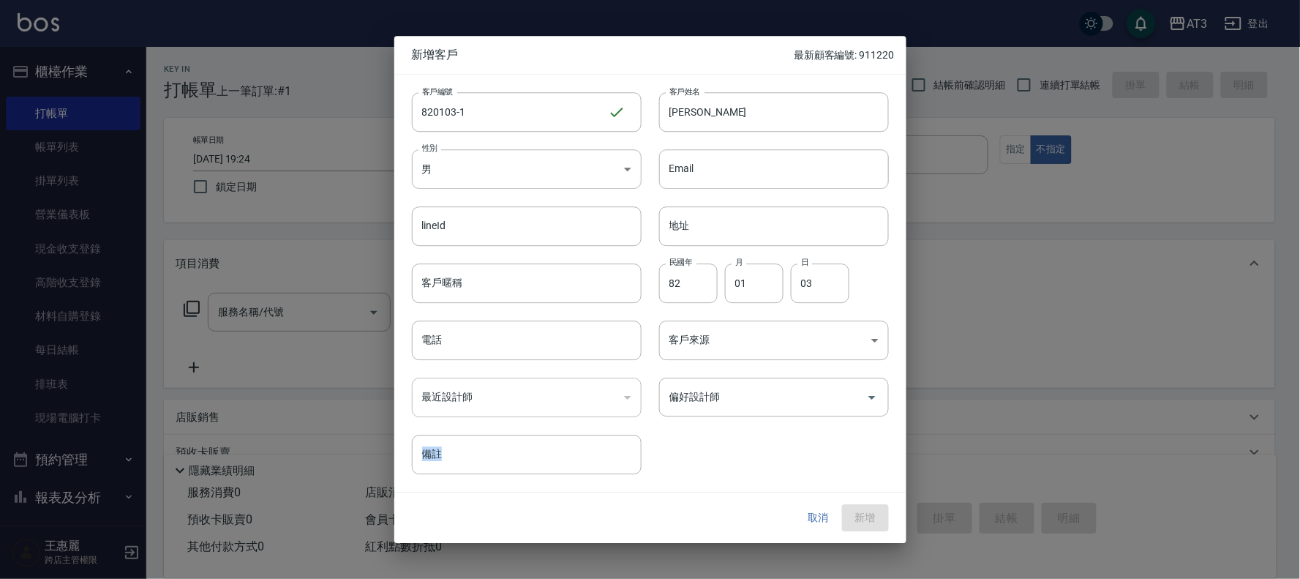
drag, startPoint x: 822, startPoint y: 469, endPoint x: 864, endPoint y: 539, distance: 81.7
click at [860, 544] on div "新增客戶 最新顧客編號: 911220 客戶編號 820103-1 ​ 客戶編號 客戶姓名 [PERSON_NAME] 客戶姓名 性別 男 [DEMOGRAP…" at bounding box center [650, 289] width 1300 height 579
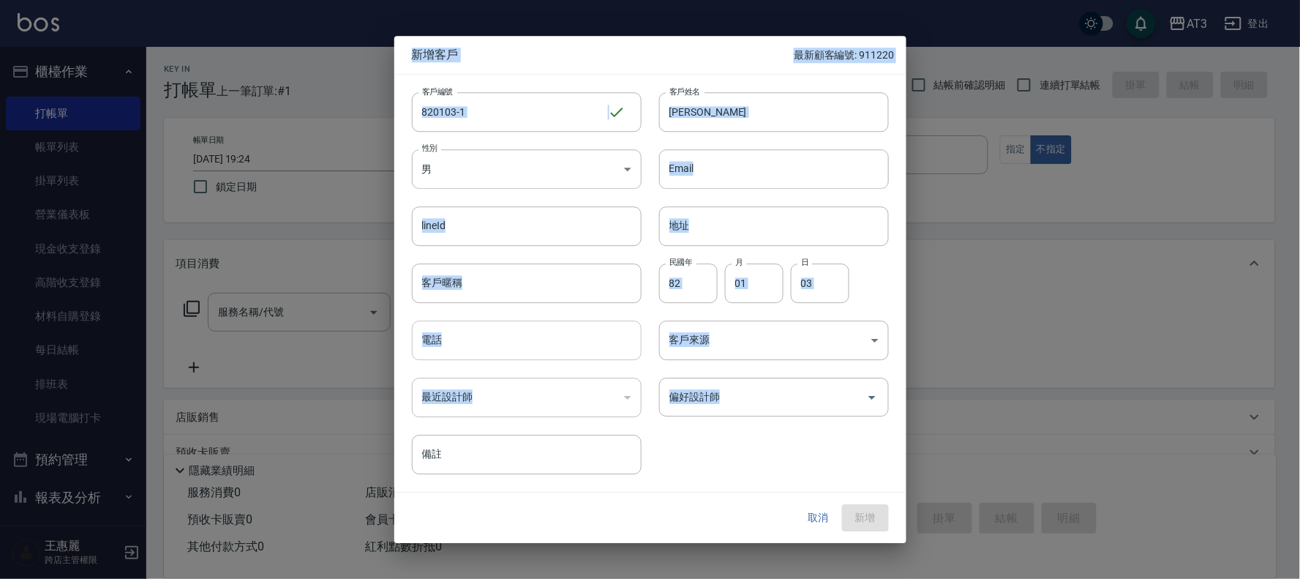
click at [541, 345] on input "電話" at bounding box center [527, 340] width 230 height 40
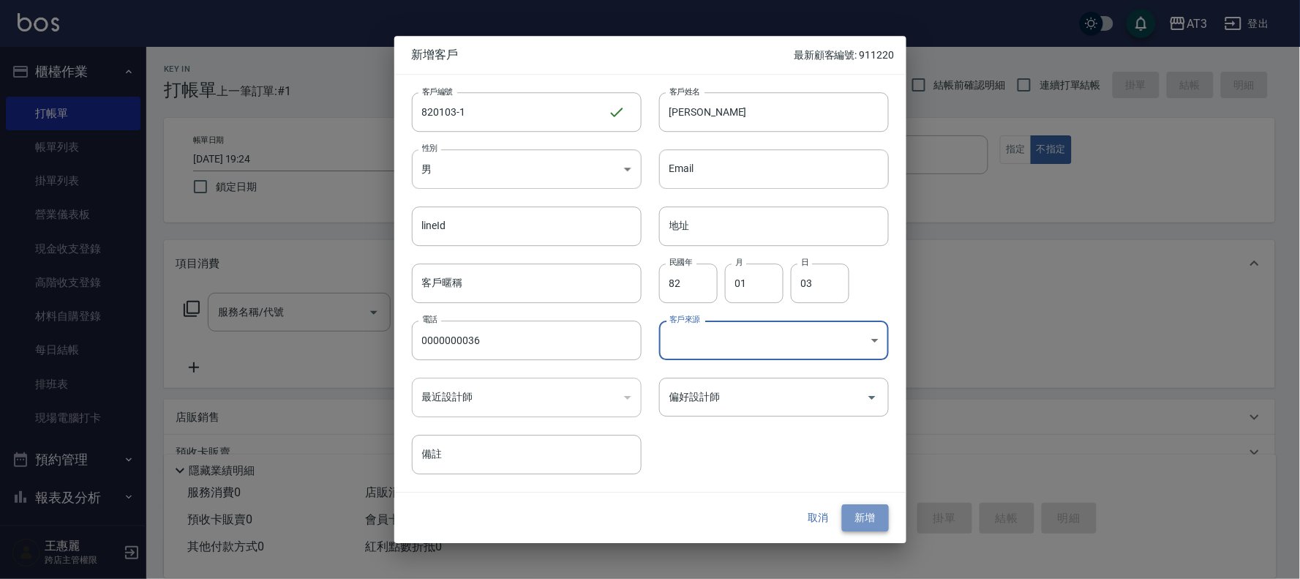
click at [868, 519] on button "新增" at bounding box center [865, 518] width 47 height 27
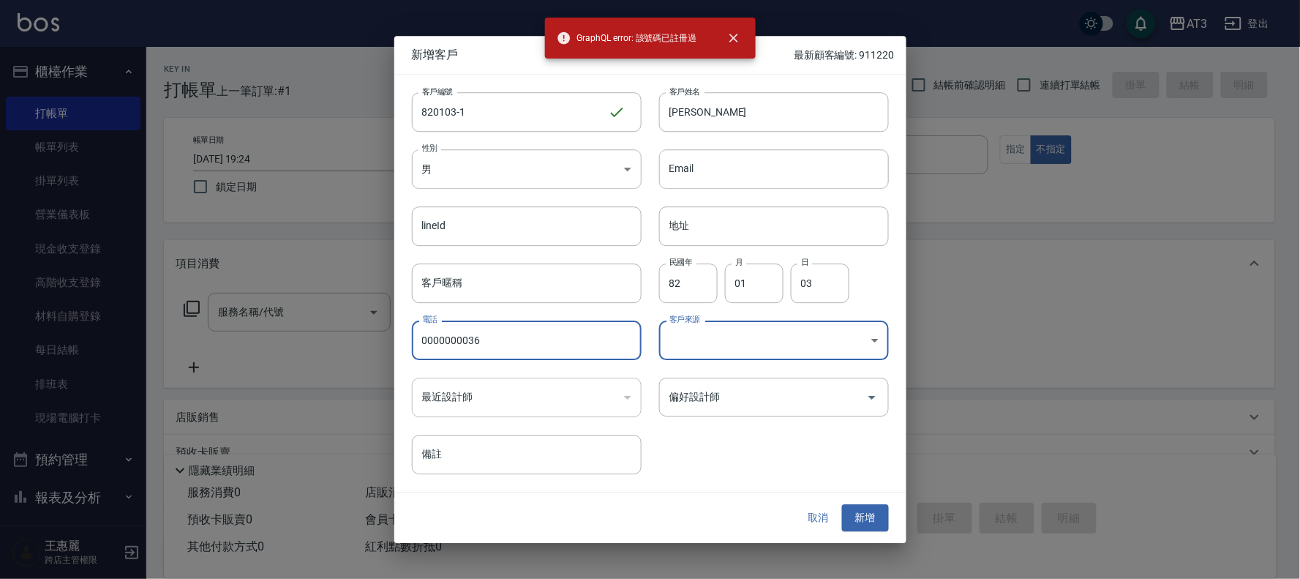
click at [551, 348] on input "0000000036" at bounding box center [527, 340] width 230 height 40
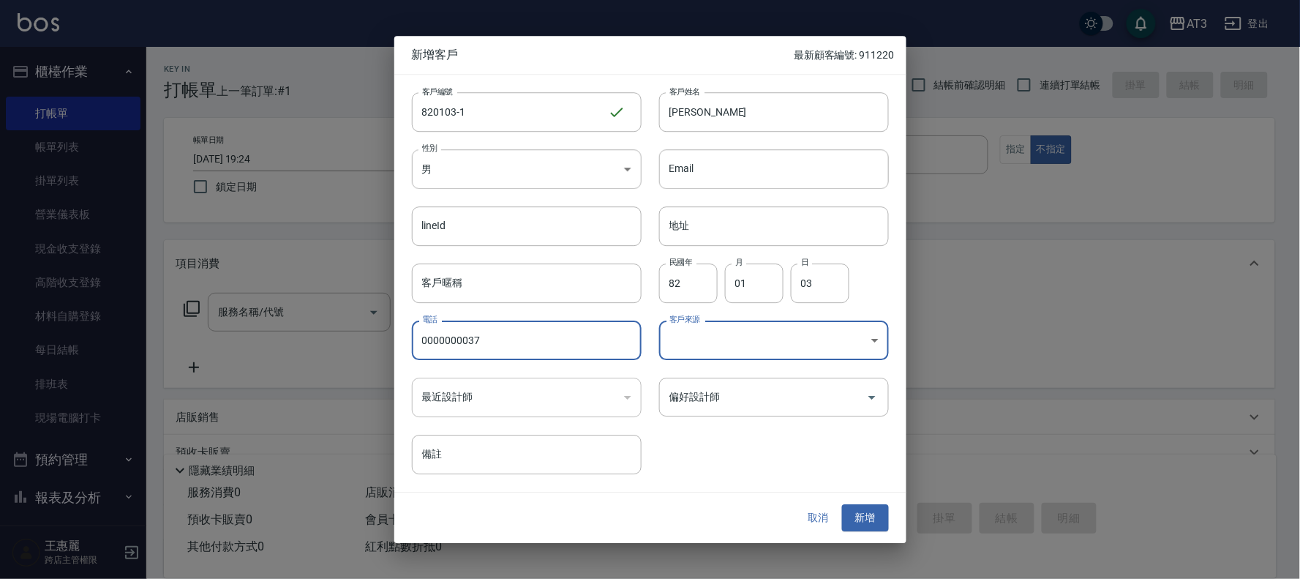
type input "0000000037"
click at [860, 522] on button "新增" at bounding box center [865, 518] width 47 height 27
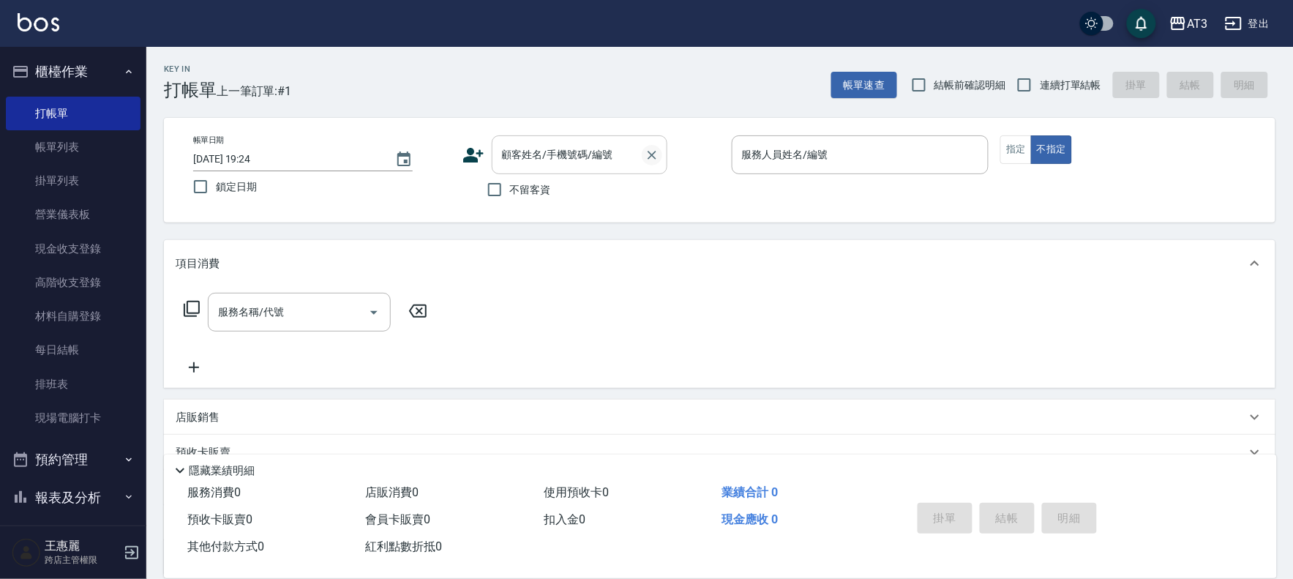
click at [655, 154] on icon "Clear" at bounding box center [652, 155] width 15 height 15
click at [611, 144] on input "顧客姓名/手機號碼/編號" at bounding box center [568, 155] width 140 height 26
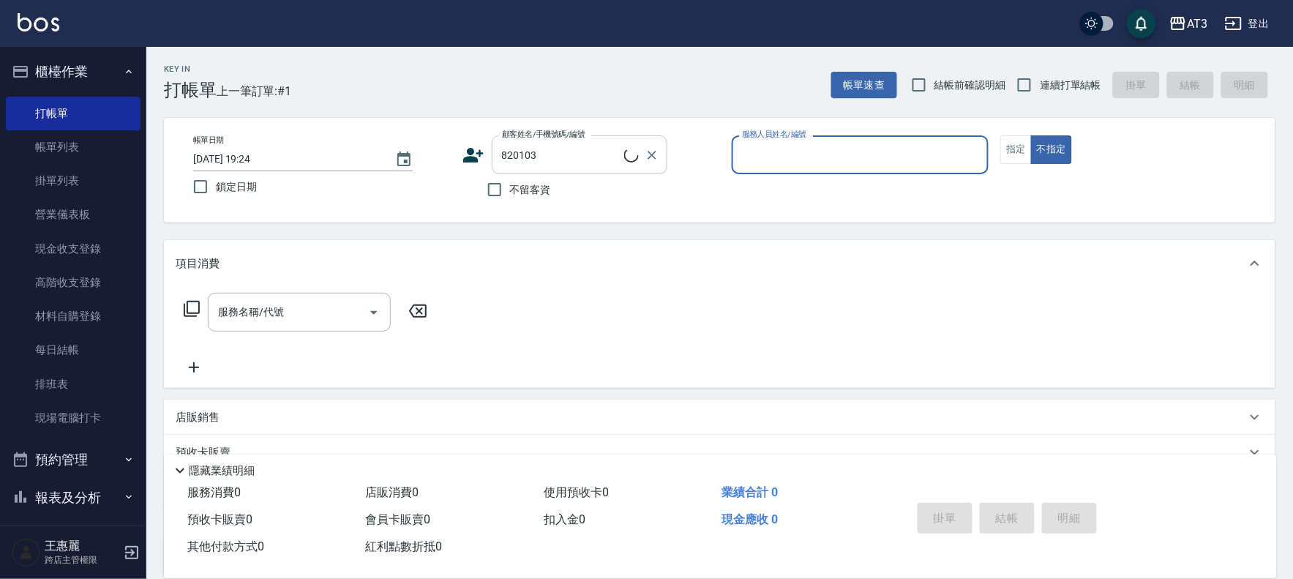
click at [611, 144] on input "820103" at bounding box center [561, 155] width 126 height 26
type input "[PERSON_NAME]/0936366335/820103"
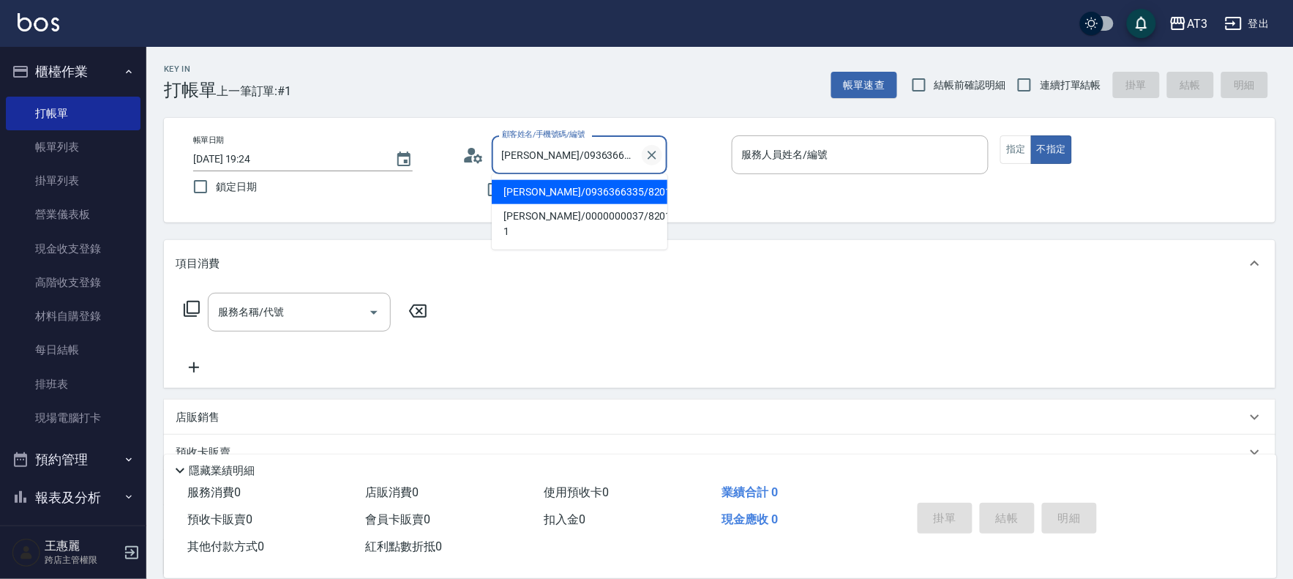
click at [654, 148] on icon "Clear" at bounding box center [652, 155] width 15 height 15
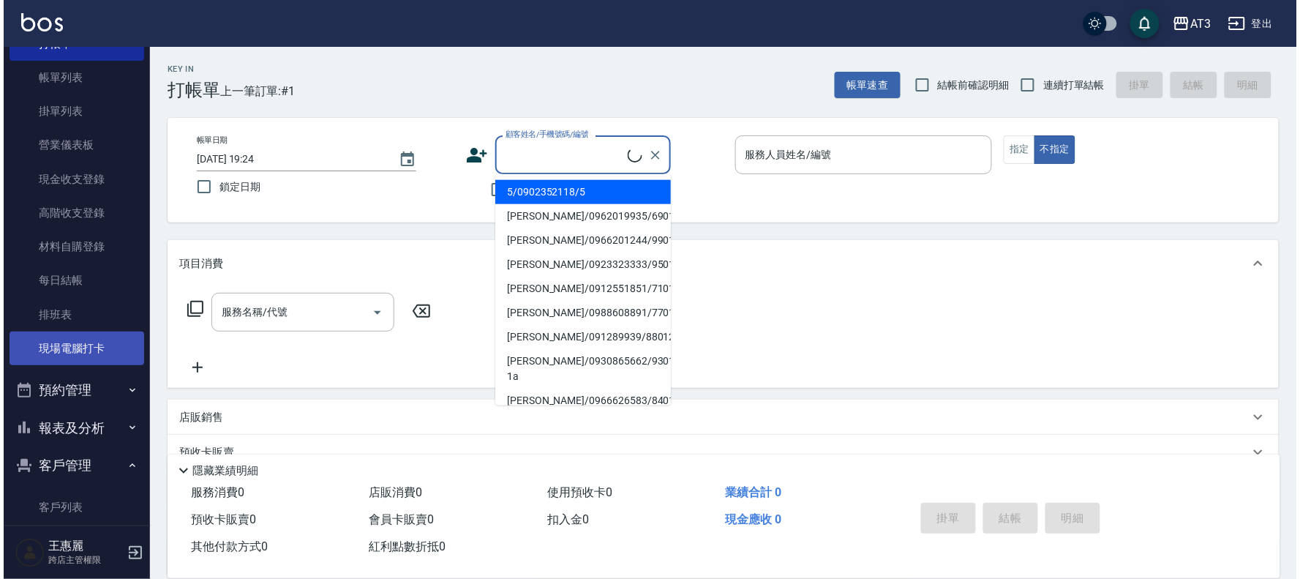
scroll to position [230, 0]
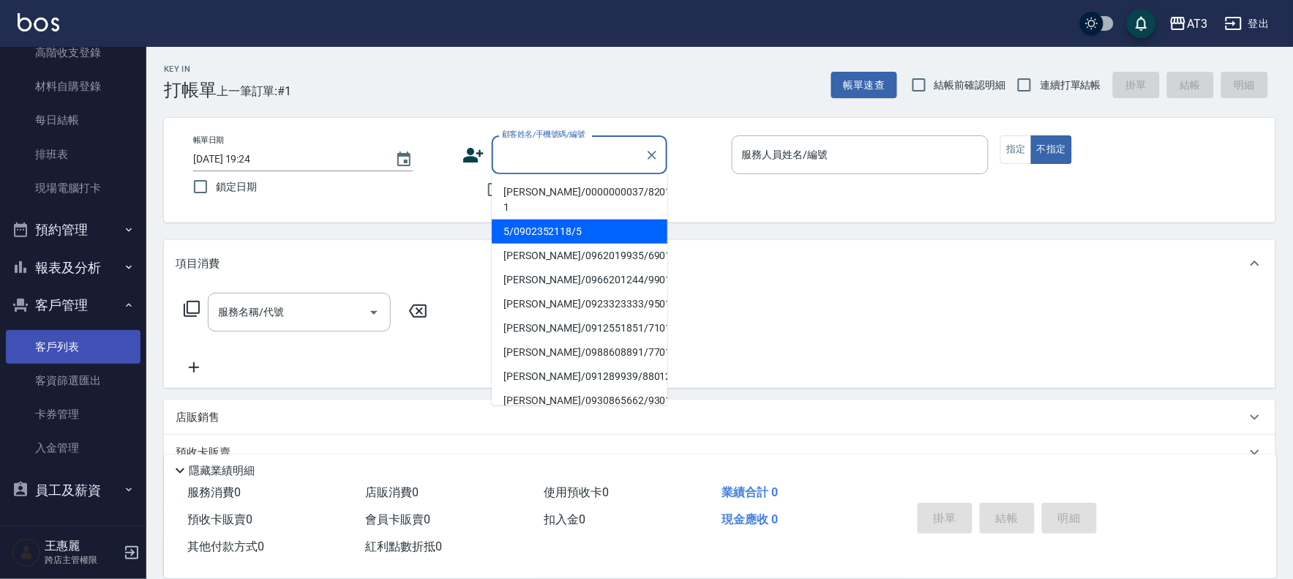
click at [77, 345] on link "客戶列表" at bounding box center [73, 347] width 135 height 34
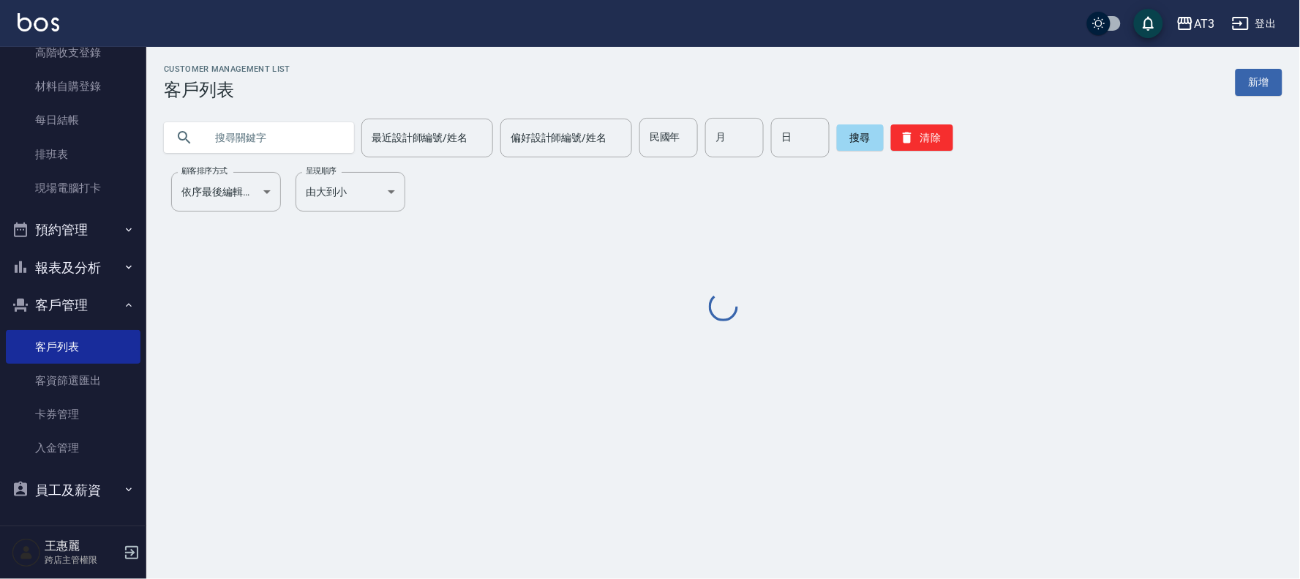
click at [310, 133] on input "text" at bounding box center [274, 138] width 138 height 40
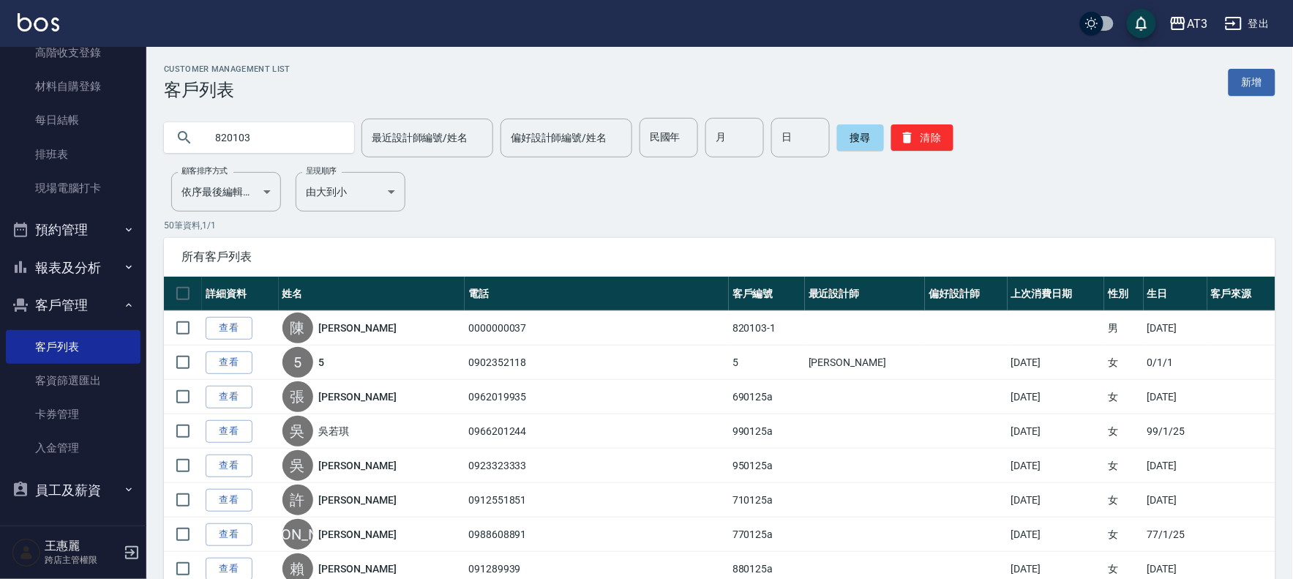
type input "820103"
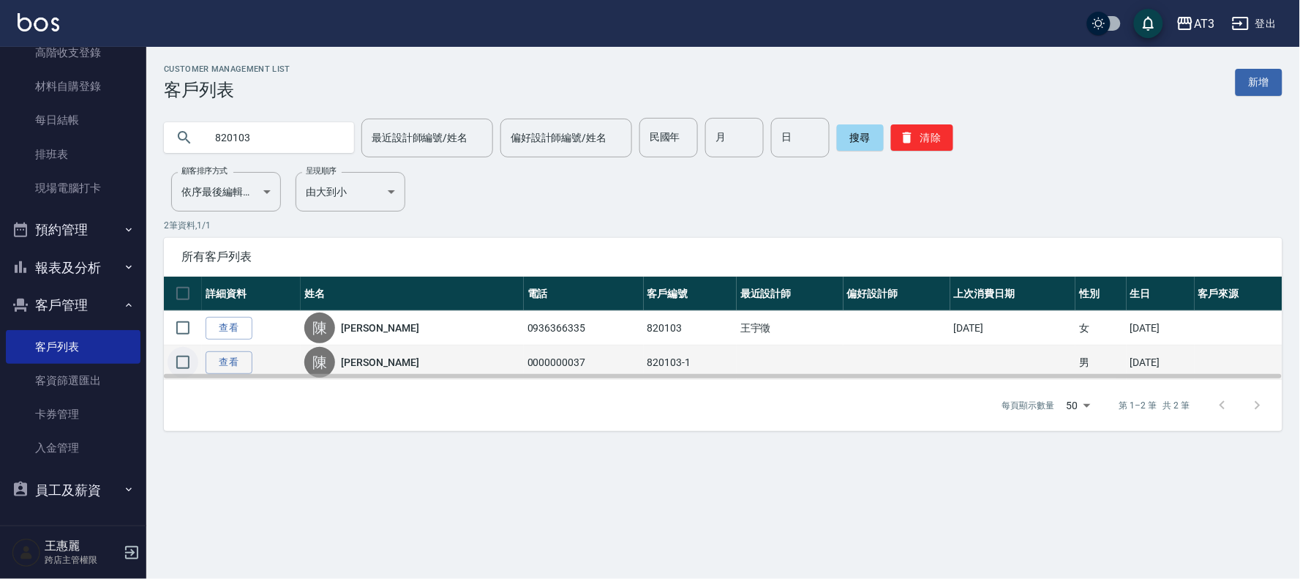
click at [186, 364] on input "checkbox" at bounding box center [183, 362] width 31 height 31
checkbox input "true"
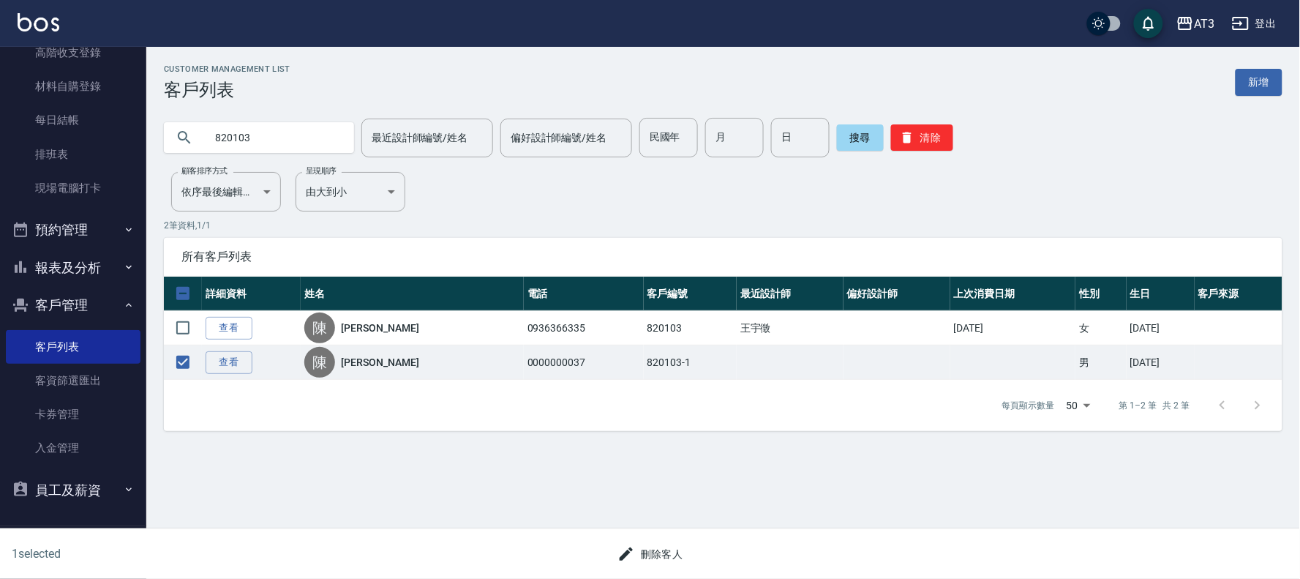
click at [655, 536] on div "刪除客人" at bounding box center [644, 548] width 645 height 39
click at [647, 560] on button "刪除客人" at bounding box center [651, 554] width 78 height 27
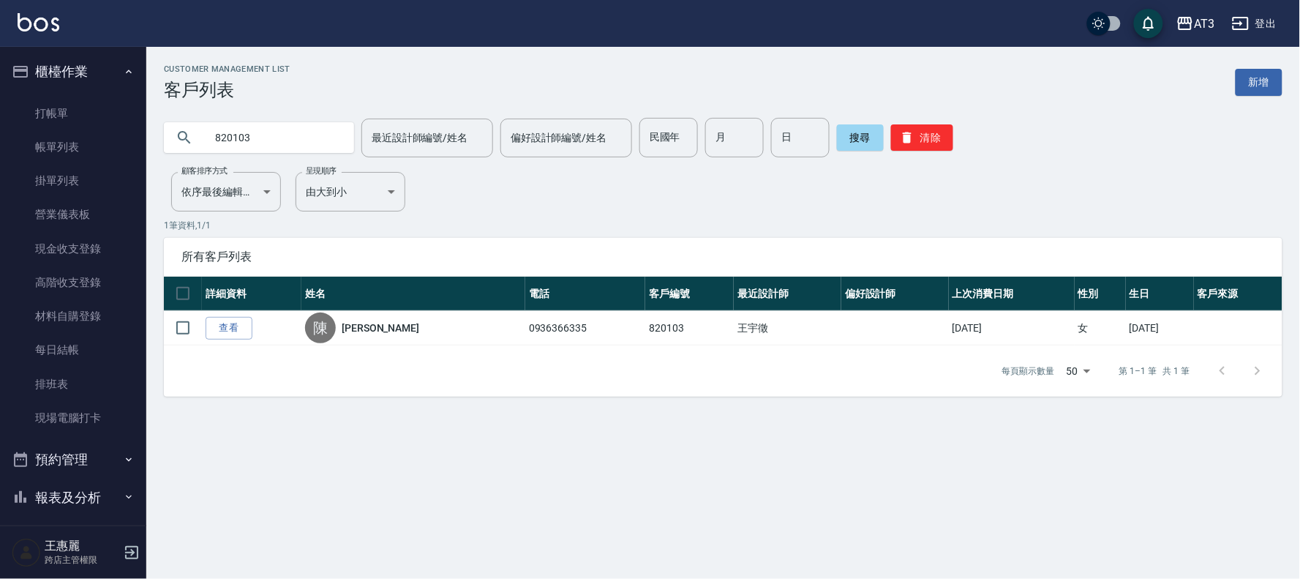
click at [76, 92] on ul "打帳單 帳單列表 掛單列表 營業儀表板 現金收支登錄 高階收支登錄 材料自購登錄 每日結帳 排班表 現場電腦打卡" at bounding box center [73, 266] width 135 height 350
click at [77, 101] on link "打帳單" at bounding box center [73, 114] width 135 height 34
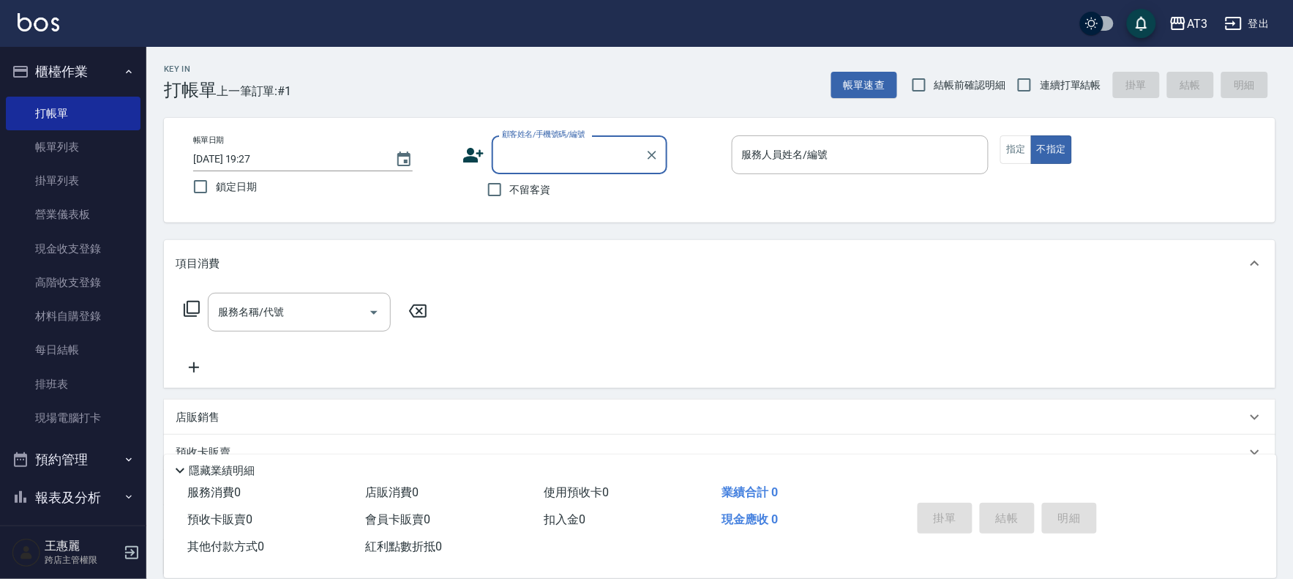
click at [470, 144] on icon at bounding box center [473, 155] width 22 height 22
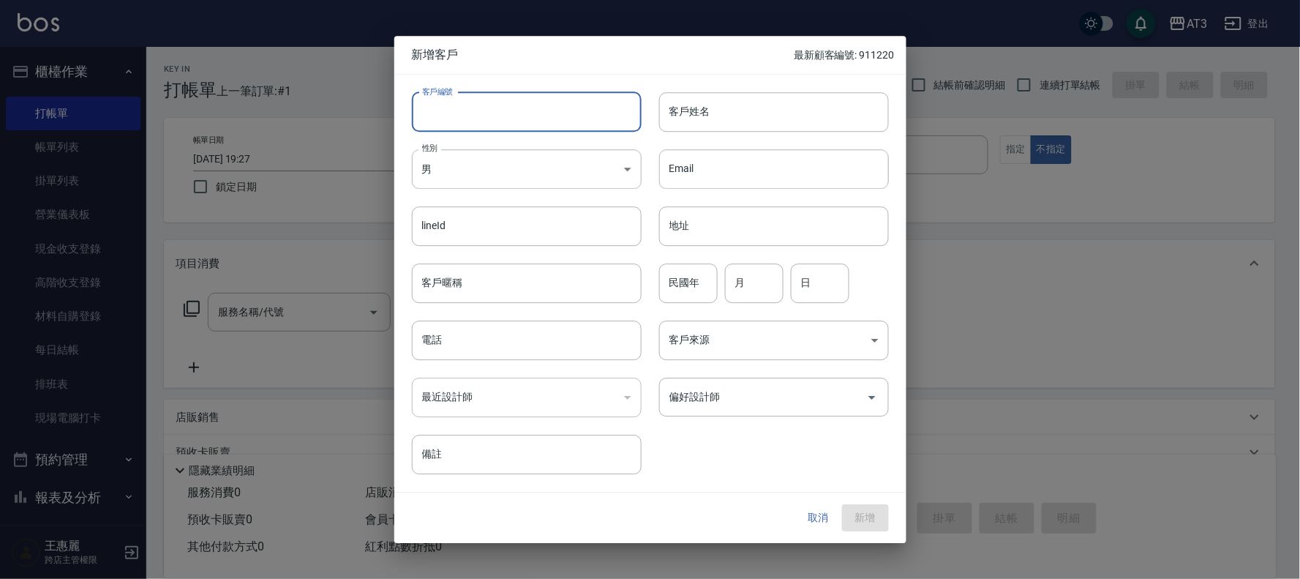
click at [491, 124] on input "客戶編號" at bounding box center [527, 112] width 230 height 40
type input "731010-2"
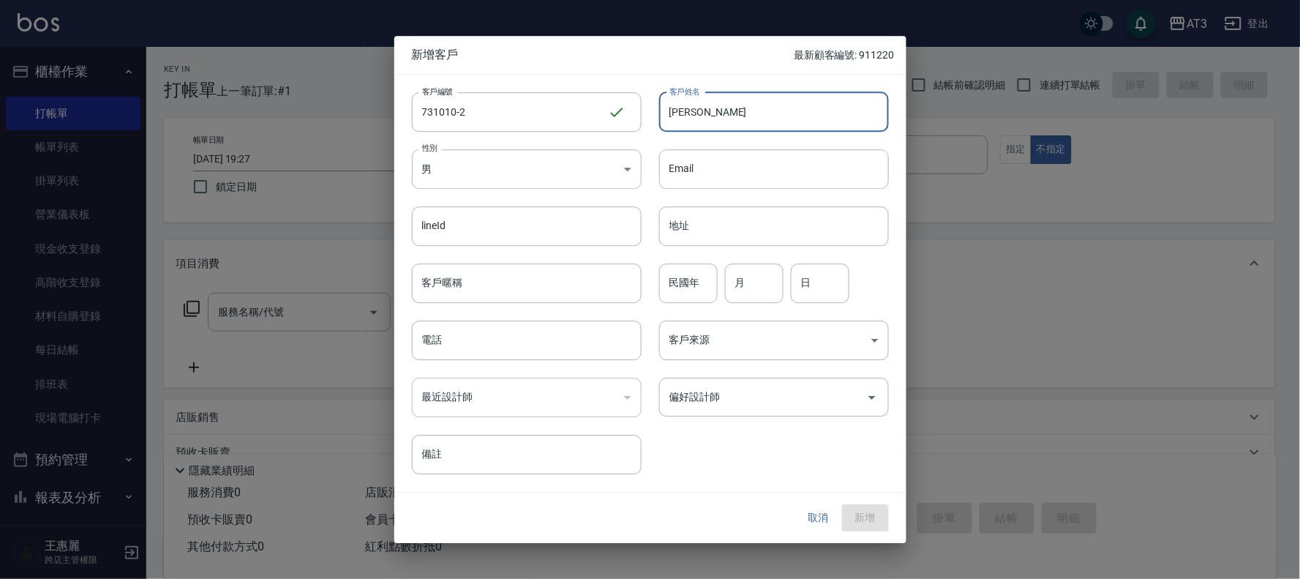
type input "[PERSON_NAME]"
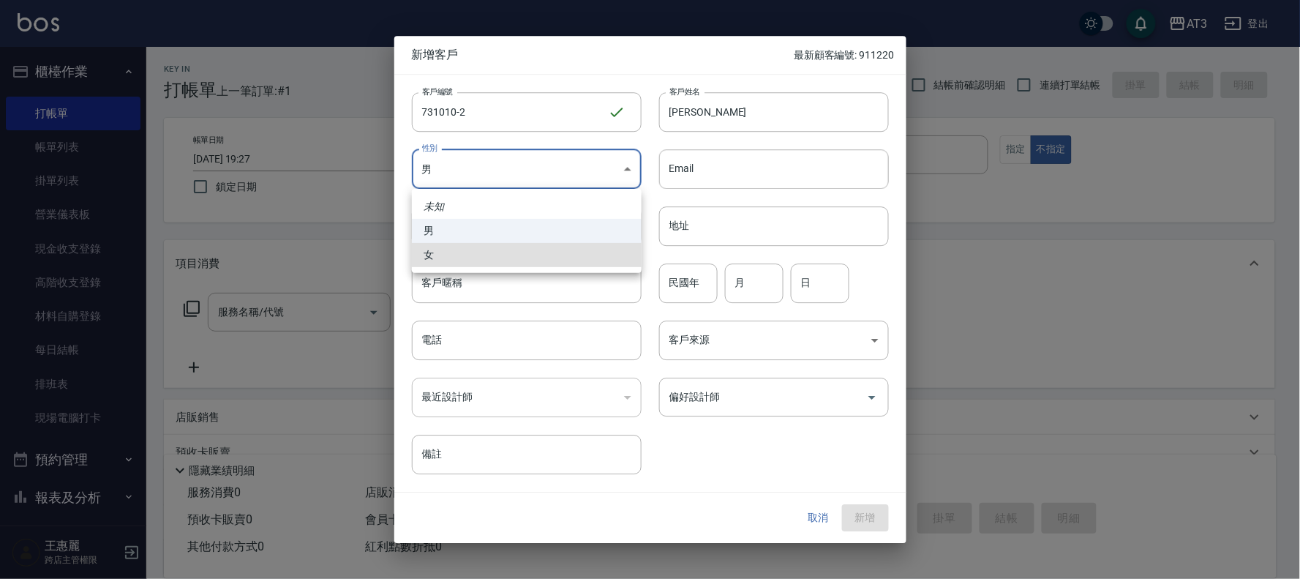
type input "[DEMOGRAPHIC_DATA]"
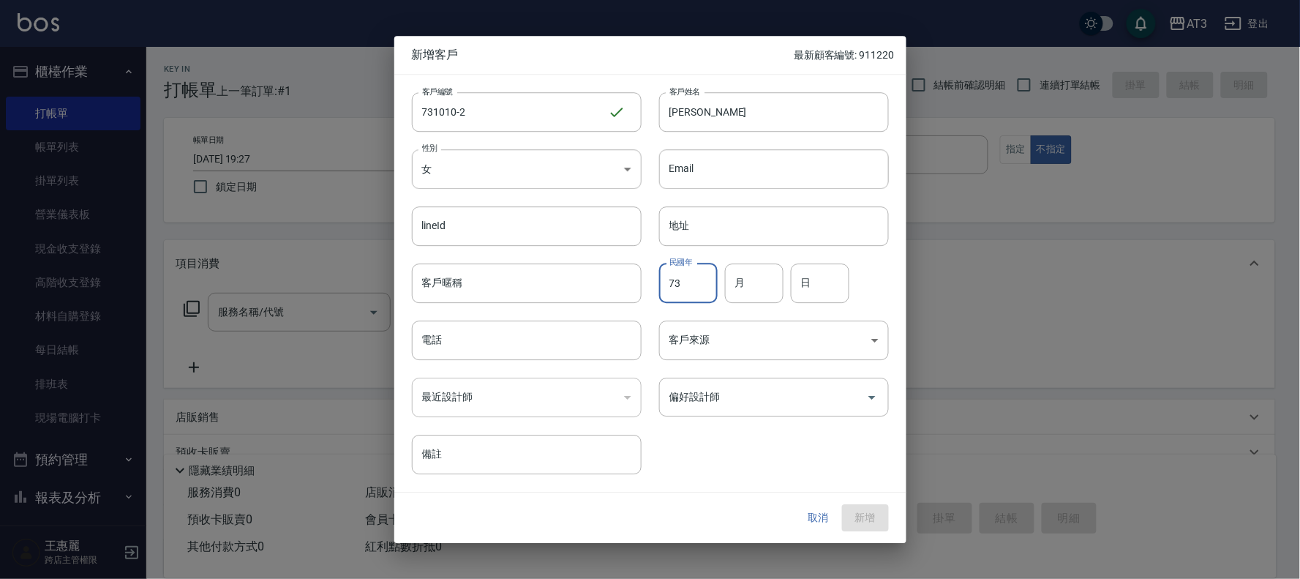
type input "73"
type input "10"
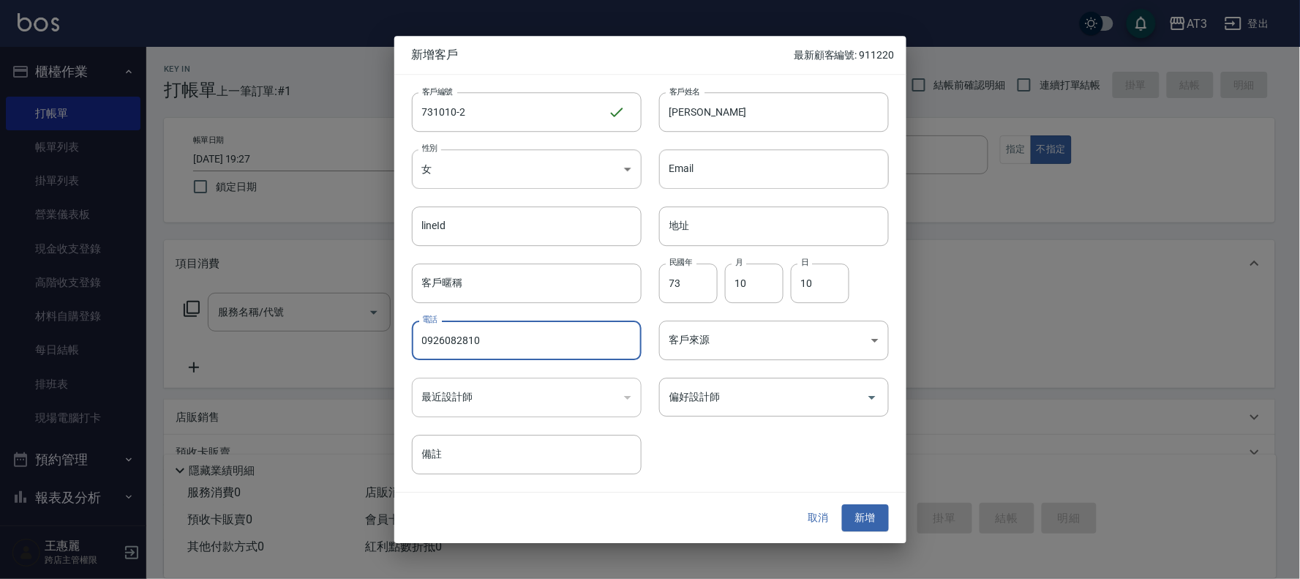
type input "0926082810"
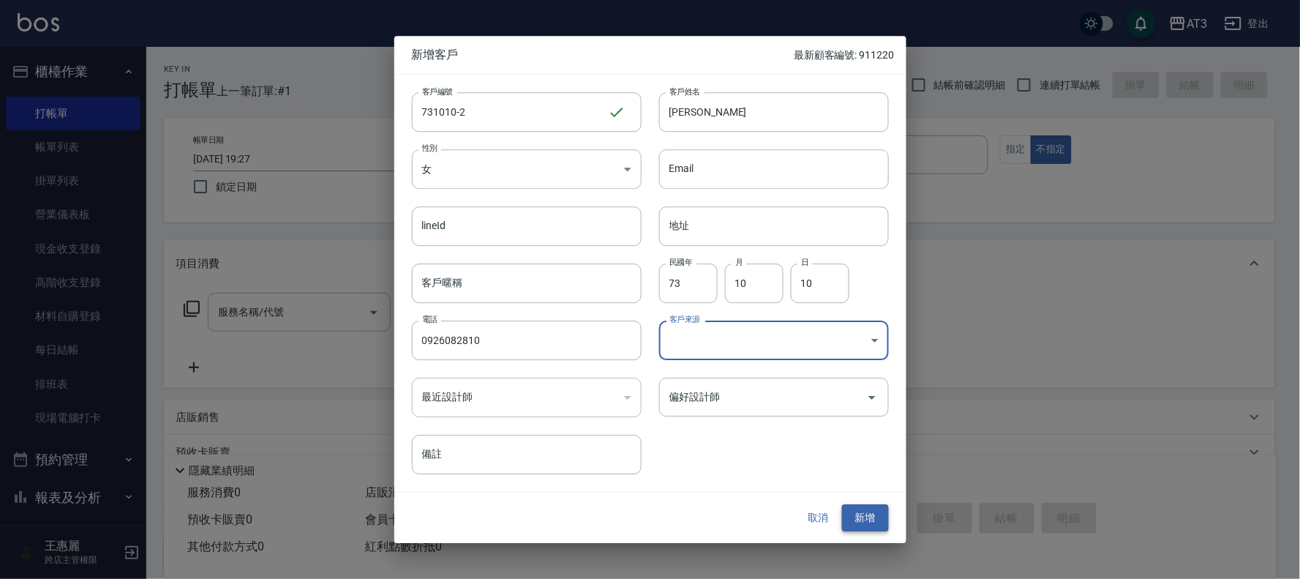
click at [869, 516] on button "新增" at bounding box center [865, 518] width 47 height 27
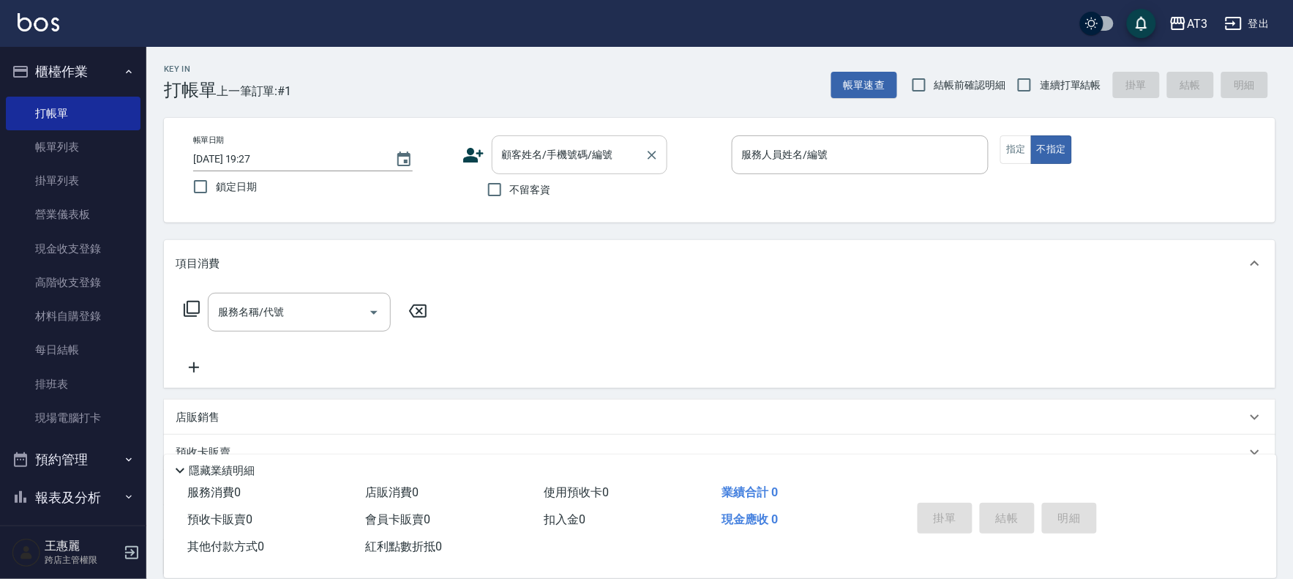
click at [597, 165] on input "顧客姓名/手機號碼/編號" at bounding box center [568, 155] width 140 height 26
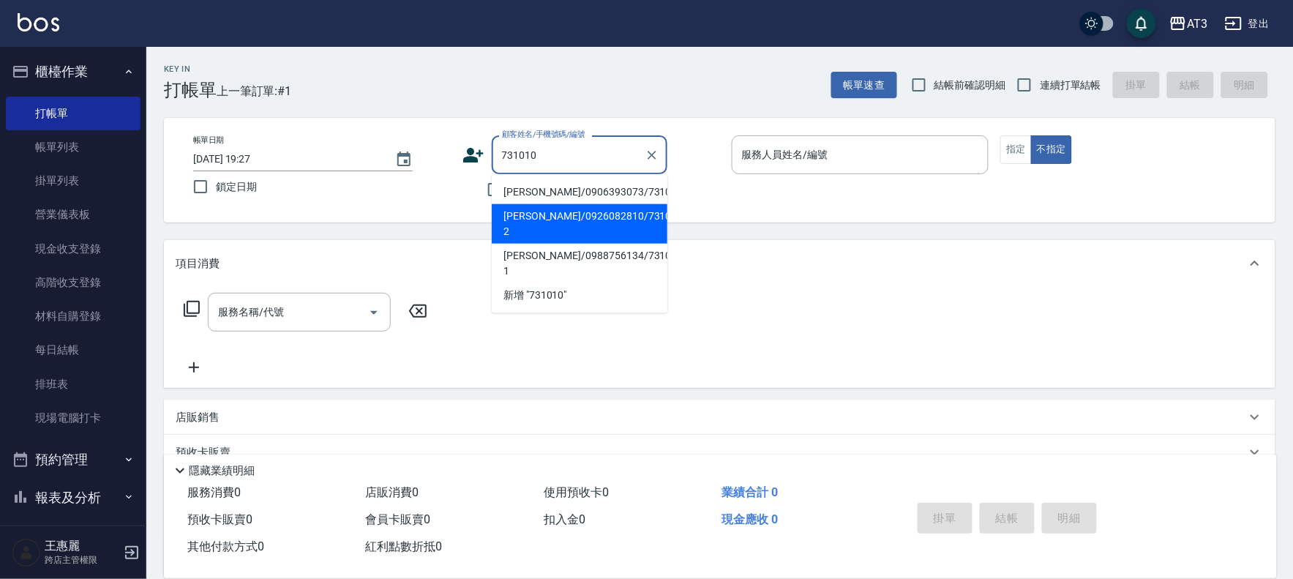
click at [542, 215] on li "[PERSON_NAME]/0926082810/731010-2" at bounding box center [580, 224] width 176 height 40
type input "[PERSON_NAME]/0926082810/731010-2"
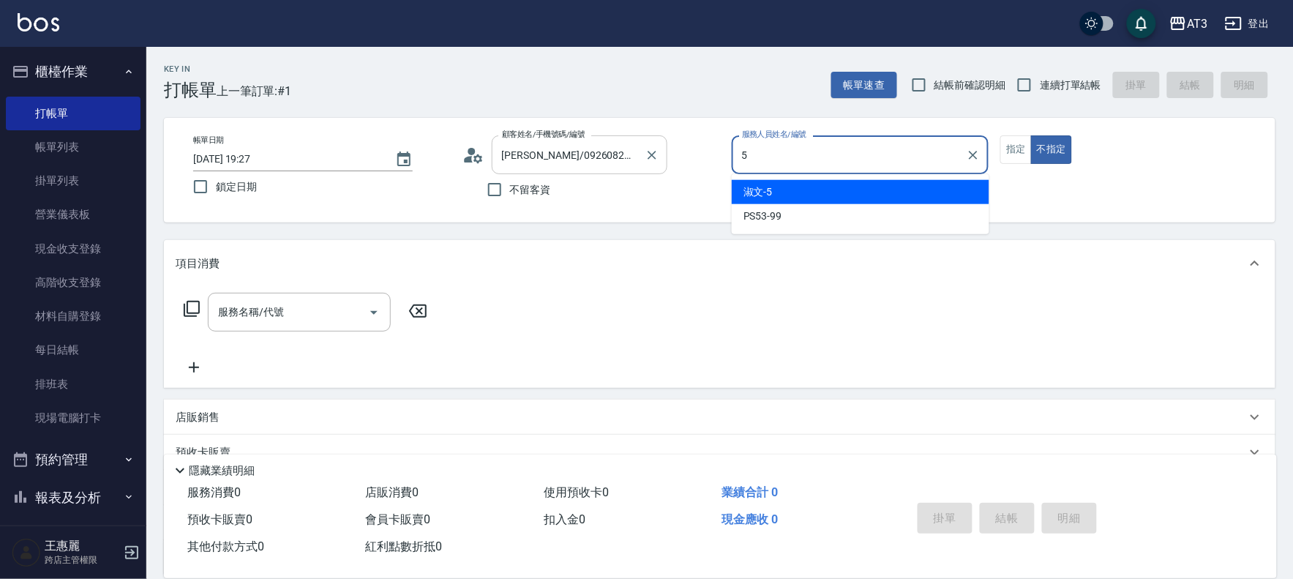
type input "5"
type button "false"
type input "淑文-5"
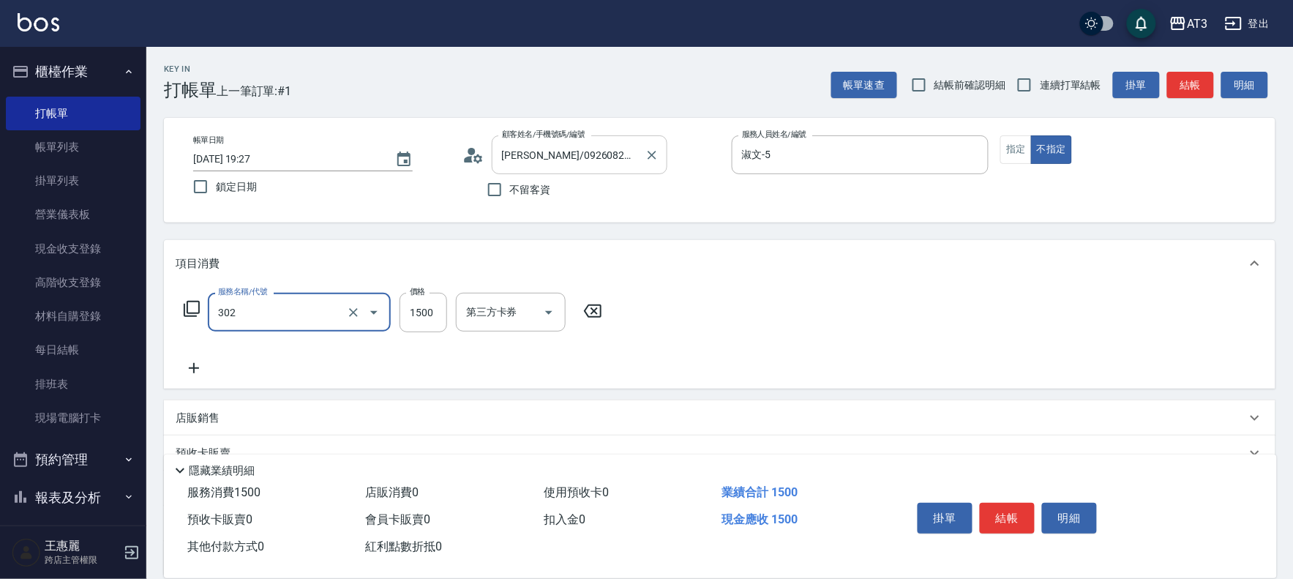
type input "設計燙髮(302)"
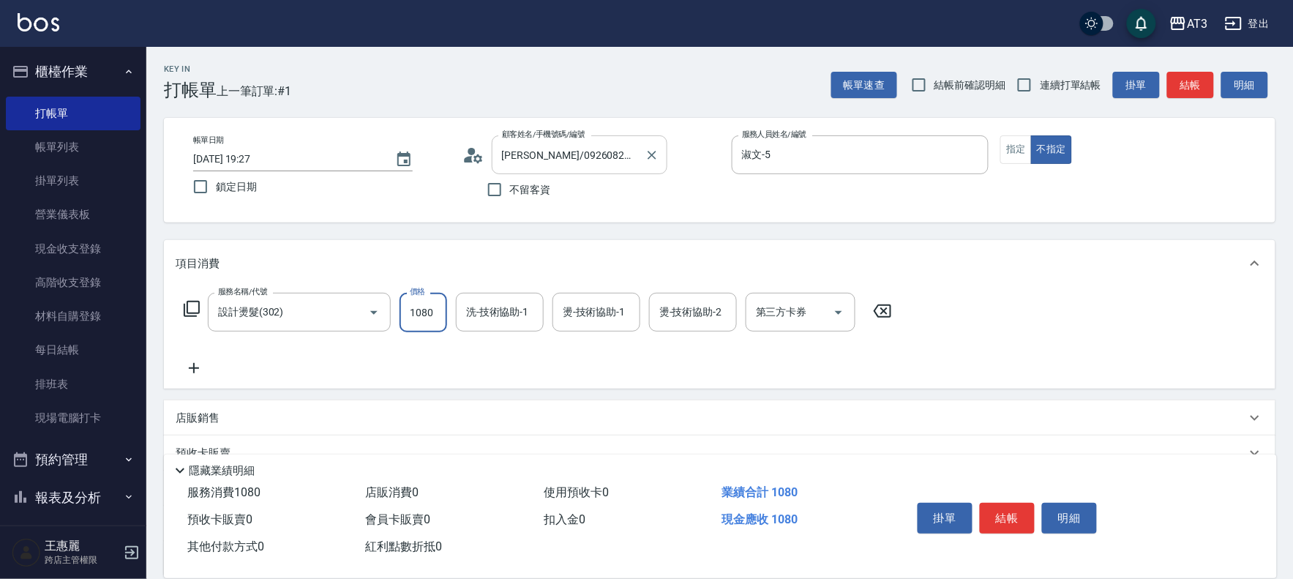
type input "1080"
type input "[PERSON_NAME]-21"
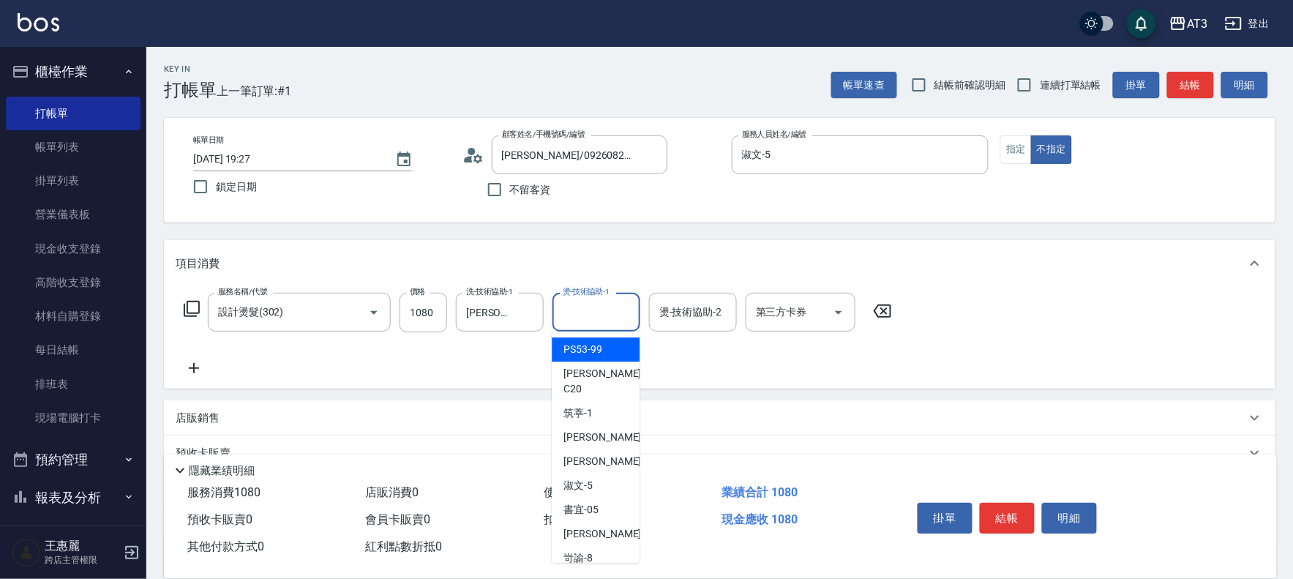
click at [615, 318] on input "燙-技術協助-1" at bounding box center [596, 312] width 75 height 26
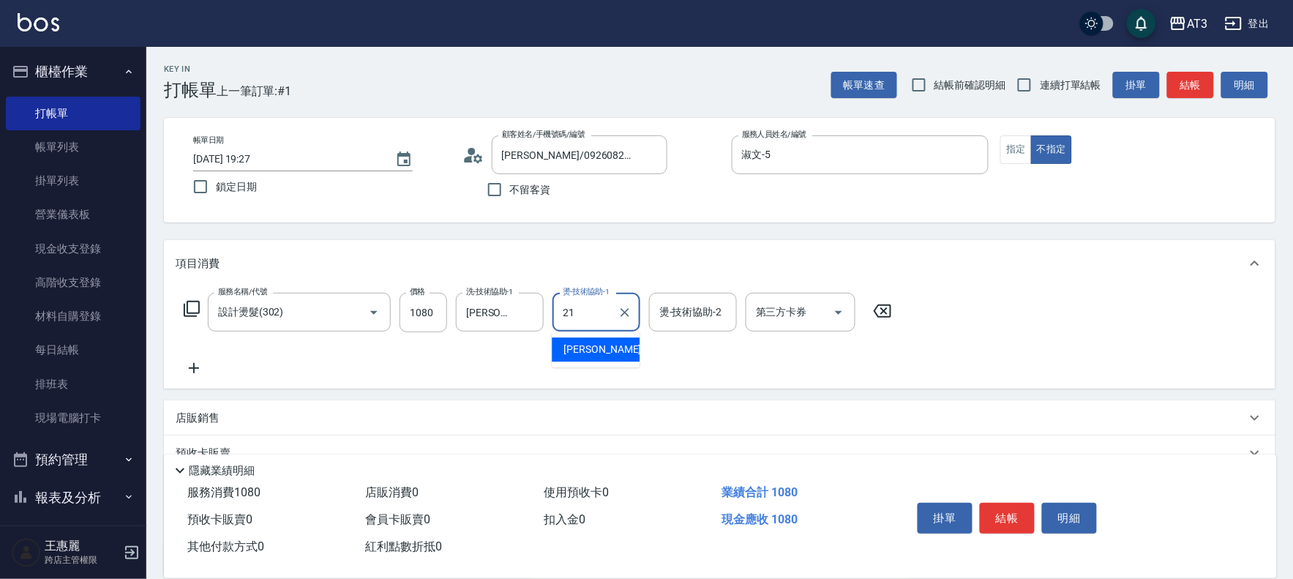
type input "[PERSON_NAME]-21"
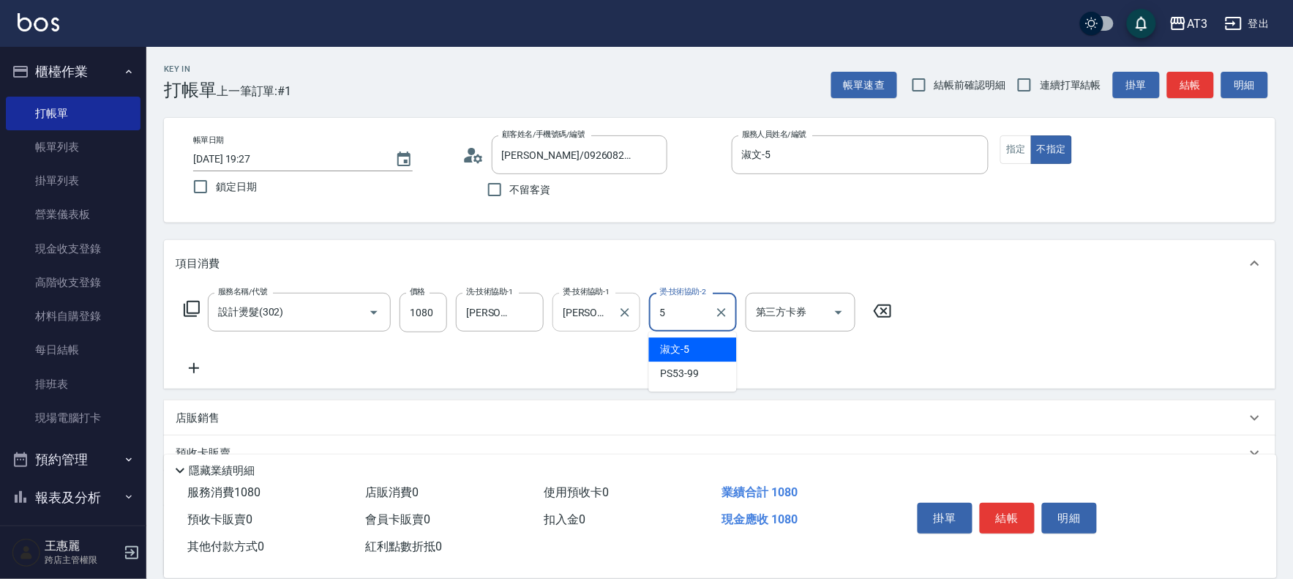
type input "淑文-5"
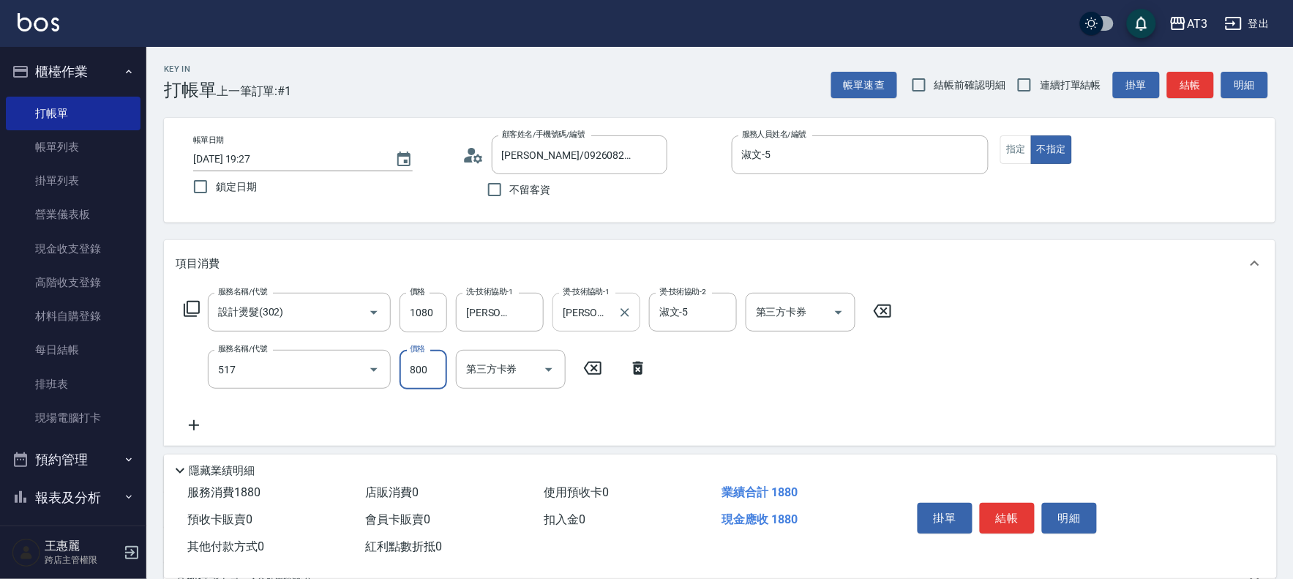
type input "C2花漾深層護髮/新(517)"
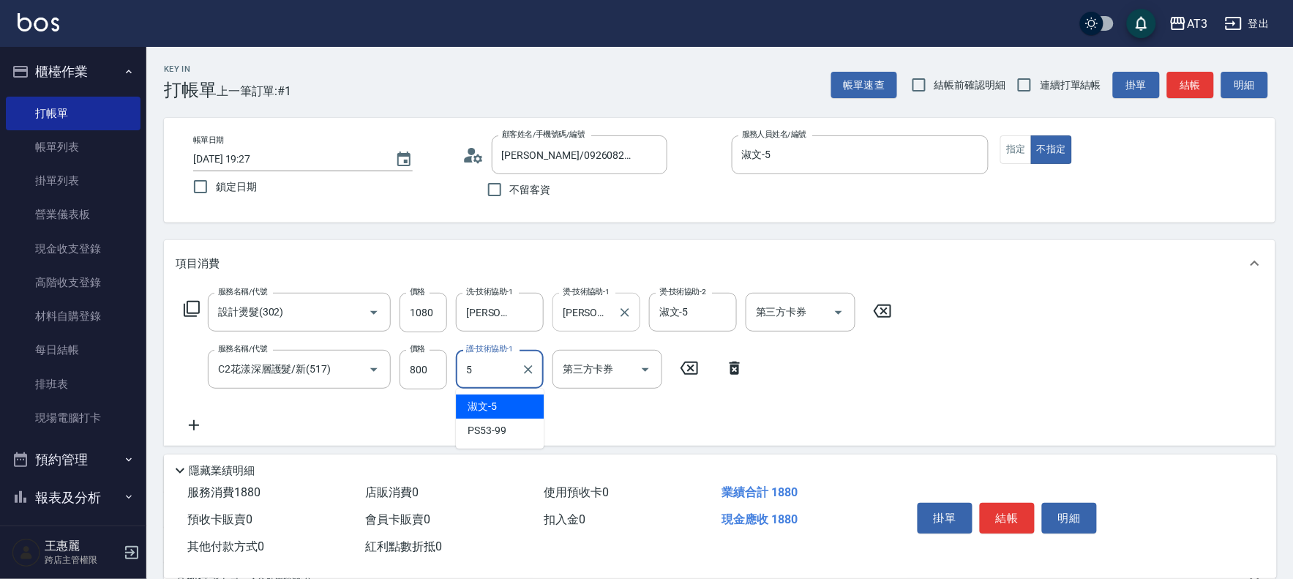
type input "淑文-5"
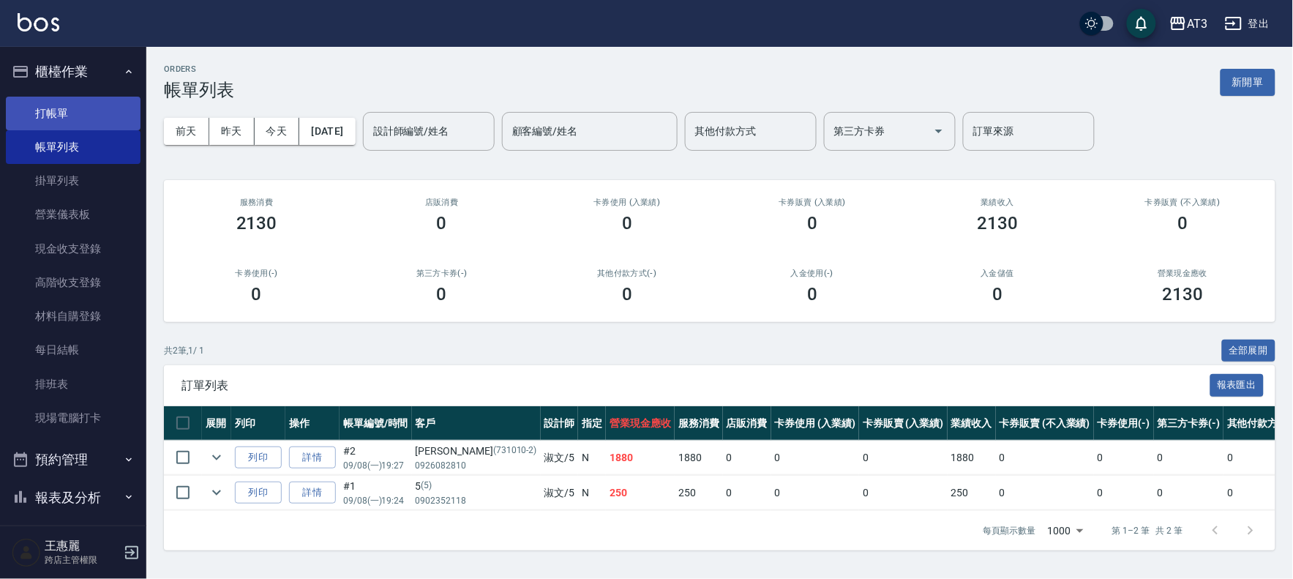
click at [37, 107] on link "打帳單" at bounding box center [73, 114] width 135 height 34
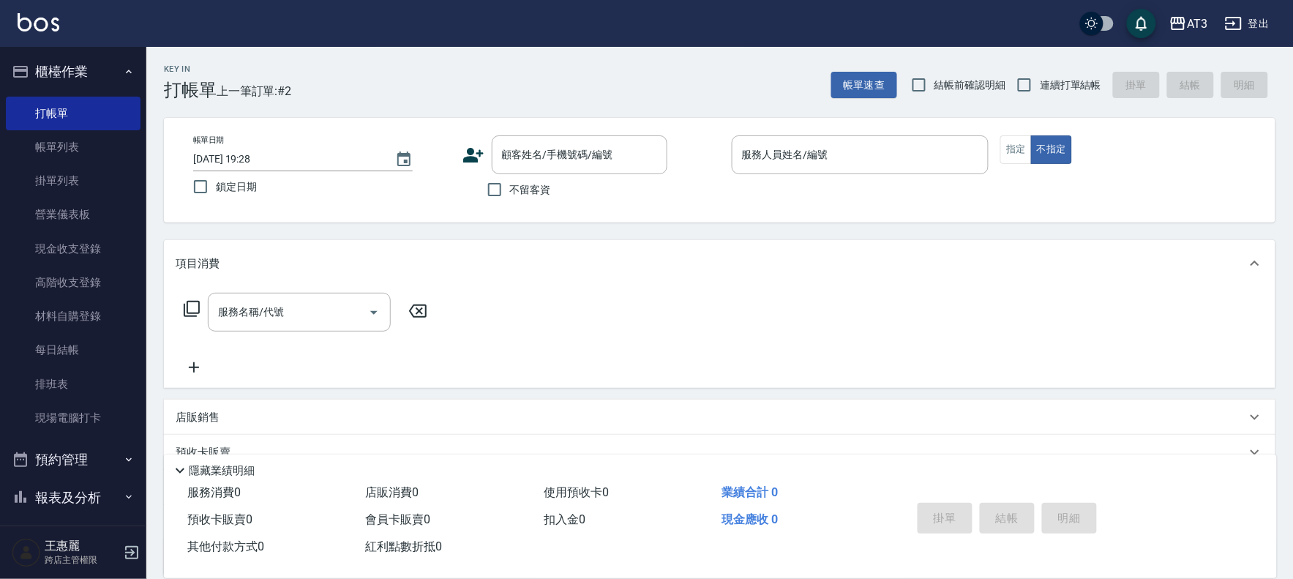
click at [474, 151] on icon at bounding box center [473, 155] width 22 height 22
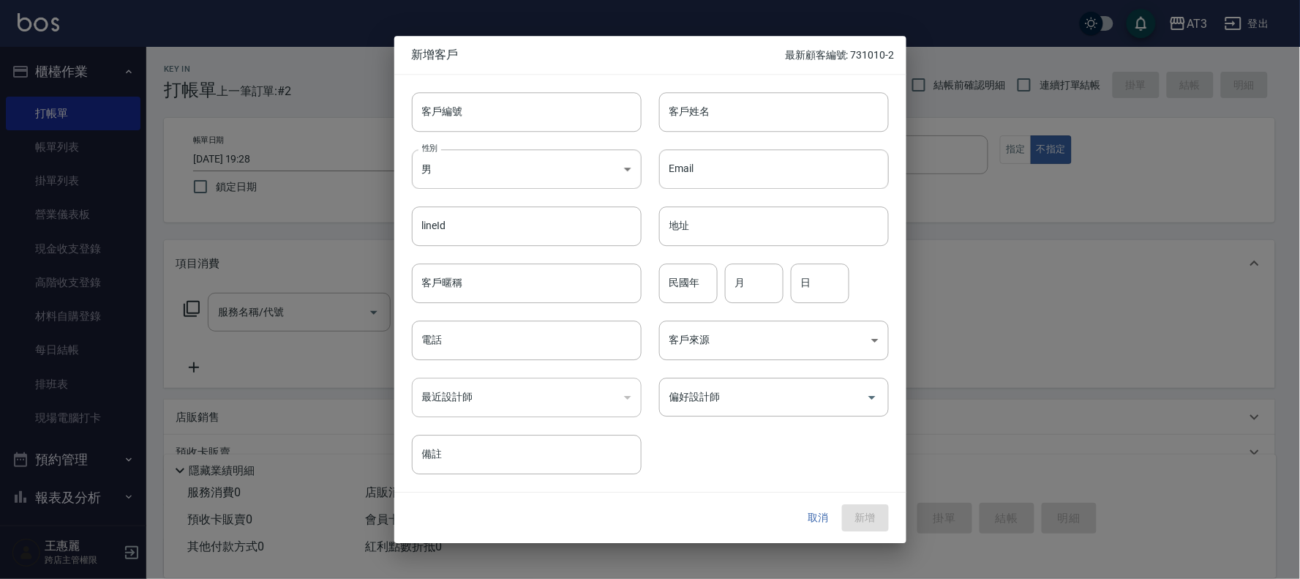
click at [466, 132] on div "性別 男 [DEMOGRAPHIC_DATA] 性別" at bounding box center [517, 160] width 247 height 57
click at [469, 121] on input "客戶編號" at bounding box center [527, 112] width 230 height 40
type input "000905-1"
click at [530, 342] on input "電話" at bounding box center [527, 340] width 230 height 40
type input "0903103795"
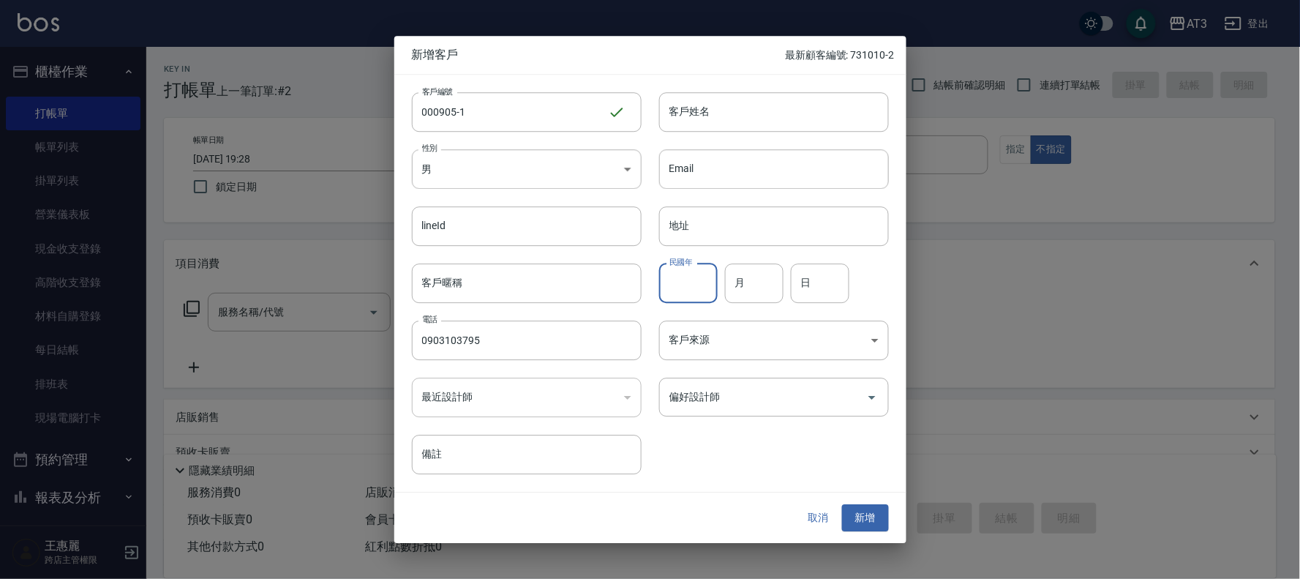
click at [685, 301] on input "民國年" at bounding box center [688, 283] width 59 height 40
type input "00"
type input "09"
type input "05"
click at [754, 121] on input "客戶姓名" at bounding box center [774, 112] width 230 height 40
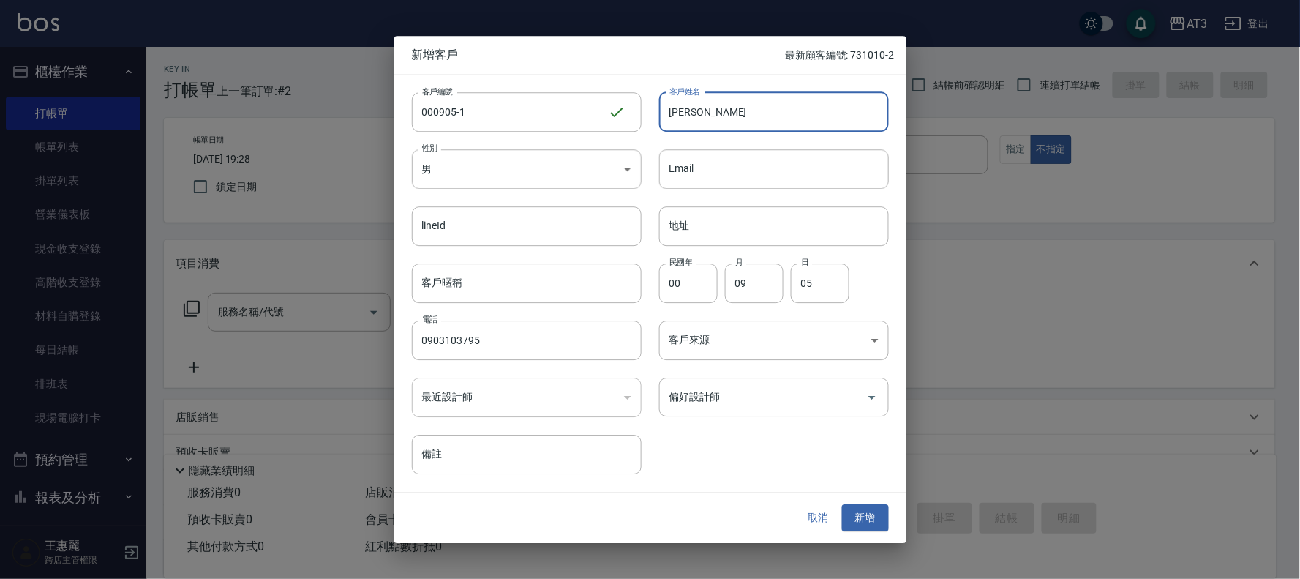
type input "[PERSON_NAME]"
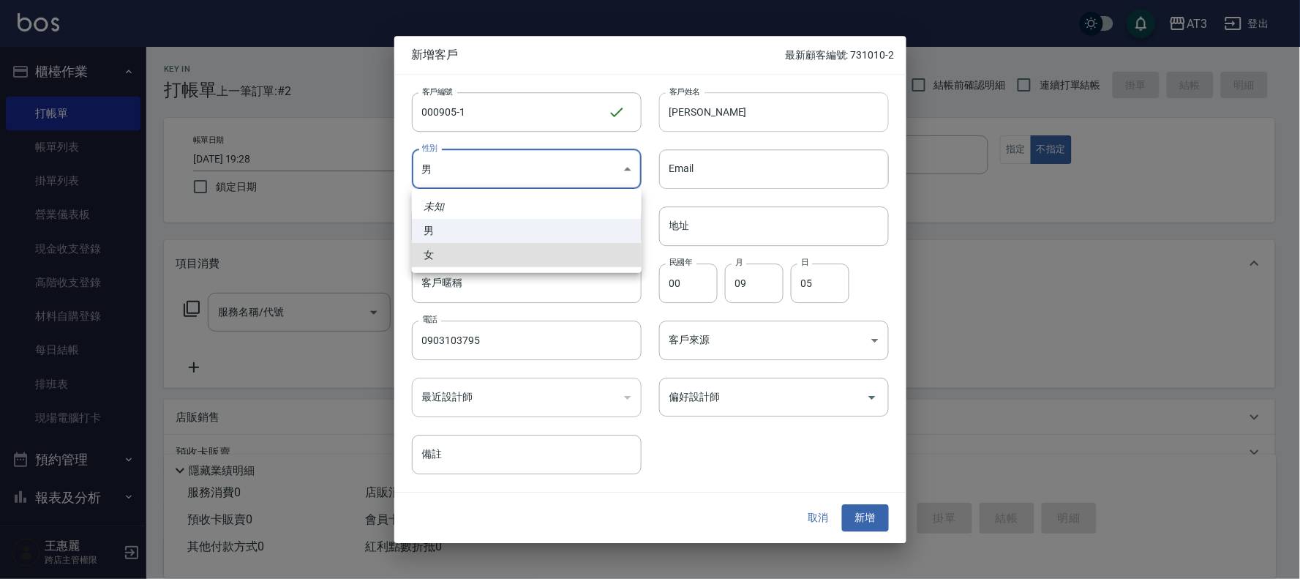
type input "[DEMOGRAPHIC_DATA]"
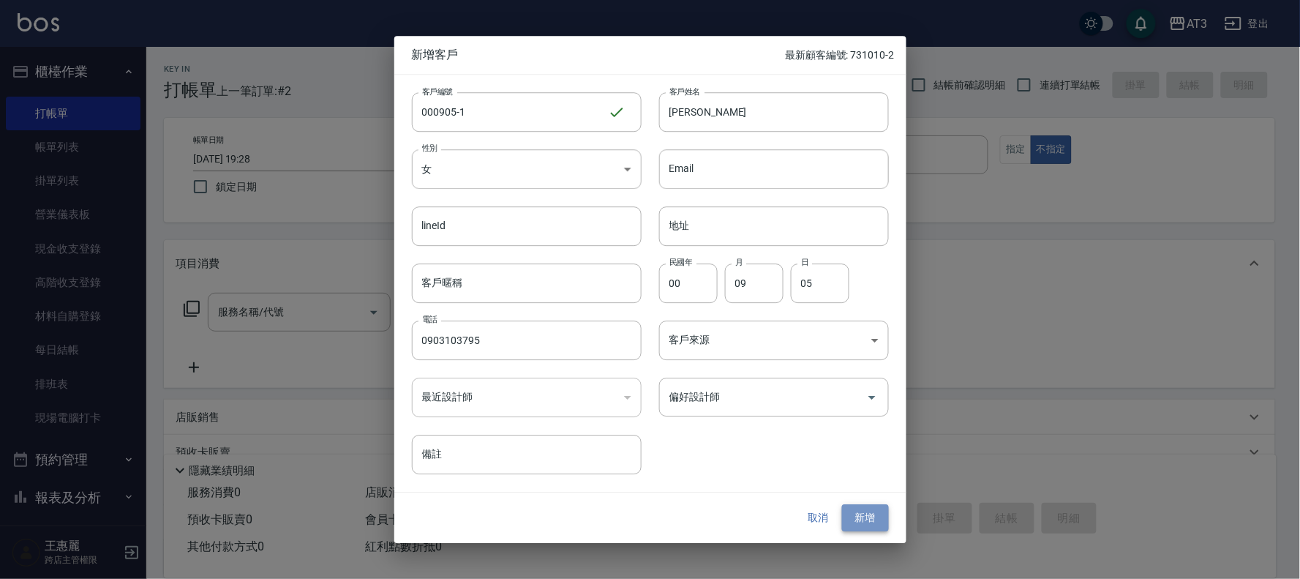
click at [865, 525] on button "新增" at bounding box center [865, 518] width 47 height 27
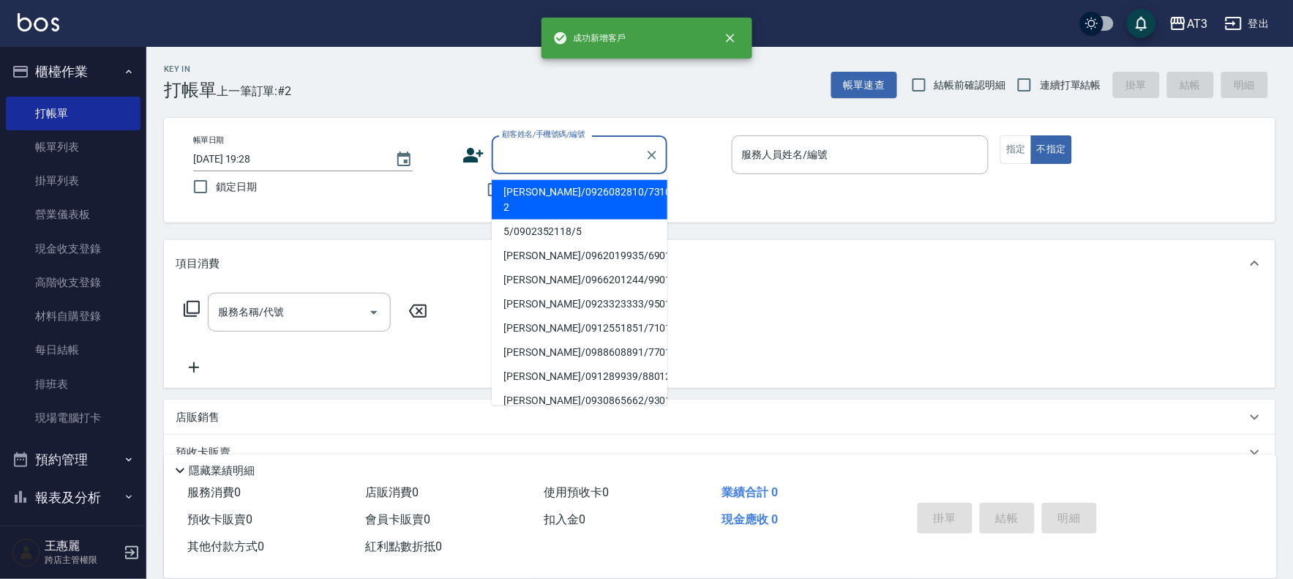
click at [600, 162] on input "顧客姓名/手機號碼/編號" at bounding box center [568, 155] width 140 height 26
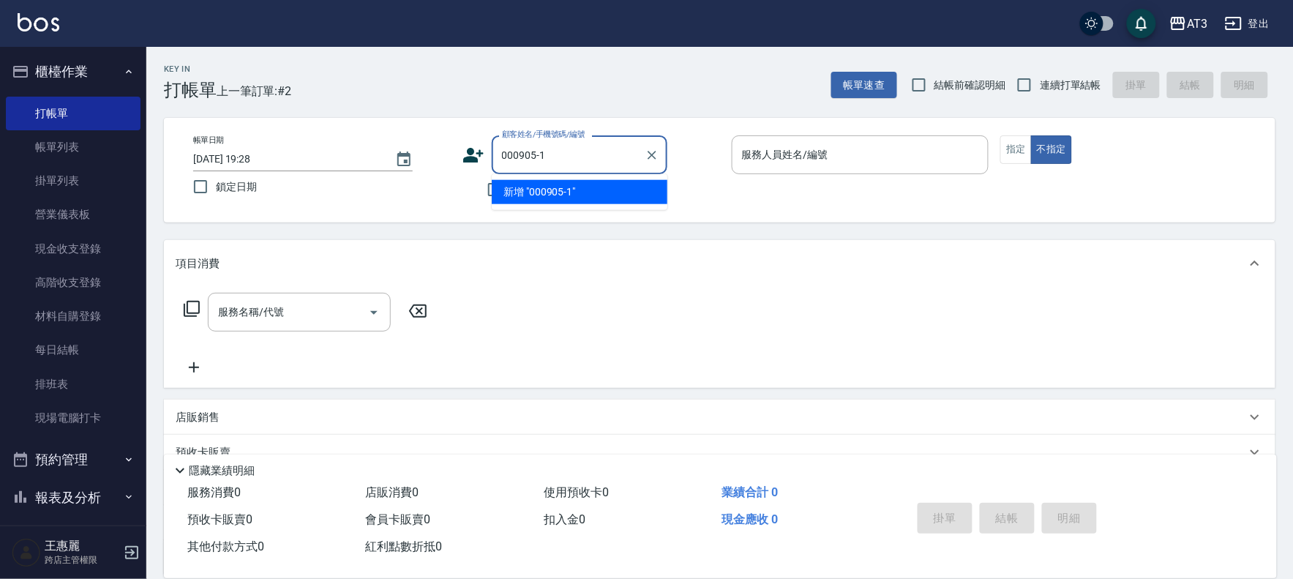
type input "000905-1"
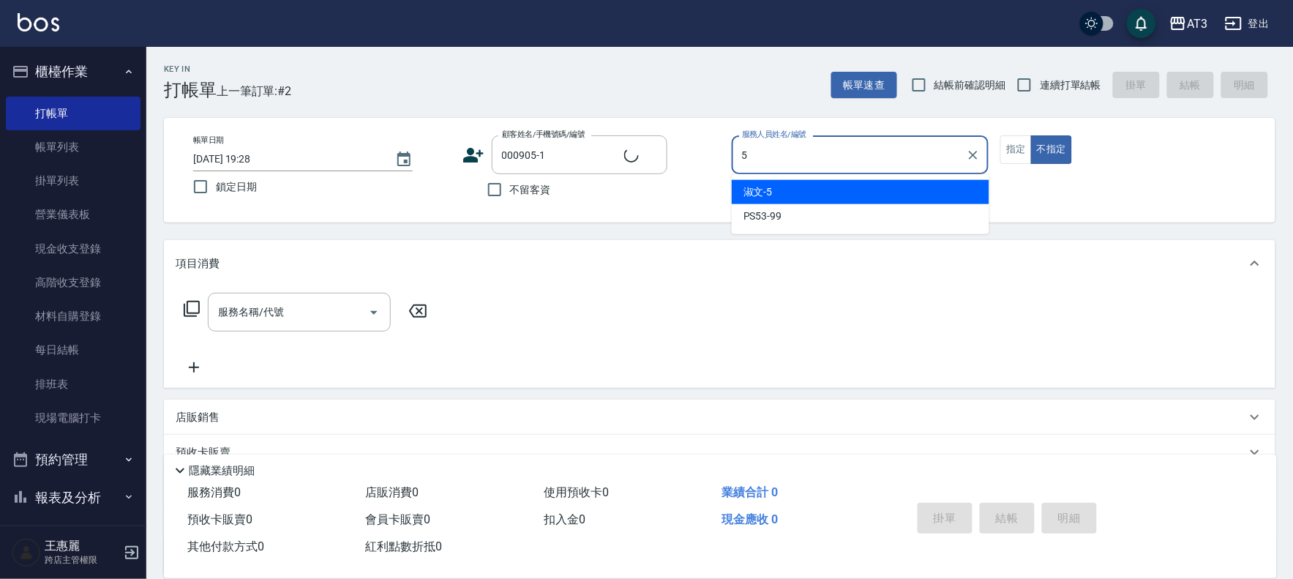
type input "5"
type button "false"
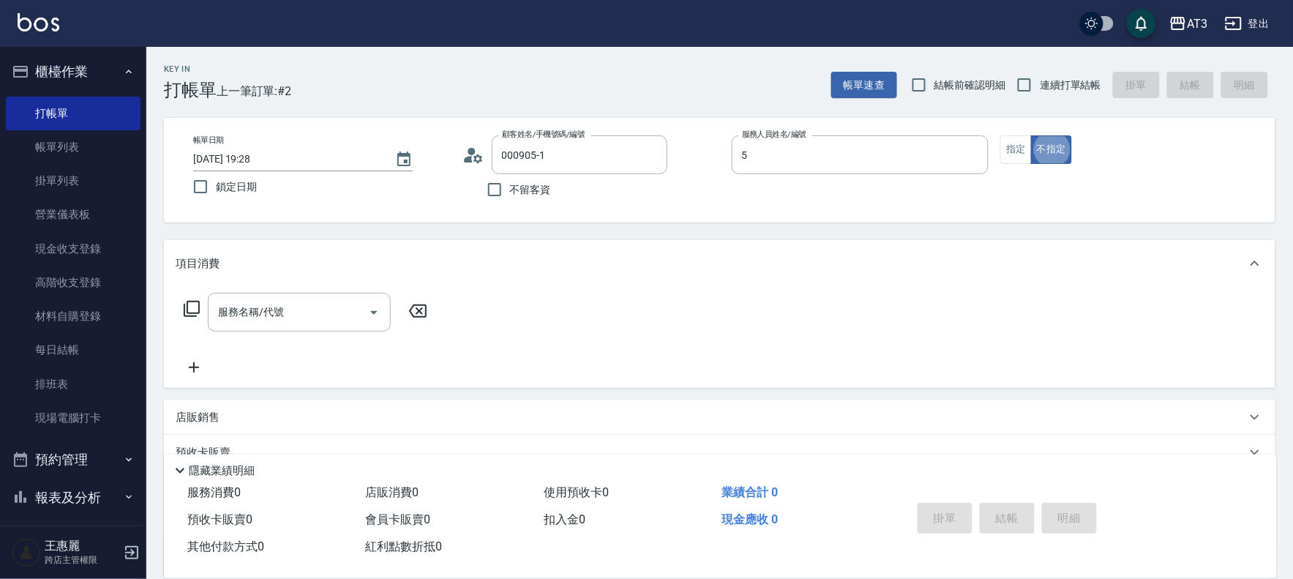
type input "[PERSON_NAME]/0903103795/000905-1"
type input "淑文-5"
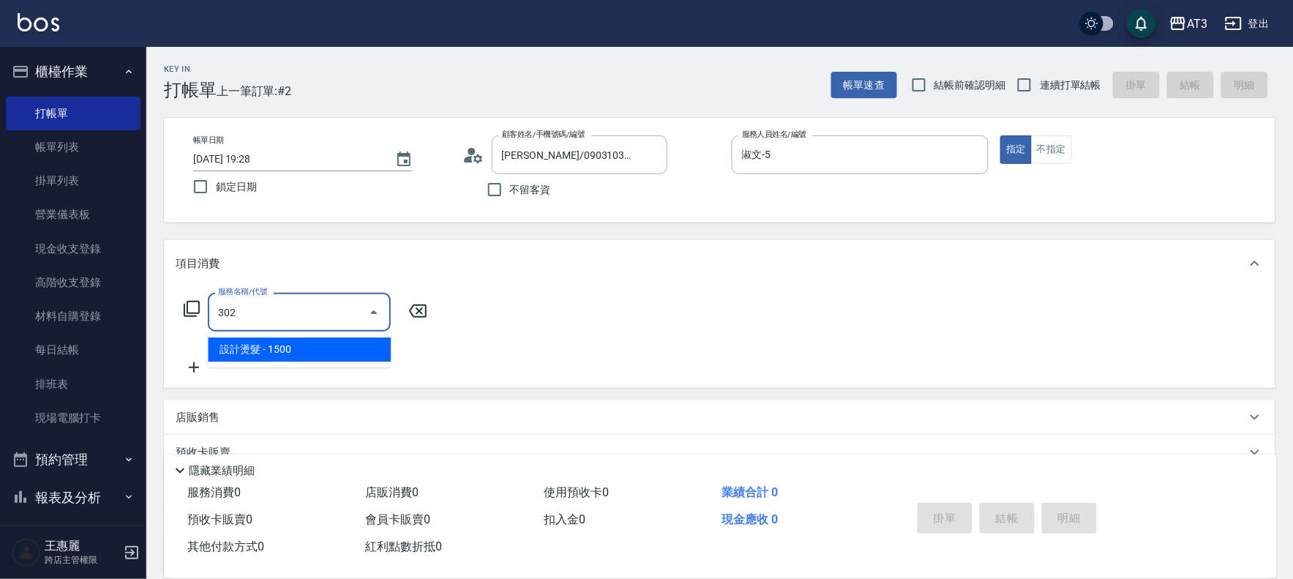
type input "設計燙髮(302)"
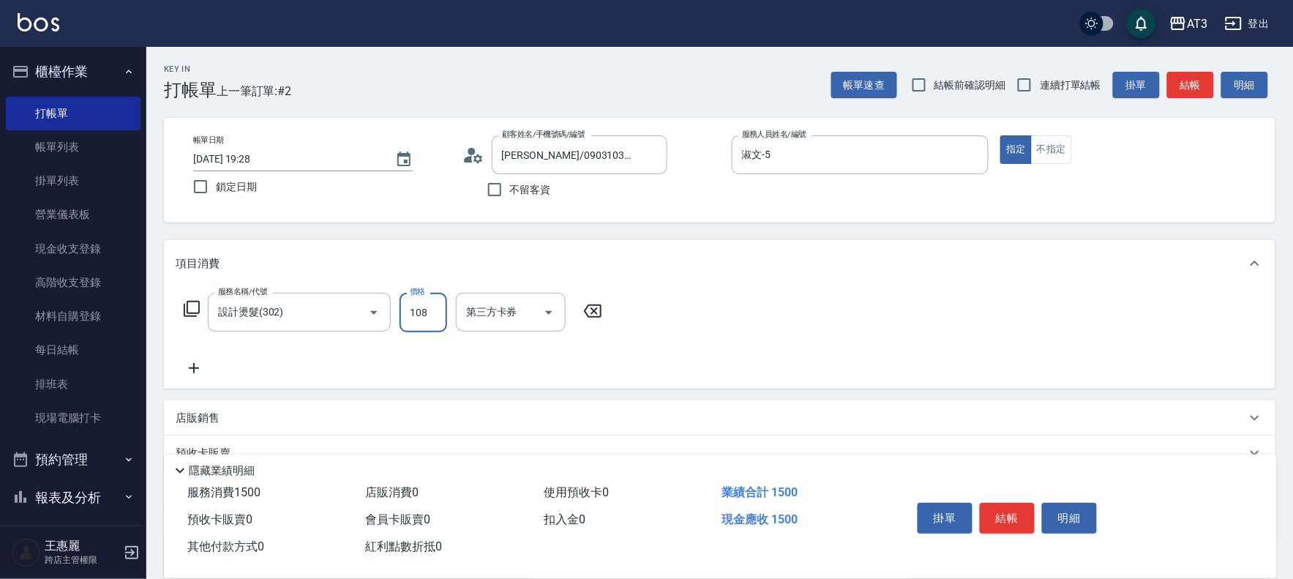
type input "1080"
click at [1035, 83] on input "連續打單結帳" at bounding box center [1024, 85] width 31 height 31
checkbox input "true"
click at [481, 327] on div "洗-技術協助-1" at bounding box center [500, 312] width 88 height 39
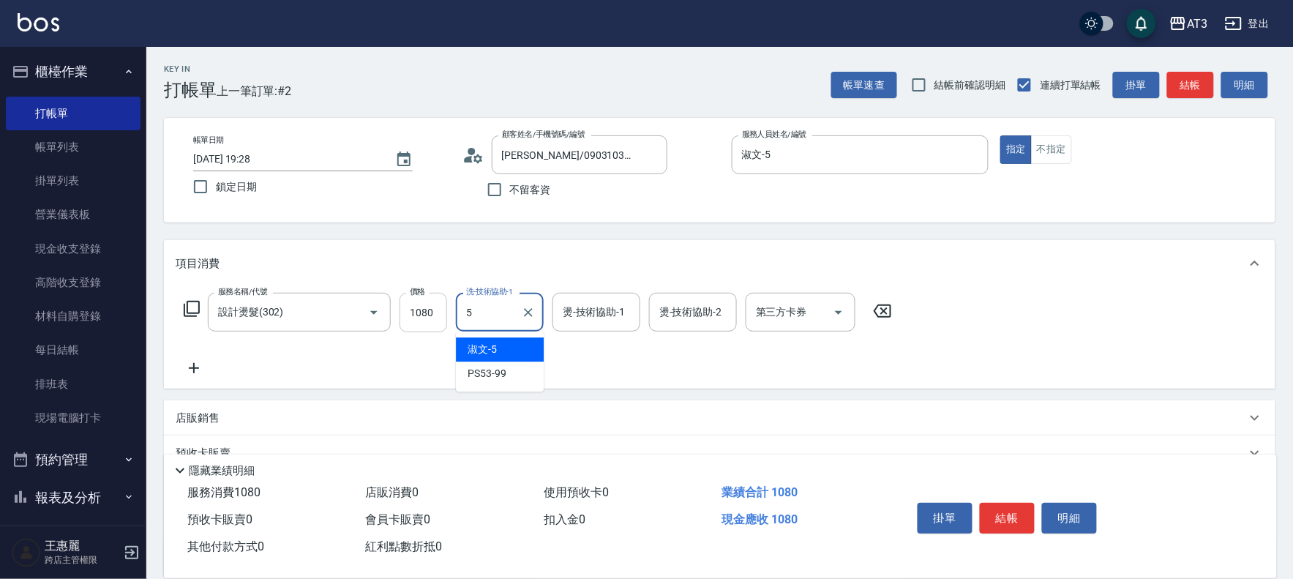
type input "淑文-5"
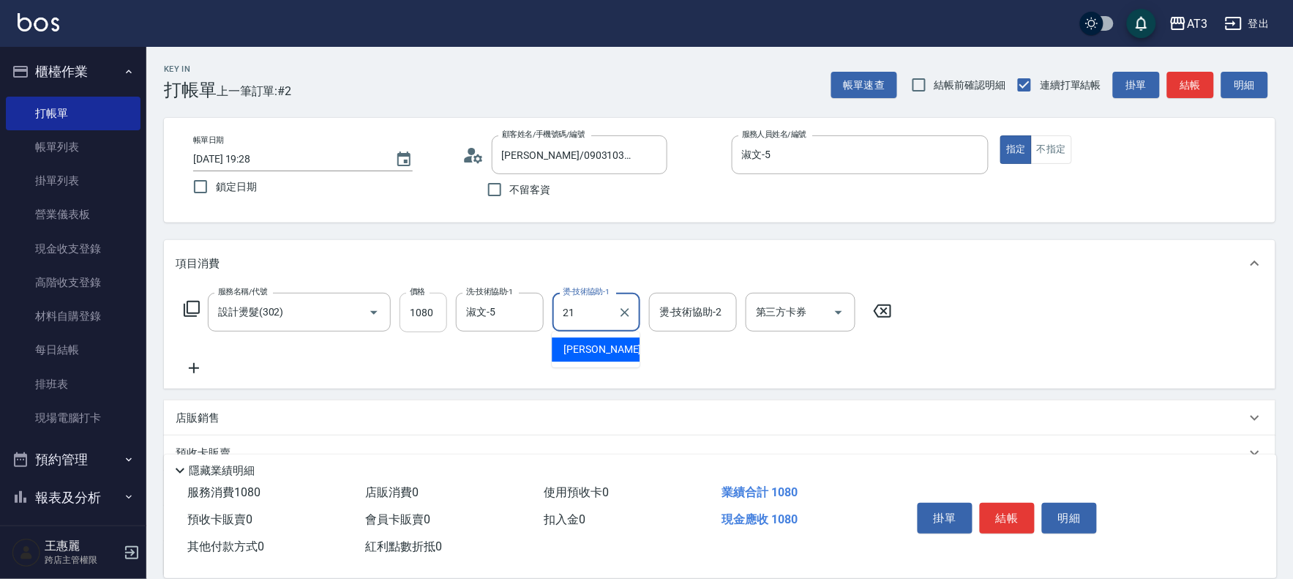
type input "[PERSON_NAME]-21"
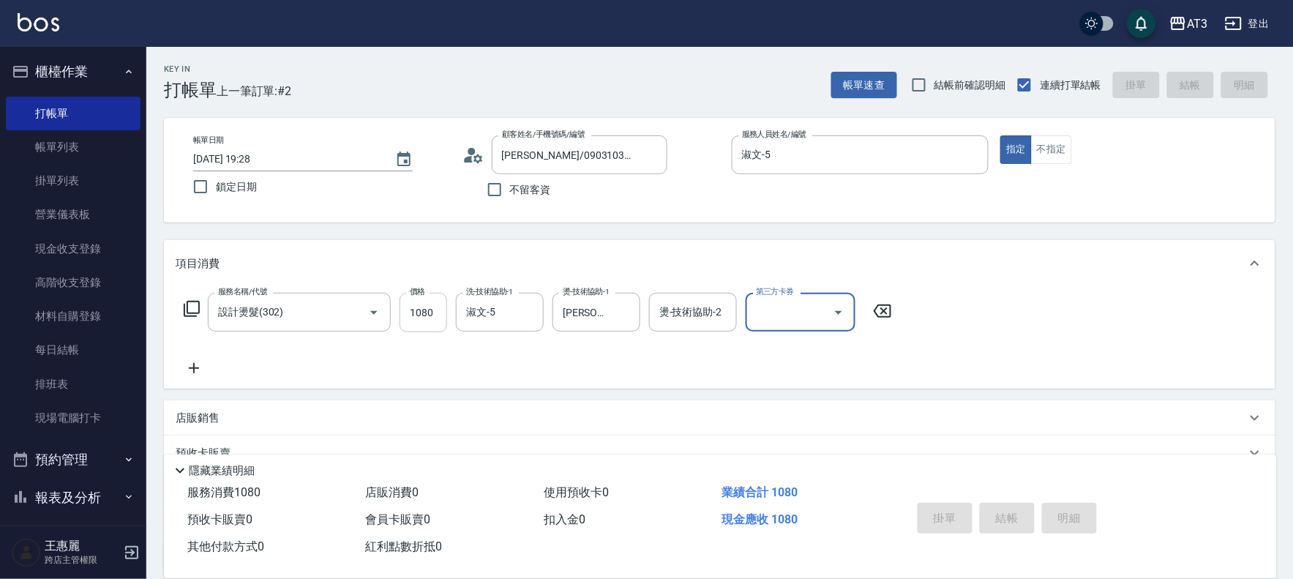
type input "[DATE] 19:29"
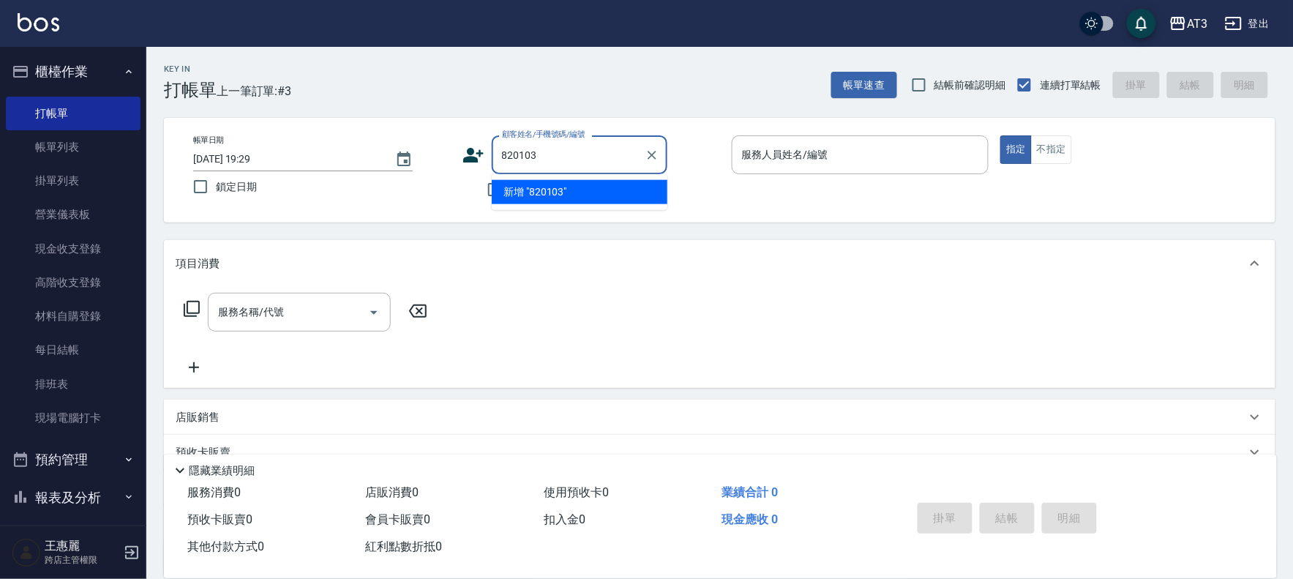
type input "820103"
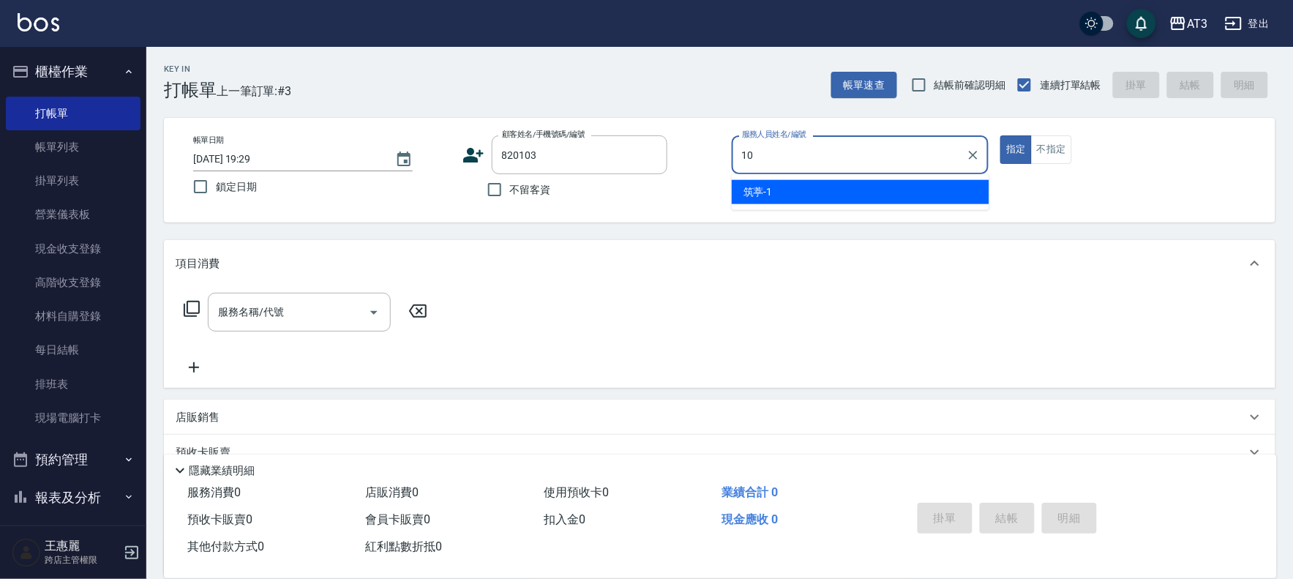
type input "10"
type button "true"
type input "菲比-10"
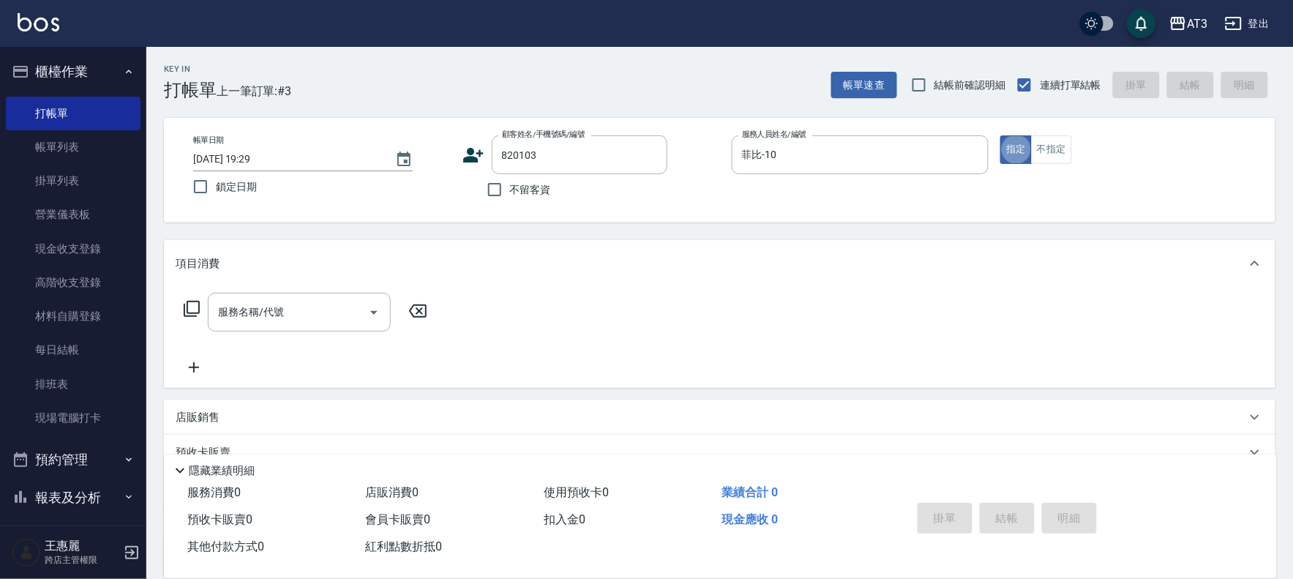
type input "[PERSON_NAME]/0936366335/820103"
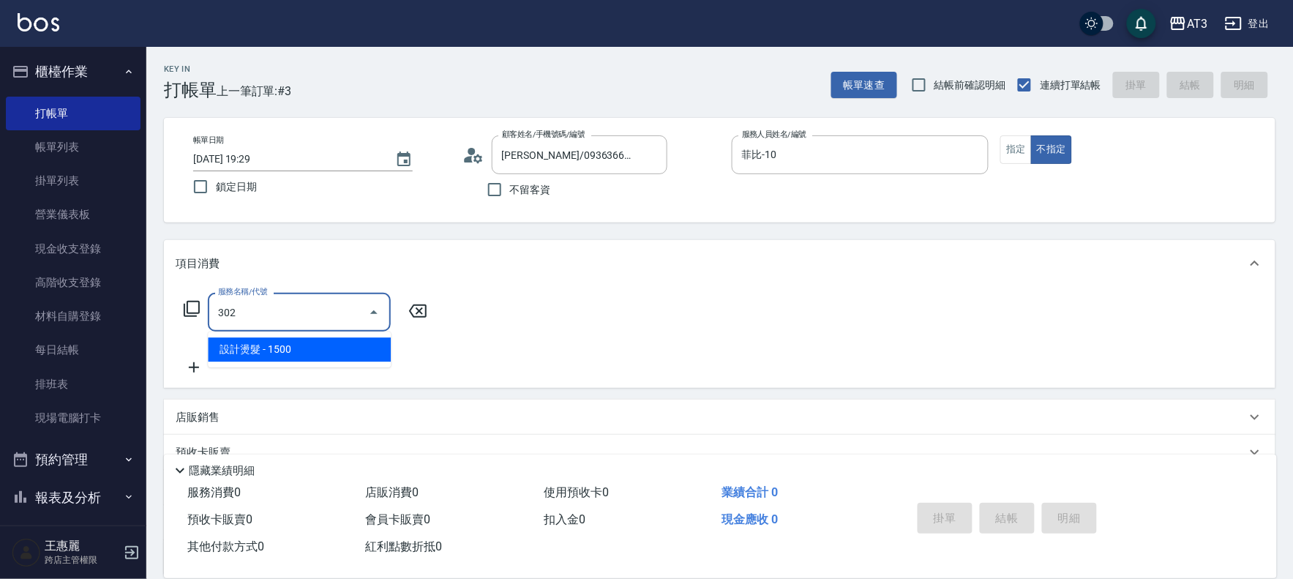
type input "設計燙髮(302)"
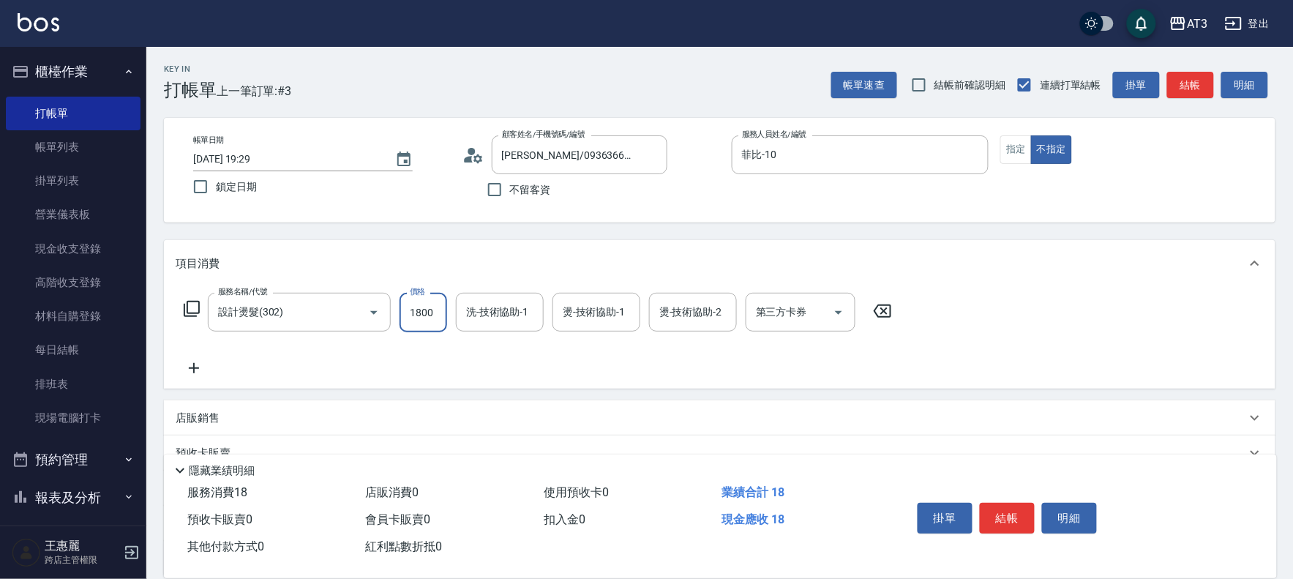
type input "1800"
type input "[PERSON_NAME]-21"
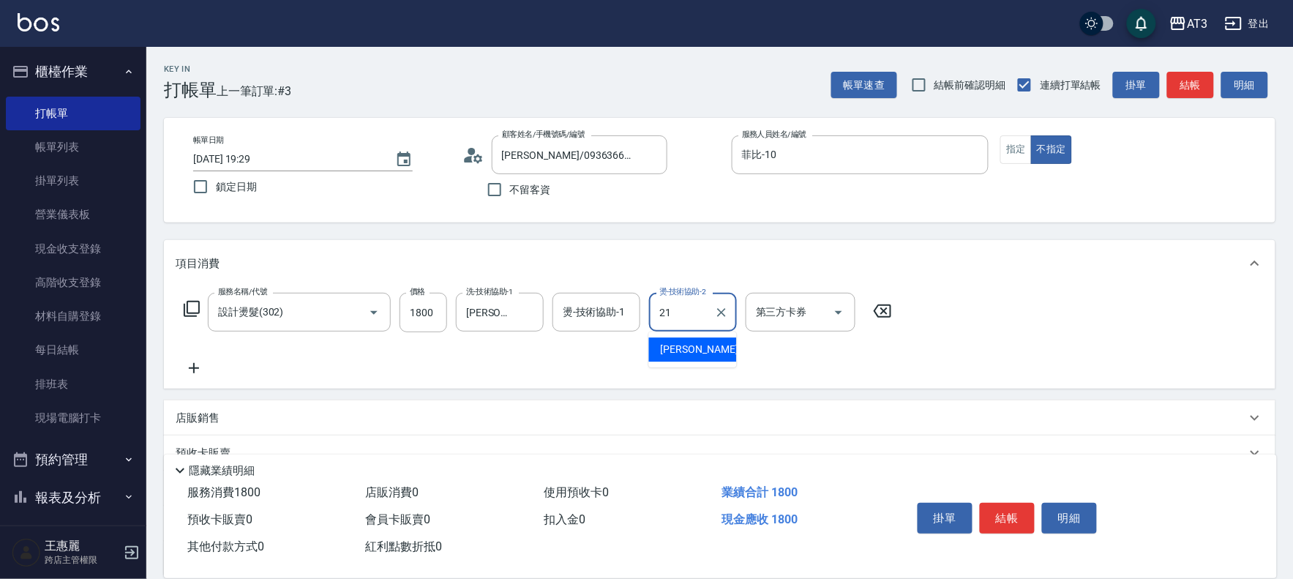
type input "[PERSON_NAME]-21"
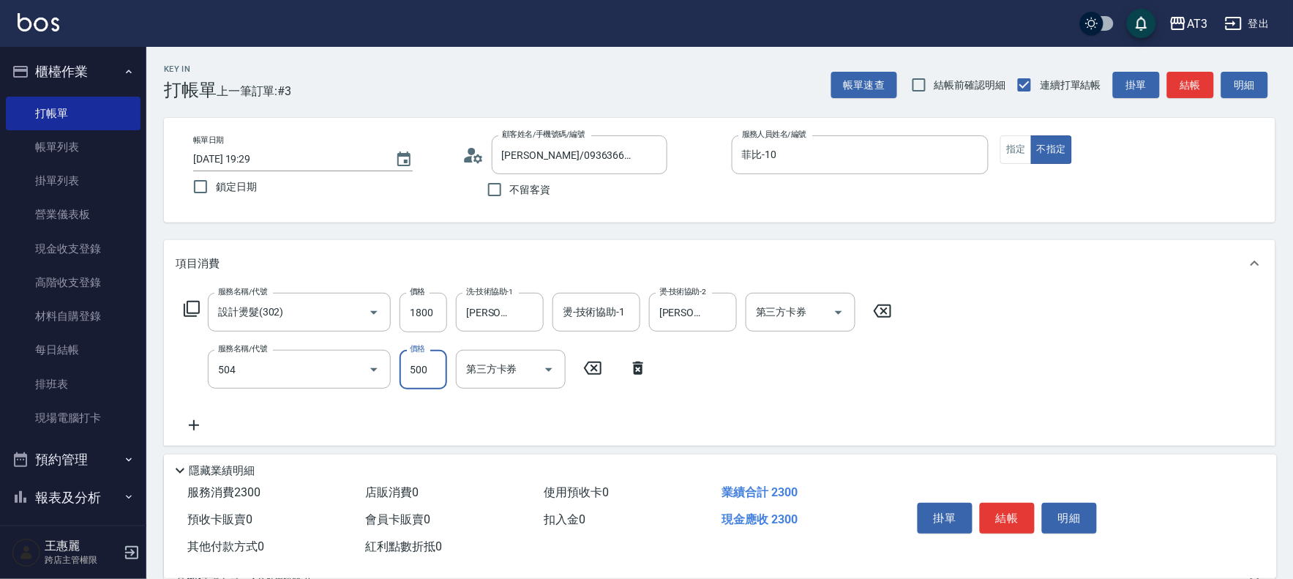
type input "順子護髮(504)"
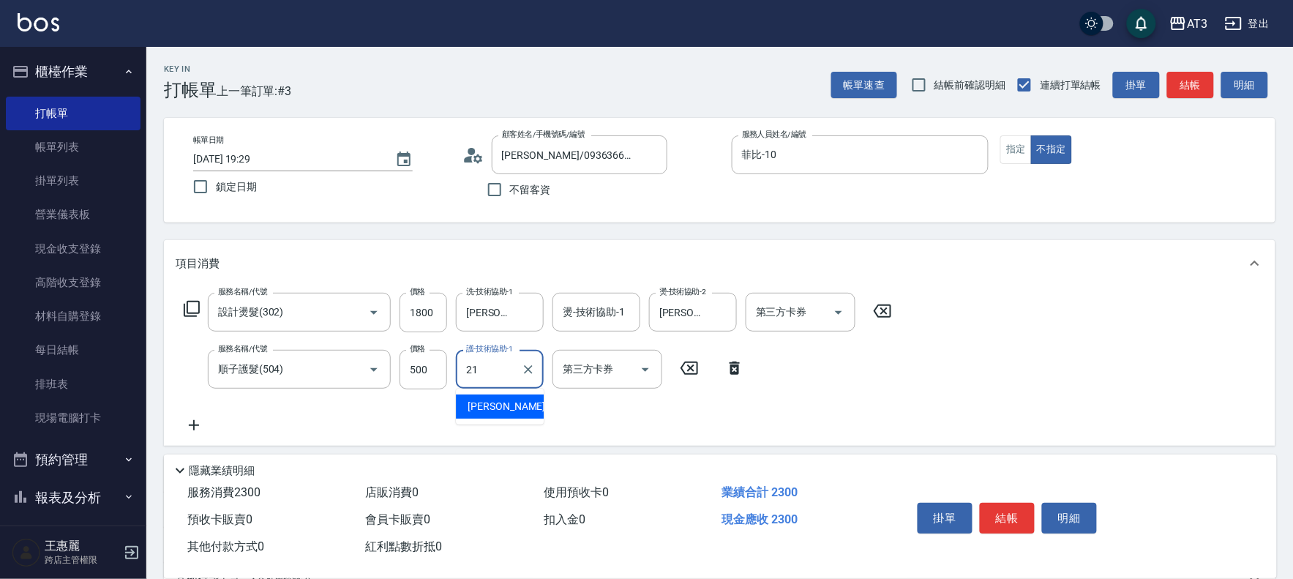
type input "[PERSON_NAME]-21"
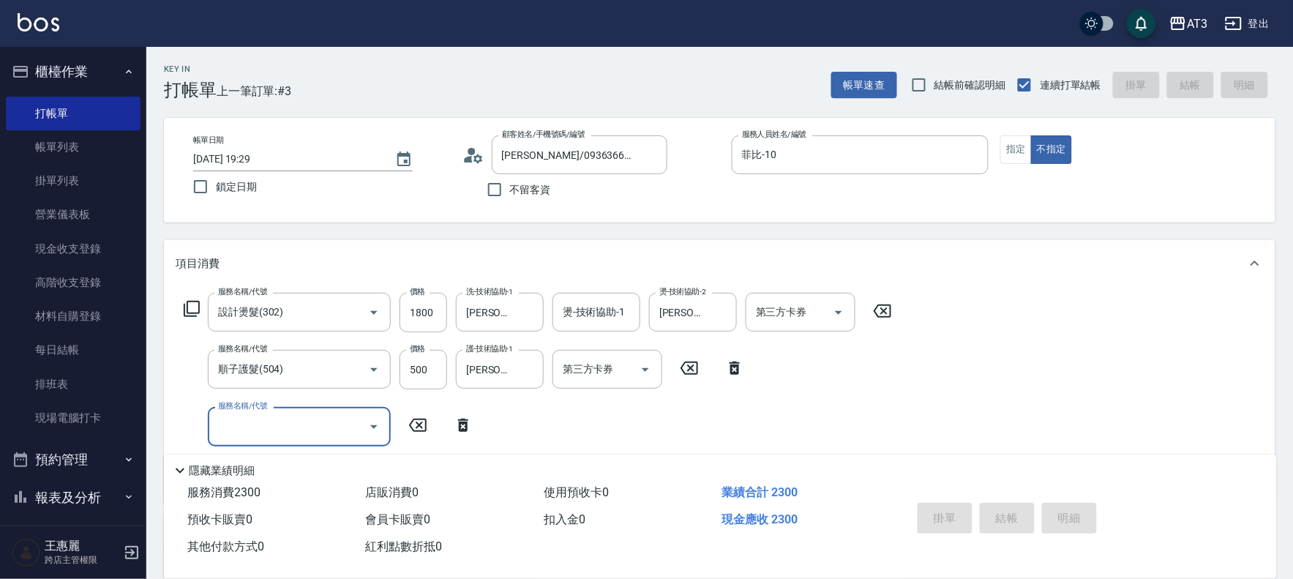
type input "[DATE] 19:30"
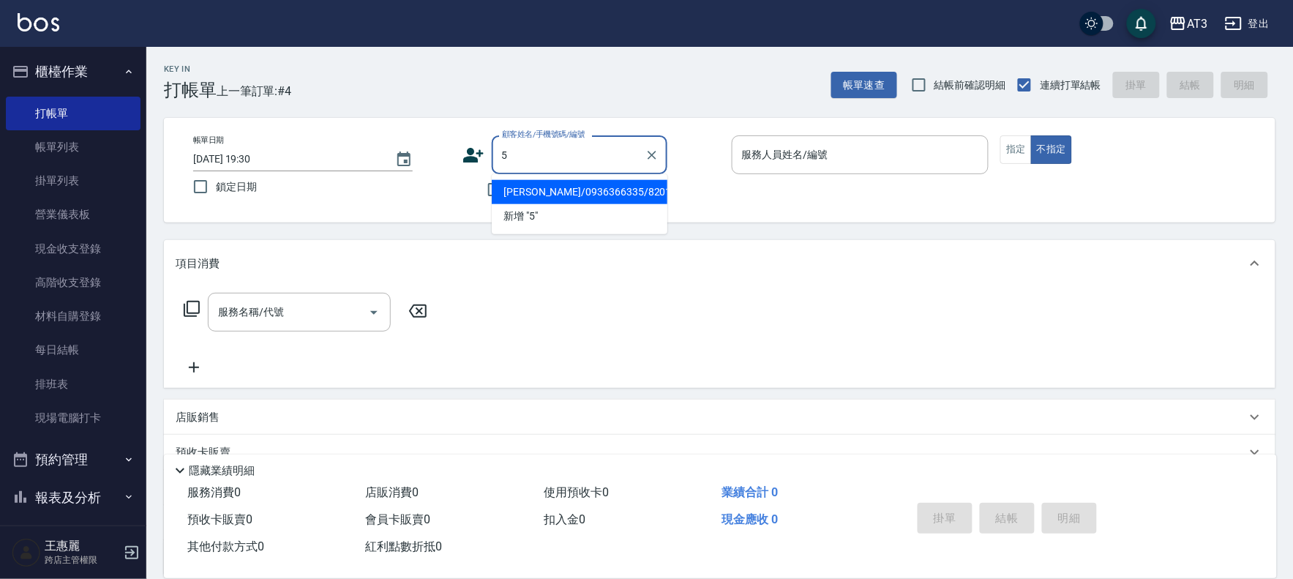
type input "5"
type input "[PERSON_NAME]/0936366335/820103"
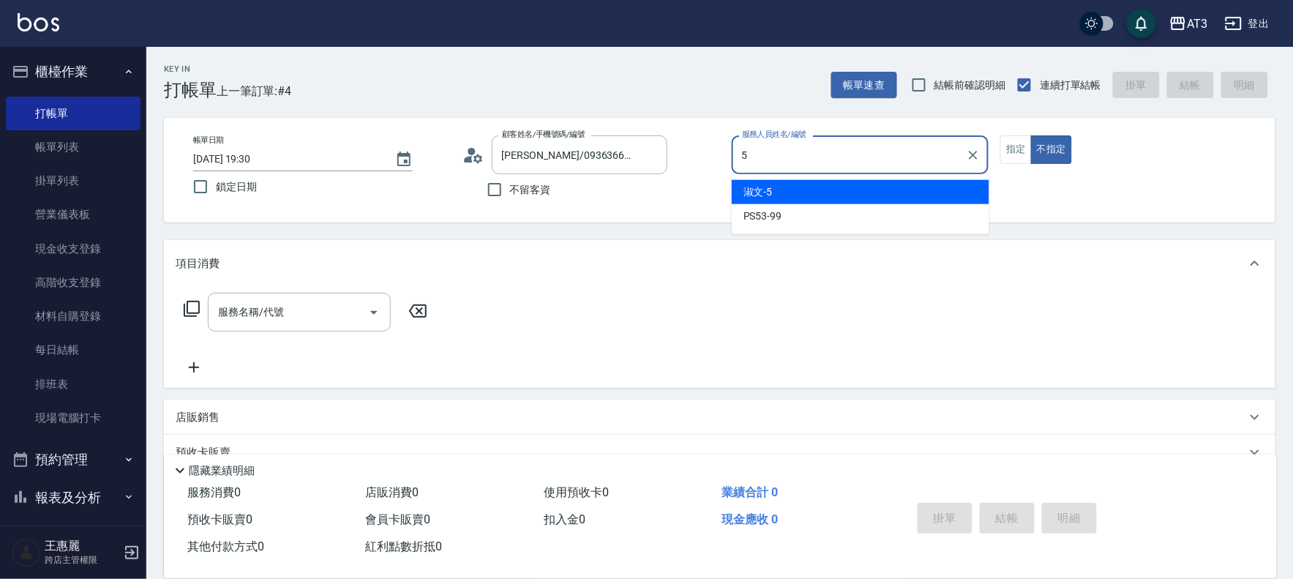
type input "淑文-5"
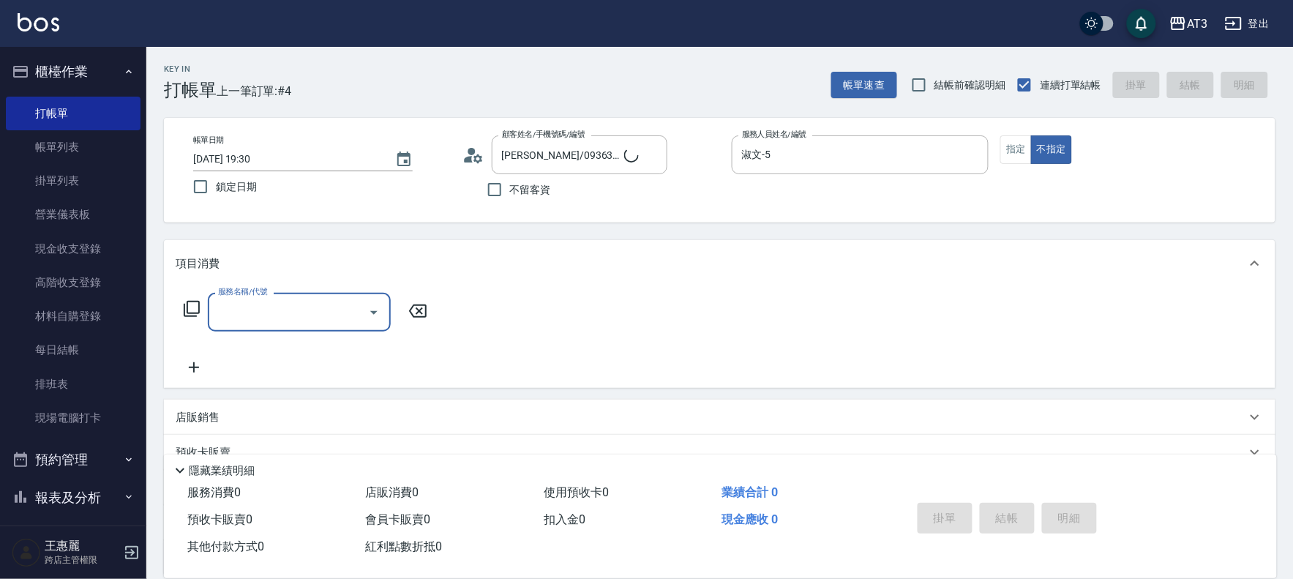
type input "5/0902352118/5"
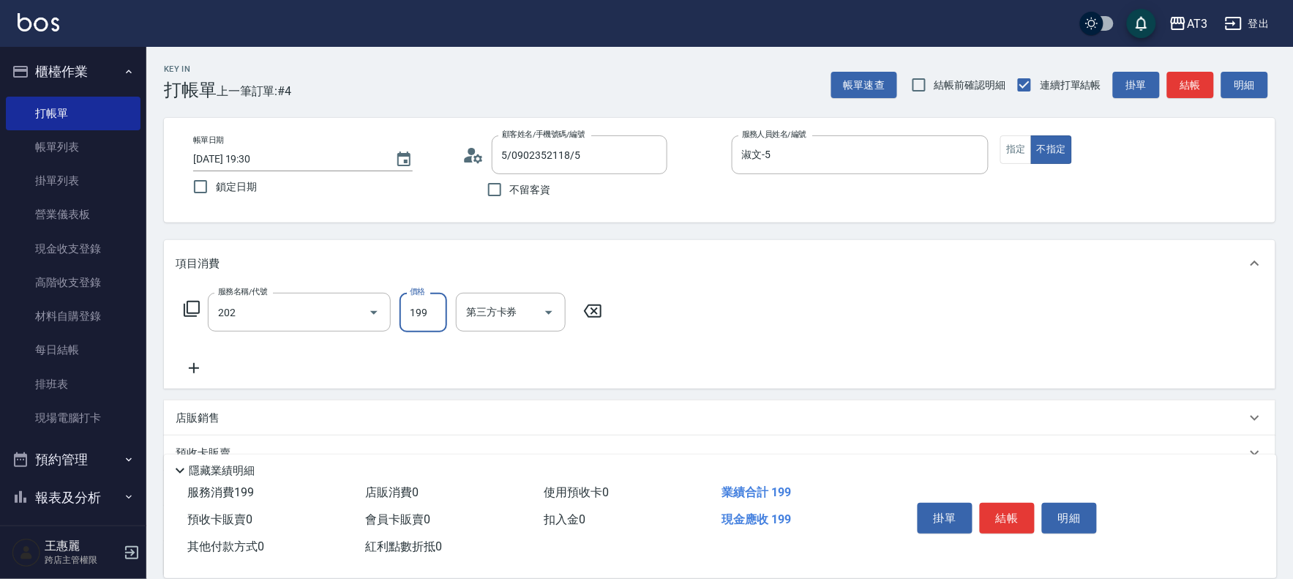
type input "不指定單剪(202)"
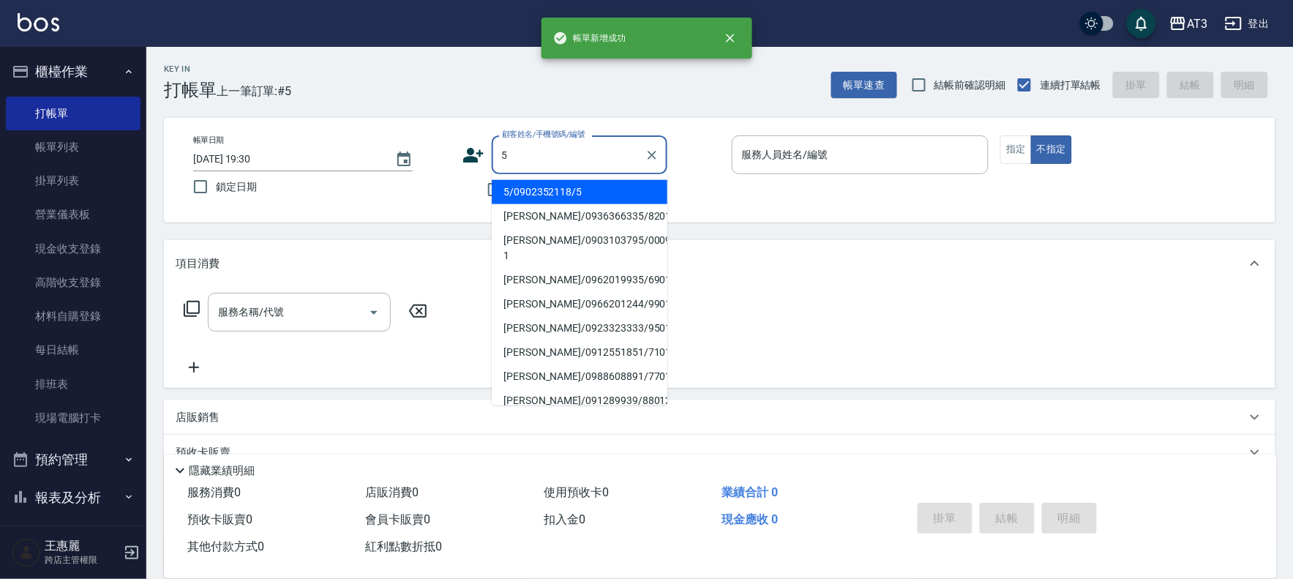
type input "5"
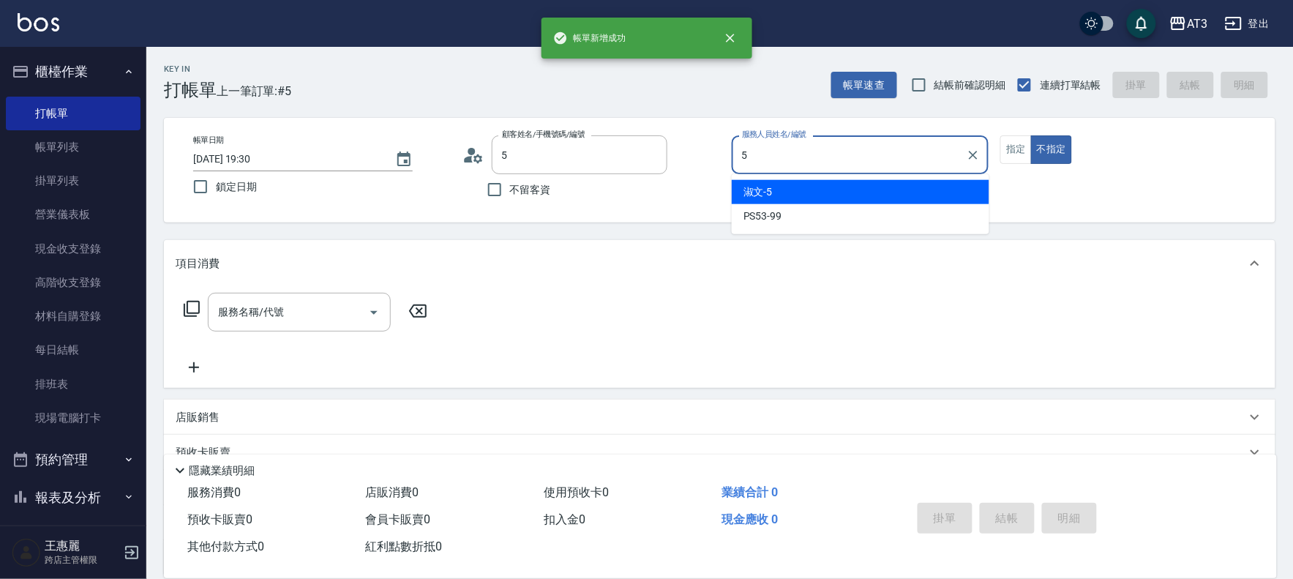
type input "5/0902352118/5"
type input "淑文-5"
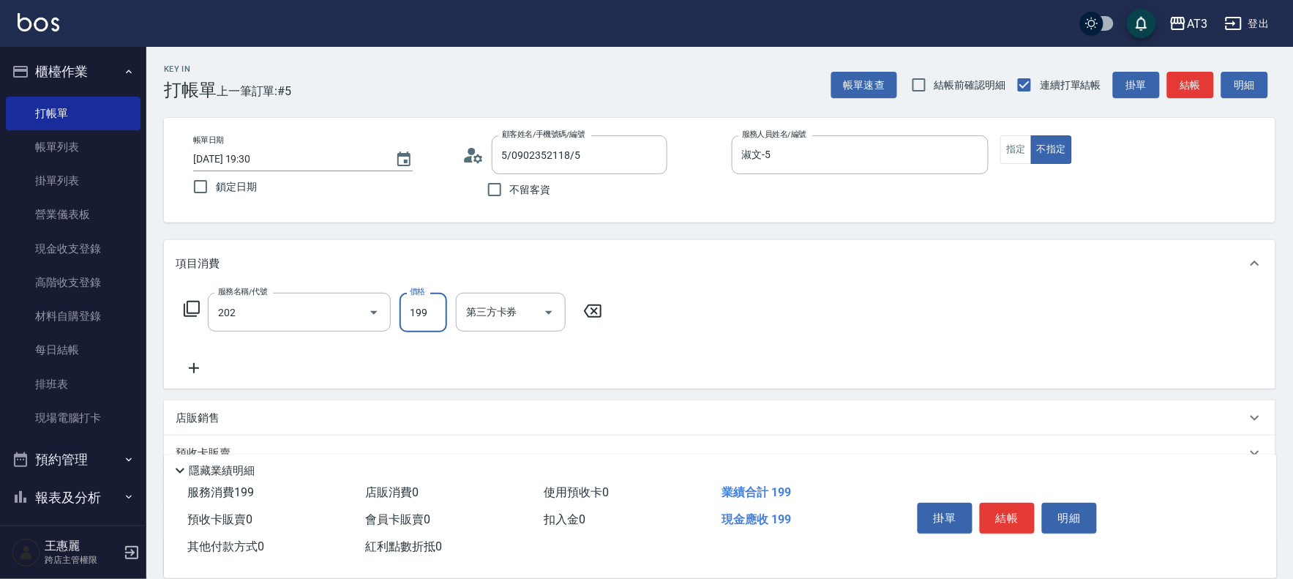
type input "不指定單剪(202)"
click at [828, 148] on input "淑文-5" at bounding box center [849, 155] width 222 height 26
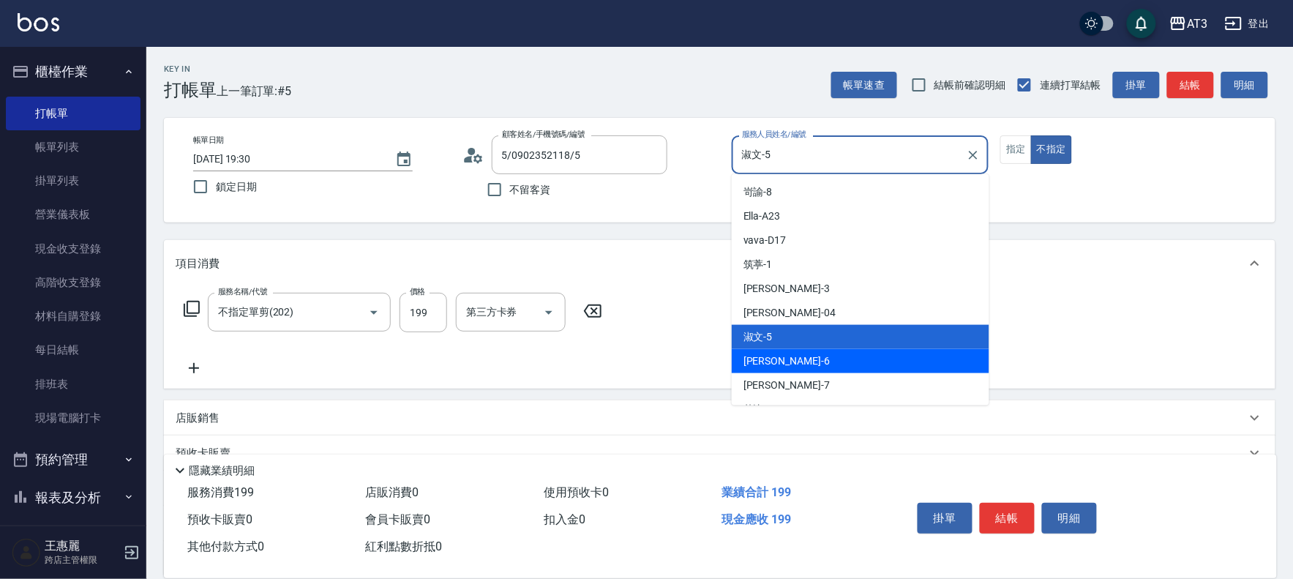
click at [778, 353] on div "詩雅 -6" at bounding box center [861, 361] width 258 height 24
type input "詩雅-6"
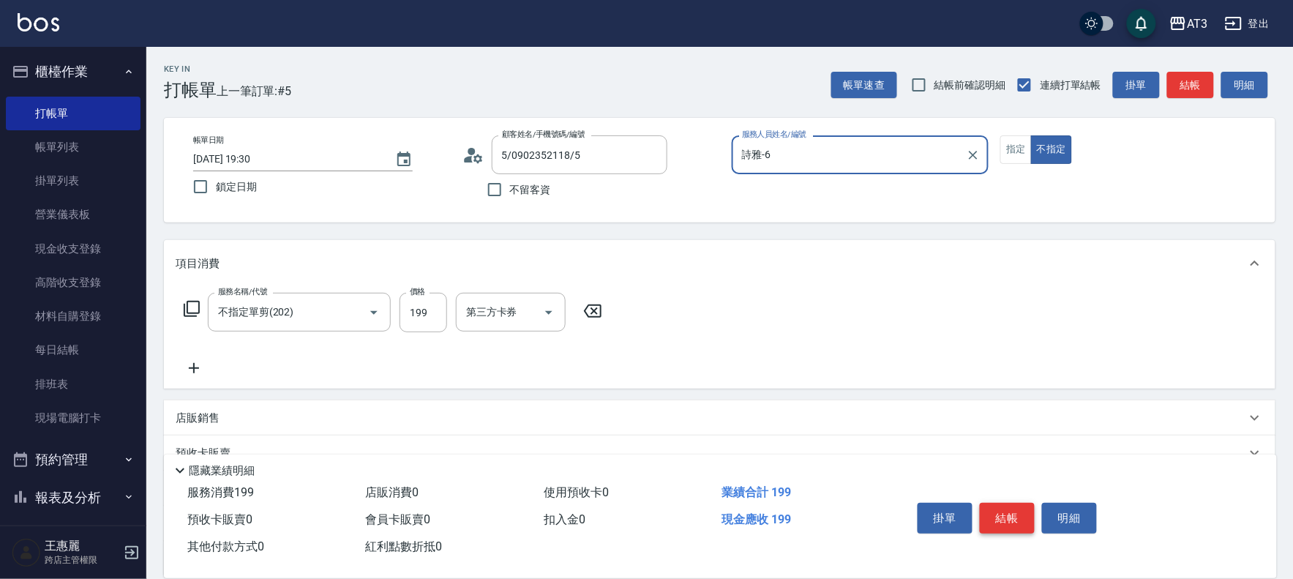
click at [1013, 516] on button "結帳" at bounding box center [1007, 518] width 55 height 31
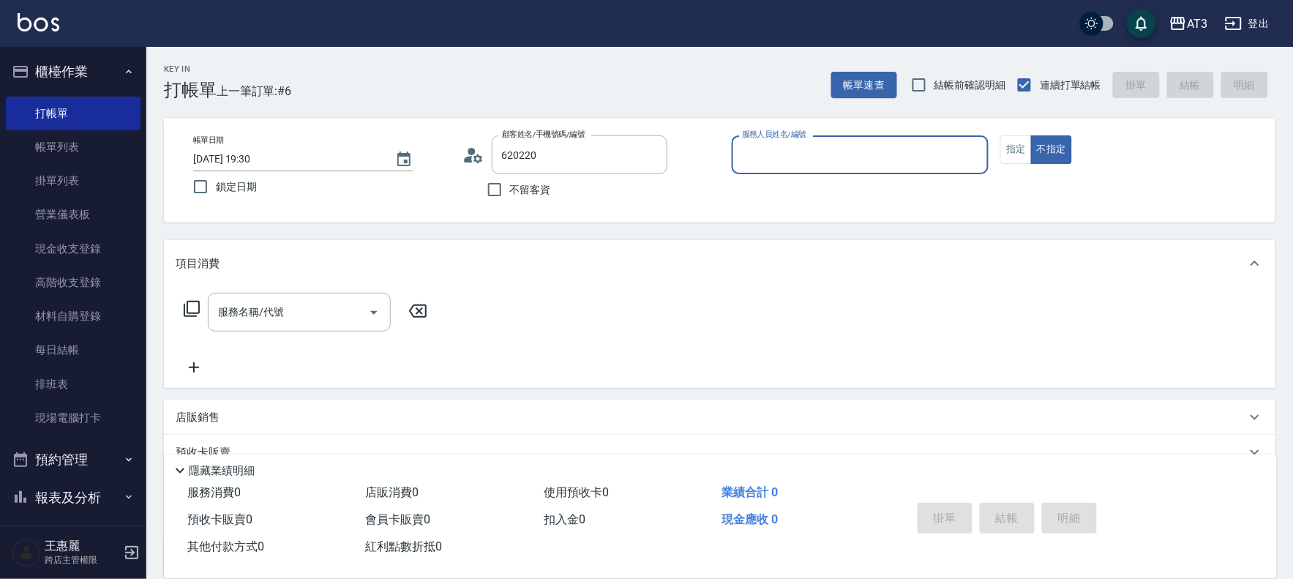
type input "[PERSON_NAME]/0938815735/620220"
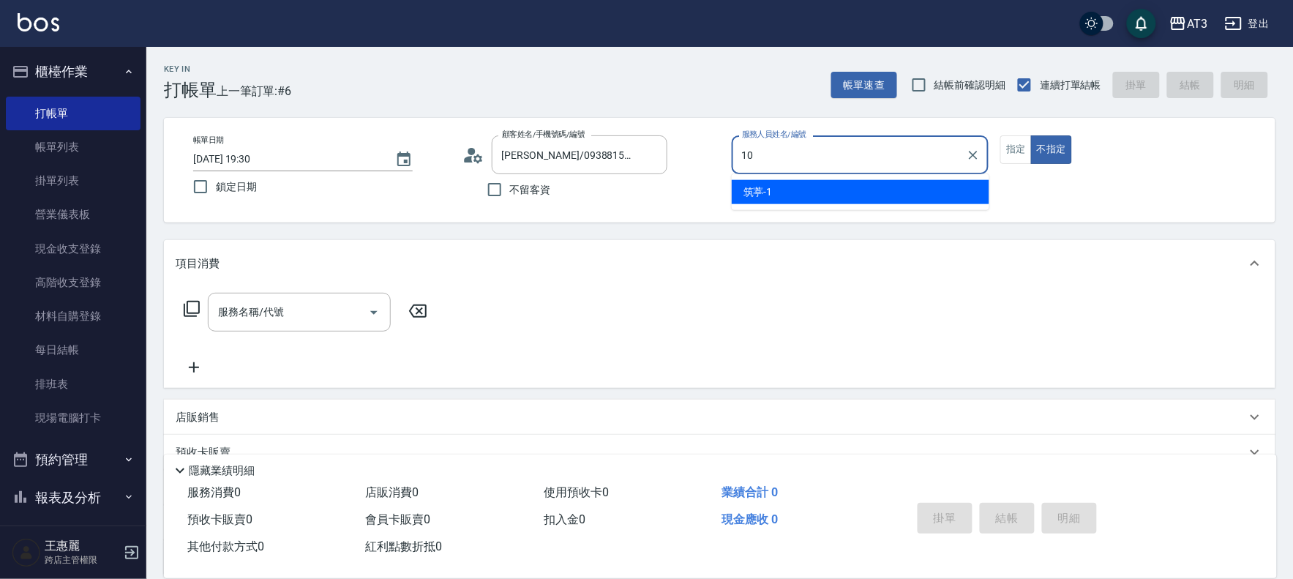
type input "菲比-10"
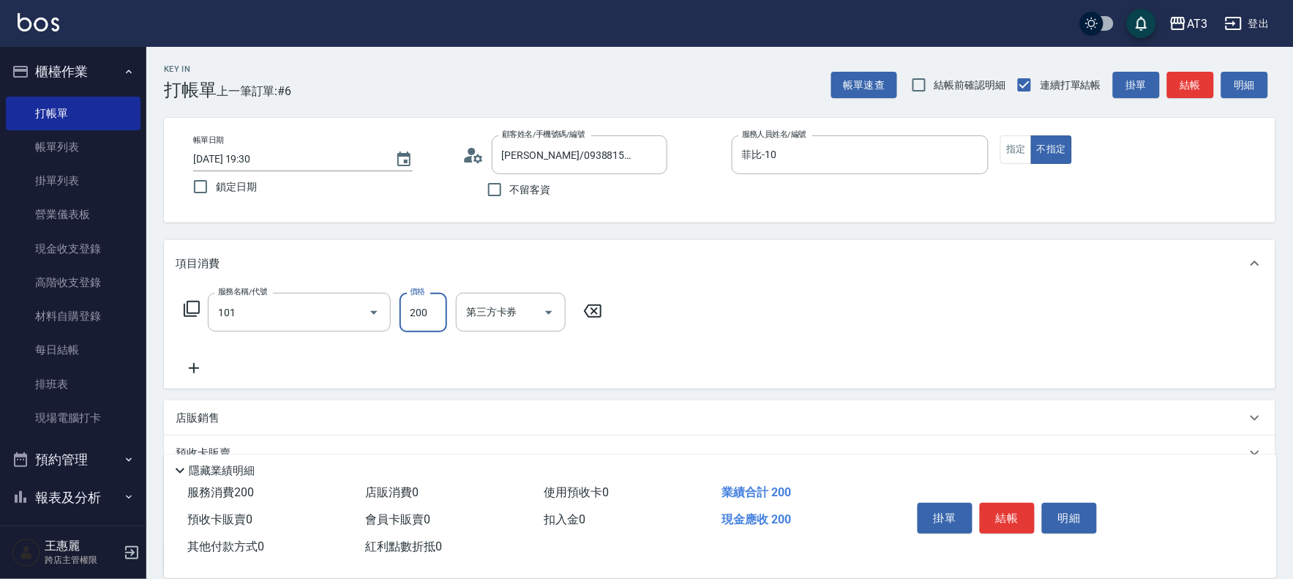
type input "洗髮(101)"
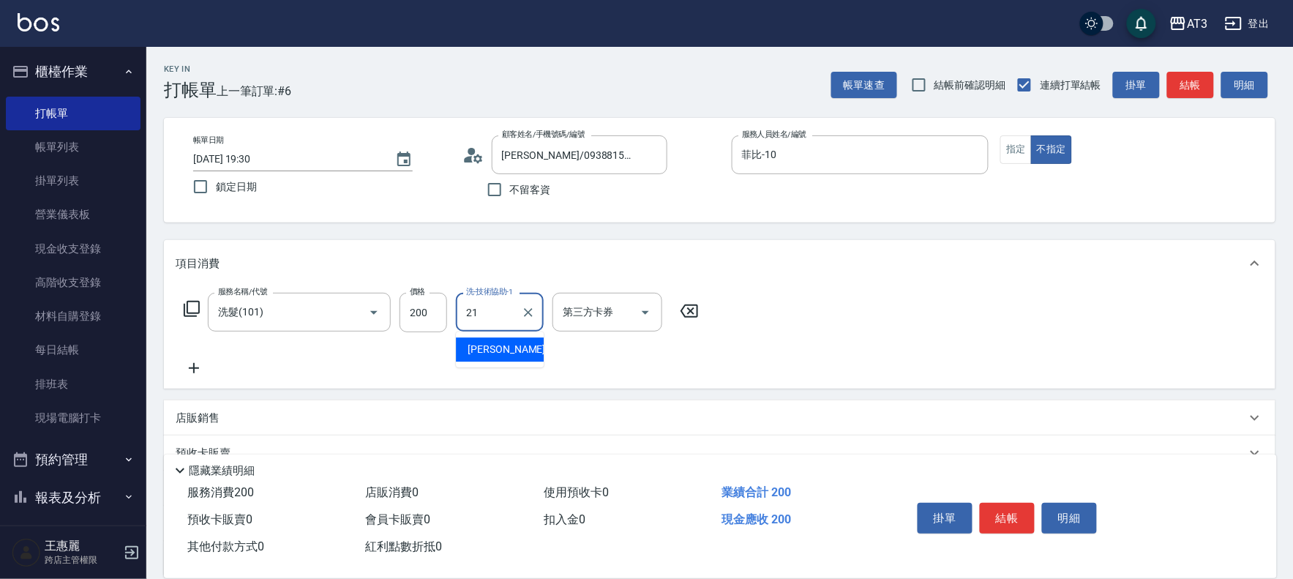
type input "[PERSON_NAME]-21"
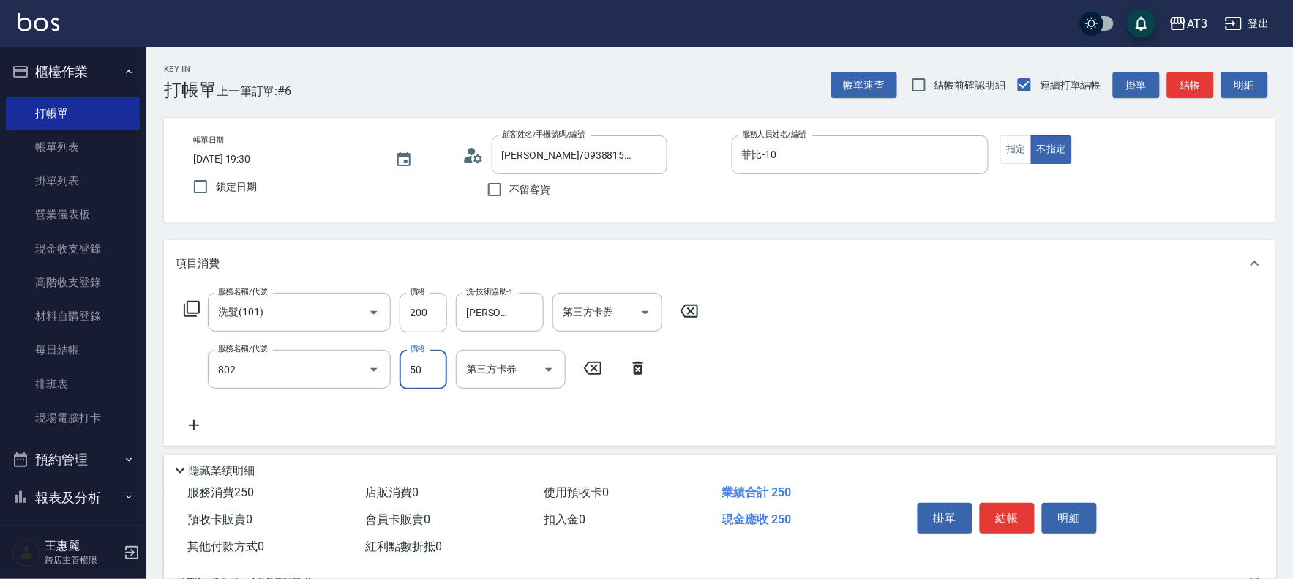
type input "潤絲/加精油(802)"
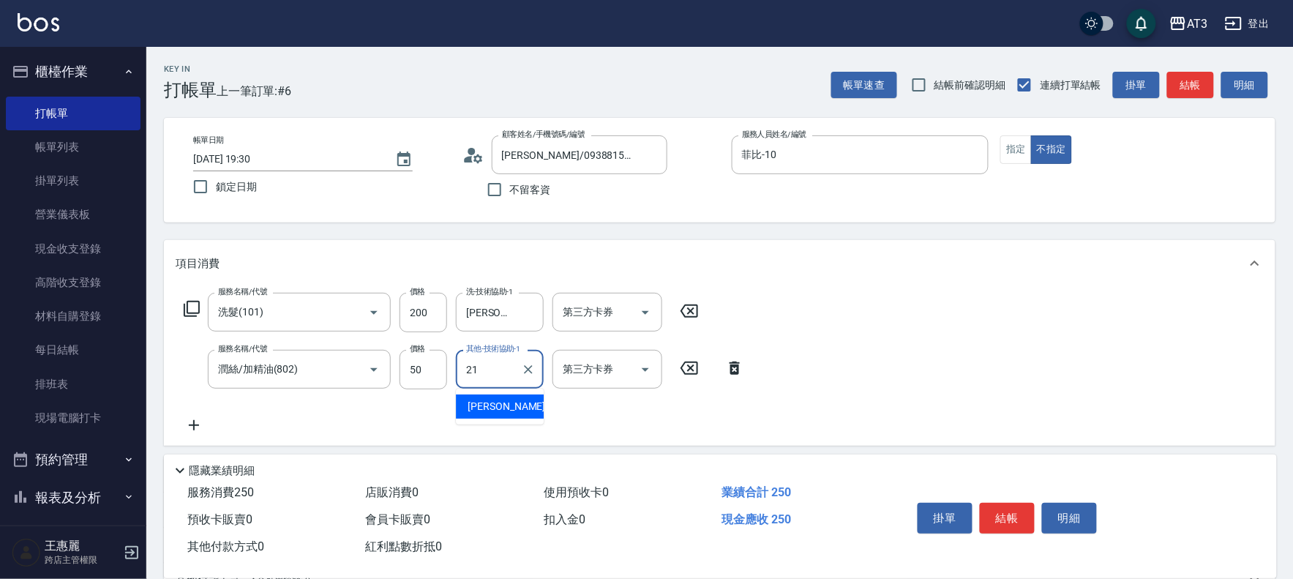
type input "[PERSON_NAME]-21"
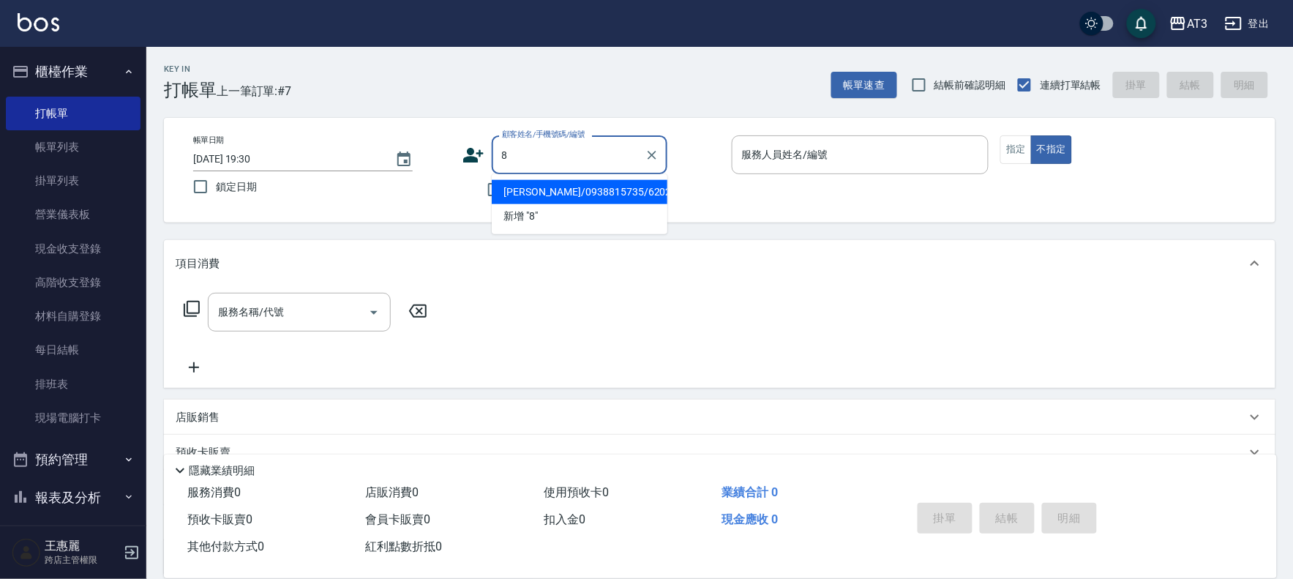
type input "8"
type input "[PERSON_NAME]/0938815735/620220"
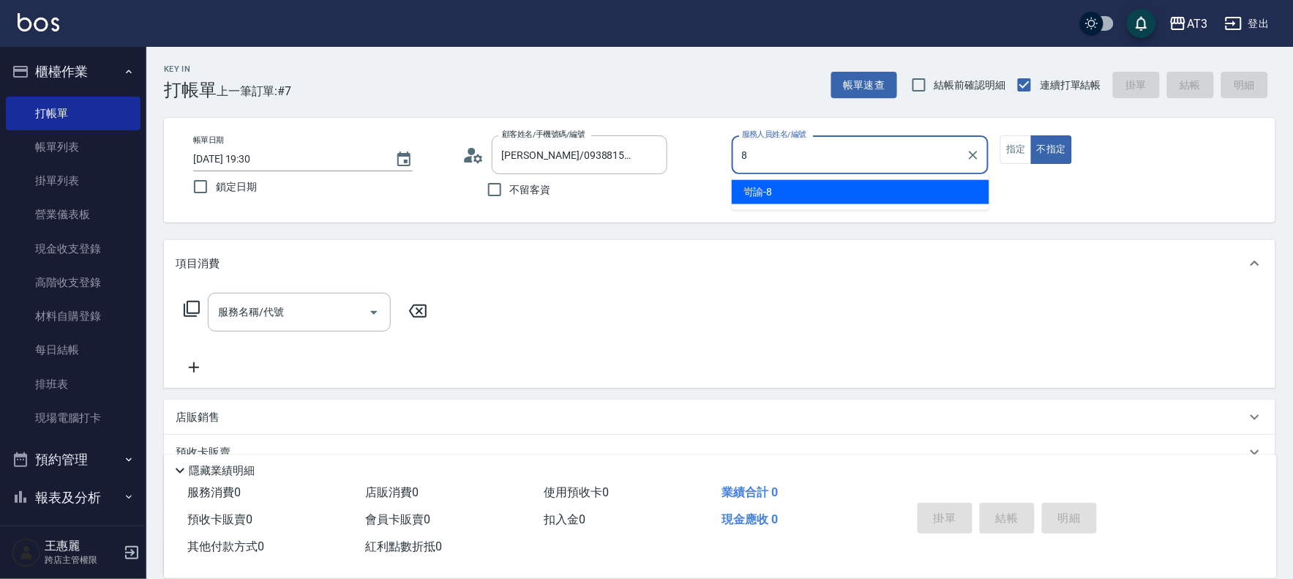
type input "岢諭-8"
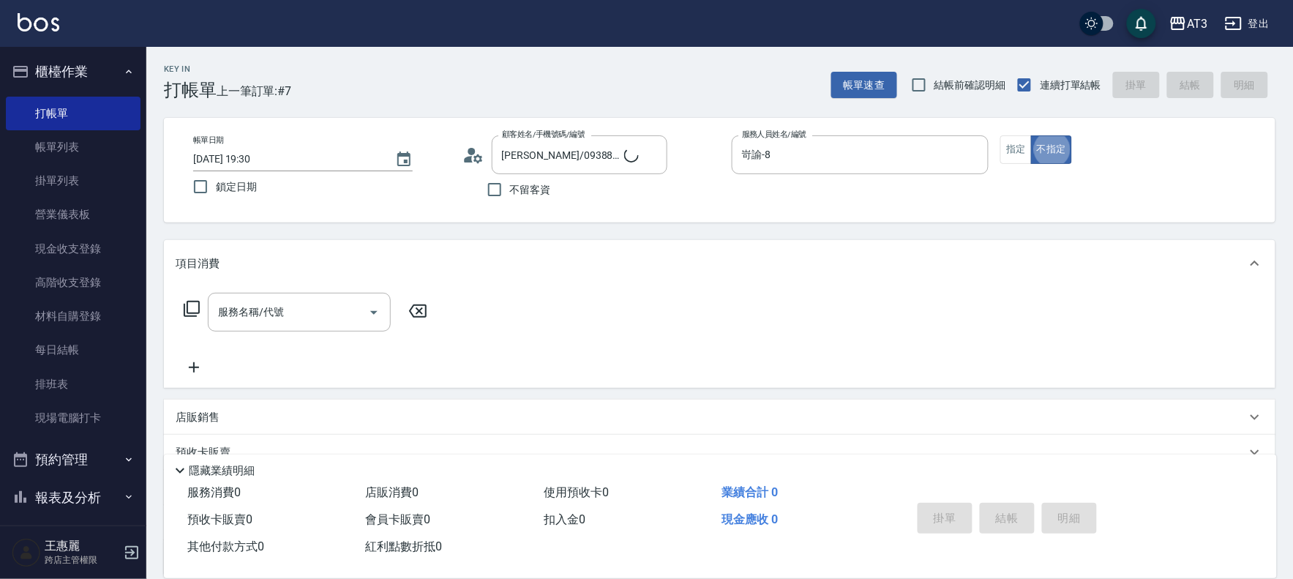
type input "巧巧/8_巧巧/8"
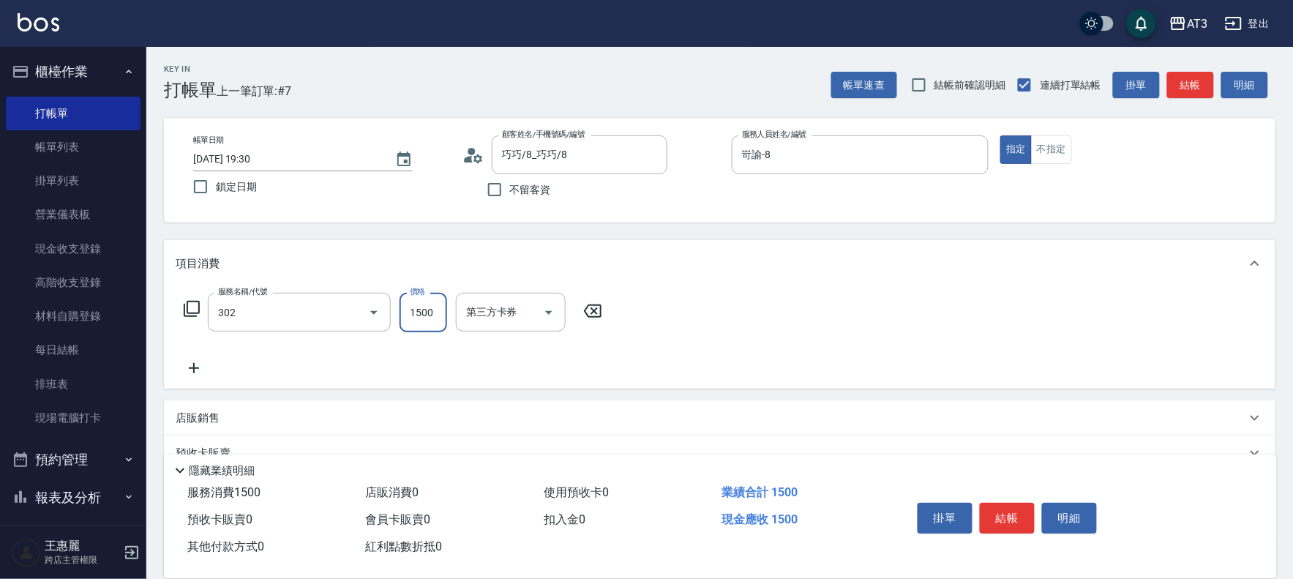
type input "設計燙髮(302)"
type input "1499"
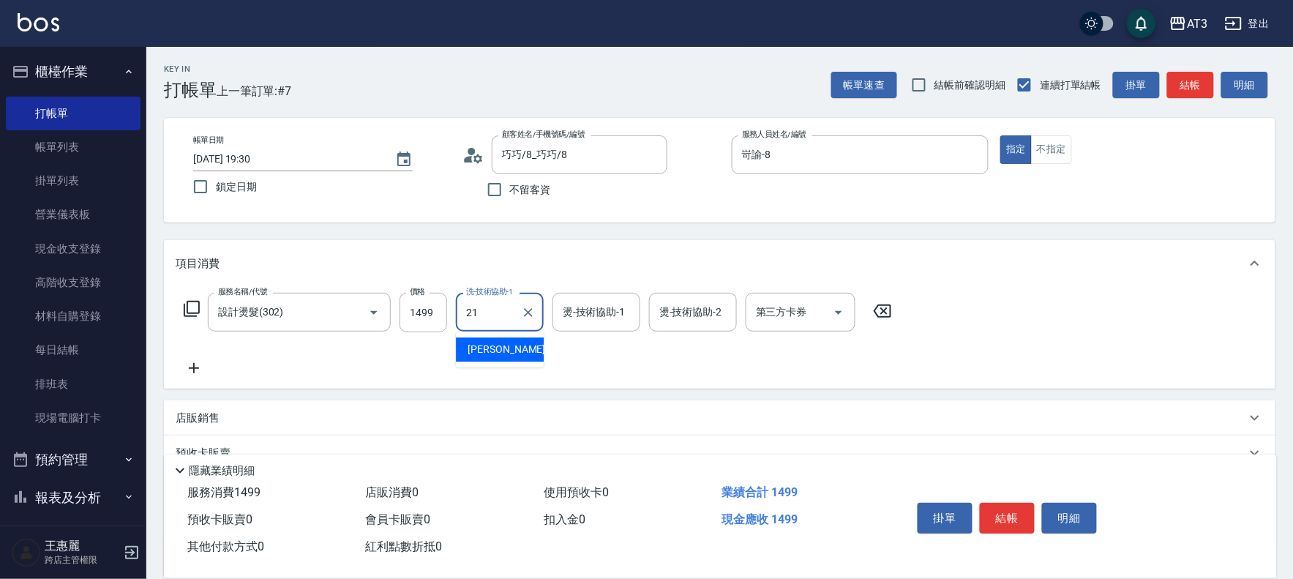
type input "[PERSON_NAME]-21"
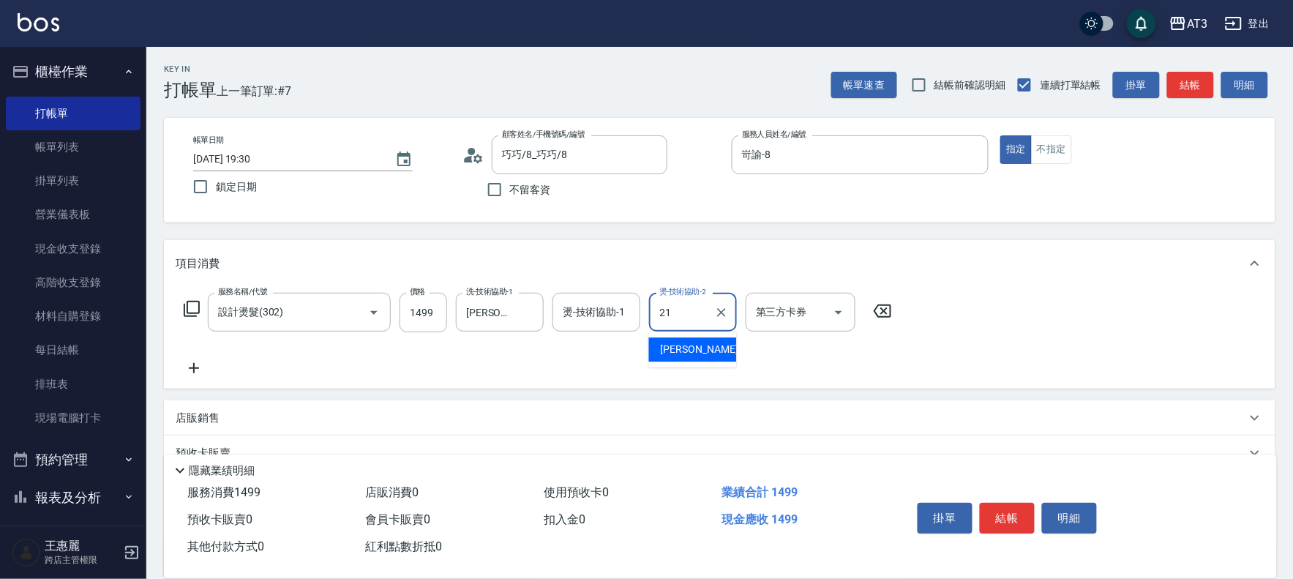
type input "[PERSON_NAME]-21"
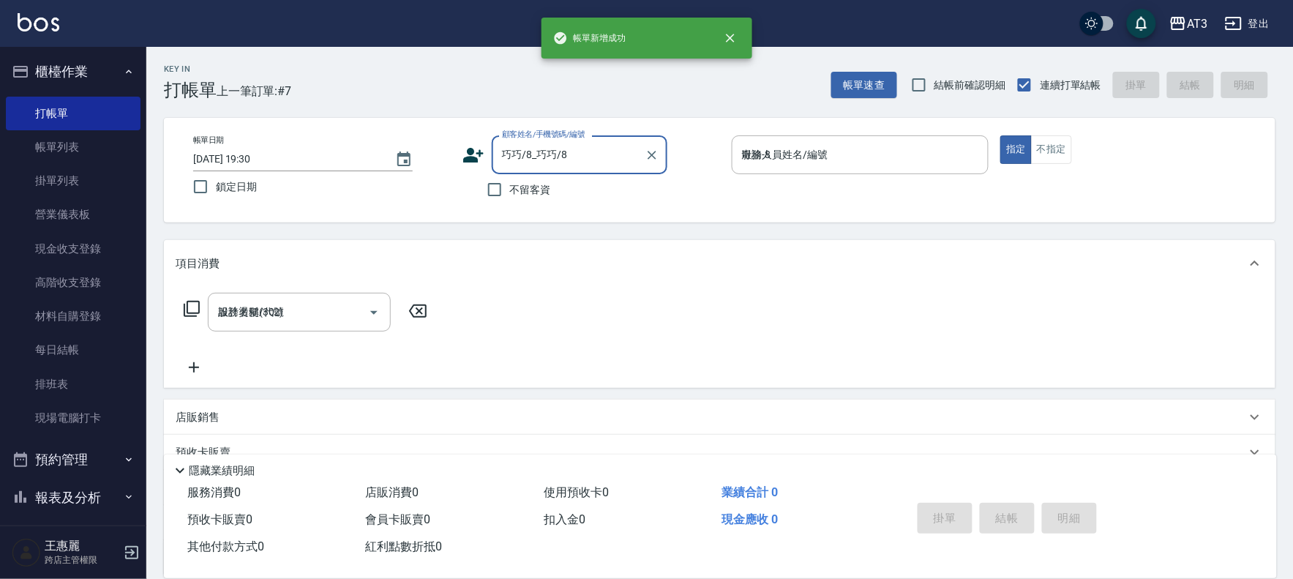
type input "[DATE] 19:31"
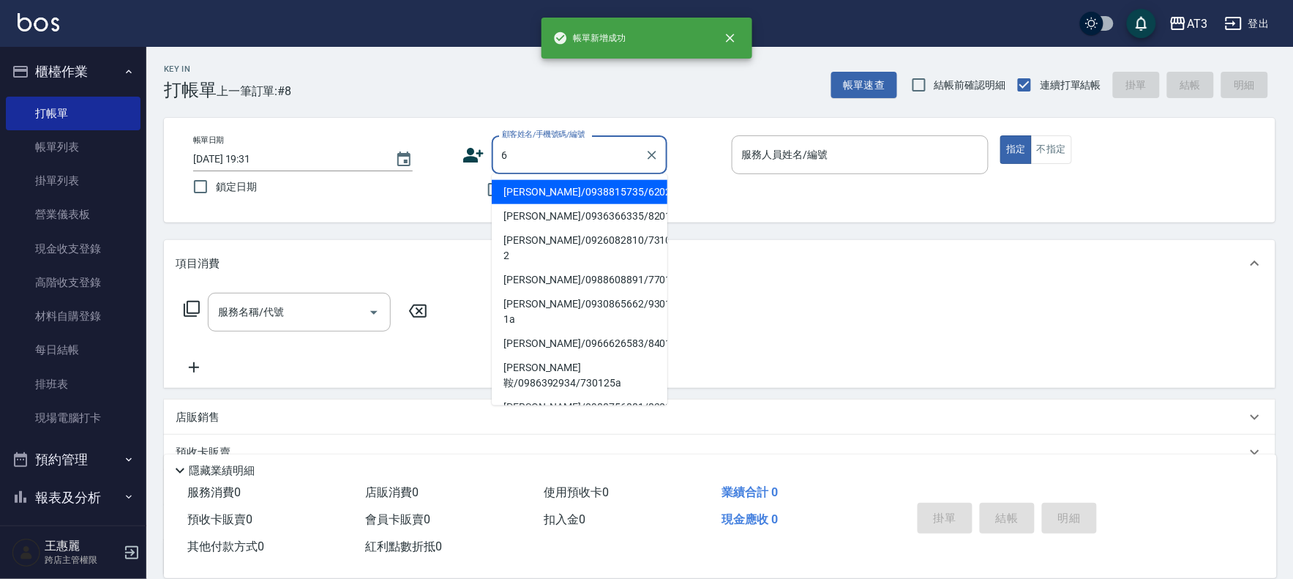
type input "6"
type input "[PERSON_NAME]/0938815735/620220"
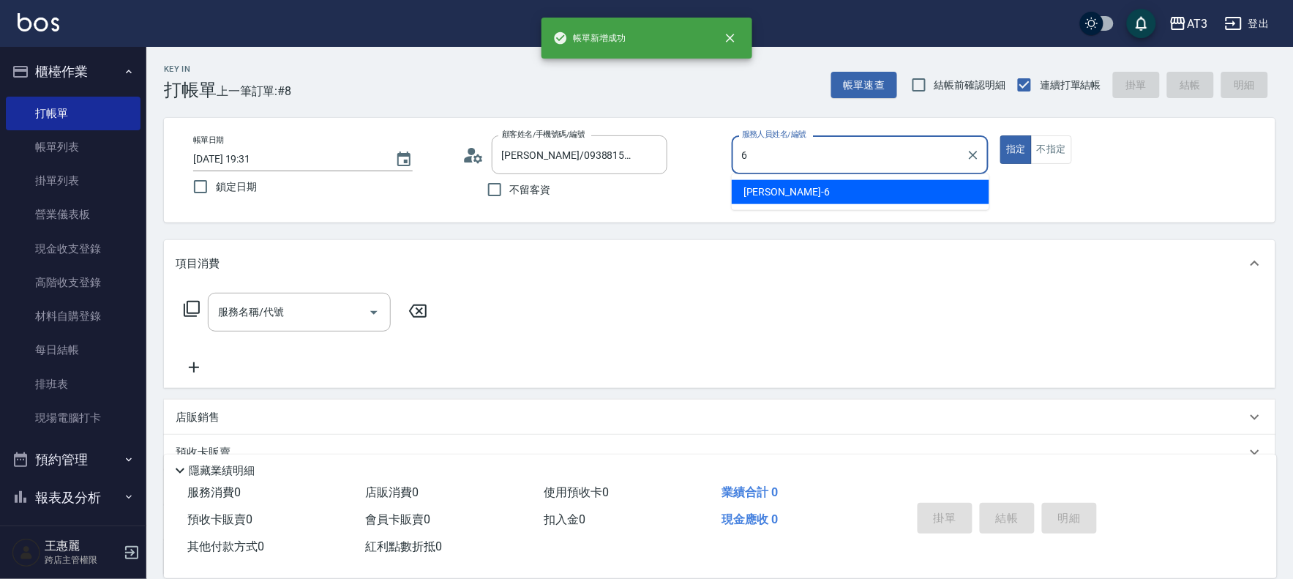
type input "詩雅-6"
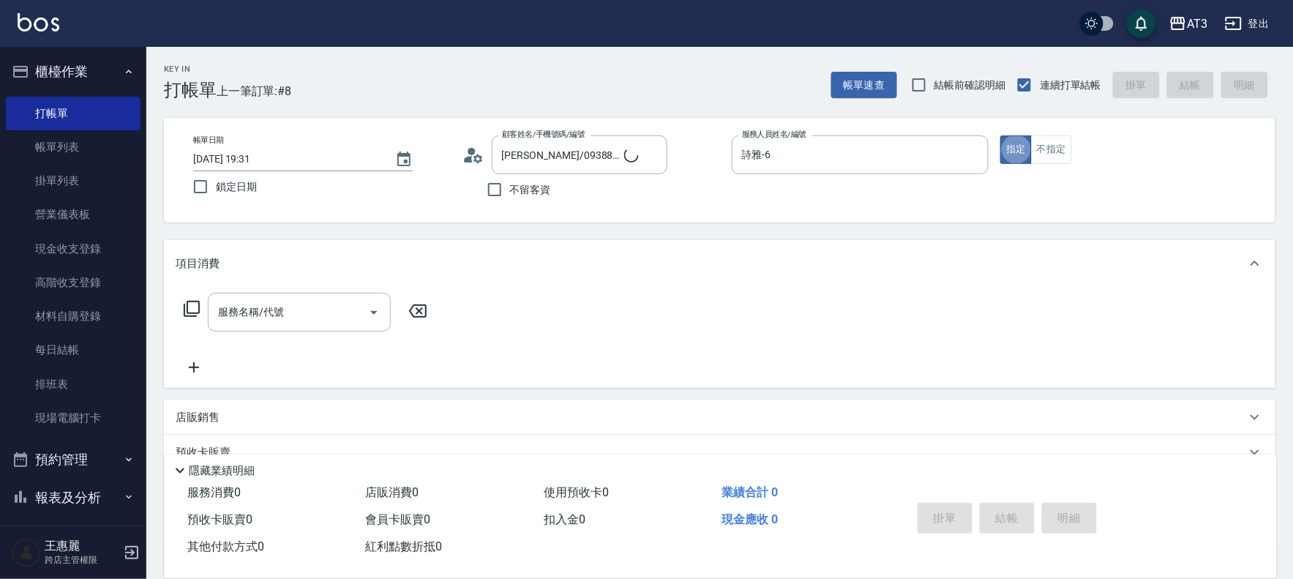
type input "6/30_辣椒/6"
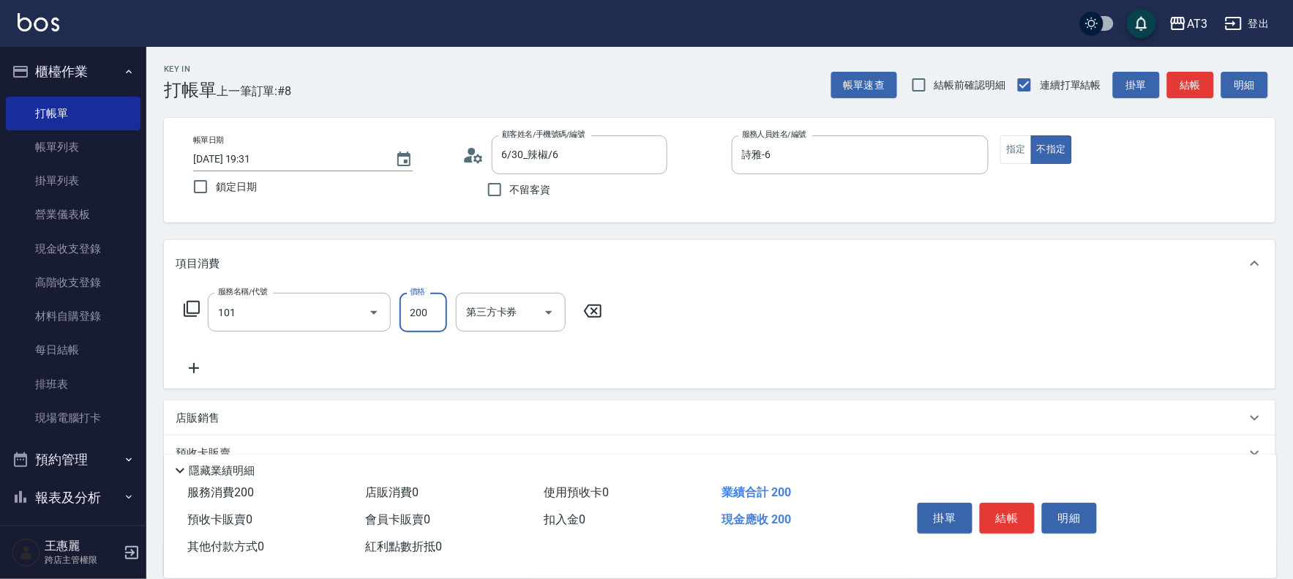
type input "洗髮(101)"
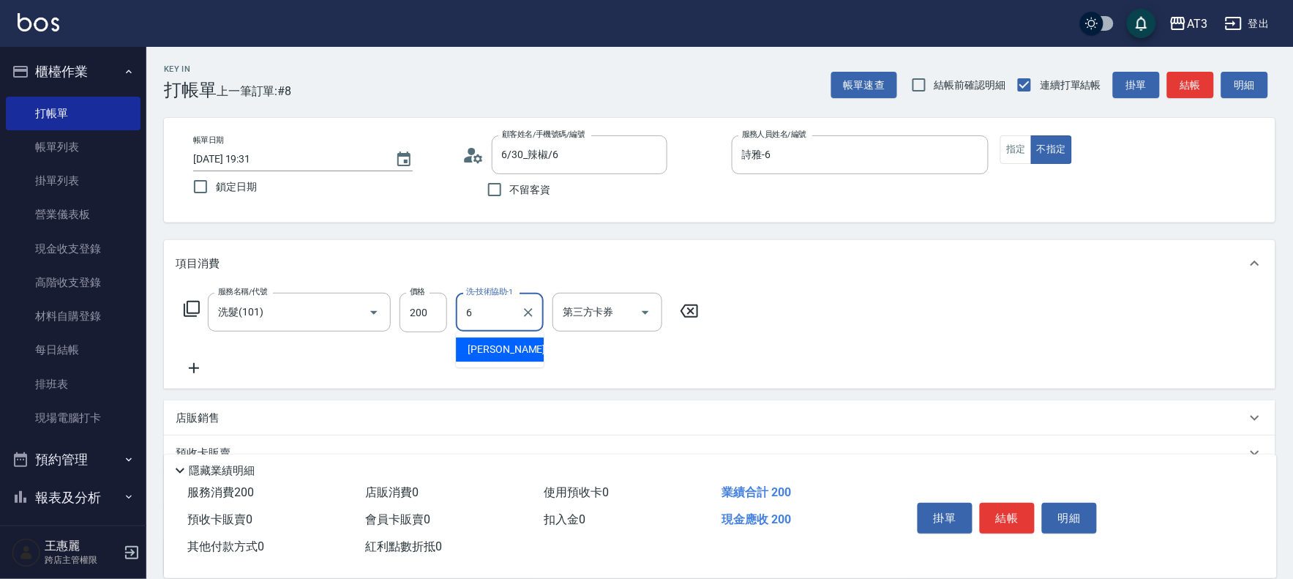
type input "詩雅-6"
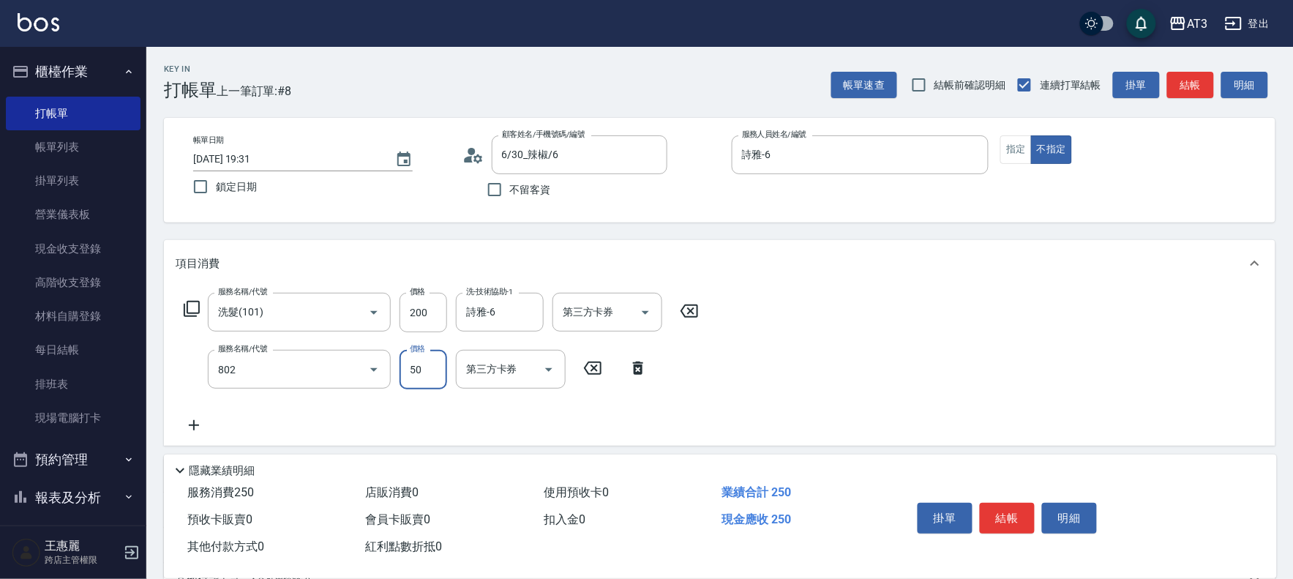
type input "潤絲/加精油(802)"
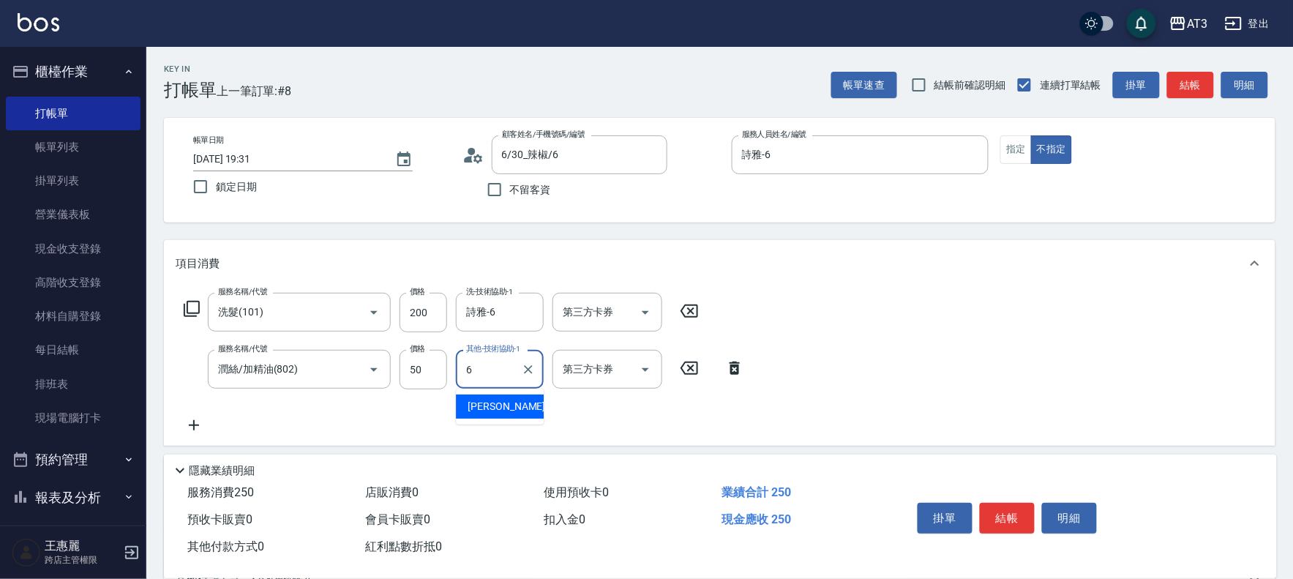
type input "詩雅-6"
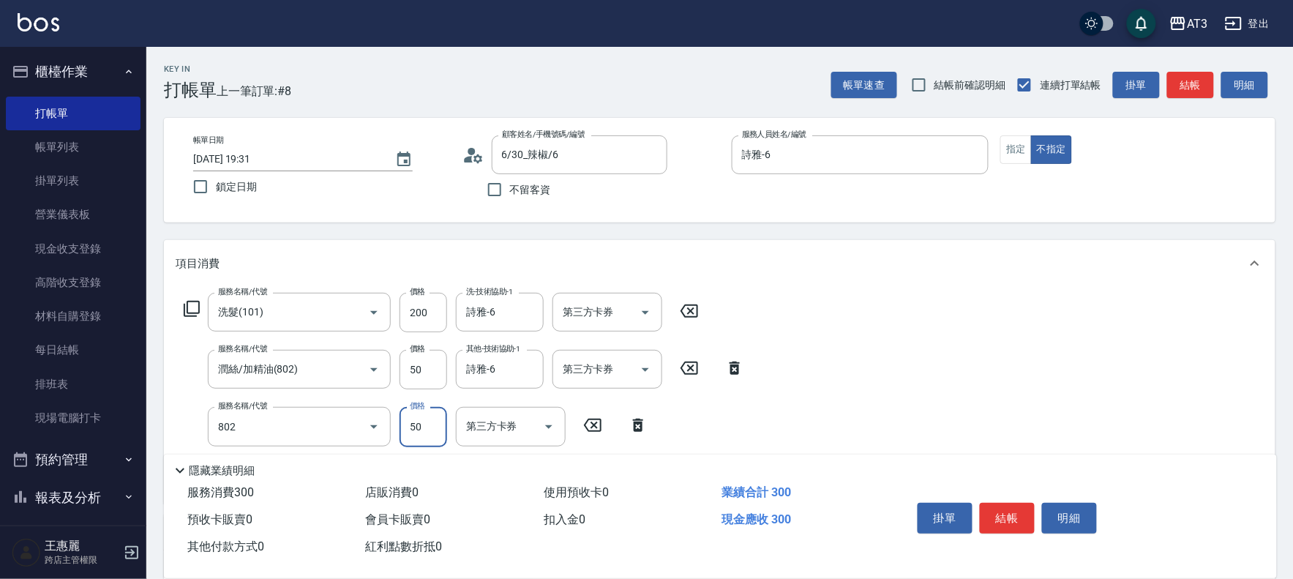
type input "潤絲/加精油(802)"
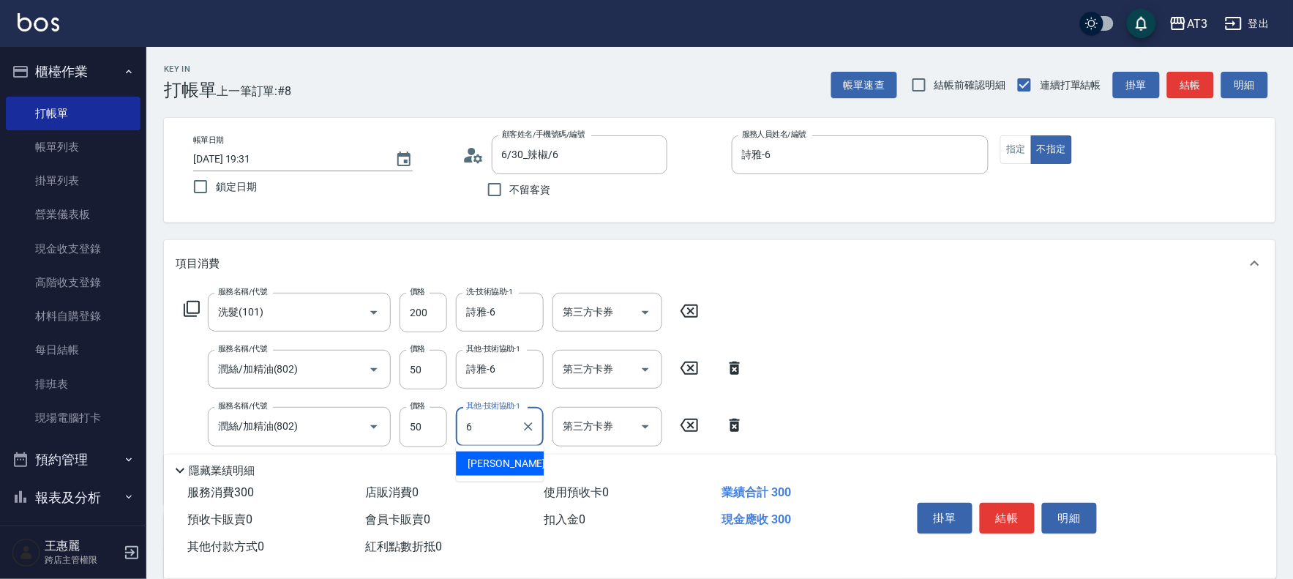
type input "詩雅-6"
type input "C2花漾深層護髮/新(517)"
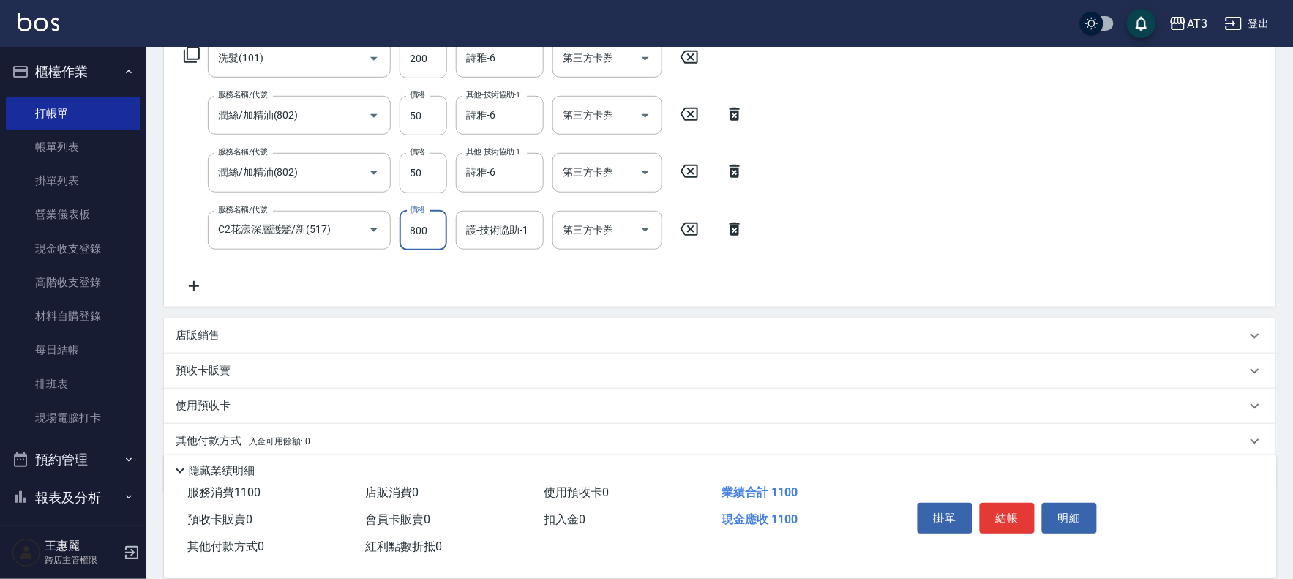
scroll to position [307, 0]
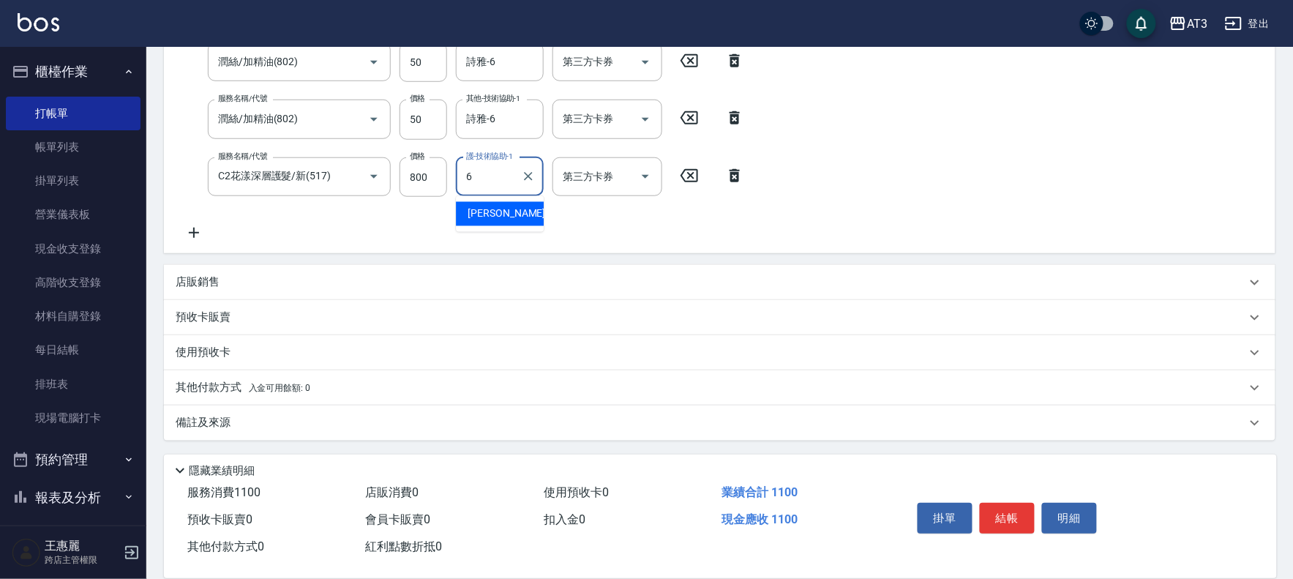
type input "詩雅-6"
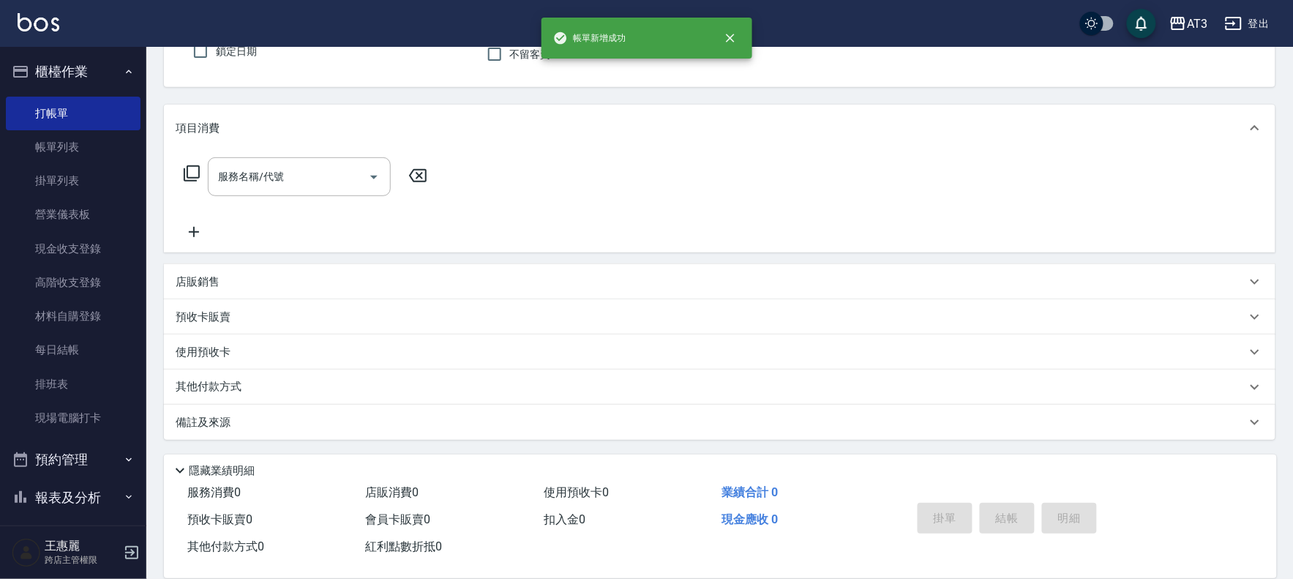
scroll to position [0, 0]
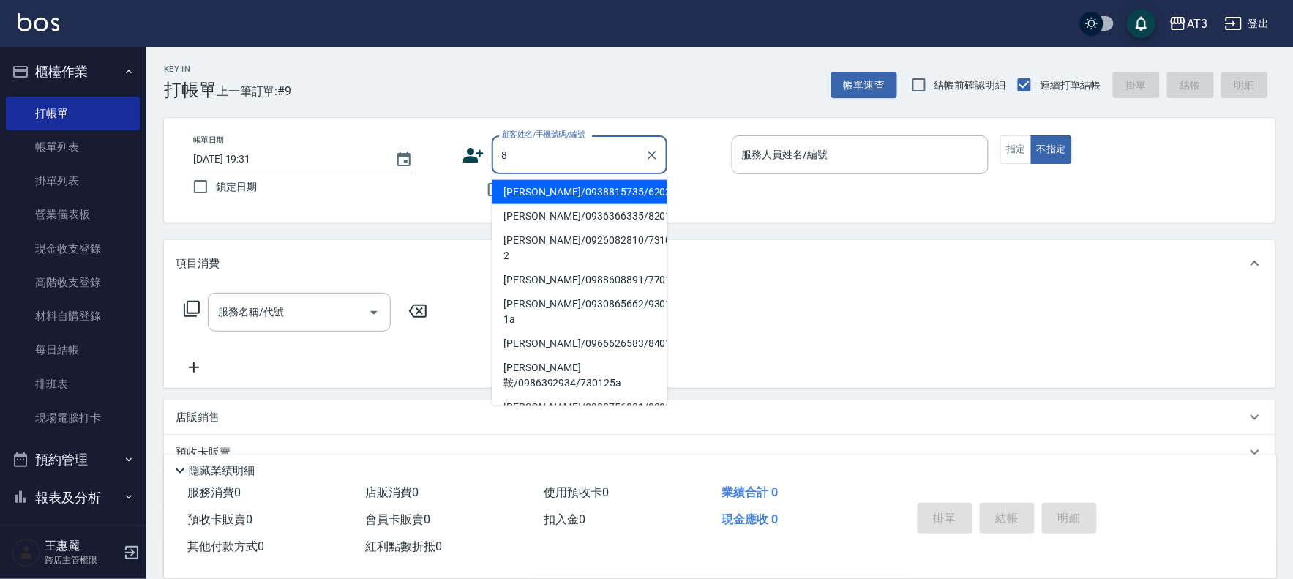
type input "[PERSON_NAME]/0938815735/620220"
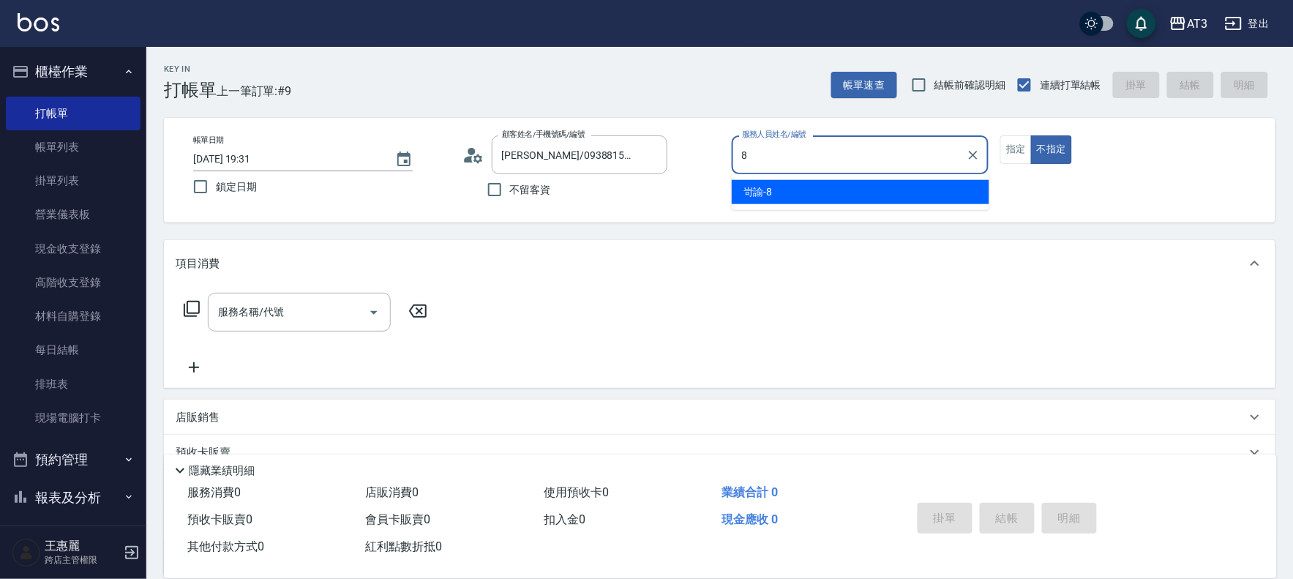
type input "岢諭-8"
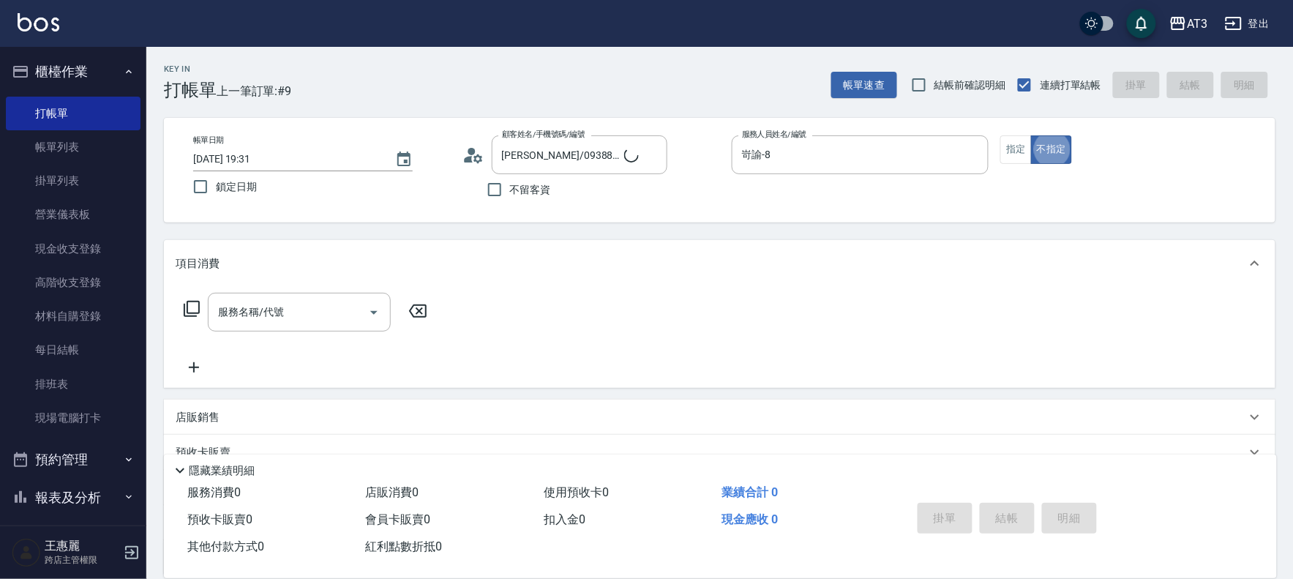
type input "8/8/8"
type input "0"
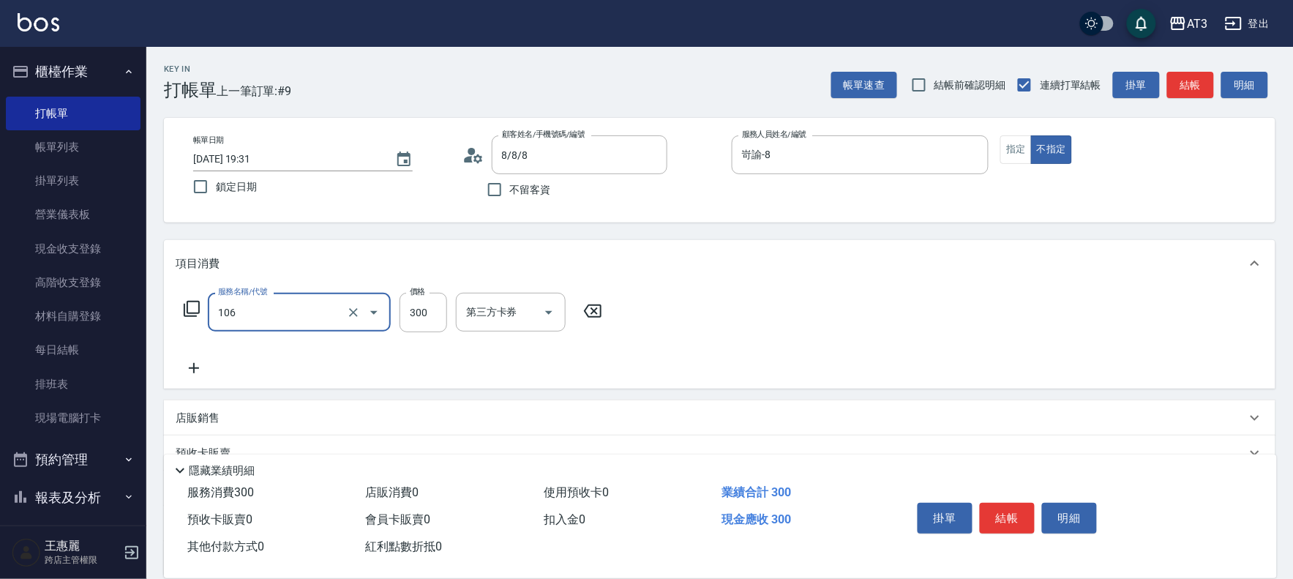
type input "洗髮(106)"
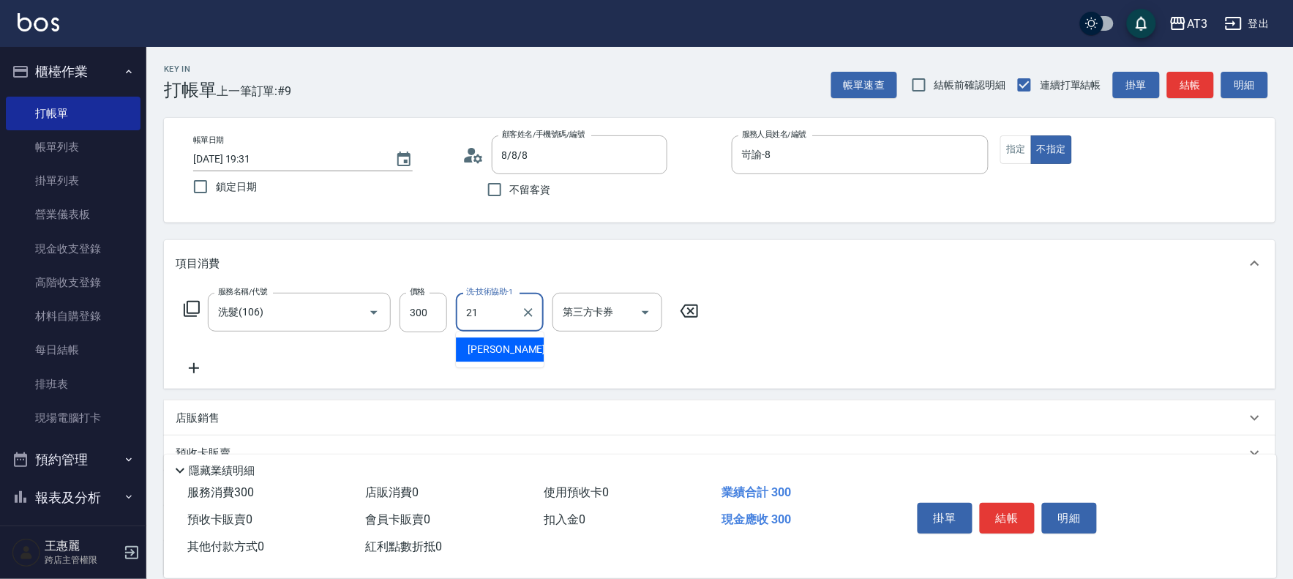
type input "[PERSON_NAME]-21"
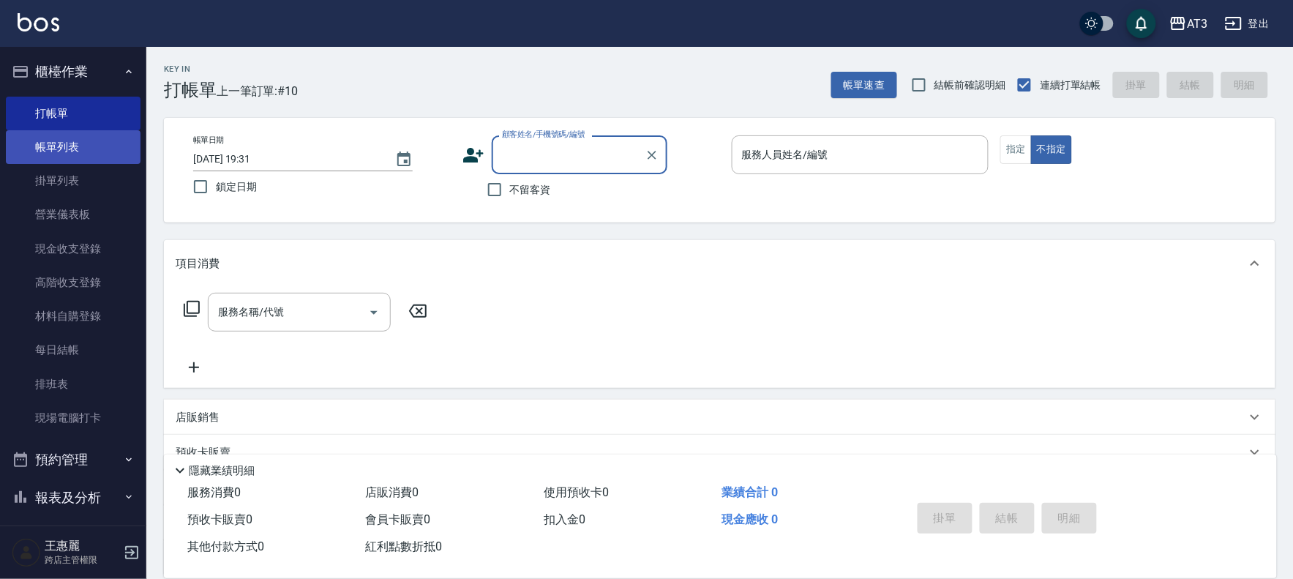
click at [71, 146] on link "帳單列表" at bounding box center [73, 147] width 135 height 34
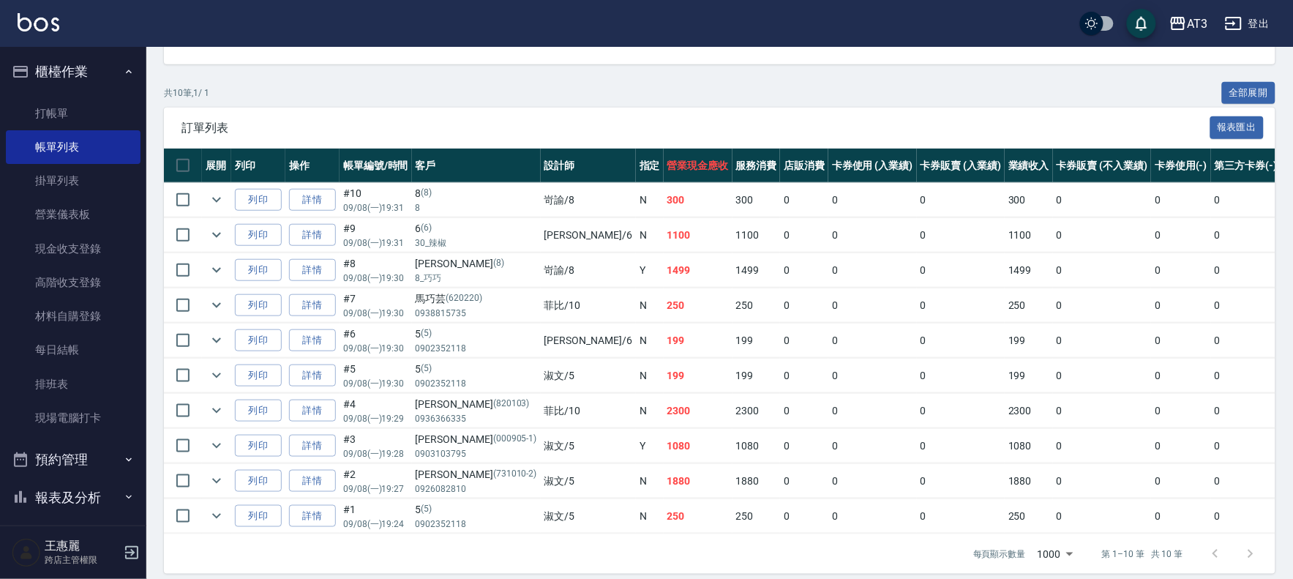
scroll to position [285, 0]
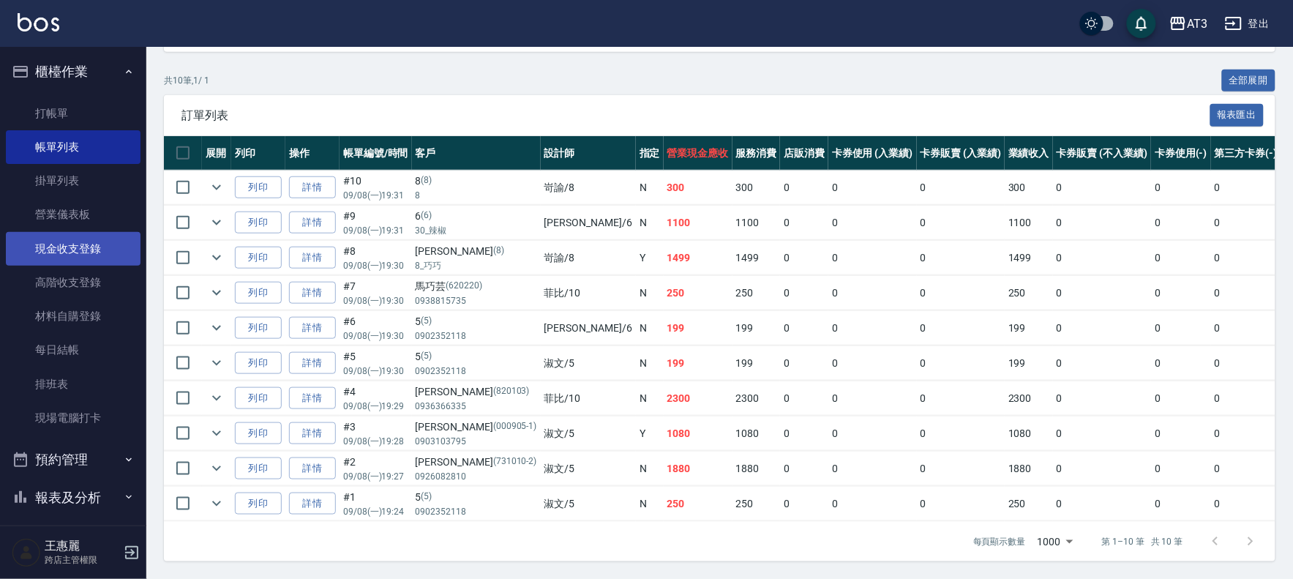
click at [66, 253] on link "現金收支登錄" at bounding box center [73, 249] width 135 height 34
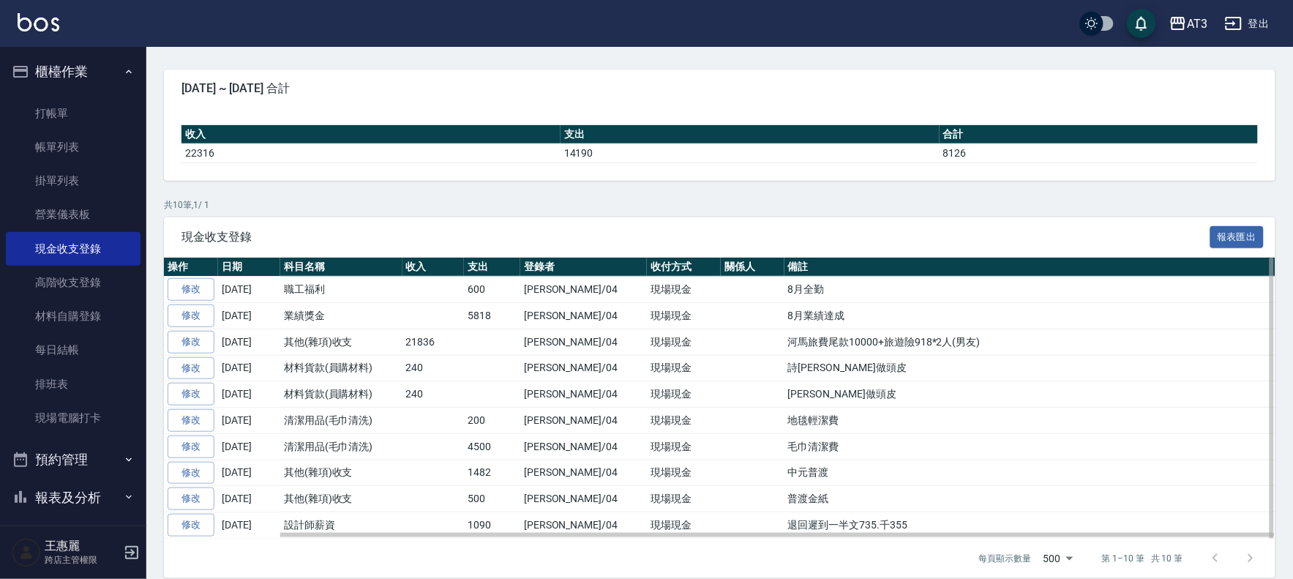
scroll to position [129, 0]
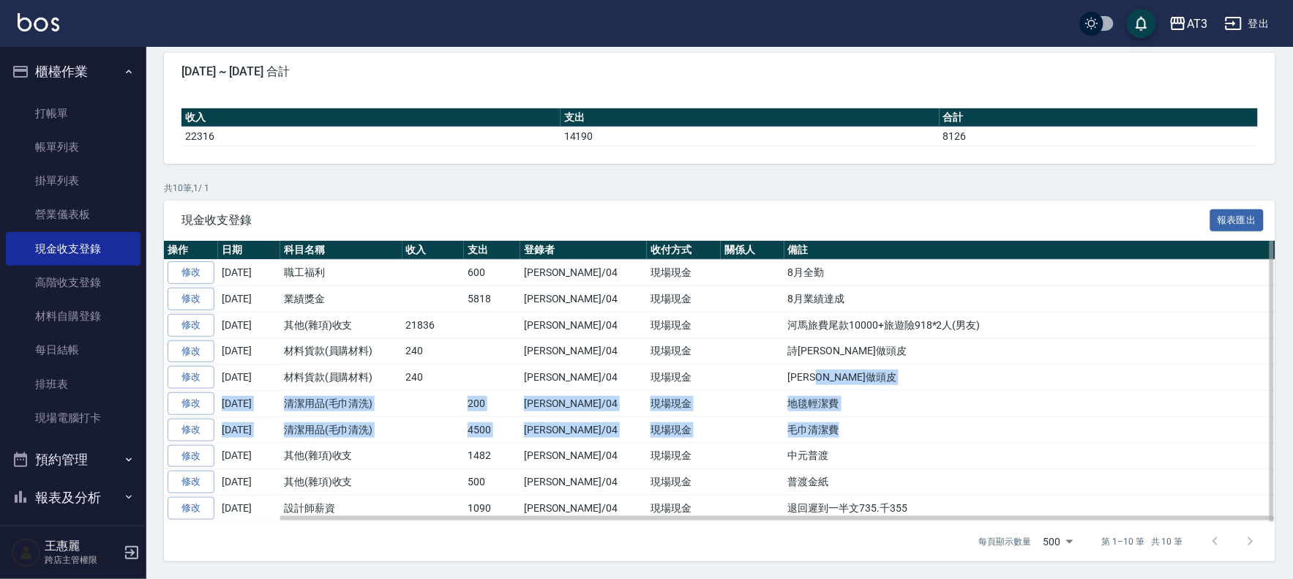
click at [890, 425] on tbody "修改 [DATE] 職工福利 600 [PERSON_NAME]/04 現場現金 8月全勤 修改 [DATE] 業績獎金 5818 [PERSON_NAME]…" at bounding box center [719, 391] width 1111 height 262
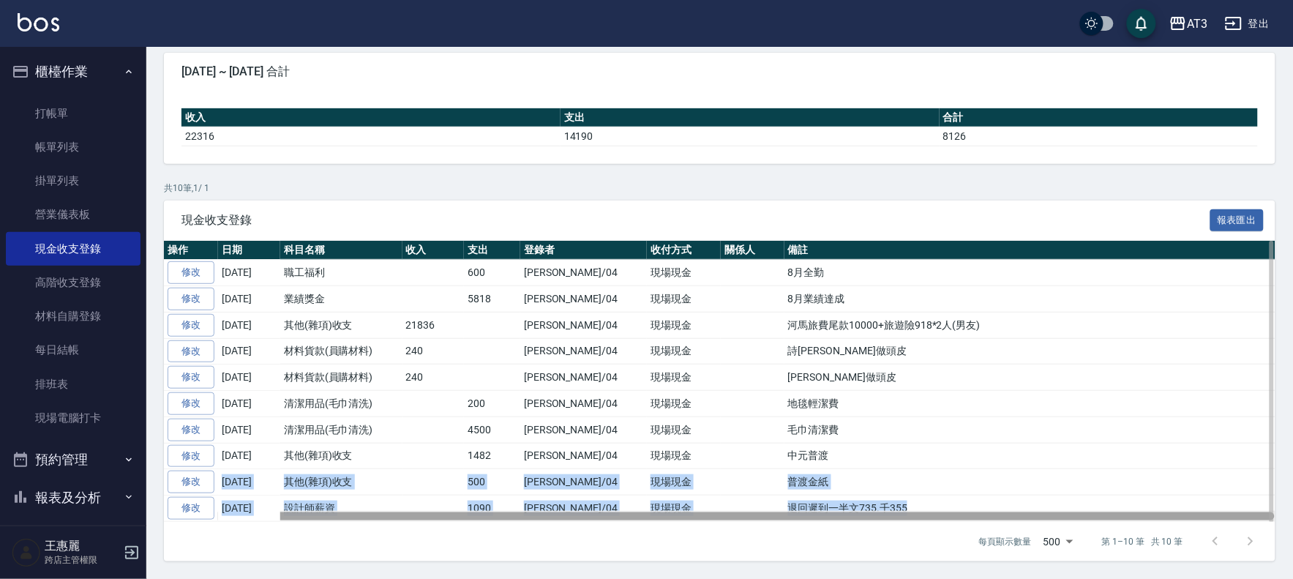
click at [891, 517] on div "操作 日期 科目名稱 收入 支出 登錄者 收付方式 關係人 備註 修改 [DATE] 職工福利 600 [PERSON_NAME]/04 現場現金 8月全勤 …" at bounding box center [719, 381] width 1111 height 281
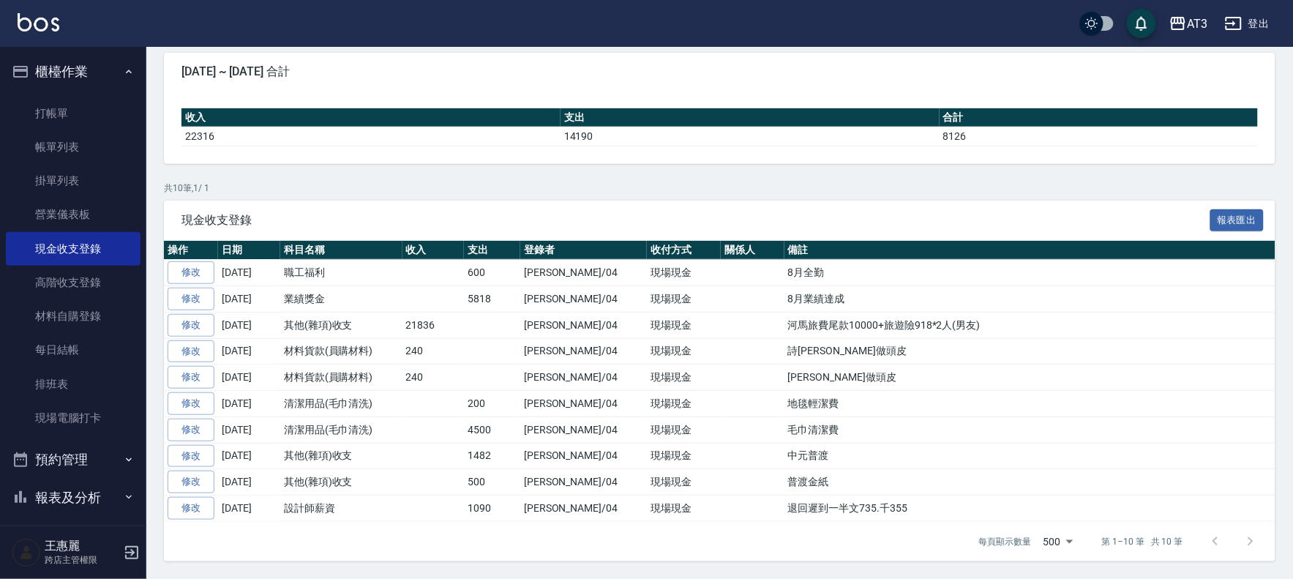
click at [1017, 181] on p "共 10 筆, 1 / 1" at bounding box center [719, 187] width 1111 height 13
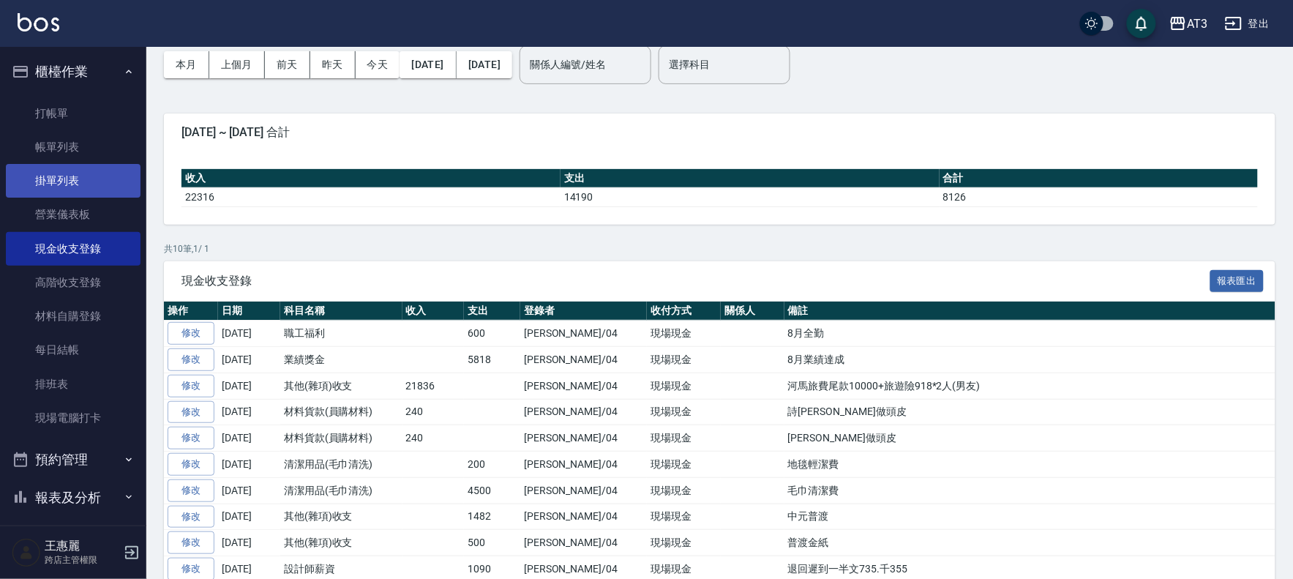
scroll to position [0, 0]
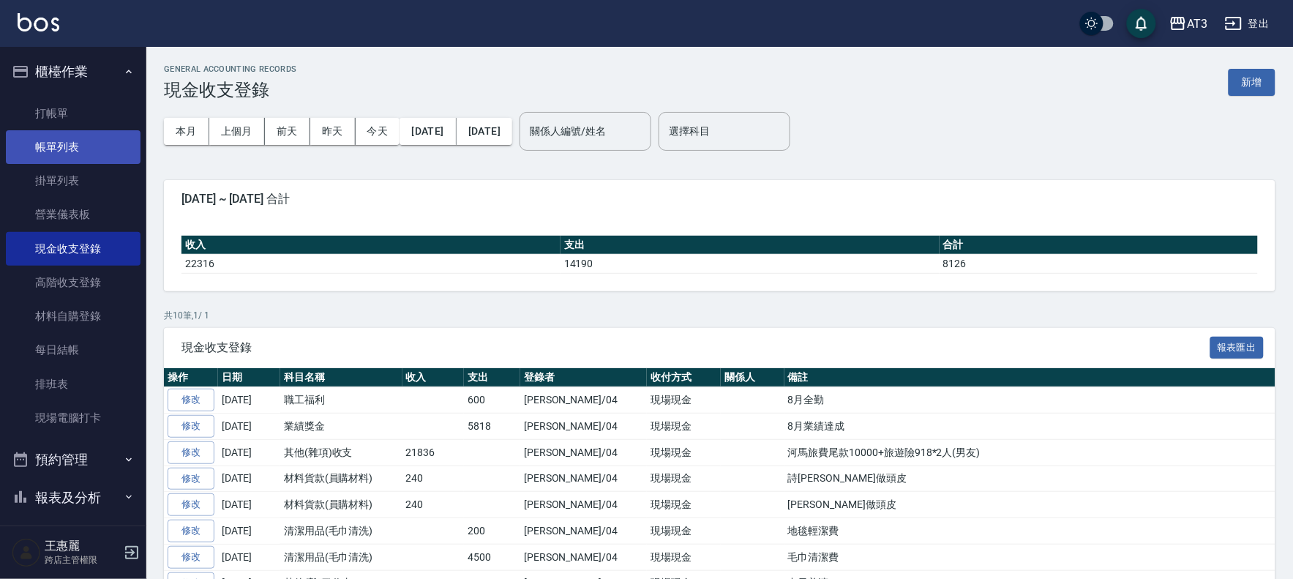
click at [70, 158] on link "帳單列表" at bounding box center [73, 147] width 135 height 34
click at [56, 102] on link "打帳單" at bounding box center [73, 114] width 135 height 34
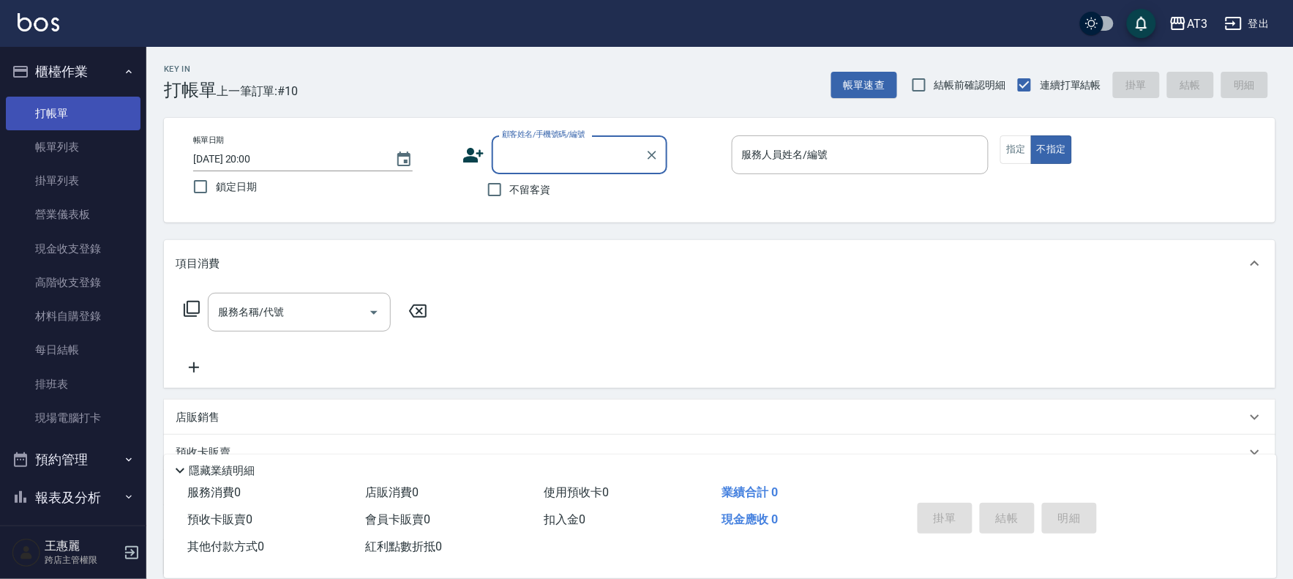
click at [57, 115] on link "打帳單" at bounding box center [73, 114] width 135 height 34
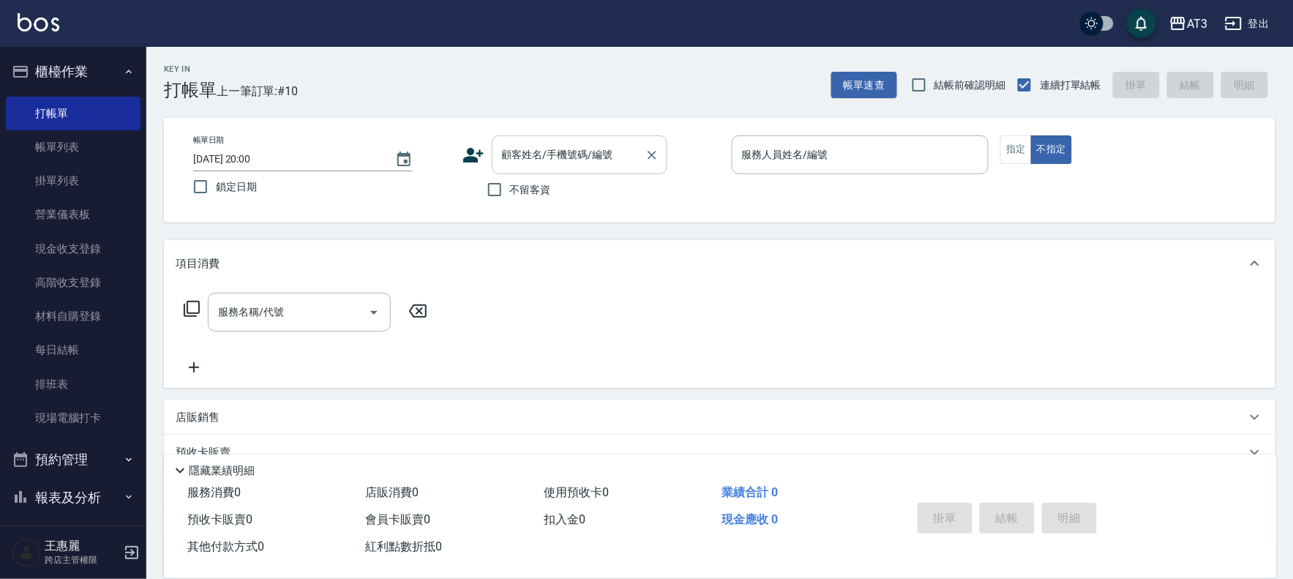
click at [517, 155] on input "顧客姓名/手機號碼/編號" at bounding box center [568, 155] width 140 height 26
click at [510, 151] on input "顧客姓名/手機號碼/編號" at bounding box center [568, 155] width 140 height 26
click at [601, 162] on input "940115" at bounding box center [568, 155] width 140 height 26
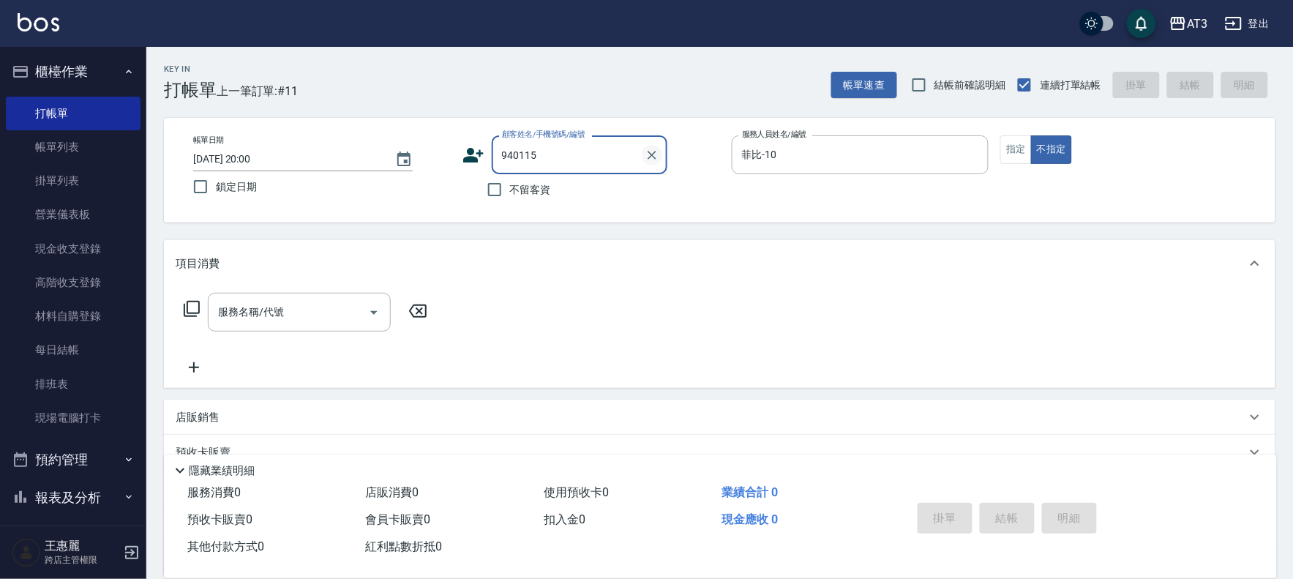
click at [655, 156] on icon "Clear" at bounding box center [652, 155] width 15 height 15
click at [477, 156] on icon at bounding box center [473, 155] width 22 height 22
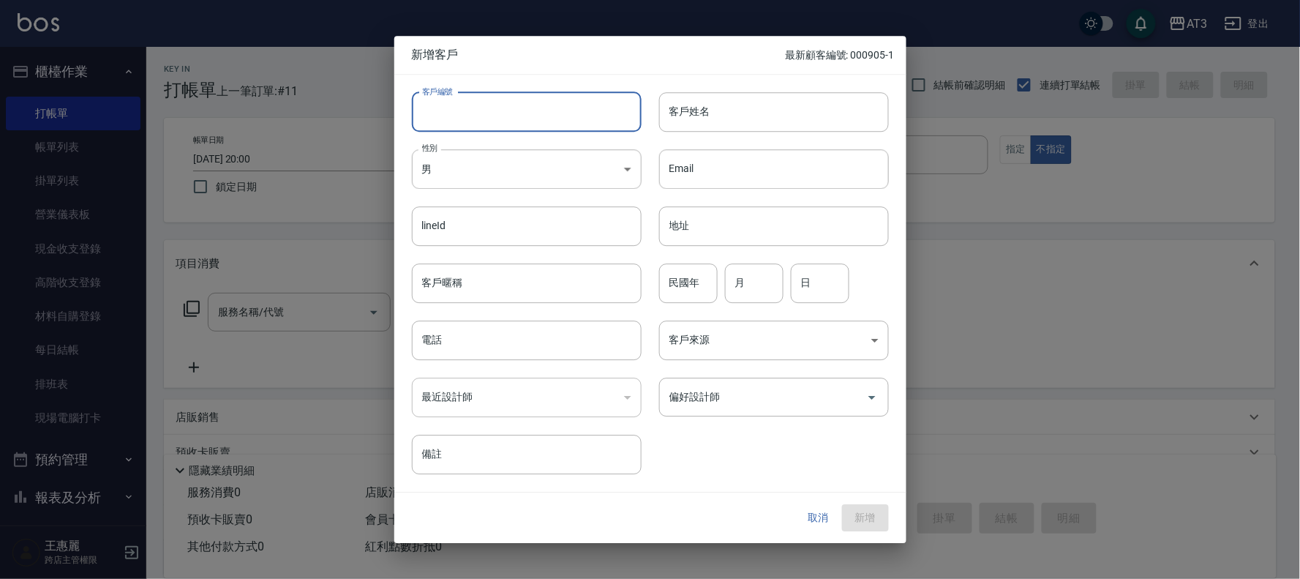
click at [495, 119] on input "客戶編號" at bounding box center [527, 112] width 230 height 40
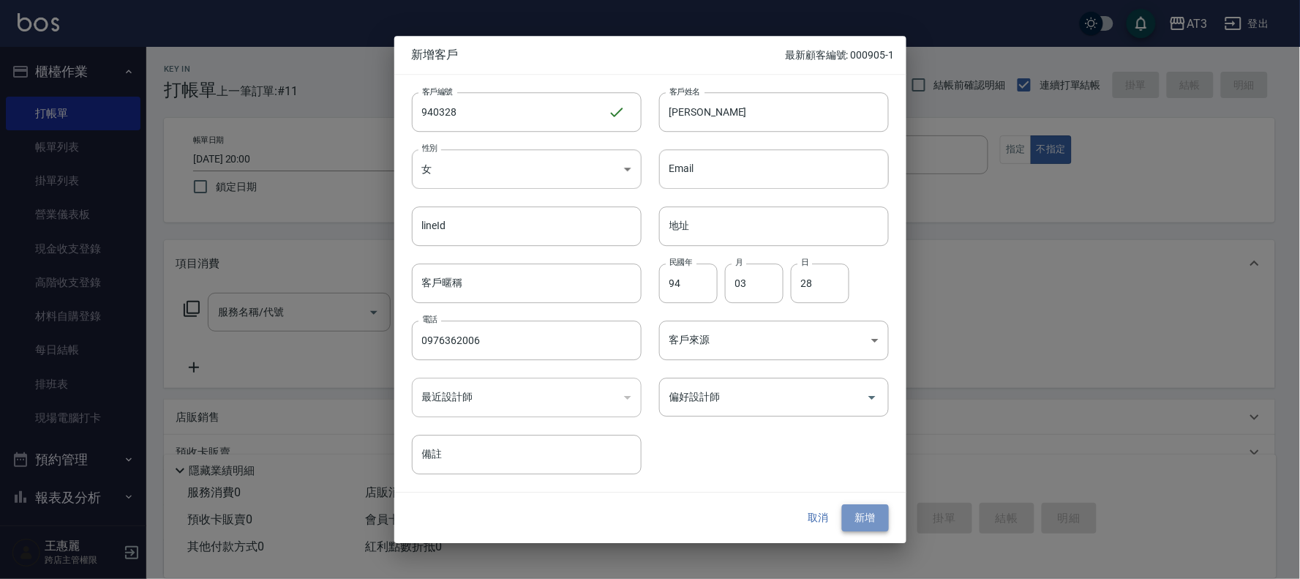
click at [871, 519] on button "新增" at bounding box center [865, 518] width 47 height 27
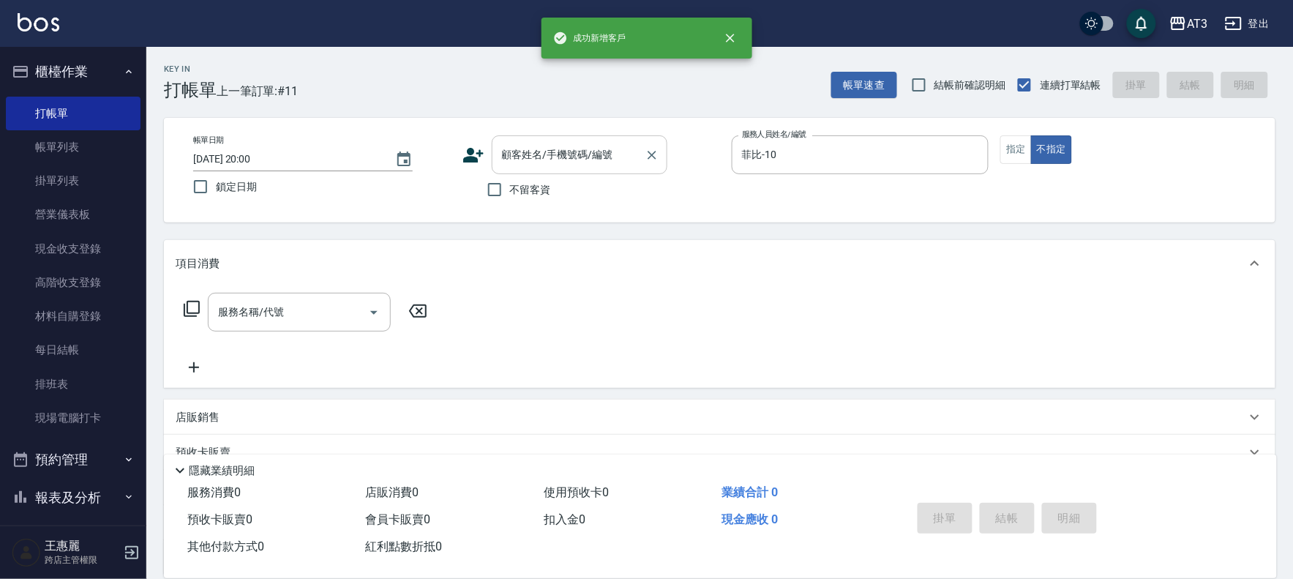
click at [513, 149] on input "顧客姓名/手機號碼/編號" at bounding box center [568, 155] width 140 height 26
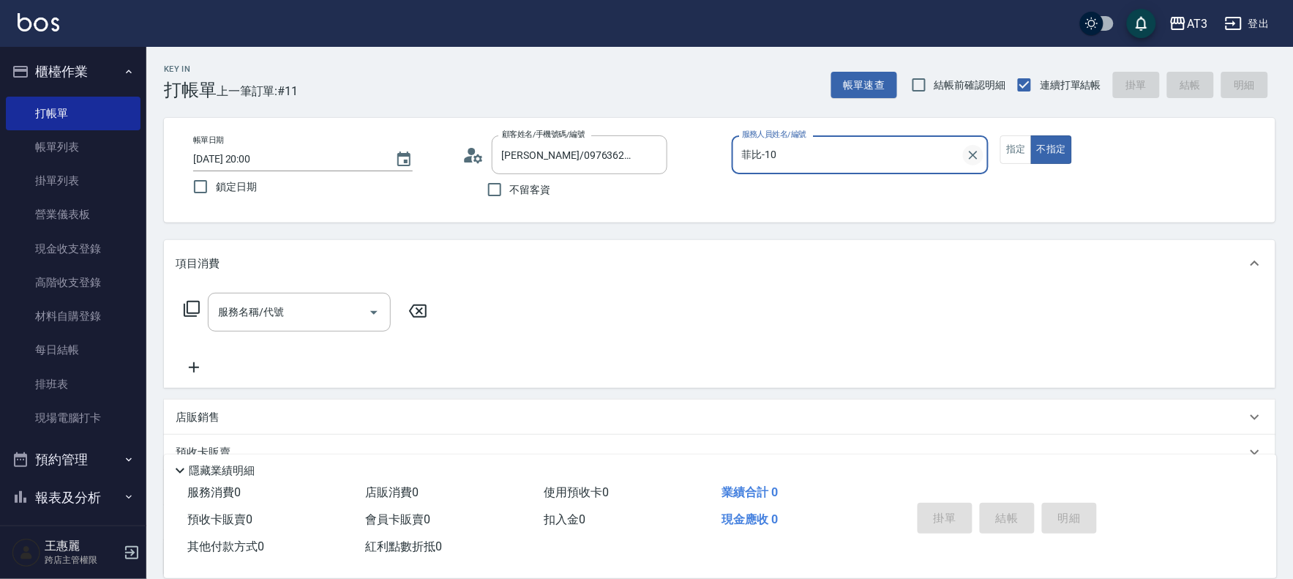
click at [974, 150] on icon "Clear" at bounding box center [973, 155] width 15 height 15
click at [909, 158] on input "服務人員姓名/編號" at bounding box center [860, 155] width 244 height 26
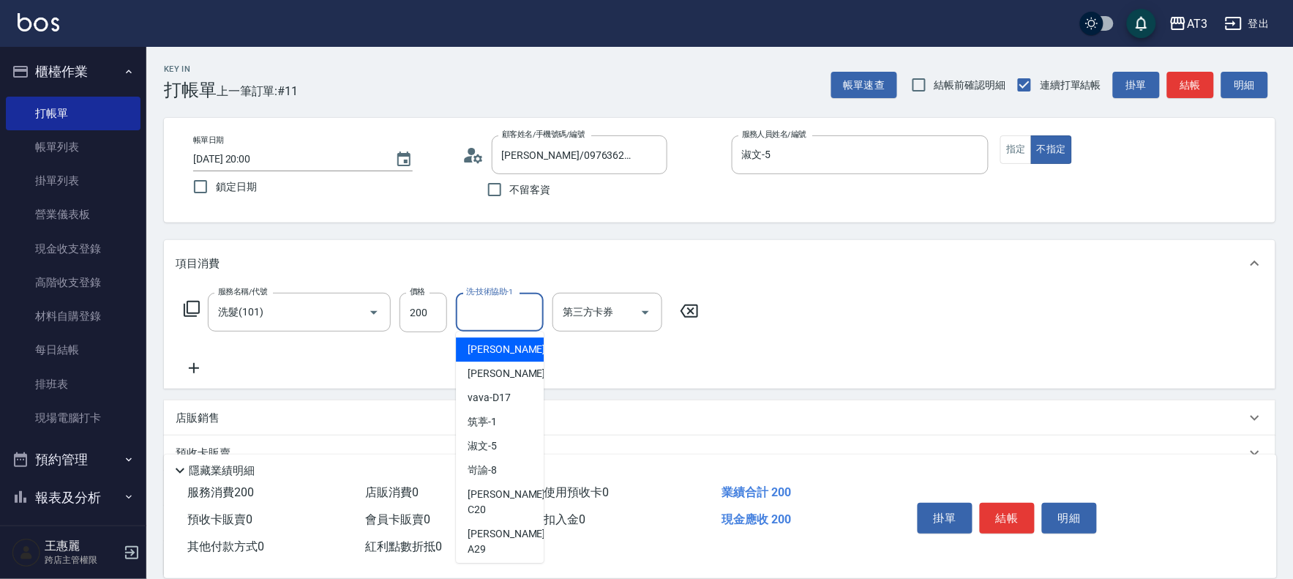
click at [522, 308] on div "洗-技術協助-1 洗-技術協助-1" at bounding box center [500, 312] width 88 height 39
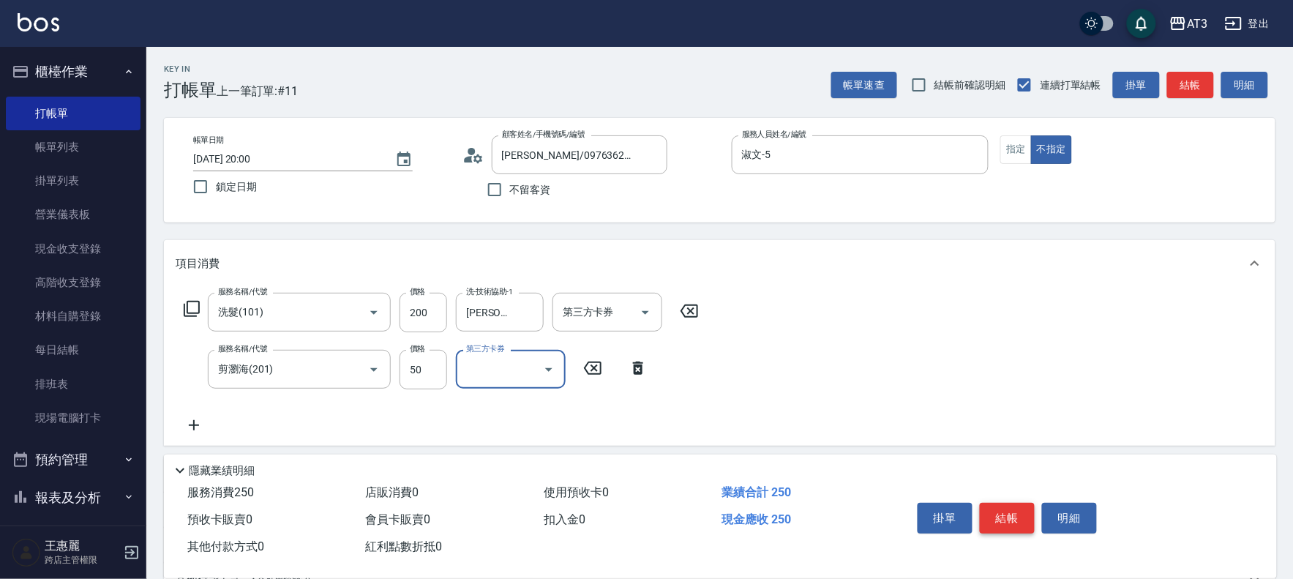
click at [1007, 516] on button "結帳" at bounding box center [1007, 518] width 55 height 31
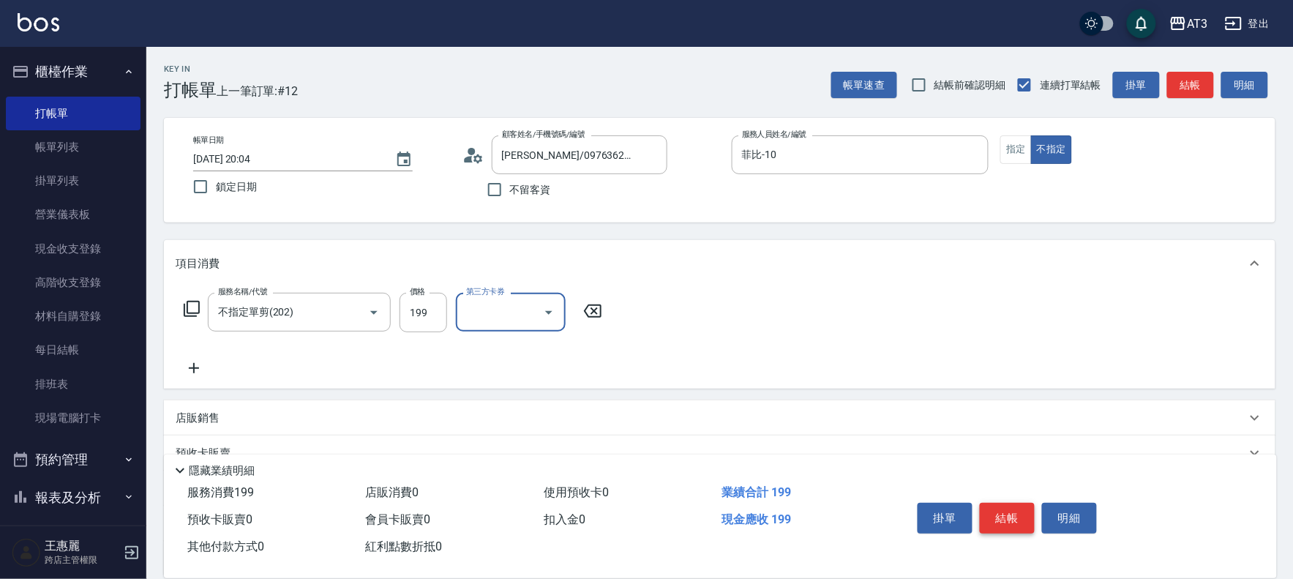
click at [1013, 508] on button "結帳" at bounding box center [1007, 518] width 55 height 31
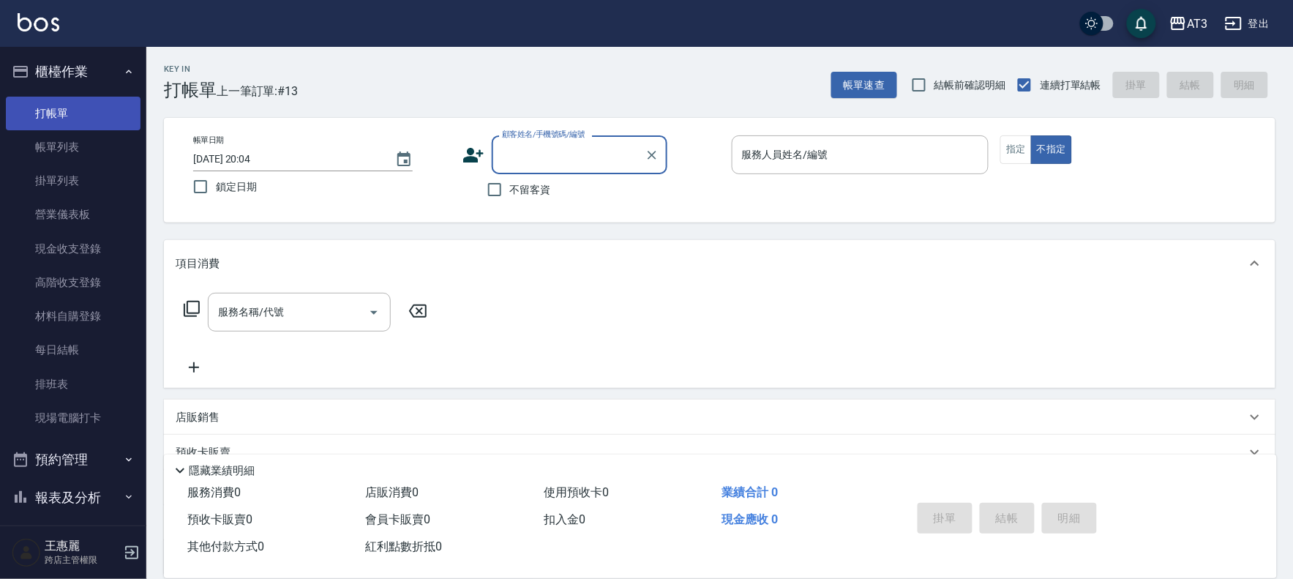
click at [48, 127] on link "打帳單" at bounding box center [73, 114] width 135 height 34
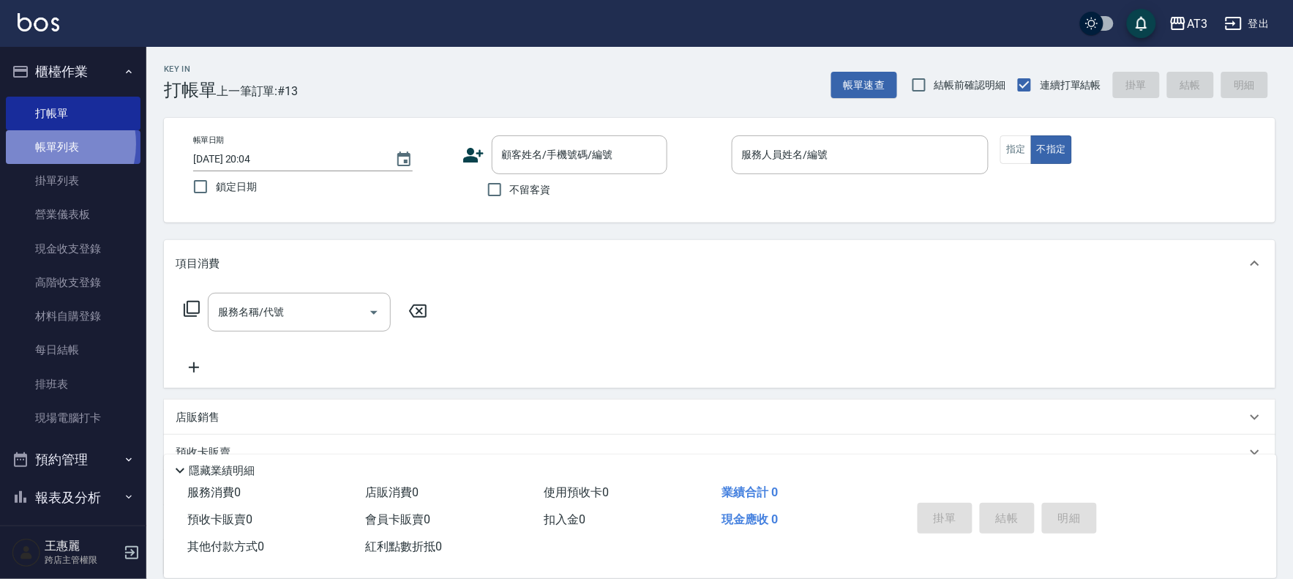
click at [48, 144] on link "帳單列表" at bounding box center [73, 147] width 135 height 34
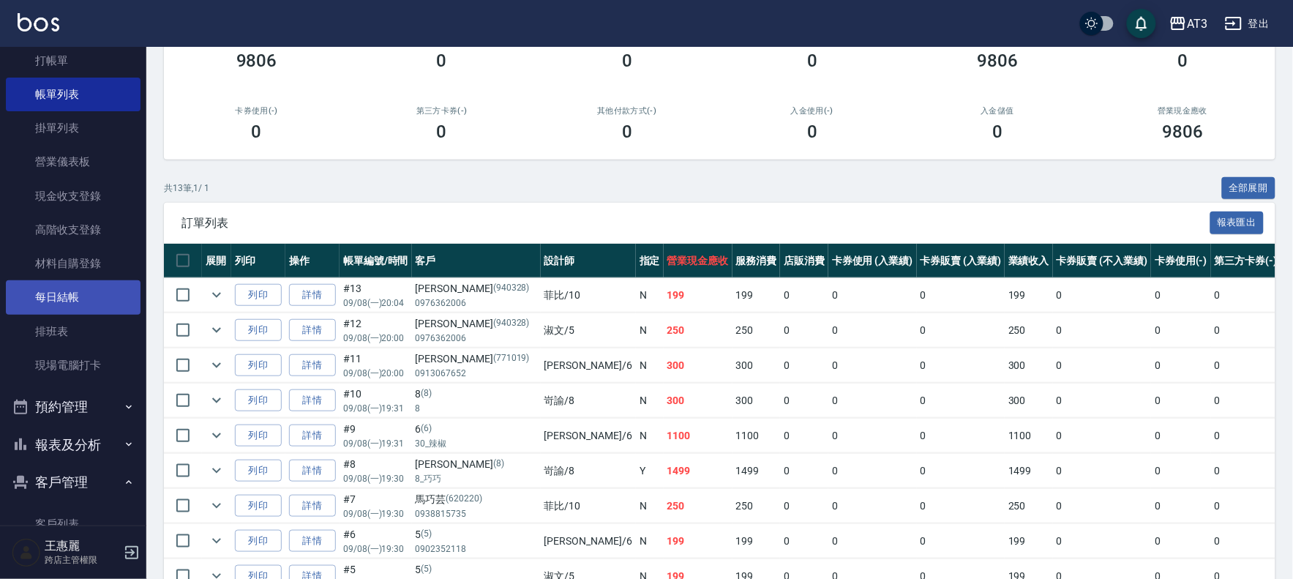
scroll to position [81, 0]
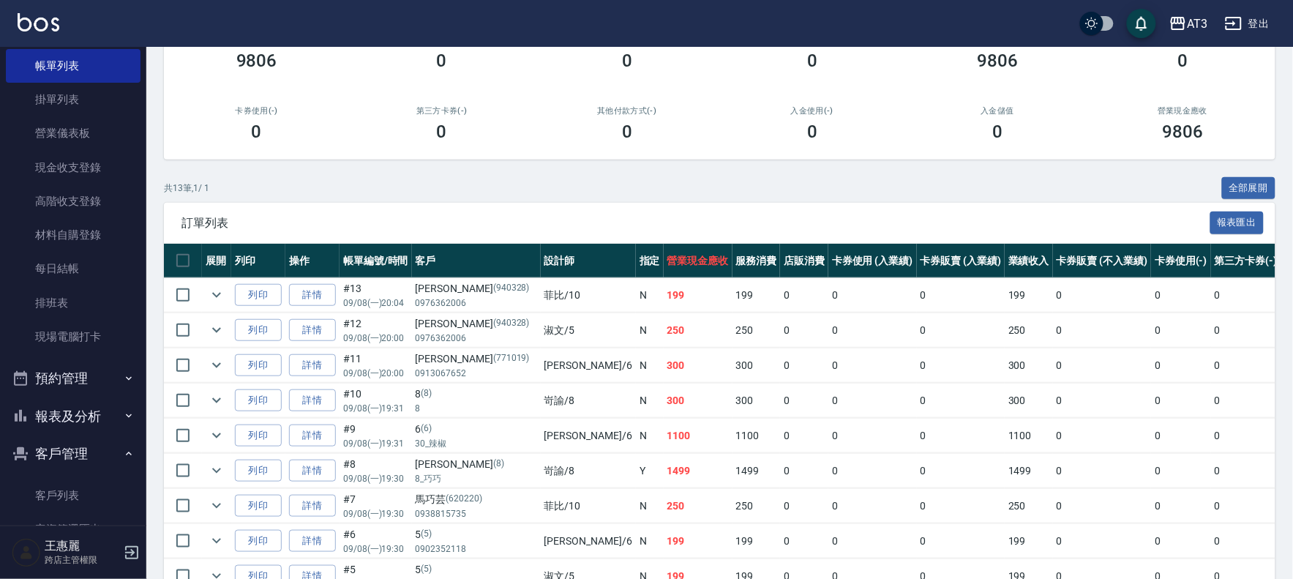
click at [88, 421] on button "報表及分析" at bounding box center [73, 416] width 135 height 38
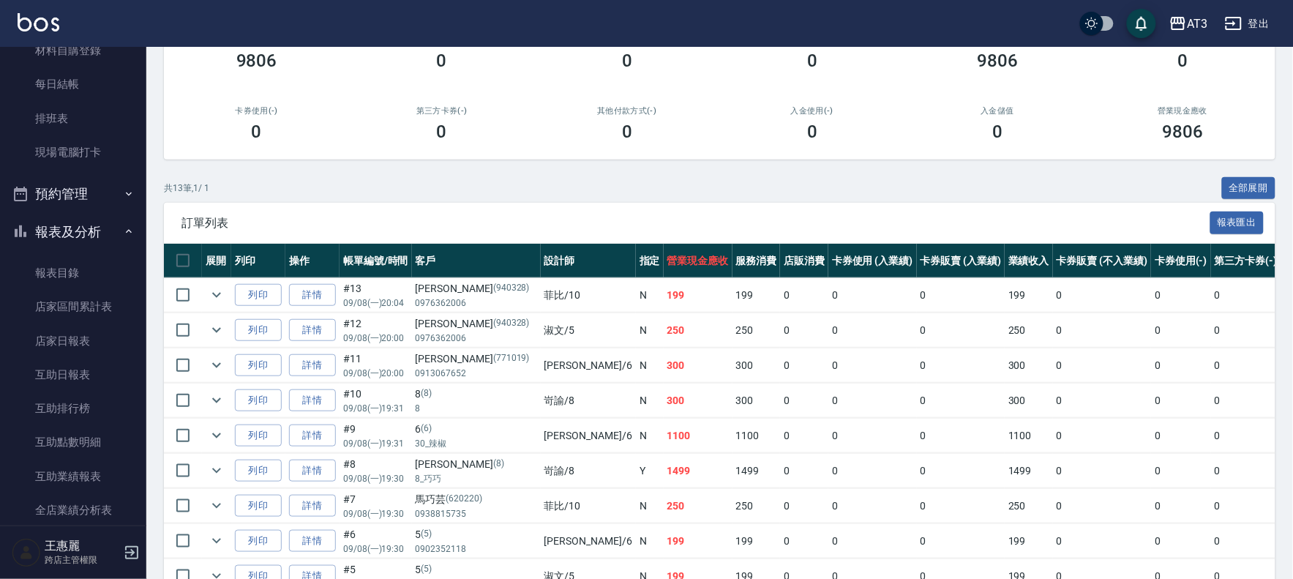
scroll to position [325, 0]
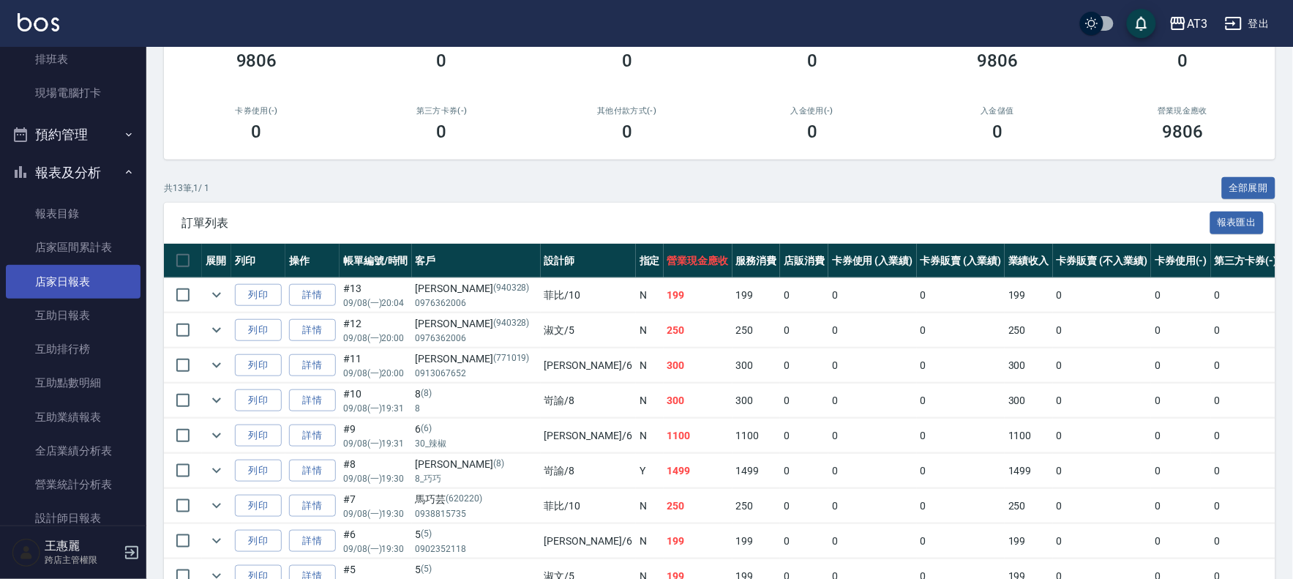
click at [52, 291] on link "店家日報表" at bounding box center [73, 282] width 135 height 34
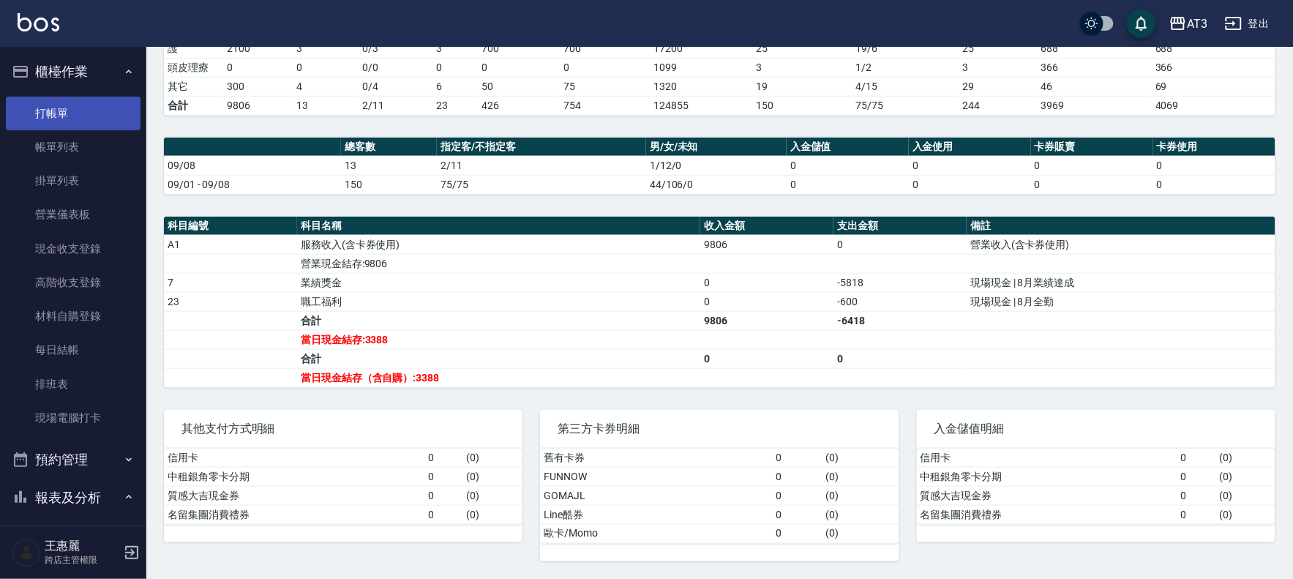
click at [68, 119] on link "打帳單" at bounding box center [73, 114] width 135 height 34
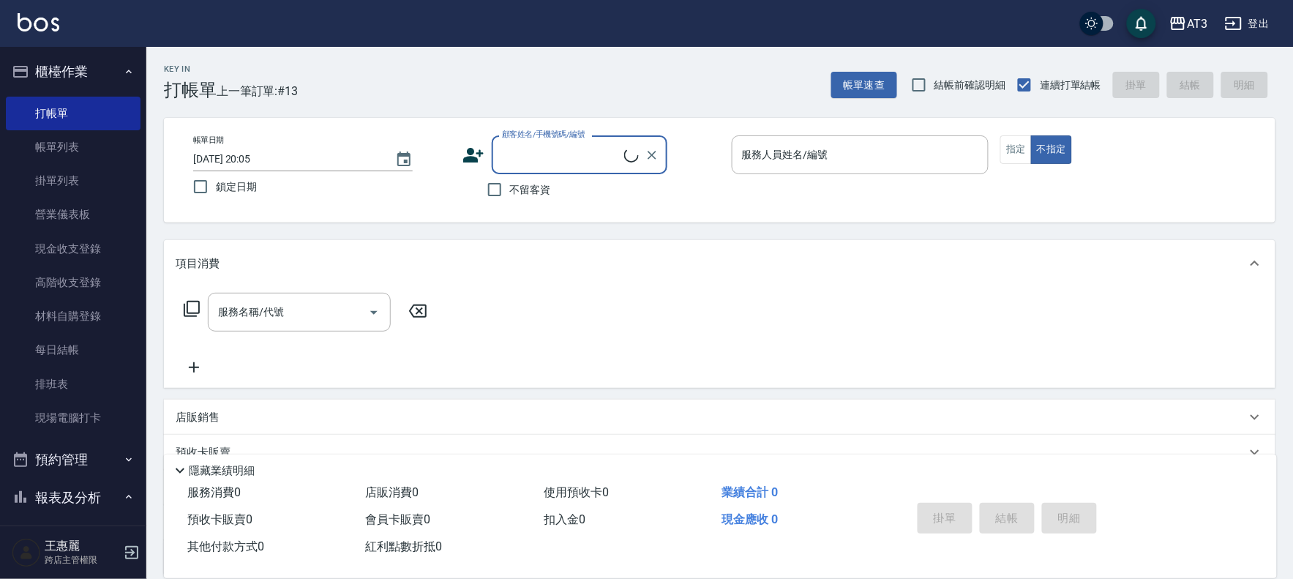
click at [536, 158] on input "顧客姓名/手機號碼/編號" at bounding box center [561, 155] width 126 height 26
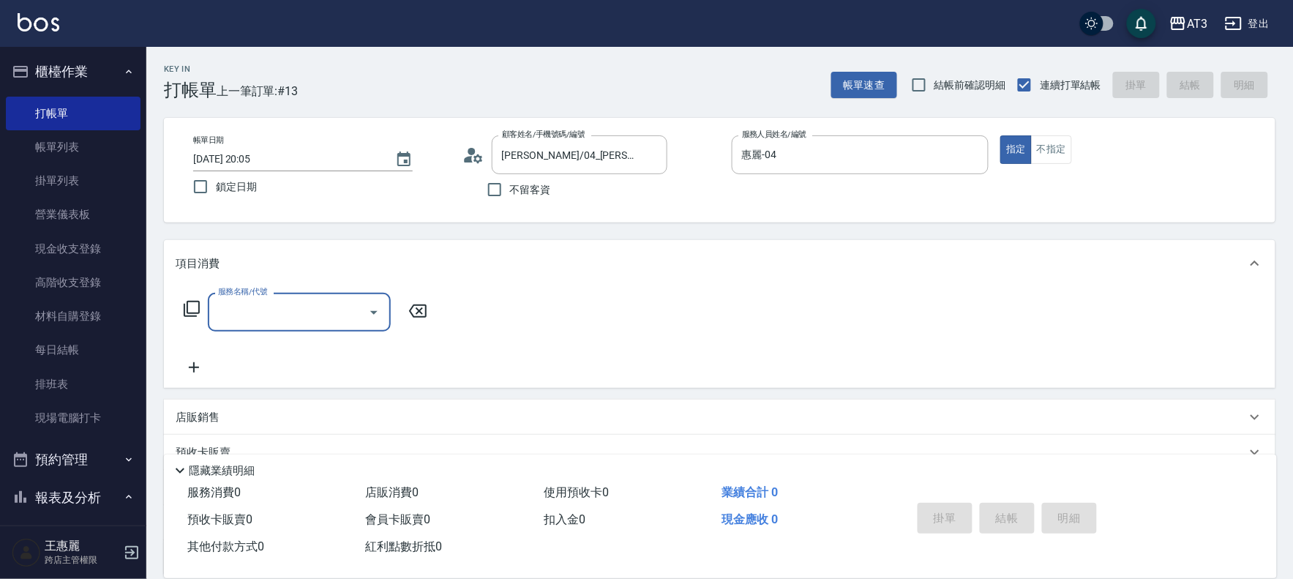
click at [206, 419] on p "店販銷售" at bounding box center [198, 417] width 44 height 15
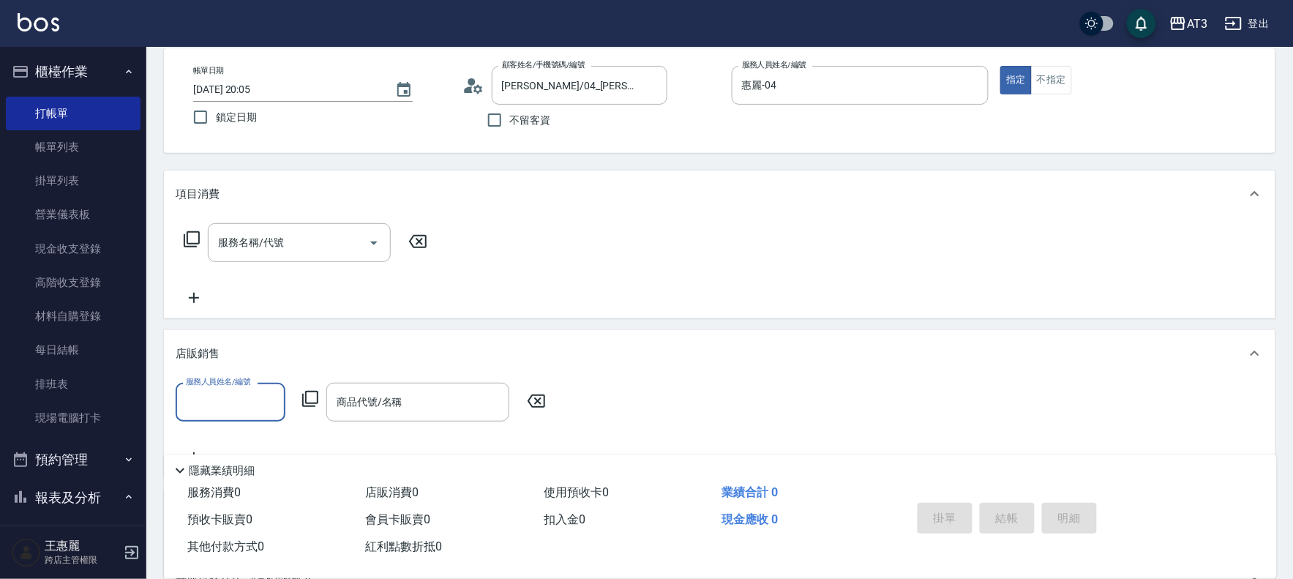
scroll to position [162, 0]
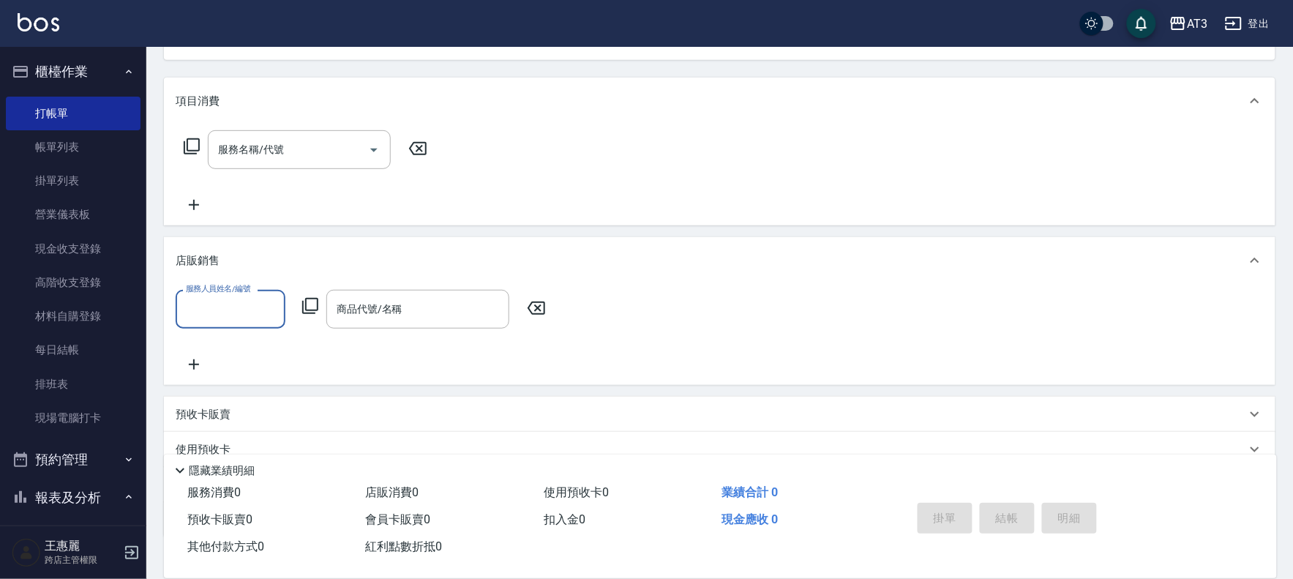
click at [306, 302] on icon at bounding box center [310, 306] width 16 height 16
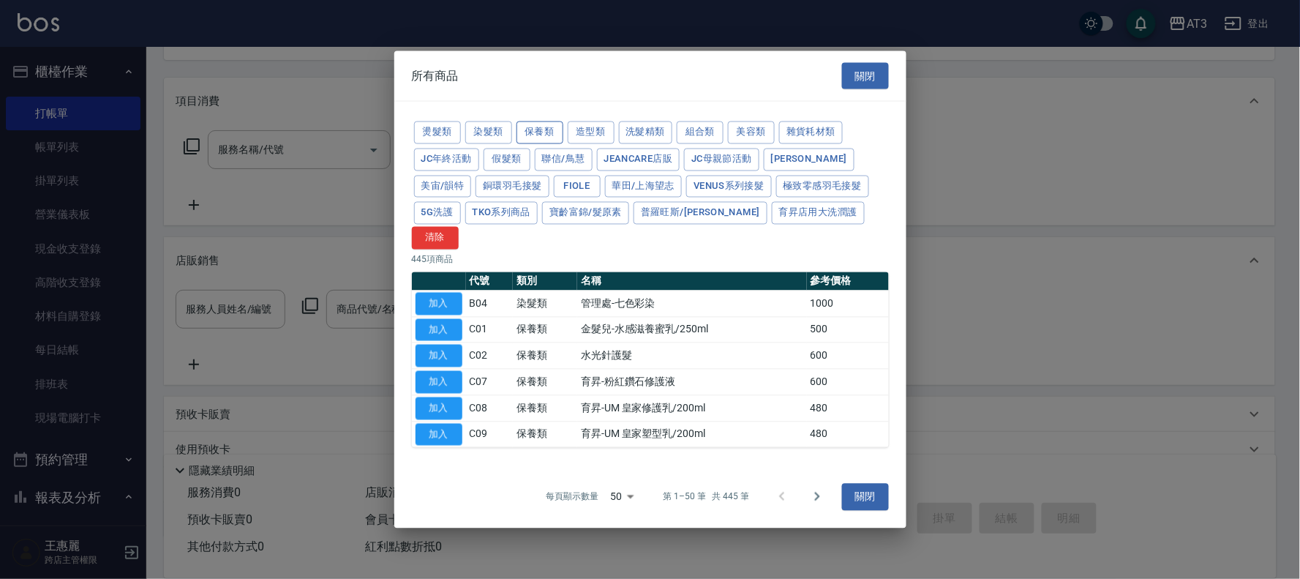
click at [542, 141] on button "保養類" at bounding box center [539, 132] width 47 height 23
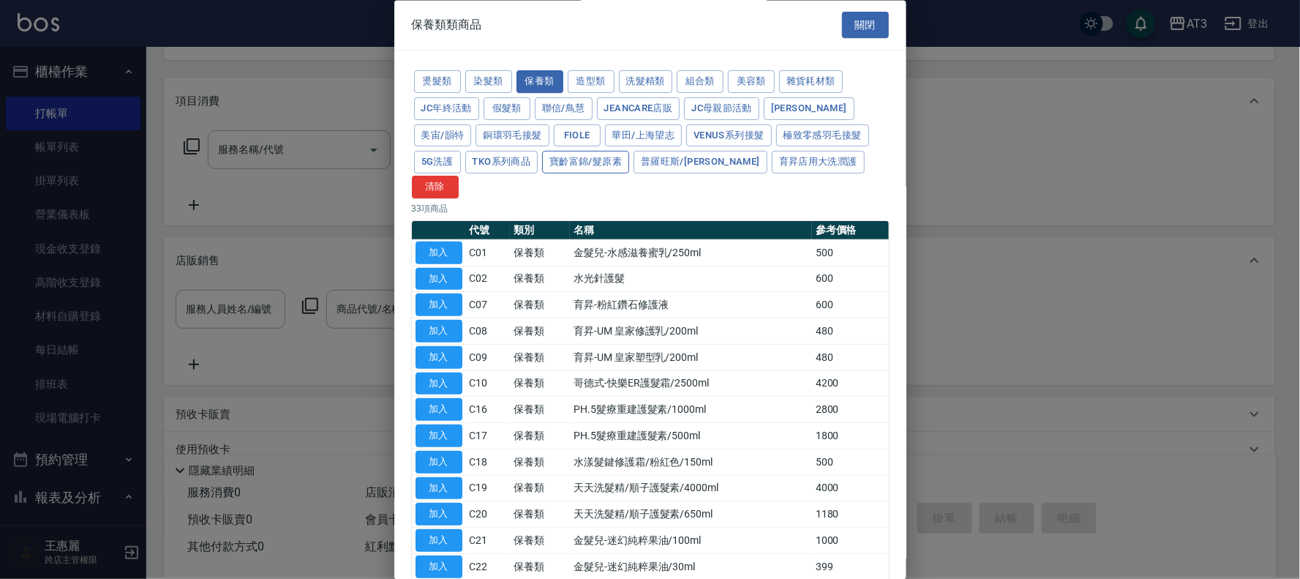
click at [603, 164] on button "寶齡富錦/髮原素" at bounding box center [585, 162] width 87 height 23
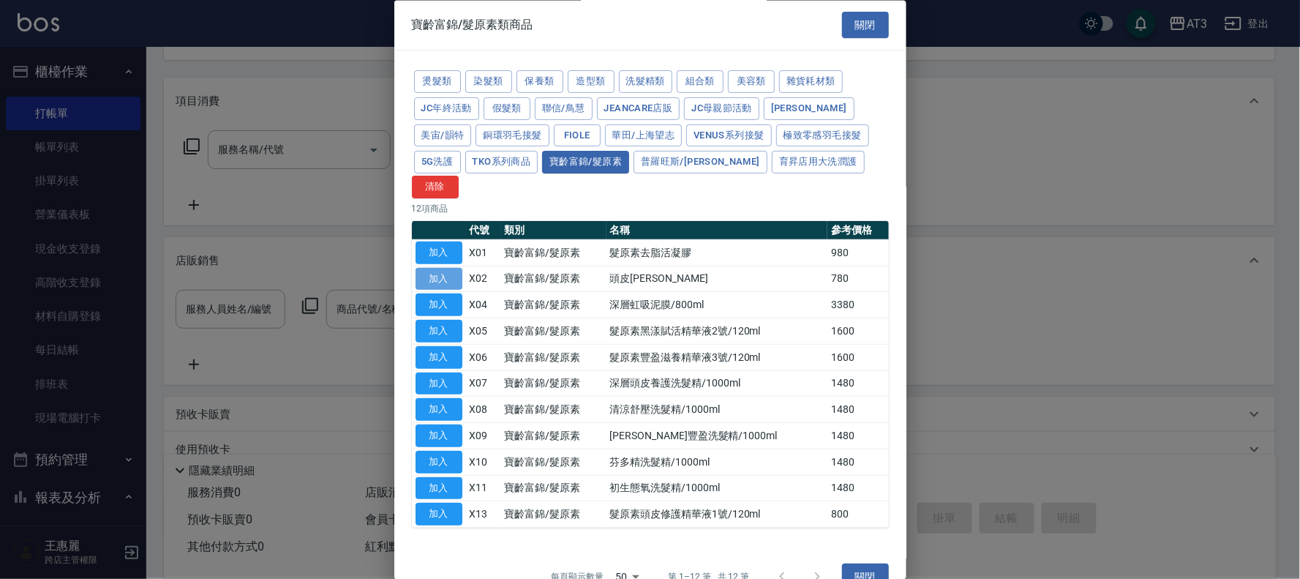
click at [443, 268] on button "加入" at bounding box center [439, 279] width 47 height 23
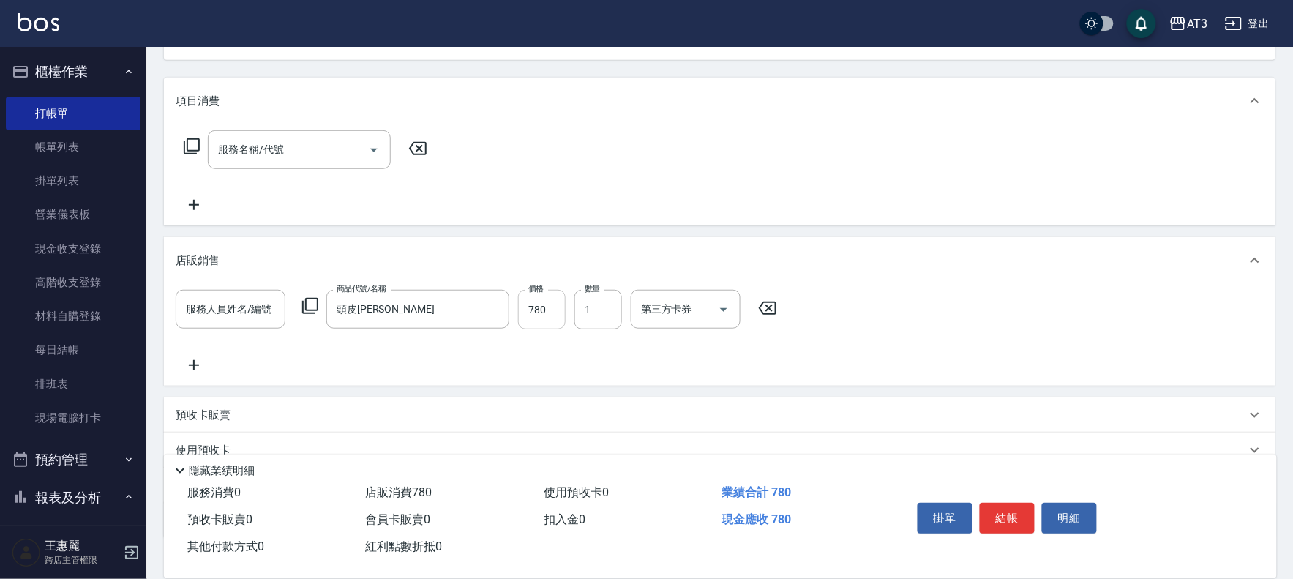
click at [540, 315] on input "780" at bounding box center [542, 310] width 48 height 40
click at [1004, 511] on button "結帳" at bounding box center [1007, 518] width 55 height 31
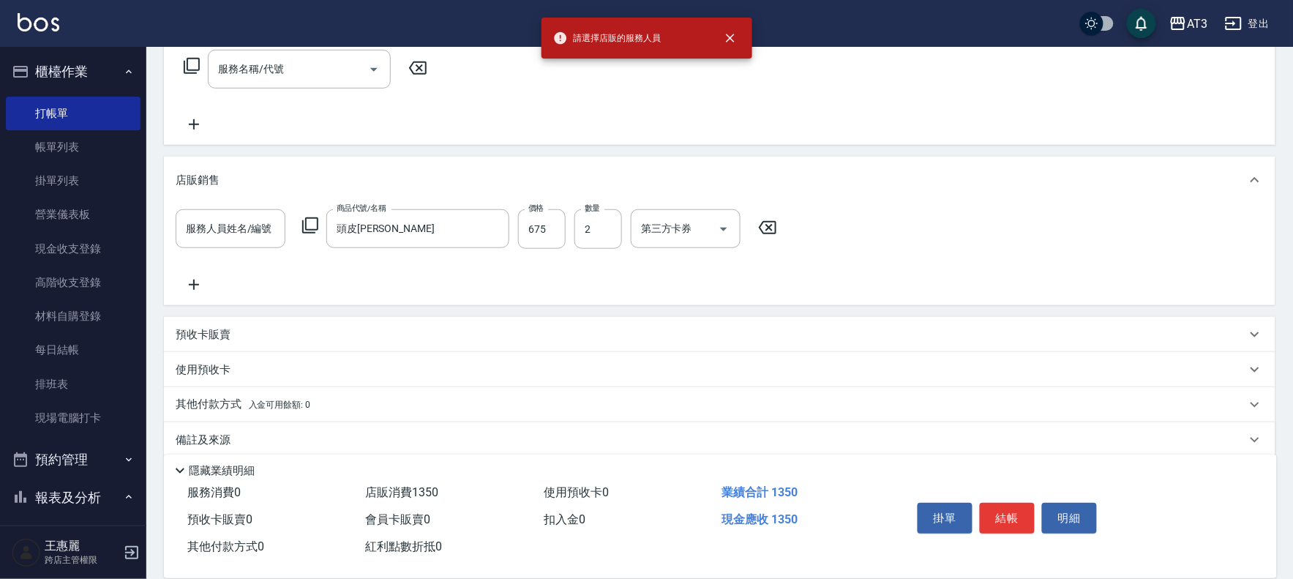
scroll to position [244, 0]
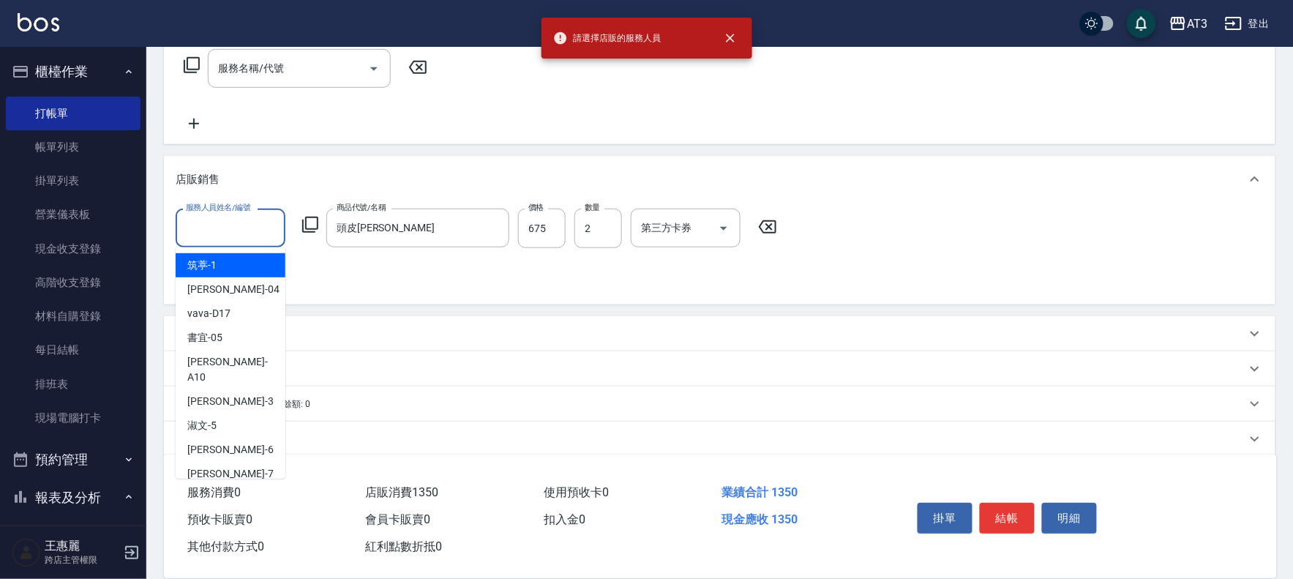
click at [214, 230] on input "服務人員姓名/編號" at bounding box center [230, 228] width 97 height 26
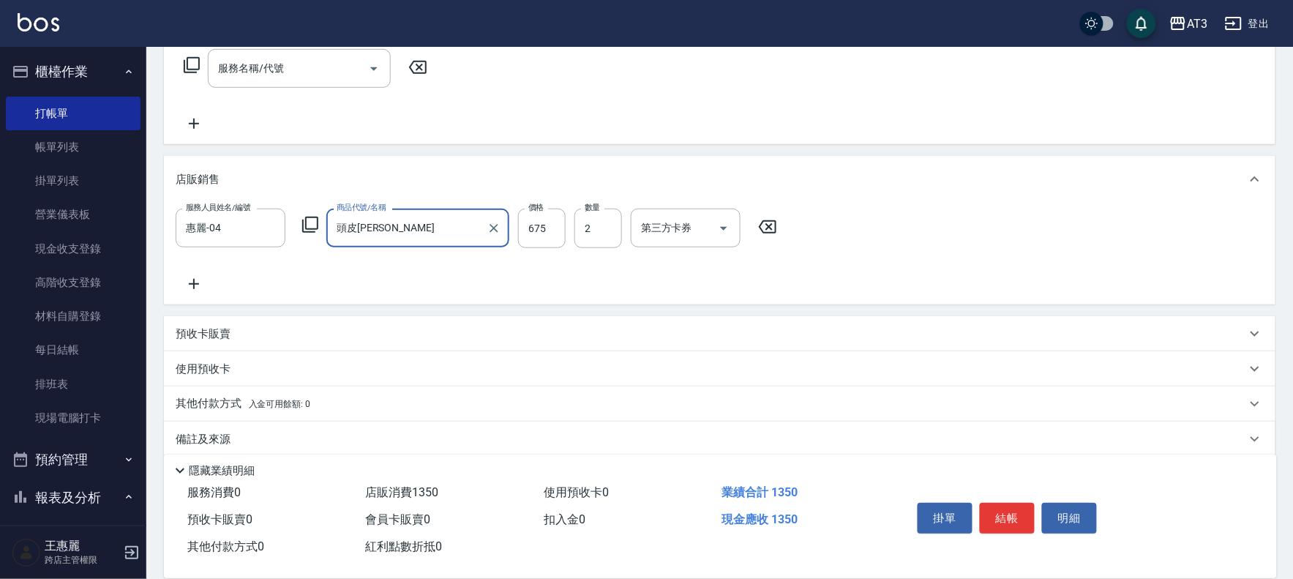
scroll to position [260, 0]
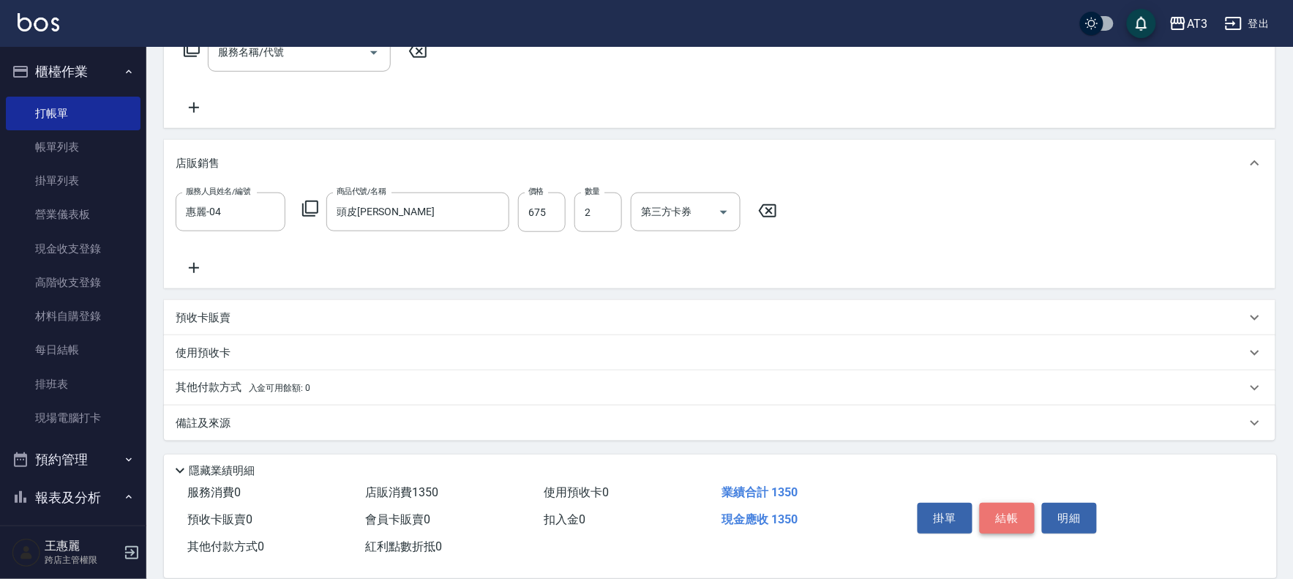
click at [995, 516] on button "結帳" at bounding box center [1007, 518] width 55 height 31
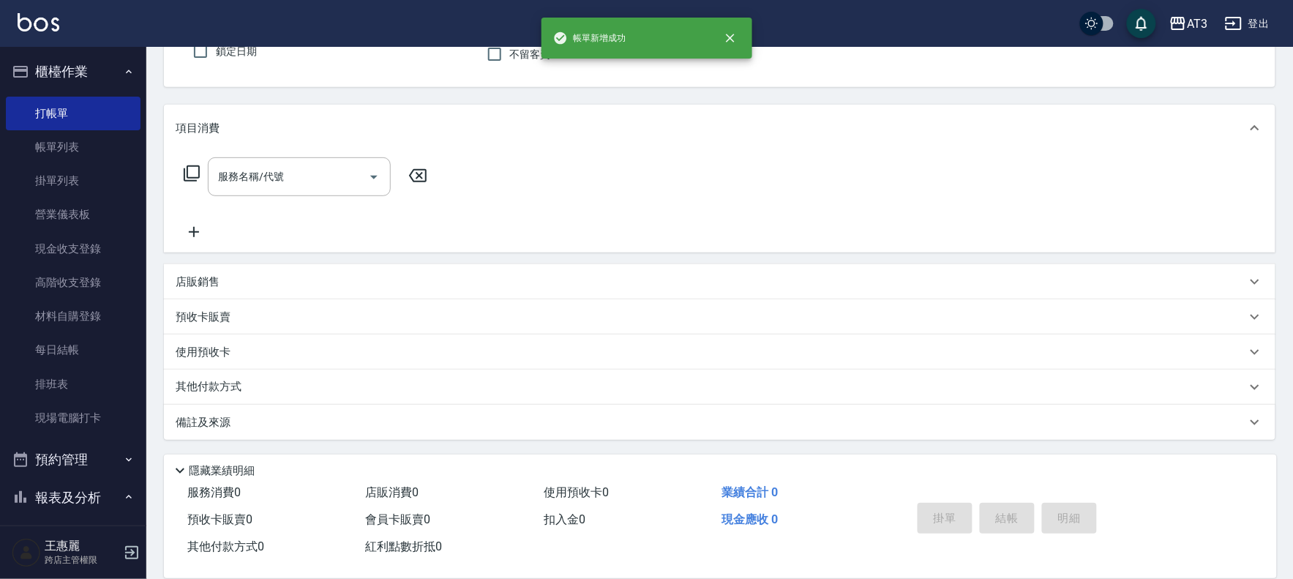
scroll to position [0, 0]
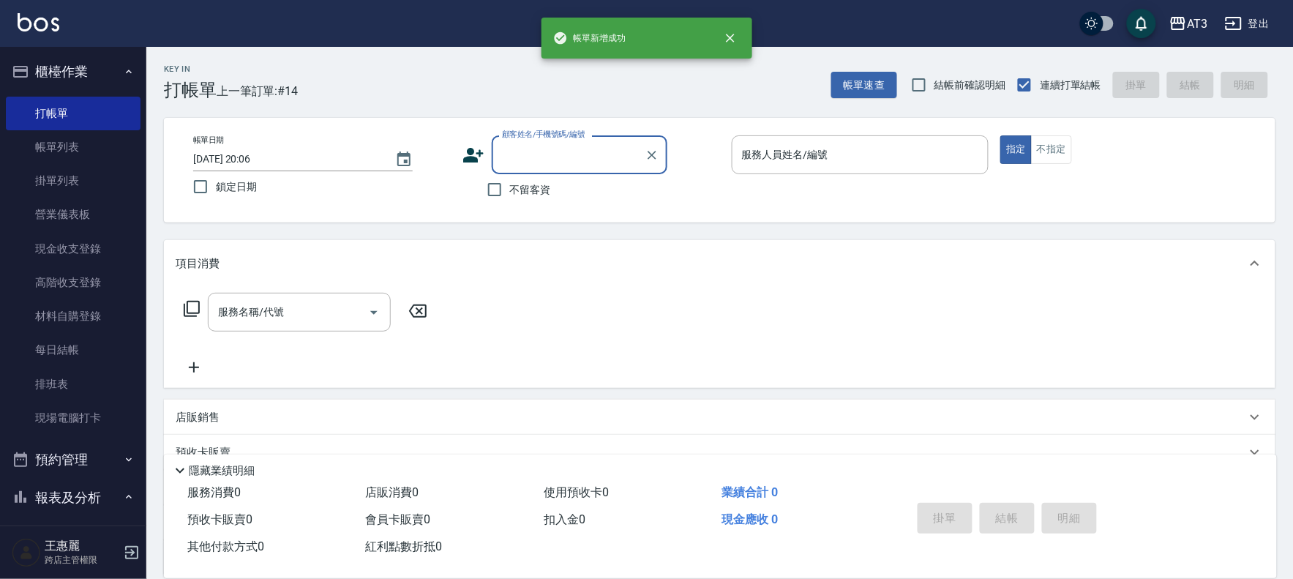
click at [514, 156] on input "顧客姓名/手機號碼/編號" at bounding box center [568, 155] width 140 height 26
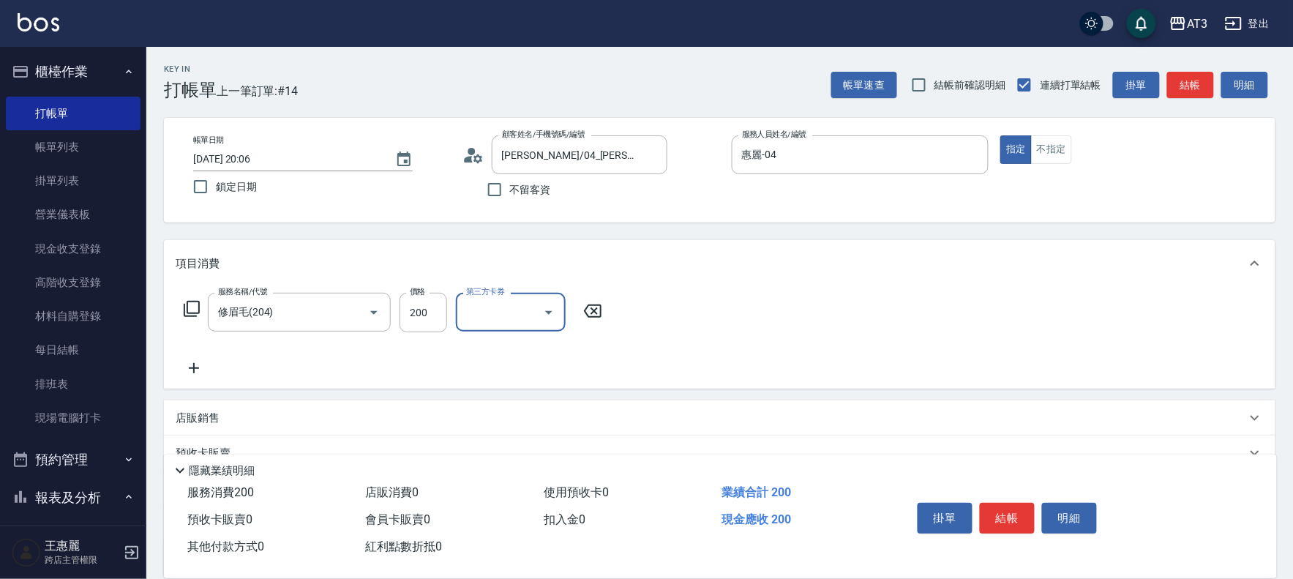
click at [999, 503] on button "結帳" at bounding box center [1007, 518] width 55 height 31
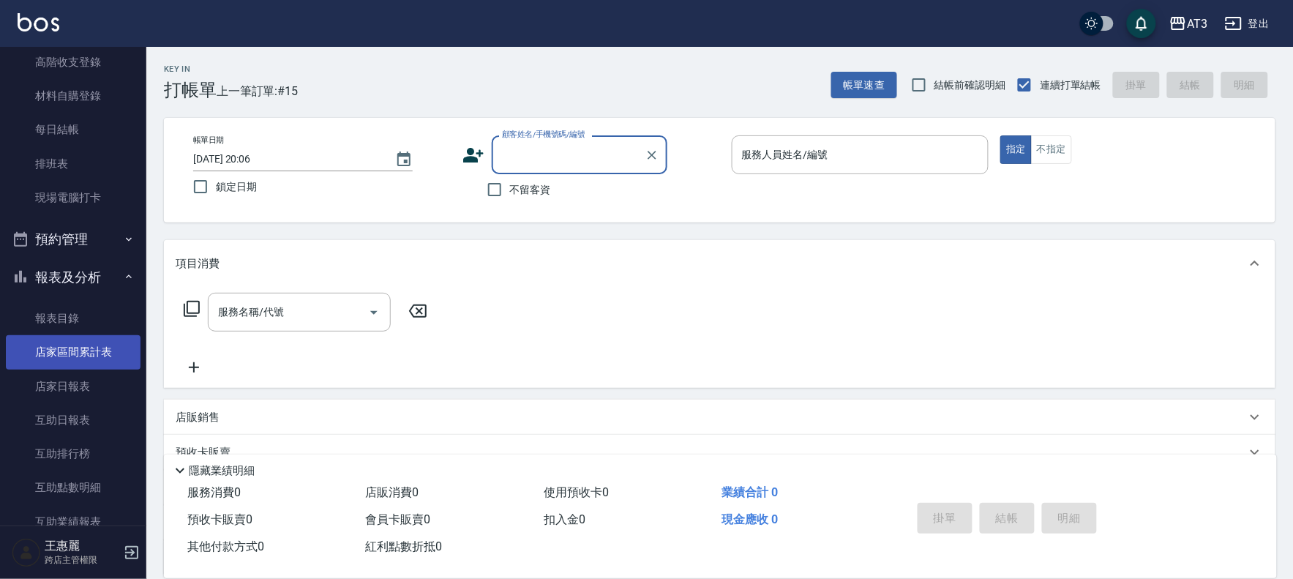
scroll to position [244, 0]
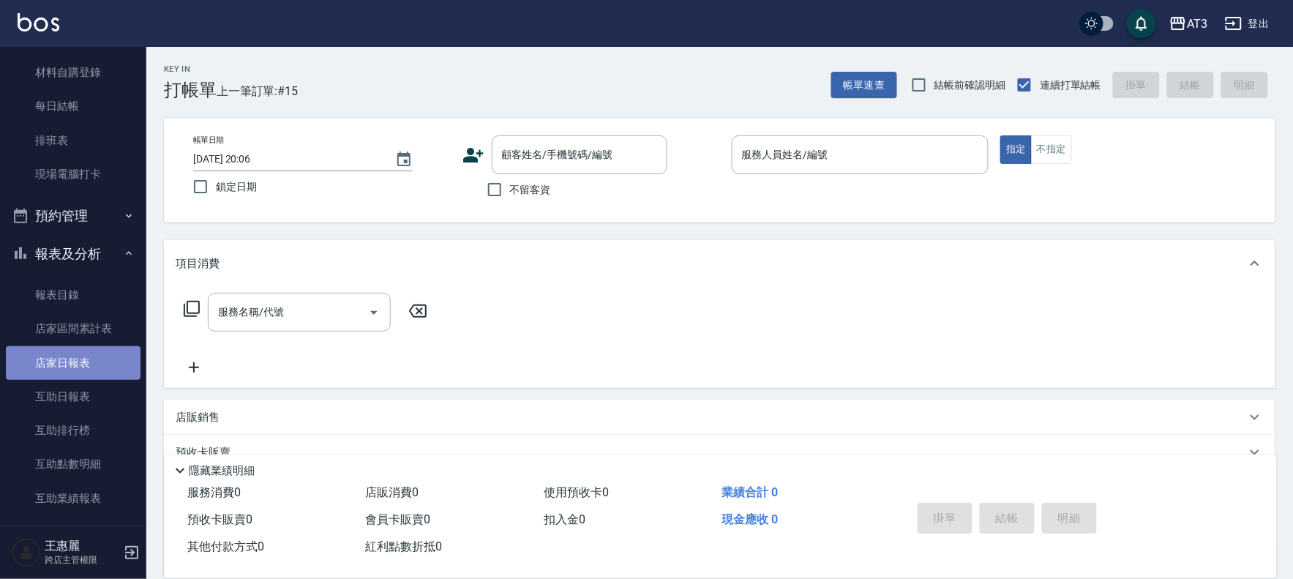
click at [92, 364] on link "店家日報表" at bounding box center [73, 363] width 135 height 34
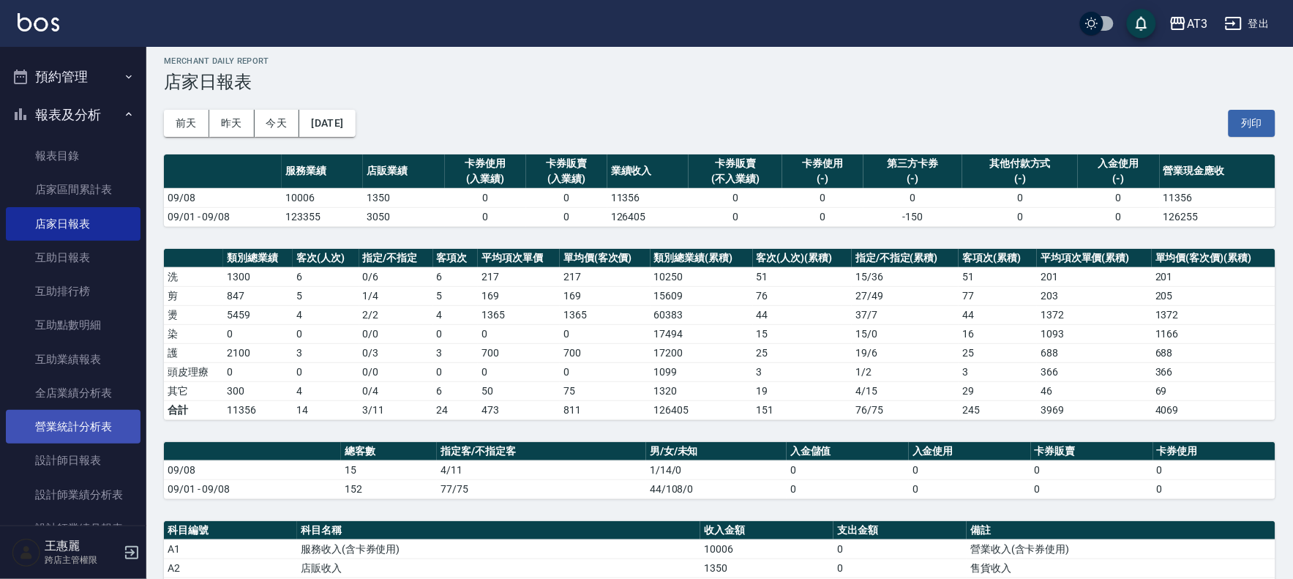
scroll to position [406, 0]
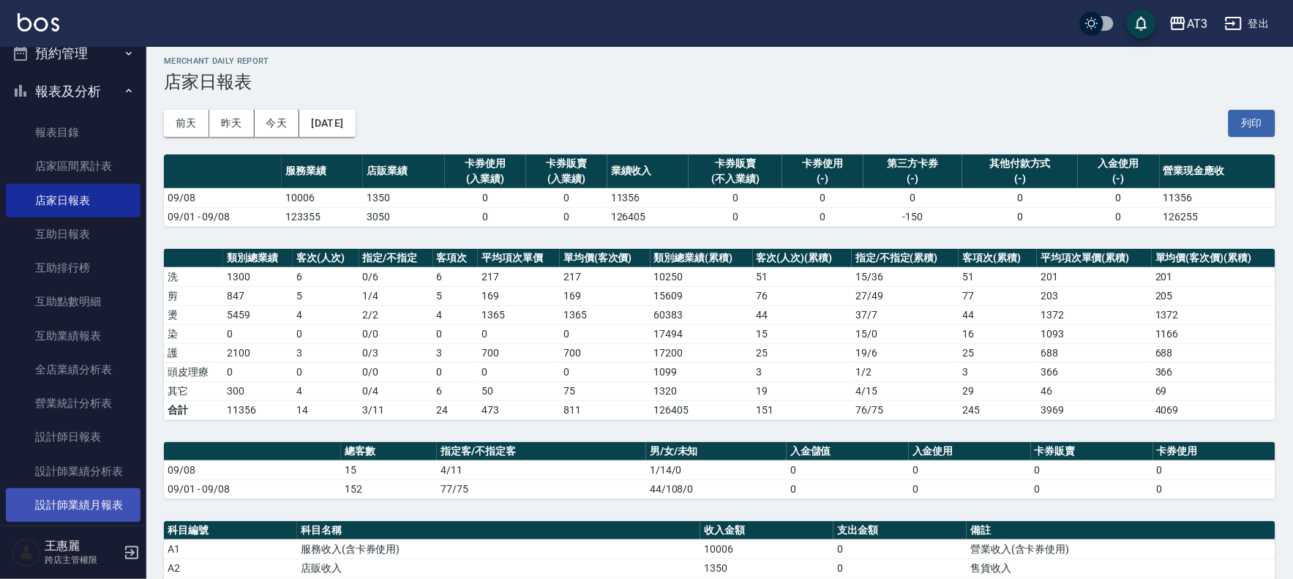
click at [120, 499] on link "設計師業績月報表" at bounding box center [73, 505] width 135 height 34
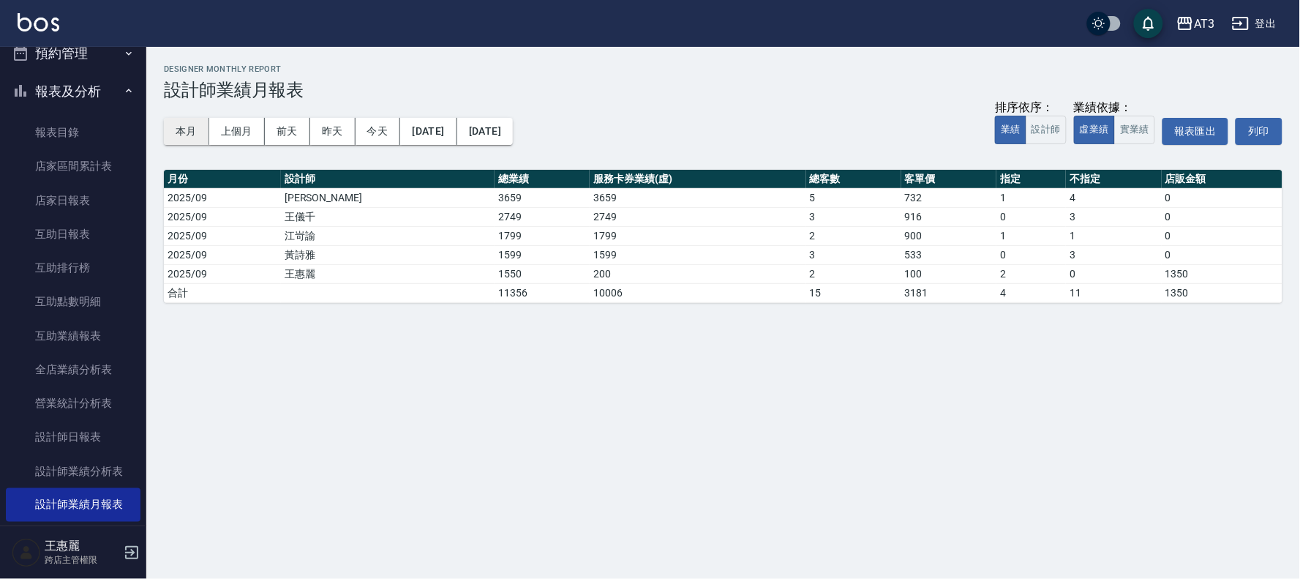
click at [173, 128] on button "本月" at bounding box center [186, 131] width 45 height 27
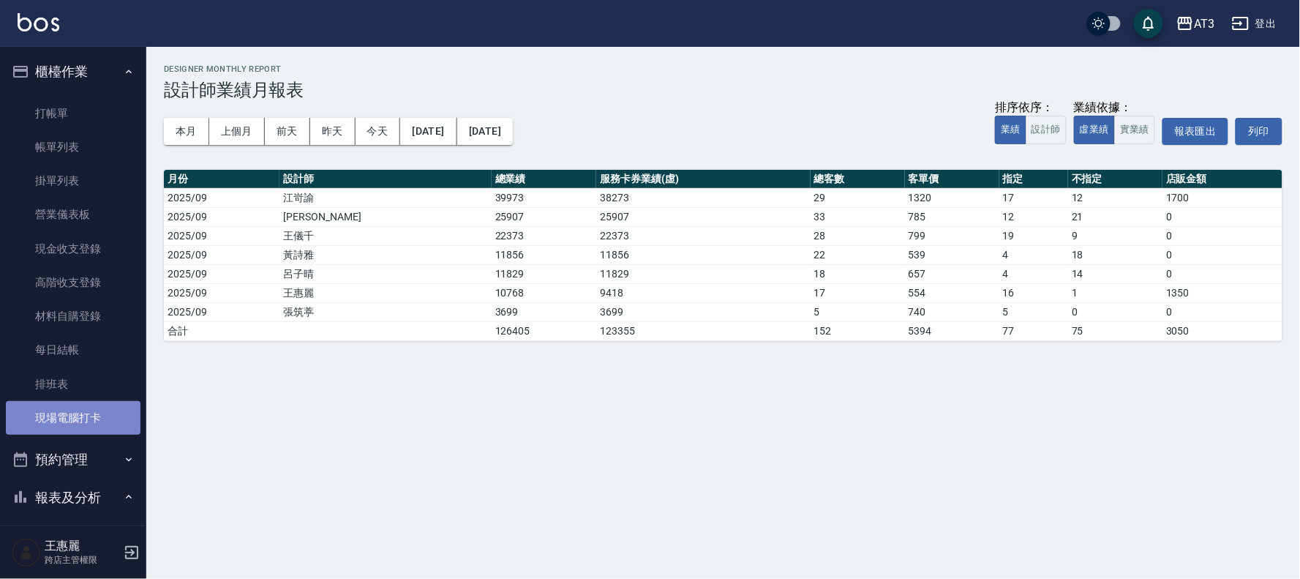
click at [89, 411] on link "現場電腦打卡" at bounding box center [73, 418] width 135 height 34
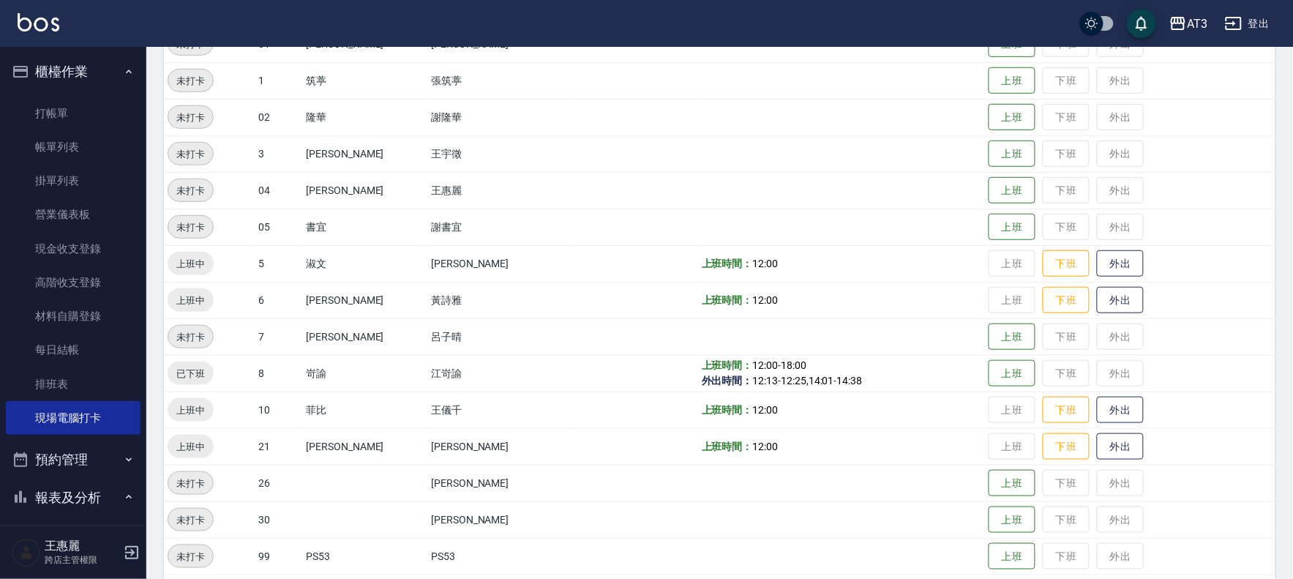
scroll to position [244, 0]
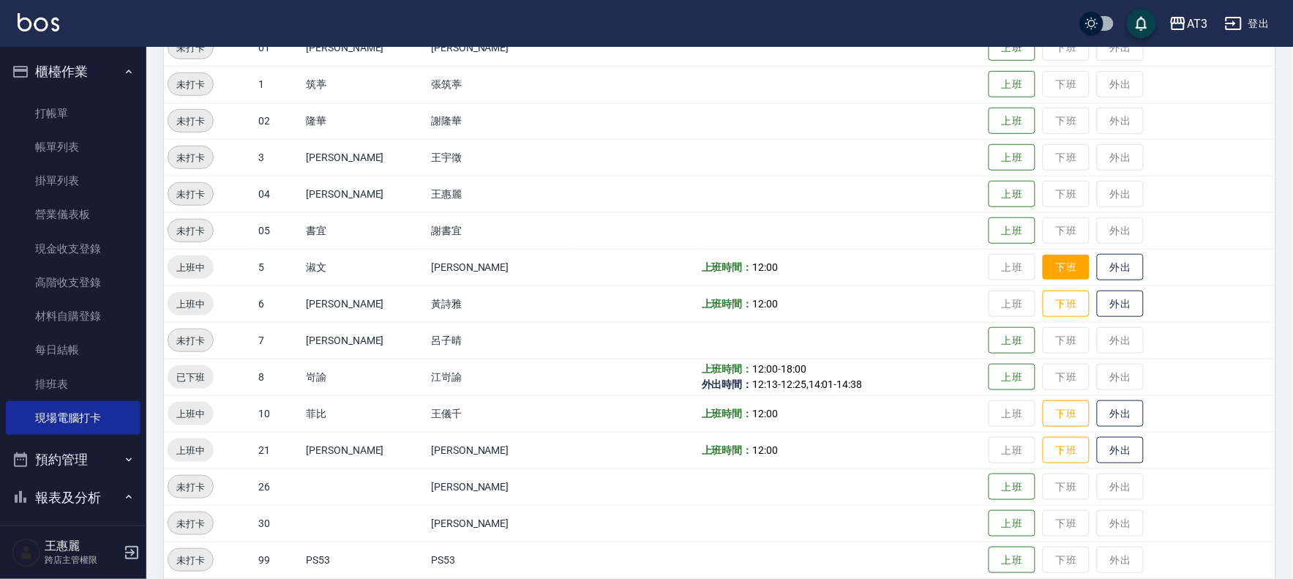
click at [1068, 276] on button "下班" at bounding box center [1066, 268] width 47 height 26
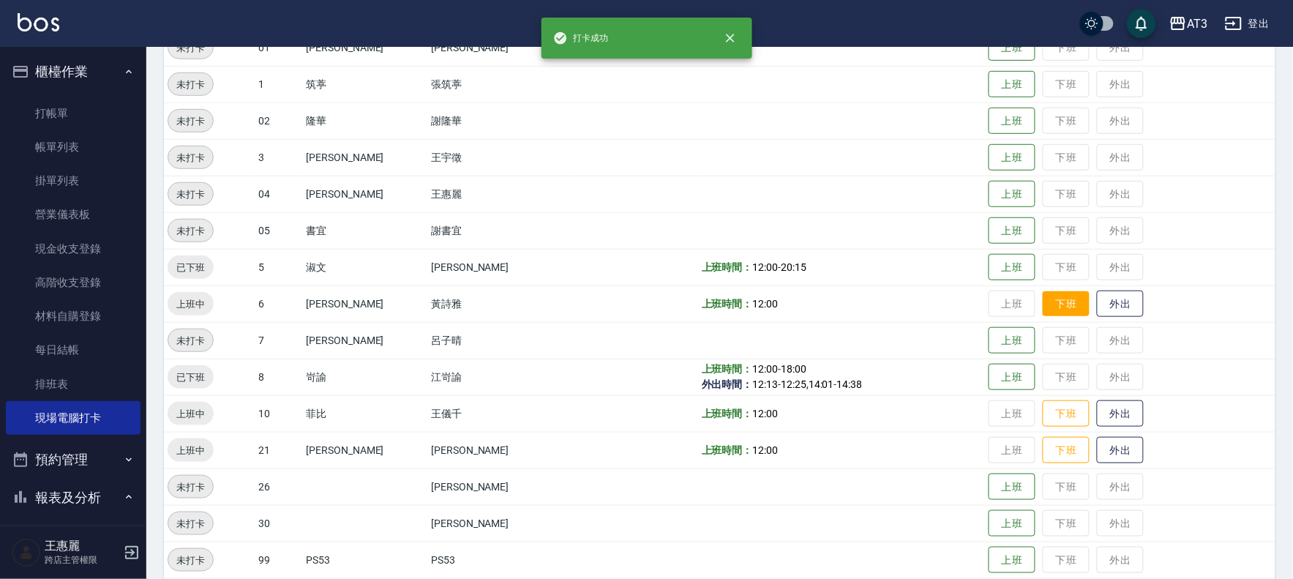
click at [1056, 300] on button "下班" at bounding box center [1066, 304] width 47 height 26
click at [1048, 413] on button "下班" at bounding box center [1066, 414] width 47 height 26
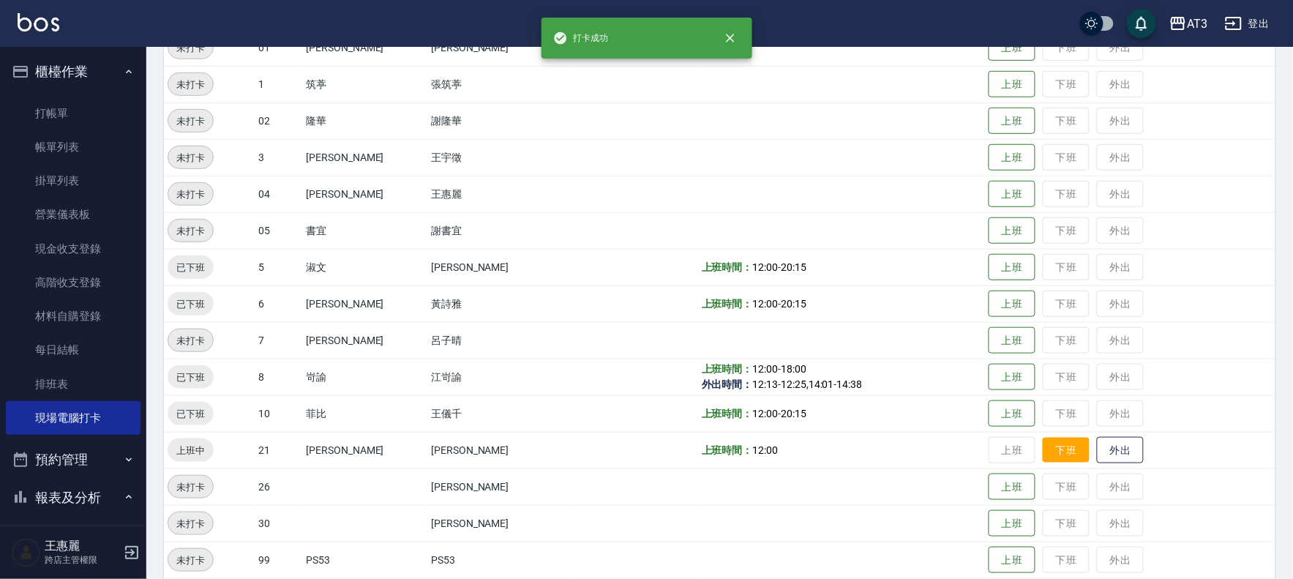
click at [1052, 445] on button "下班" at bounding box center [1066, 450] width 47 height 26
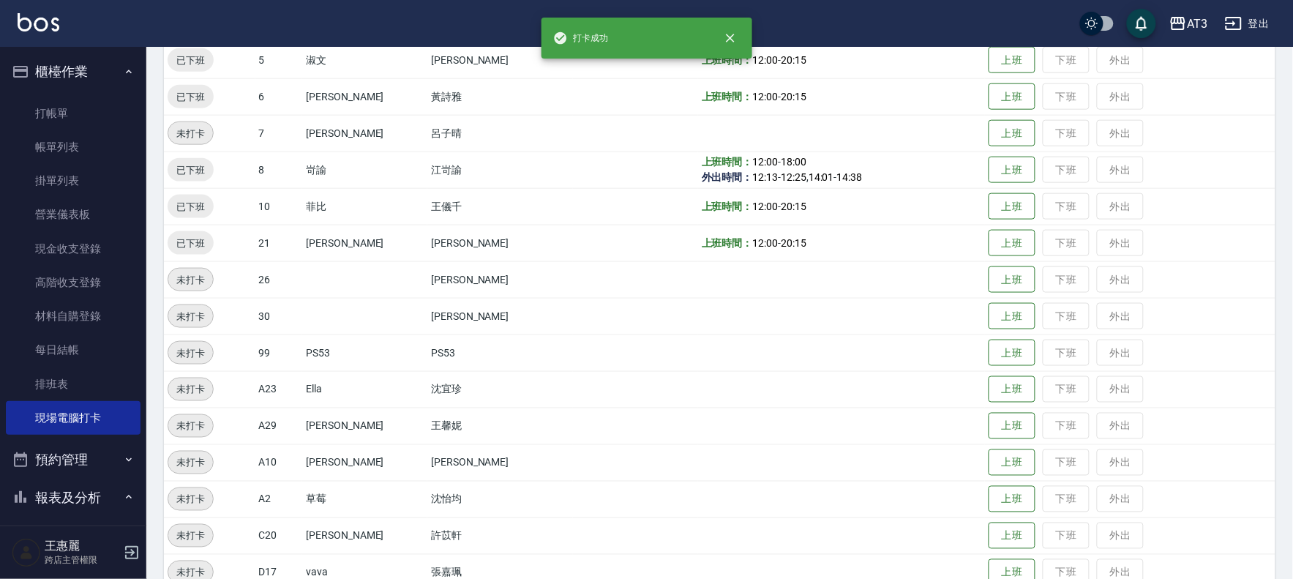
scroll to position [480, 0]
